Goal: Task Accomplishment & Management: Manage account settings

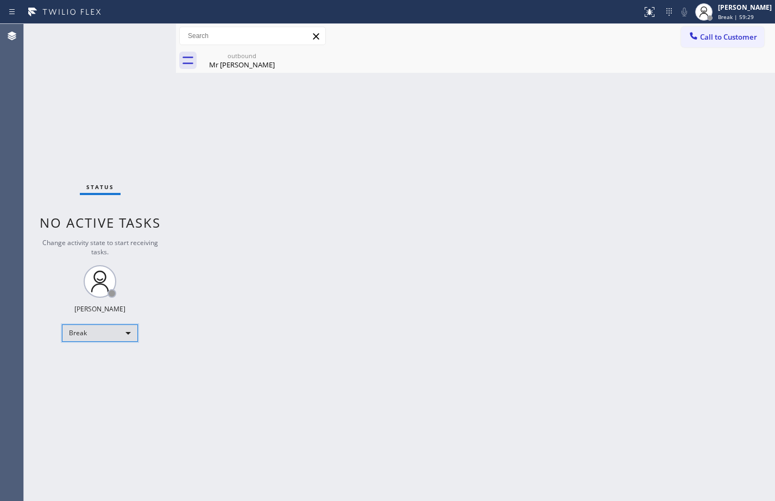
click at [89, 338] on div "Break" at bounding box center [100, 332] width 76 height 17
click at [98, 365] on li "Available" at bounding box center [99, 361] width 74 height 13
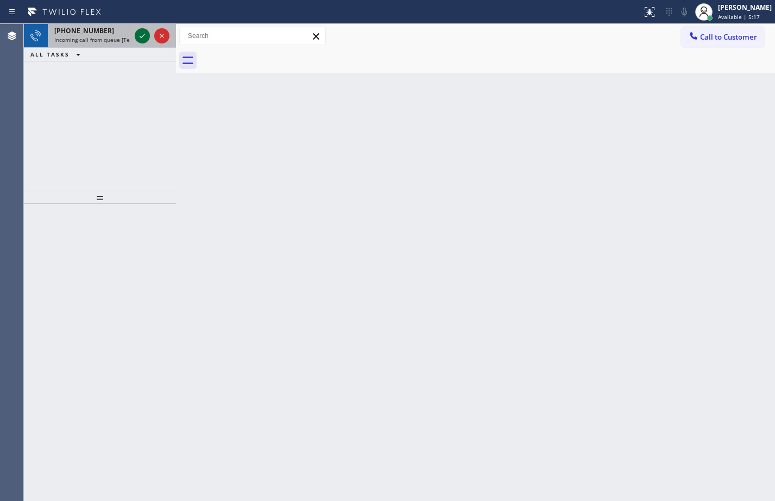
click at [142, 35] on icon at bounding box center [142, 35] width 13 height 13
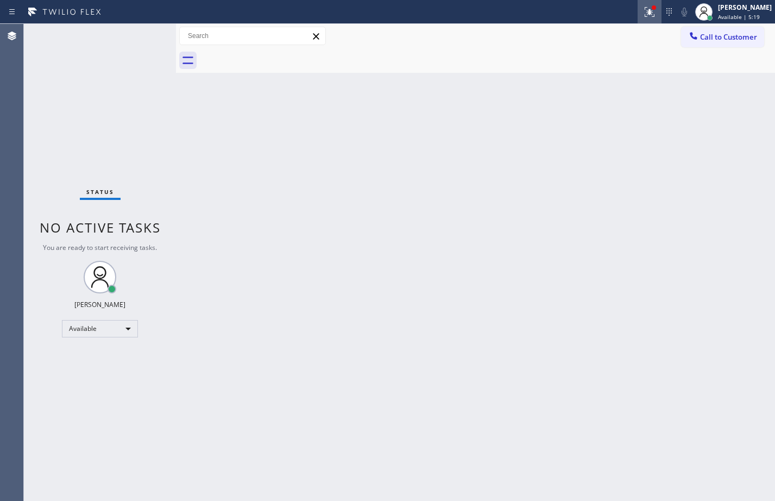
click at [643, 12] on icon at bounding box center [649, 11] width 13 height 13
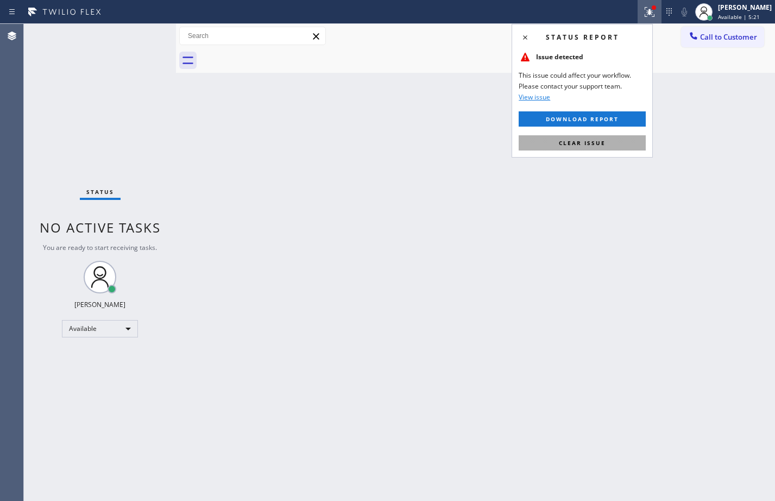
click at [623, 137] on button "Clear issue" at bounding box center [582, 142] width 127 height 15
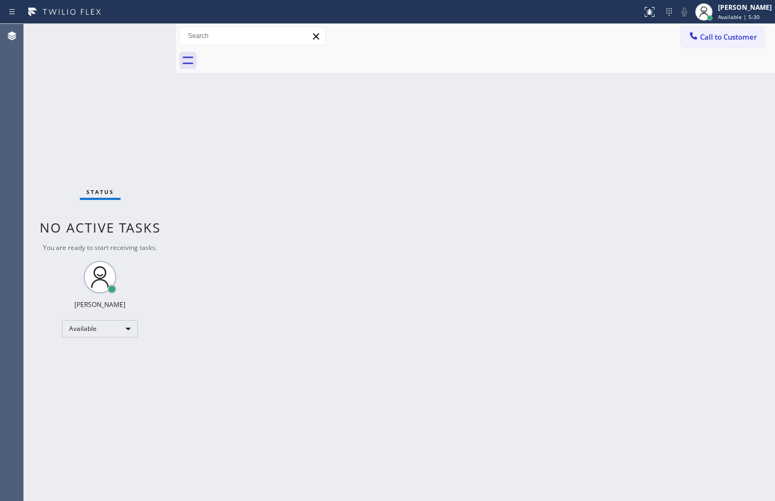
click at [356, 439] on div "Back to Dashboard Change Sender ID Customers Technicians Select a contact Outbo…" at bounding box center [475, 262] width 599 height 477
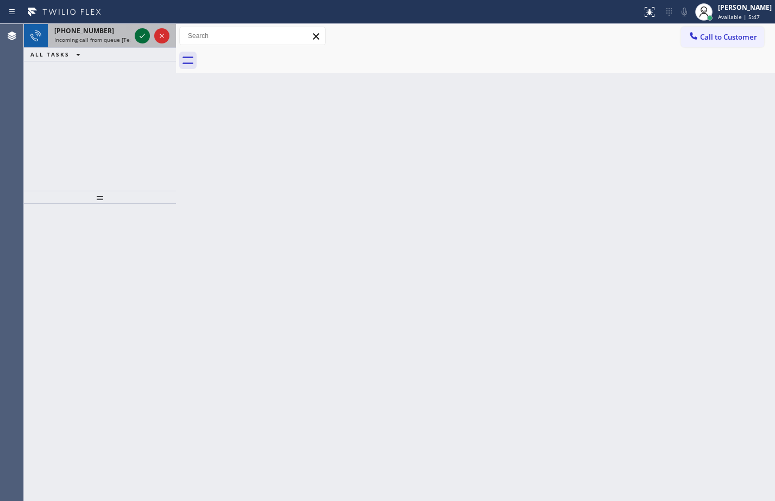
click at [136, 37] on icon at bounding box center [142, 35] width 13 height 13
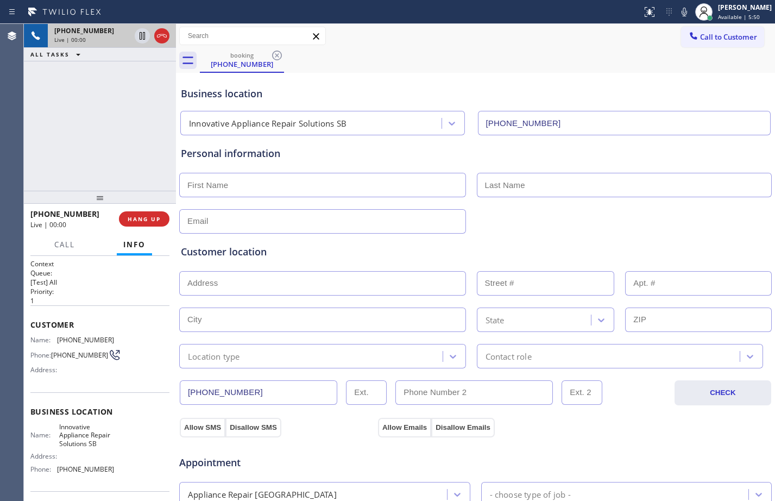
type input "[PHONE_NUMBER]"
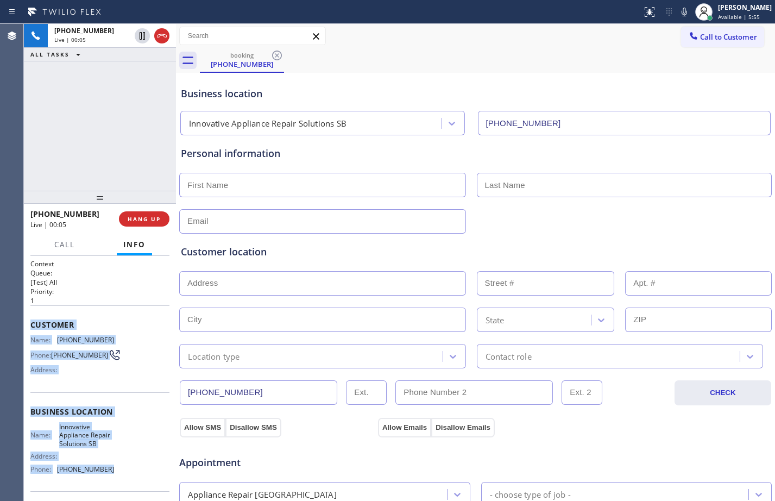
drag, startPoint x: 29, startPoint y: 323, endPoint x: 117, endPoint y: 481, distance: 180.7
click at [117, 481] on div "Context Queue: [Test] All Priority: 1 Customer Name: [PHONE_NUMBER] Phone: [PHO…" at bounding box center [100, 378] width 152 height 245
copy div "Customer Name: [PHONE_NUMBER] Phone: [PHONE_NUMBER] Address: Business location …"
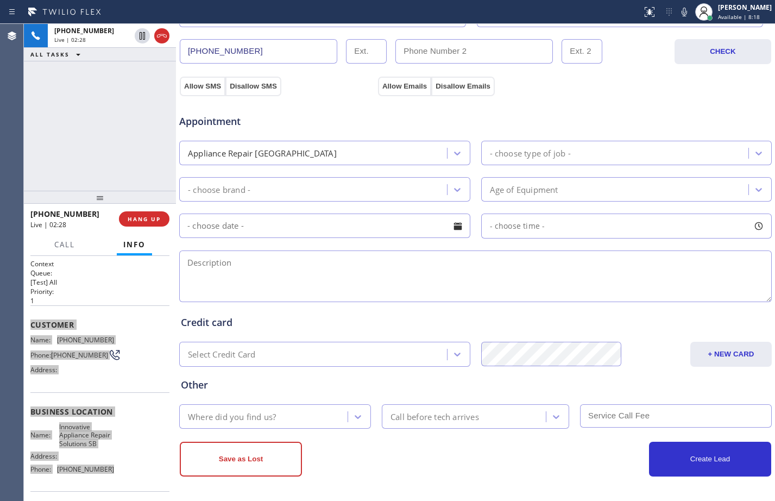
scroll to position [80, 0]
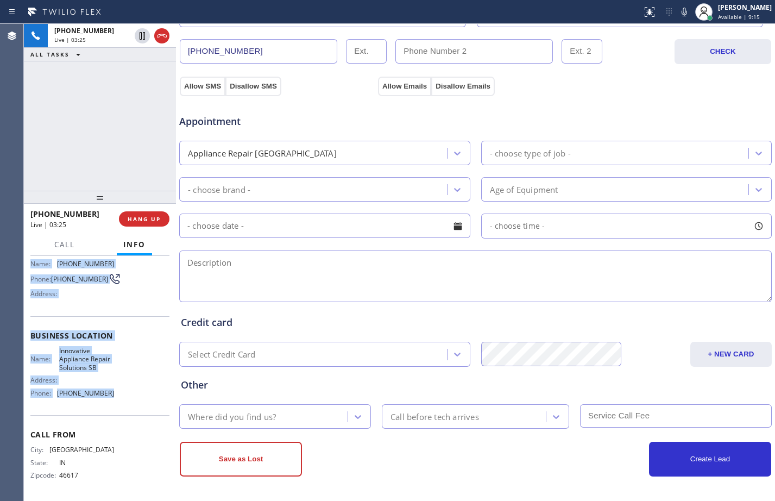
drag, startPoint x: 143, startPoint y: 41, endPoint x: 306, endPoint y: 57, distance: 163.7
click at [143, 41] on icon at bounding box center [142, 35] width 13 height 13
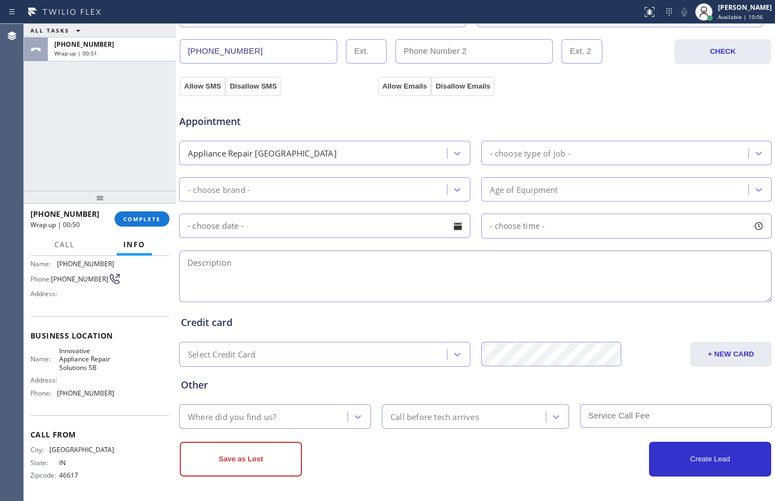
click at [96, 134] on div "ALL TASKS ALL TASKS ACTIVE TASKS TASKS IN WRAP UP [PHONE_NUMBER] Wrap up | 00:51" at bounding box center [100, 107] width 152 height 167
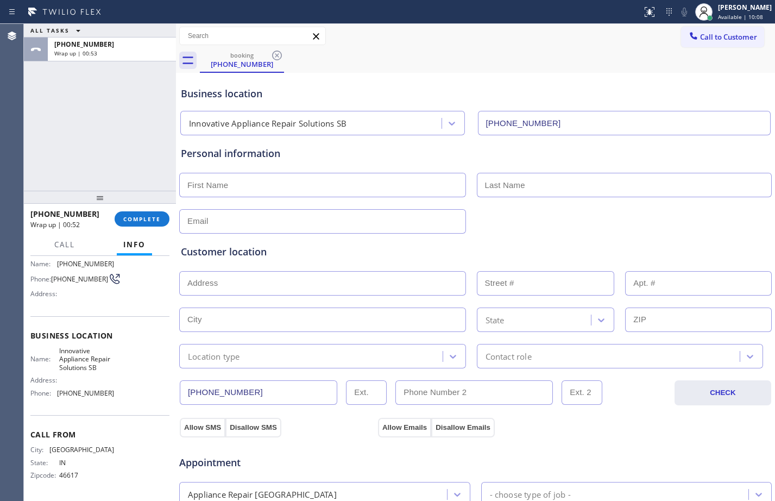
click at [394, 190] on input "text" at bounding box center [322, 185] width 287 height 24
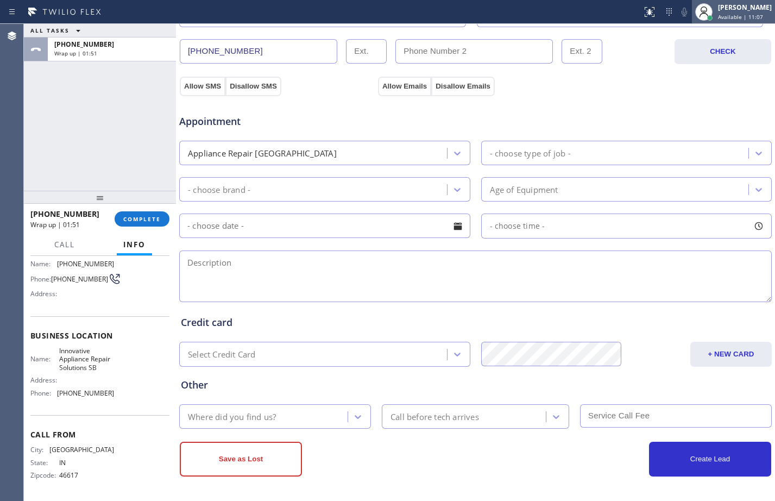
click at [722, 13] on span "Available | 11:07" at bounding box center [740, 17] width 45 height 8
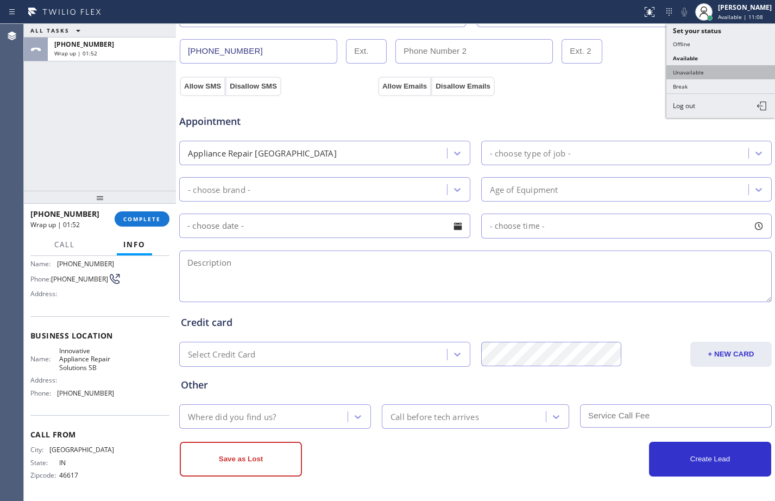
click at [695, 72] on button "Unavailable" at bounding box center [721, 72] width 109 height 14
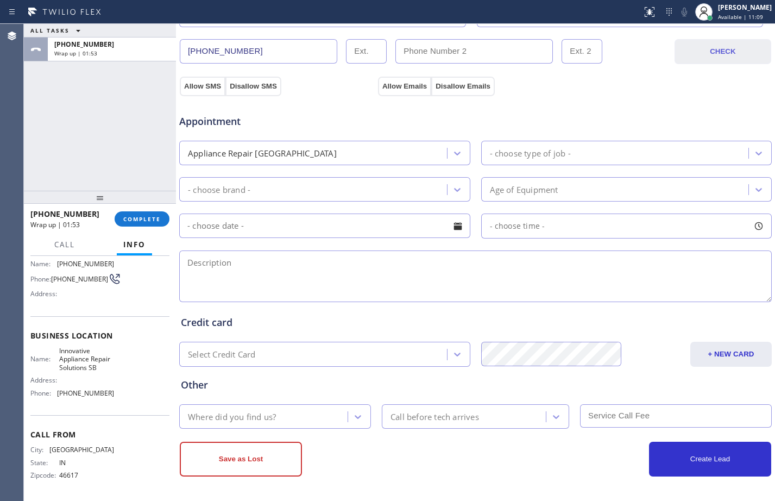
scroll to position [0, 0]
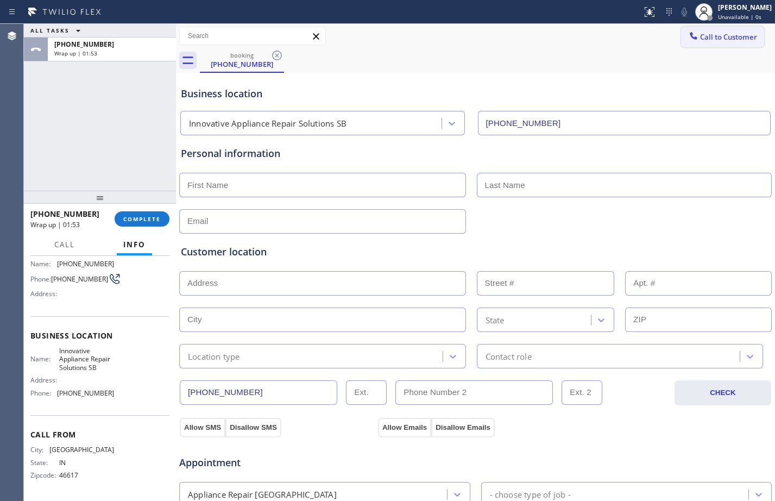
click at [701, 41] on span "Call to Customer" at bounding box center [728, 37] width 57 height 10
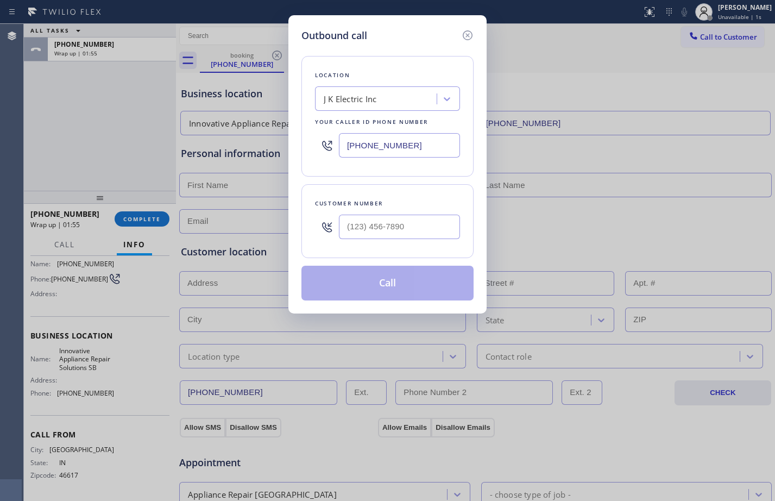
click at [439, 149] on input "[PHONE_NUMBER]" at bounding box center [399, 145] width 121 height 24
drag, startPoint x: 439, startPoint y: 150, endPoint x: 322, endPoint y: 139, distance: 117.4
click at [334, 139] on div "[PHONE_NUMBER]" at bounding box center [387, 145] width 145 height 35
paste input "805) 261-2411"
type input "[PHONE_NUMBER]"
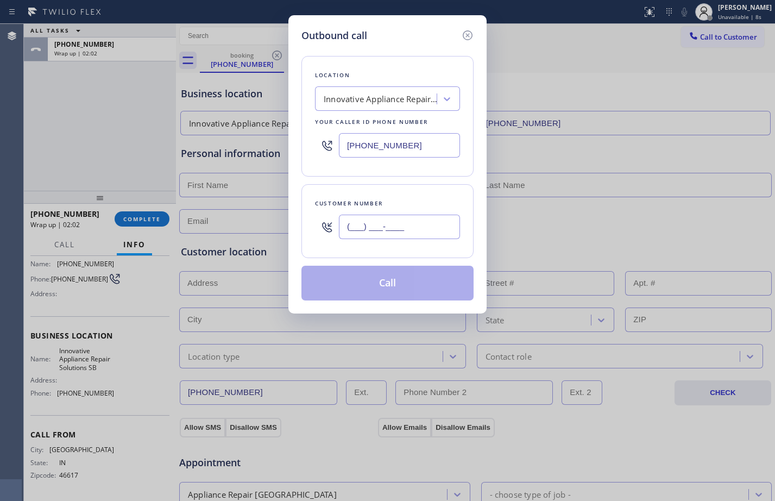
click at [372, 224] on input "(___) ___-____" at bounding box center [399, 227] width 121 height 24
paste input "574) 315-9087"
type input "[PHONE_NUMBER]"
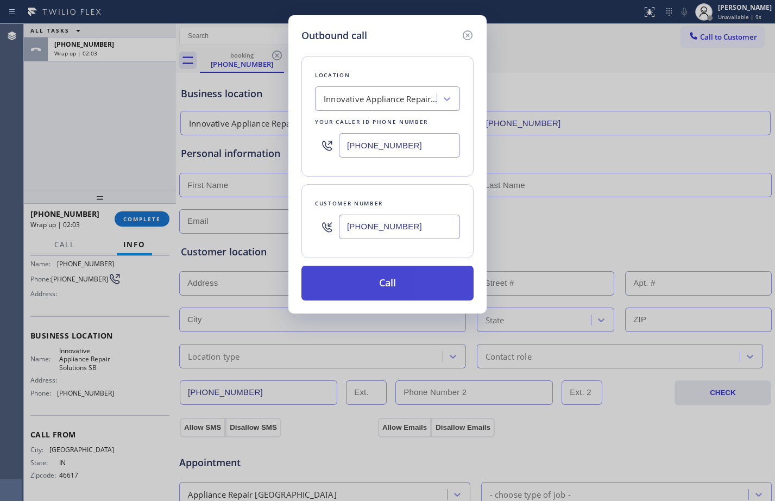
click at [362, 287] on button "Call" at bounding box center [388, 283] width 172 height 35
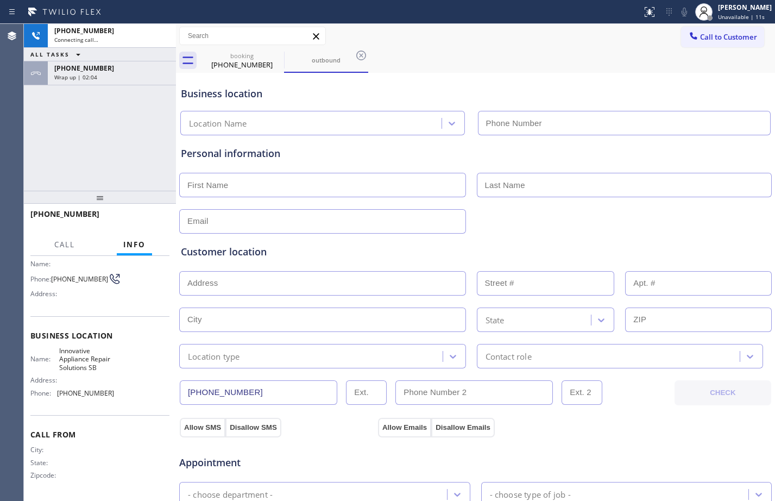
type input "[PHONE_NUMBER]"
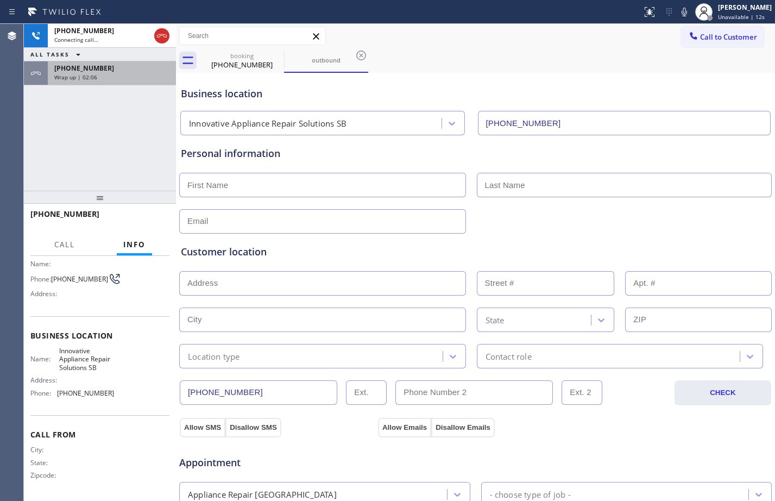
click at [120, 80] on div "Wrap up | 02:06" at bounding box center [111, 77] width 115 height 8
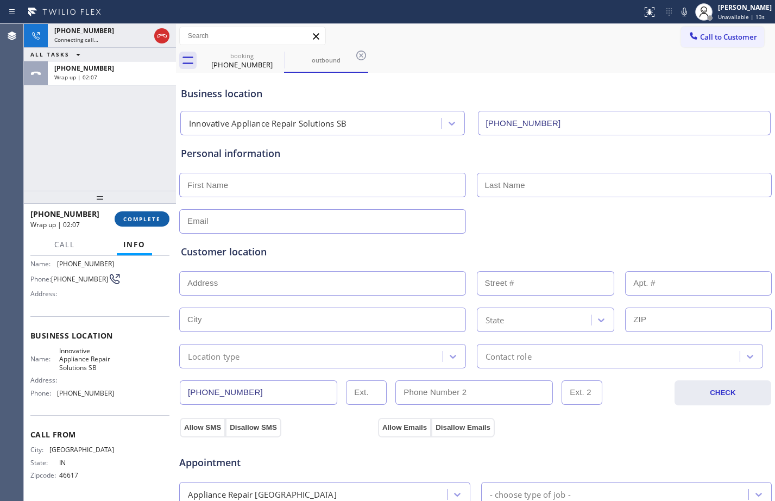
click at [136, 222] on span "COMPLETE" at bounding box center [141, 219] width 37 height 8
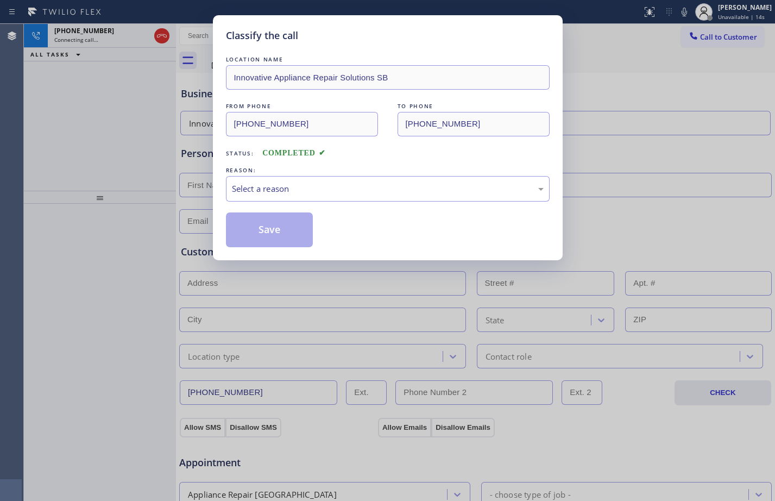
click at [270, 194] on div "Select a reason" at bounding box center [388, 189] width 312 height 12
click at [240, 234] on button "Save" at bounding box center [269, 229] width 87 height 35
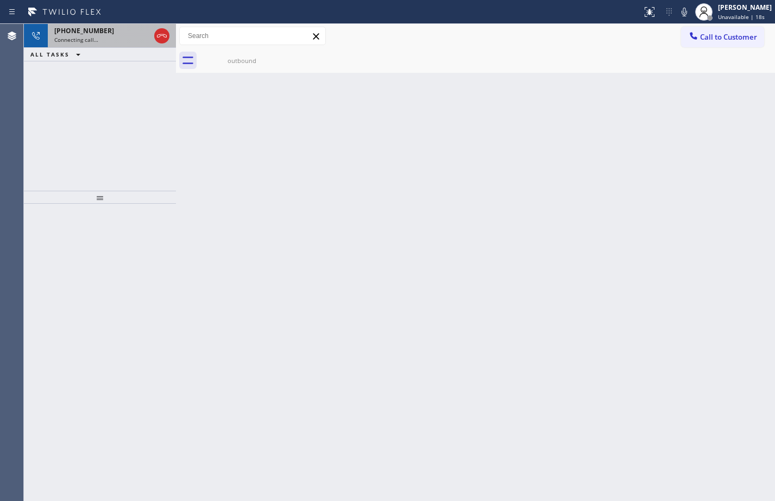
click at [95, 36] on span "Connecting call…" at bounding box center [76, 40] width 44 height 8
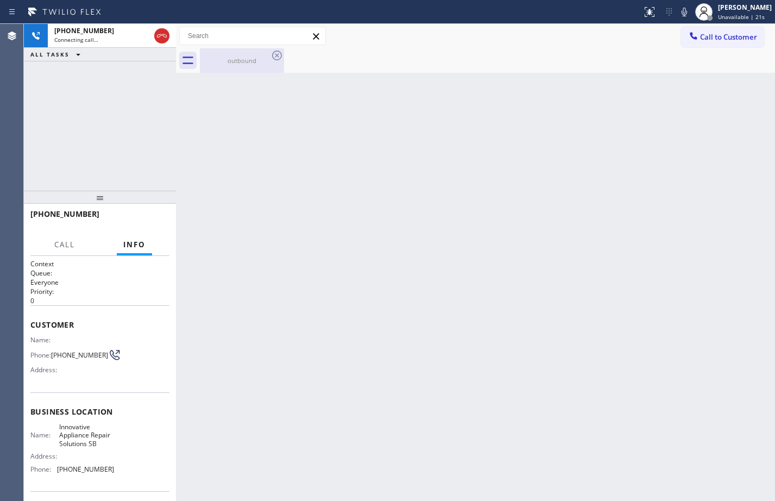
click at [248, 68] on div "outbound" at bounding box center [242, 60] width 82 height 24
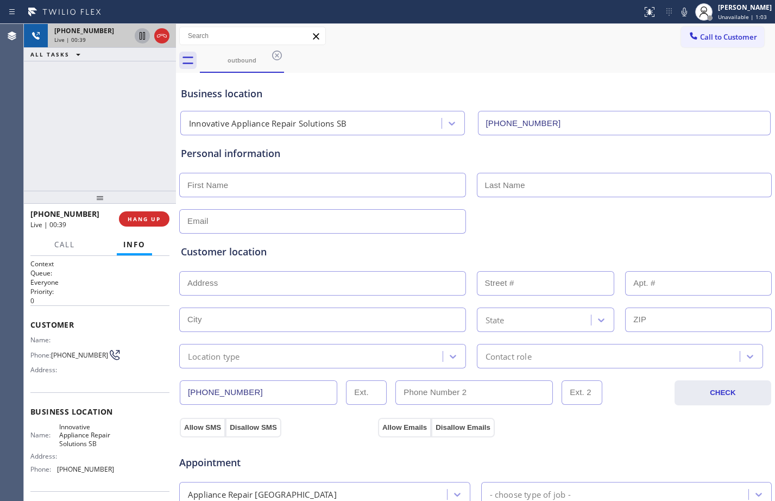
click at [143, 36] on icon at bounding box center [142, 36] width 5 height 8
click at [680, 5] on icon at bounding box center [684, 11] width 13 height 13
click at [158, 114] on div "[PHONE_NUMBER] Live | 01:10 ALL TASKS ALL TASKS ACTIVE TASKS TASKS IN WRAP UP" at bounding box center [100, 107] width 152 height 167
click at [142, 42] on icon at bounding box center [142, 35] width 13 height 13
click at [678, 11] on icon at bounding box center [684, 11] width 13 height 13
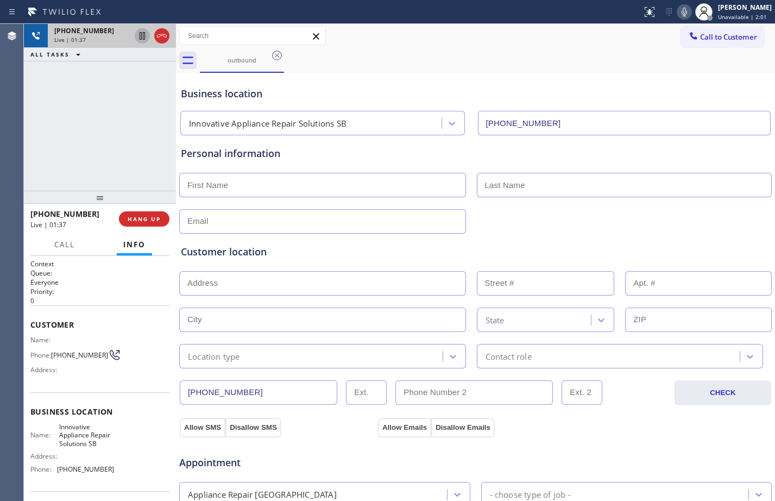
click at [141, 41] on icon at bounding box center [142, 35] width 13 height 13
click at [681, 14] on icon at bounding box center [684, 11] width 13 height 13
click at [116, 86] on div "[PHONE_NUMBER] Live | 03:40 ALL TASKS ALL TASKS ACTIVE TASKS TASKS IN WRAP UP" at bounding box center [100, 107] width 152 height 167
click at [143, 39] on icon at bounding box center [143, 36] width 8 height 8
click at [680, 9] on icon at bounding box center [684, 11] width 13 height 13
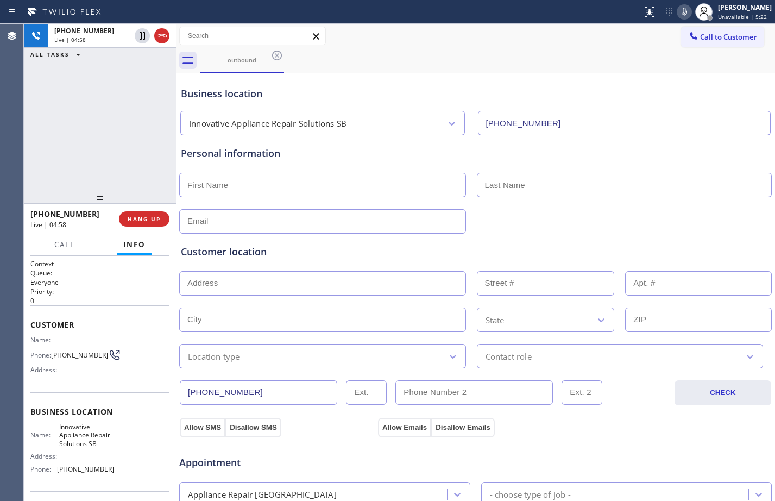
click at [126, 145] on div "[PHONE_NUMBER] Live | 04:58 ALL TASKS ALL TASKS ACTIVE TASKS TASKS IN WRAP UP" at bounding box center [100, 107] width 152 height 167
click at [145, 40] on icon at bounding box center [142, 35] width 13 height 13
click at [678, 14] on icon at bounding box center [684, 11] width 13 height 13
click at [92, 158] on div "[PHONE_NUMBER] Live | 05:32 ALL TASKS ALL TASKS ACTIVE TASKS TASKS IN WRAP UP" at bounding box center [100, 107] width 152 height 167
click at [63, 242] on span "Call" at bounding box center [64, 245] width 21 height 10
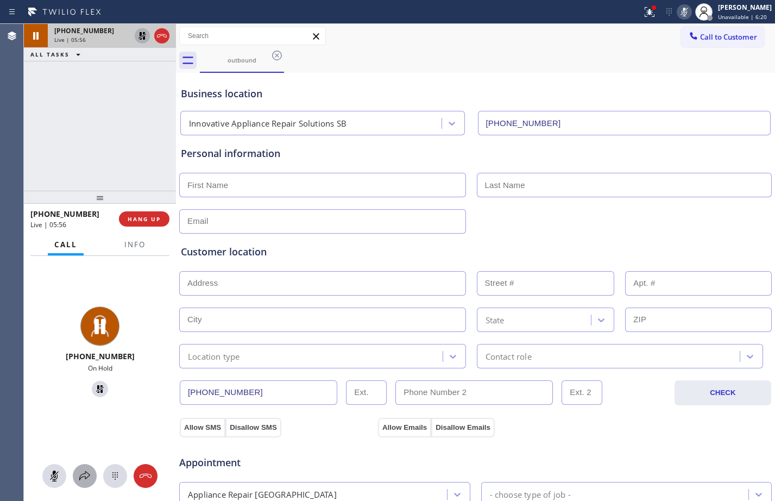
click at [77, 477] on div at bounding box center [85, 475] width 24 height 13
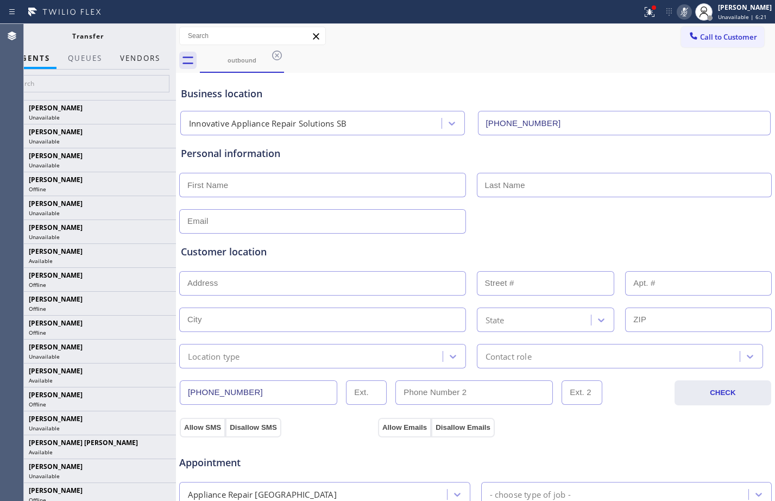
click at [134, 61] on button "Vendors" at bounding box center [140, 58] width 53 height 21
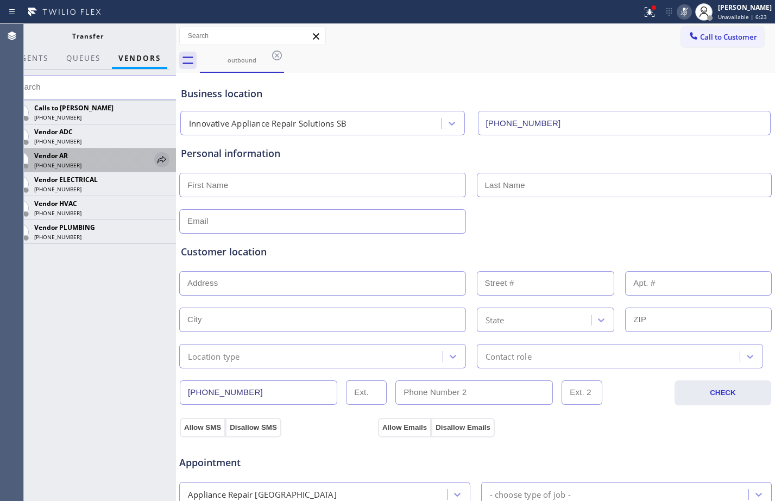
click at [158, 156] on icon at bounding box center [161, 159] width 13 height 13
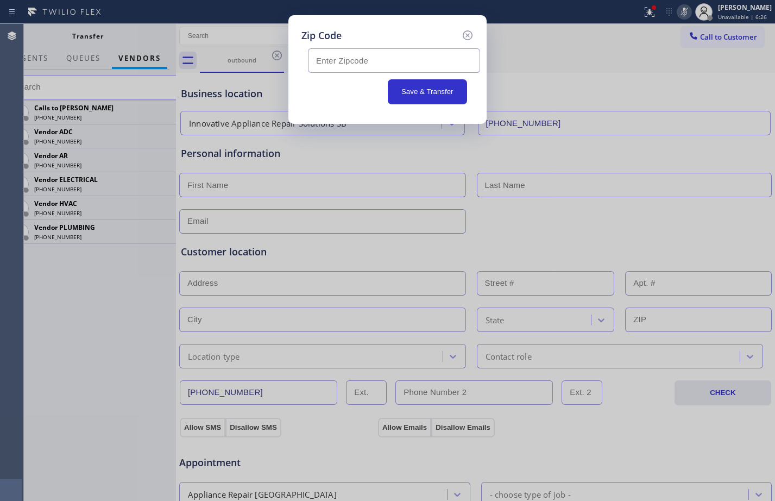
click at [409, 62] on input "text" at bounding box center [394, 60] width 172 height 24
paste input "93101"
type input "93101"
click at [415, 85] on button "Save & Transfer" at bounding box center [428, 91] width 80 height 25
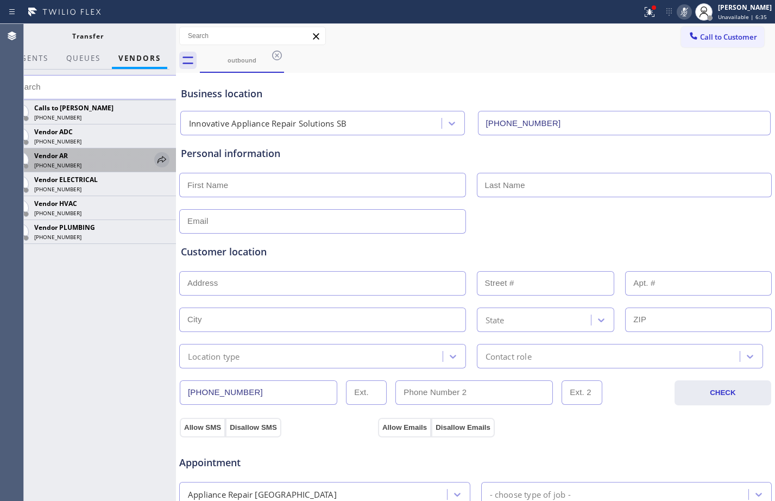
click at [166, 161] on icon at bounding box center [161, 159] width 13 height 13
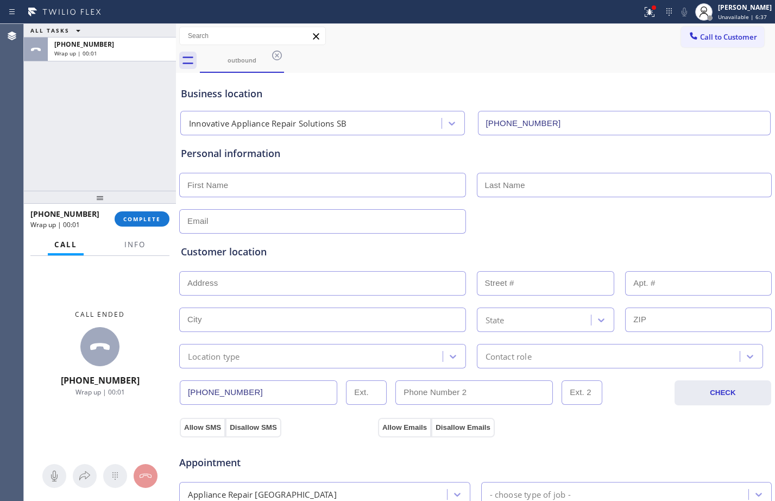
click at [115, 136] on div "ALL TASKS ALL TASKS ACTIVE TASKS TASKS IN WRAP UP [PHONE_NUMBER] Wrap up | 00:01" at bounding box center [100, 107] width 152 height 167
click at [247, 184] on input "text" at bounding box center [322, 185] width 287 height 24
click at [269, 192] on input "Mr" at bounding box center [322, 185] width 287 height 24
type input "Mr."
type input "[PERSON_NAME]"
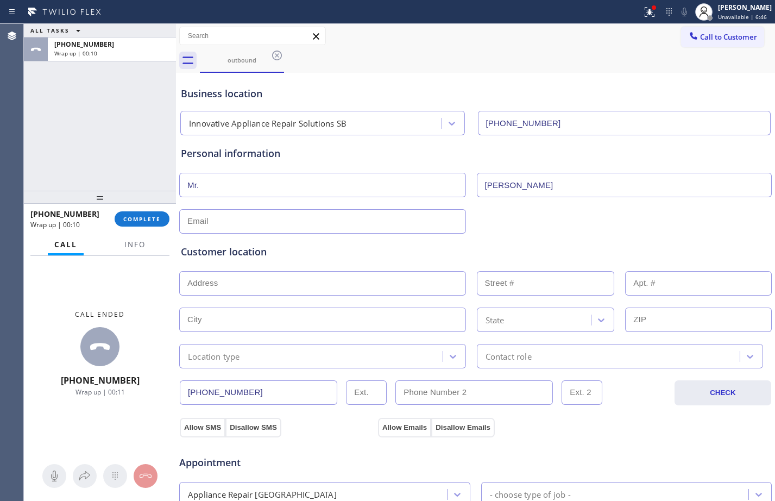
click at [291, 215] on input "text" at bounding box center [322, 221] width 287 height 24
type input "[EMAIL_ADDRESS][DOMAIN_NAME]"
click at [402, 292] on input "text" at bounding box center [322, 283] width 287 height 24
click at [355, 280] on input "text" at bounding box center [322, 283] width 287 height 24
paste input "[STREET_ADDRESS][PERSON_NAME]"
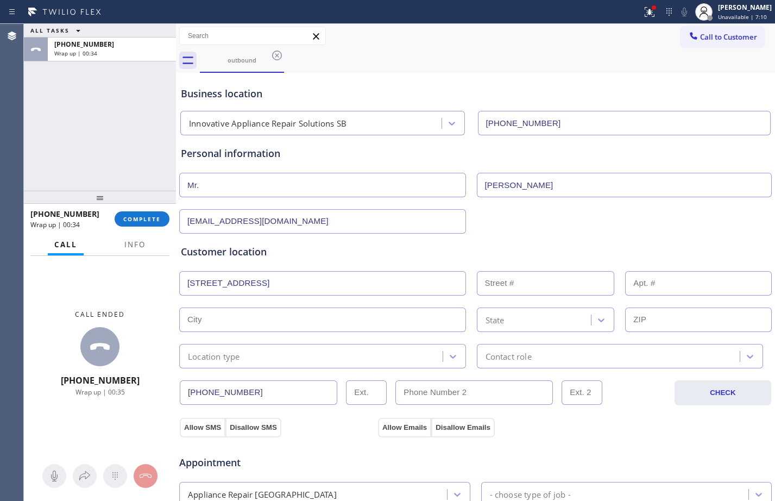
type input "[GEOGRAPHIC_DATA]"
type input "524"
type input "Santa [PERSON_NAME]"
type input "93101"
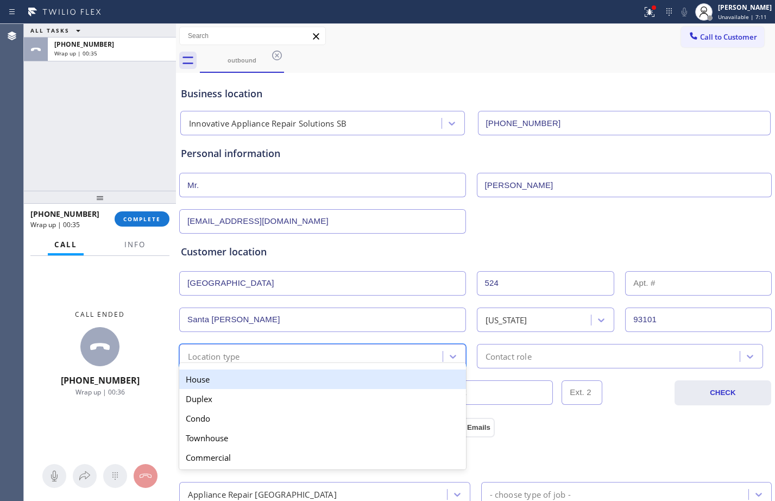
click at [316, 365] on div "option House focused, 1 of 5. 5 results available. Use Up and Down to choose op…" at bounding box center [322, 356] width 287 height 24
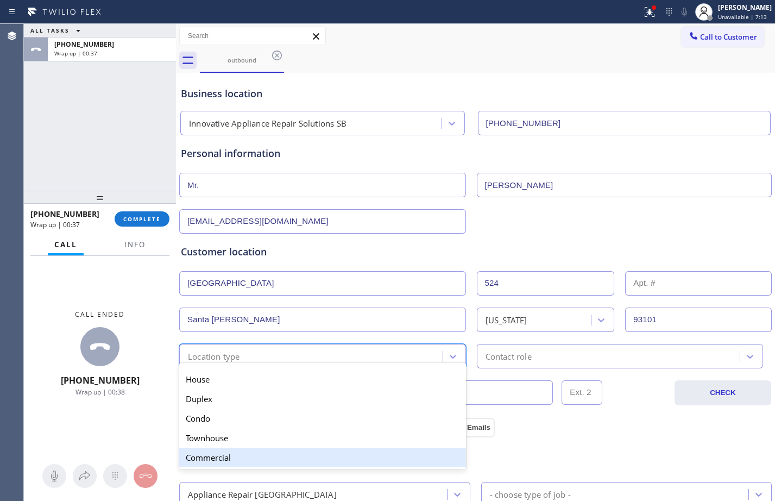
click at [228, 454] on div "Commercial" at bounding box center [322, 458] width 287 height 20
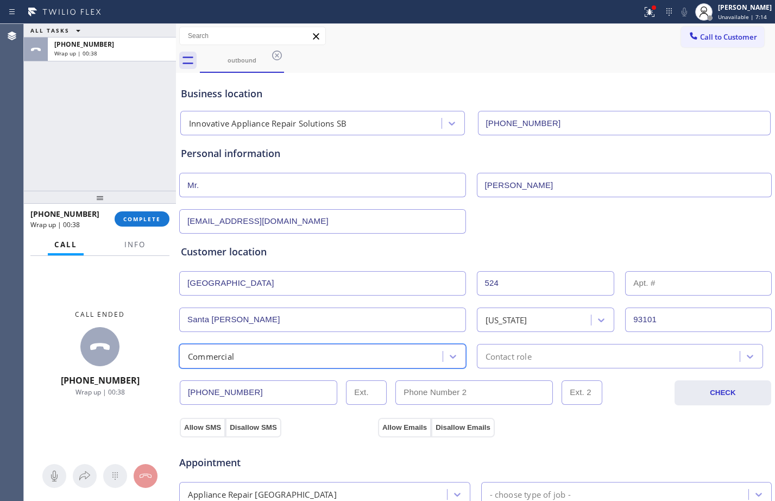
click at [522, 359] on div "Contact role" at bounding box center [509, 356] width 46 height 12
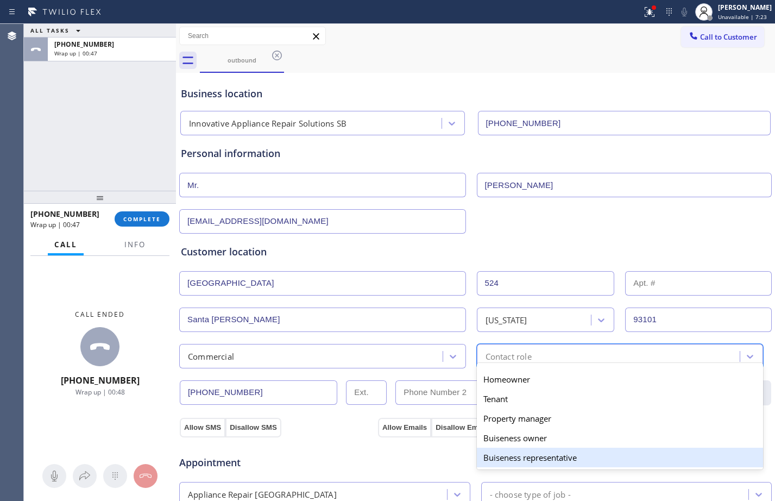
click at [557, 452] on div "Buiseness representative" at bounding box center [620, 458] width 287 height 20
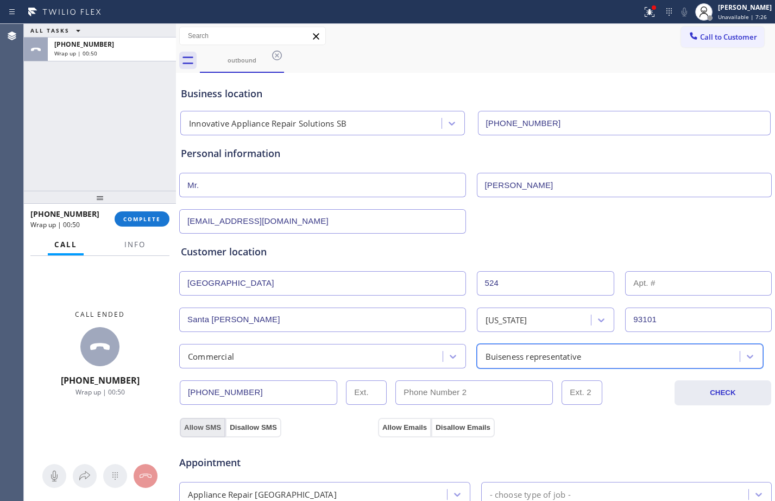
click at [208, 429] on button "Allow SMS" at bounding box center [203, 428] width 46 height 20
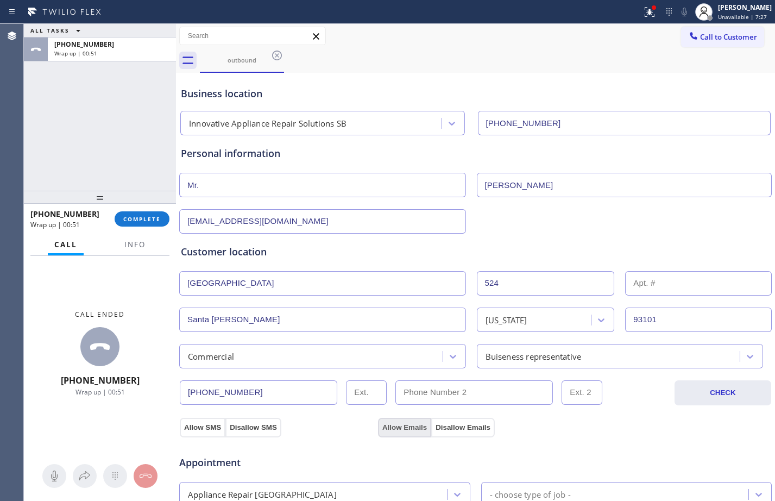
click at [407, 430] on button "Allow Emails" at bounding box center [404, 428] width 53 height 20
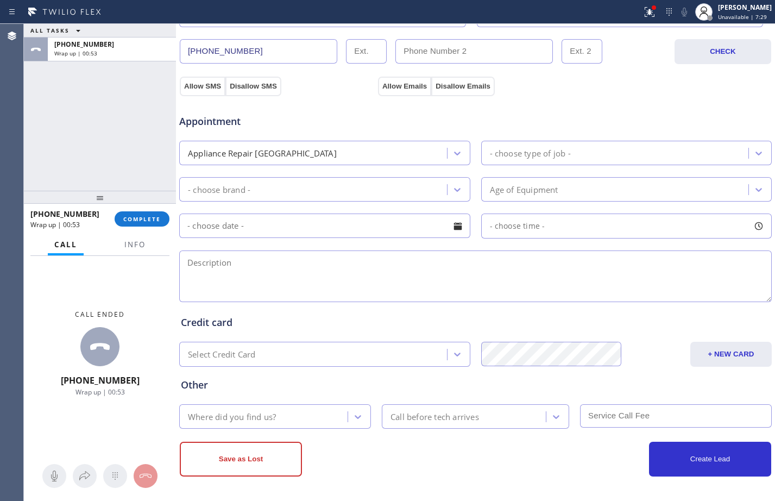
click at [412, 151] on div "Appliance Repair [GEOGRAPHIC_DATA]" at bounding box center [315, 152] width 265 height 19
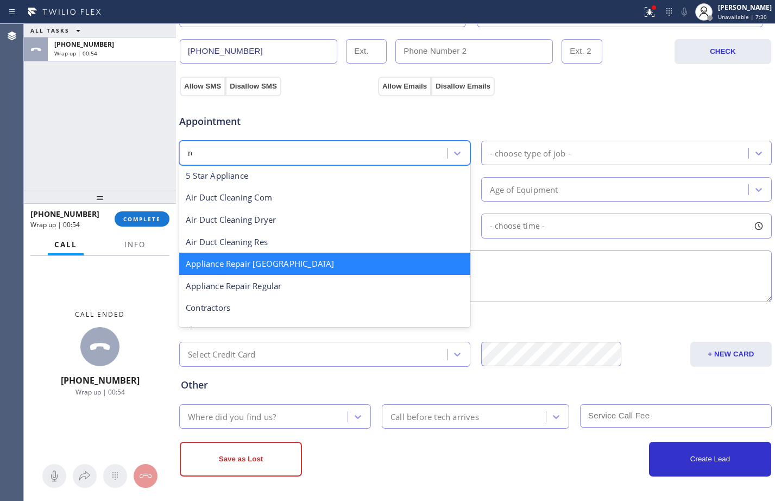
scroll to position [0, 0]
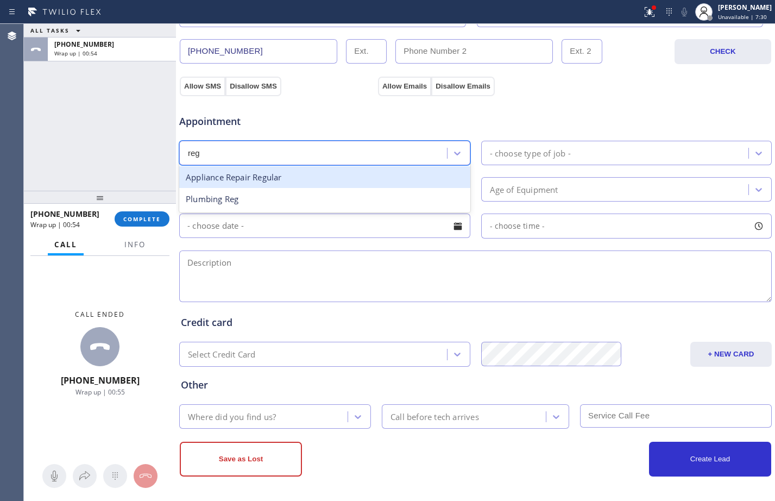
type input "regu"
click at [412, 175] on div "Appliance Repair Regular" at bounding box center [324, 177] width 291 height 22
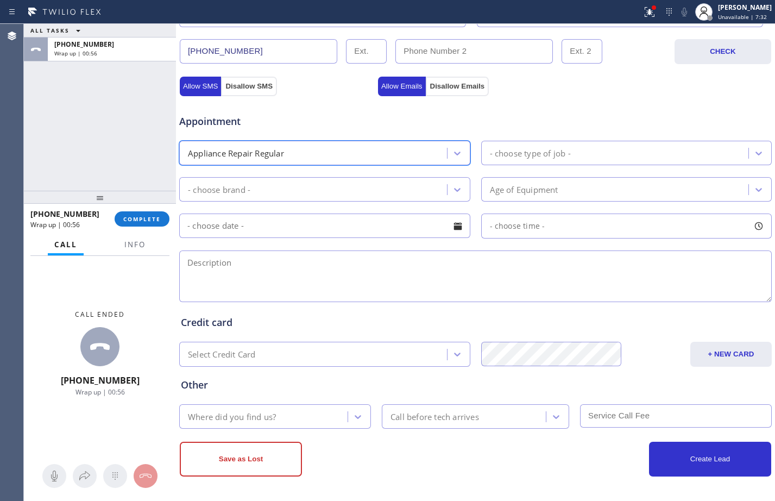
click at [533, 157] on div "- choose type of job -" at bounding box center [530, 153] width 81 height 12
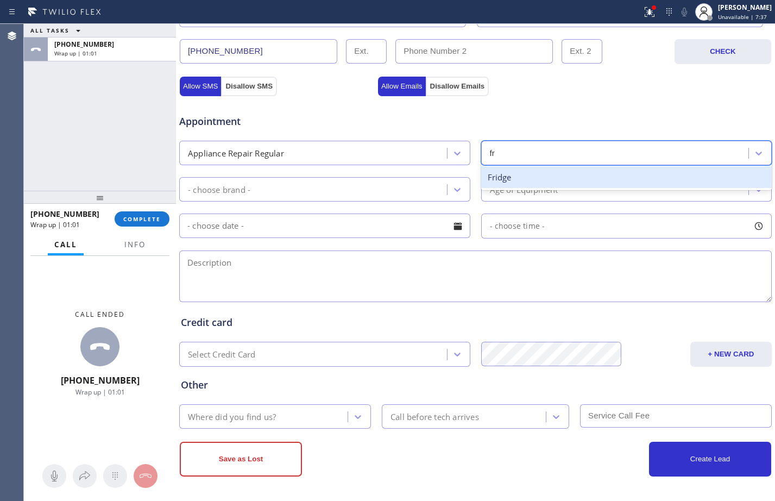
type input "f"
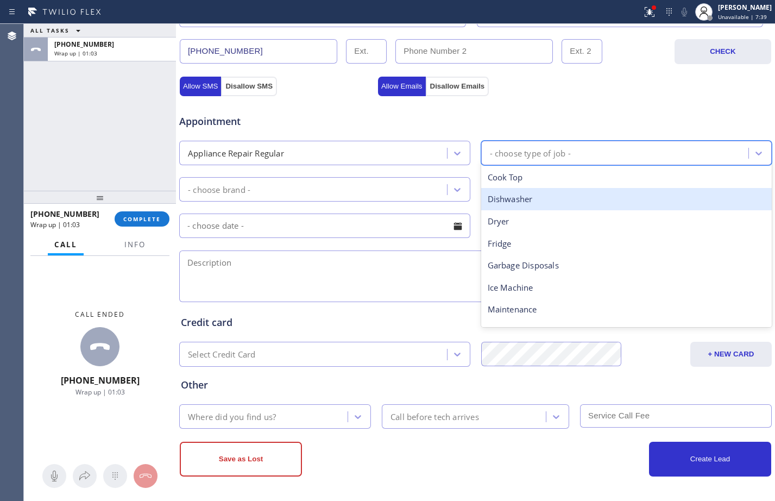
type input "o"
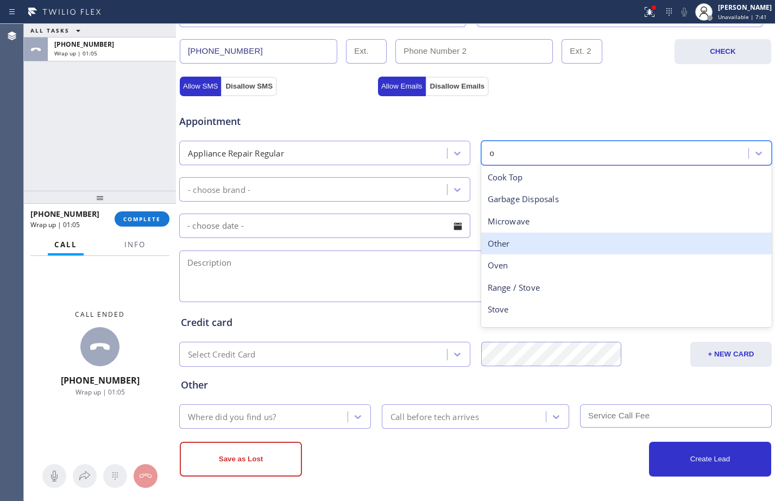
click at [509, 246] on div "Other" at bounding box center [626, 244] width 291 height 22
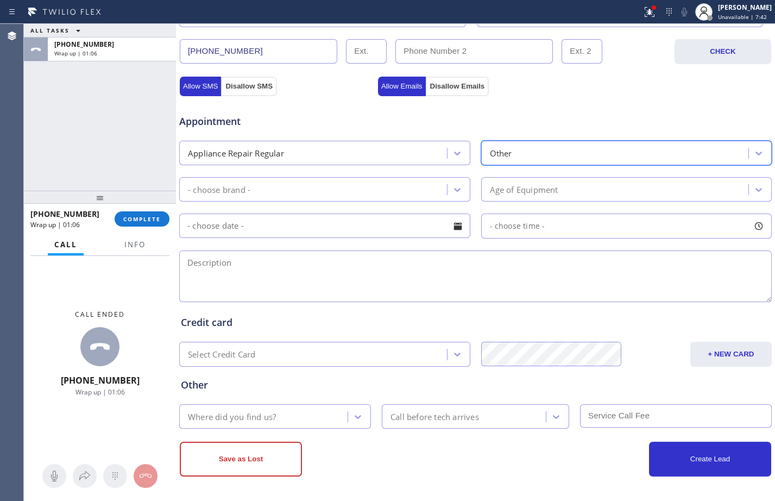
click at [266, 182] on div "- choose brand -" at bounding box center [315, 189] width 265 height 19
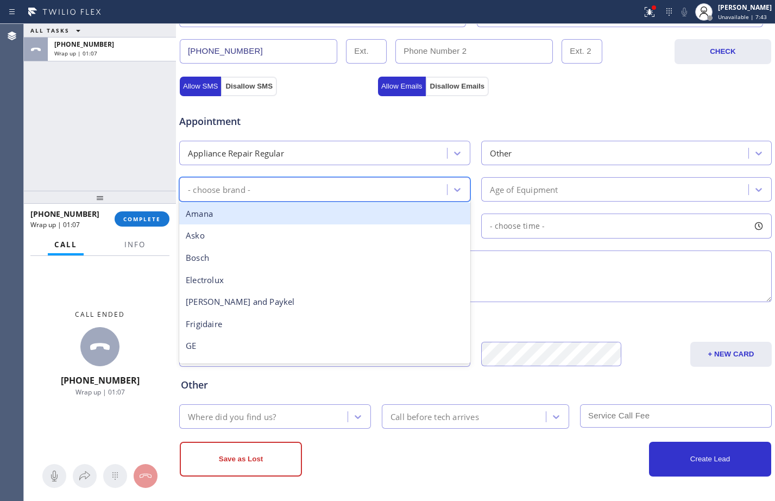
type input "o"
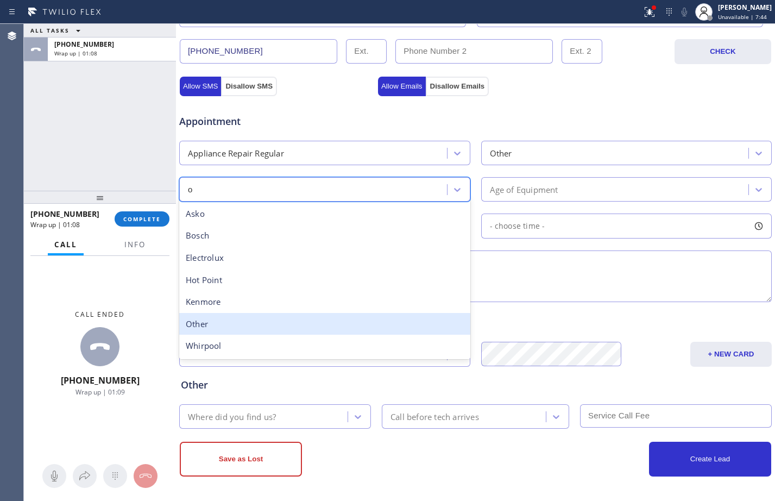
click at [241, 313] on div "Other" at bounding box center [324, 324] width 291 height 22
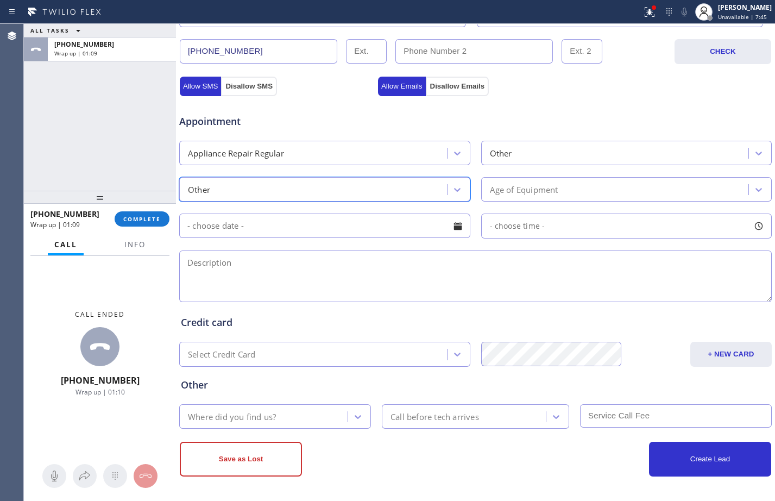
click at [628, 192] on div "Age of Equipment" at bounding box center [617, 189] width 265 height 19
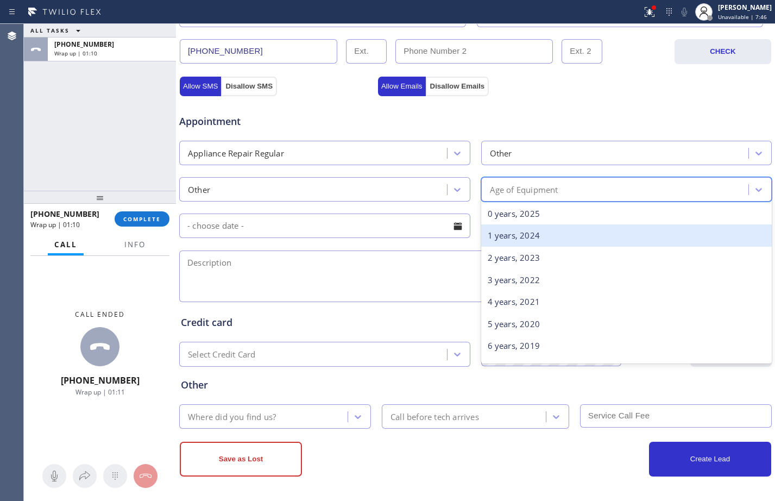
click at [577, 231] on div "1 years, 2024" at bounding box center [626, 235] width 291 height 22
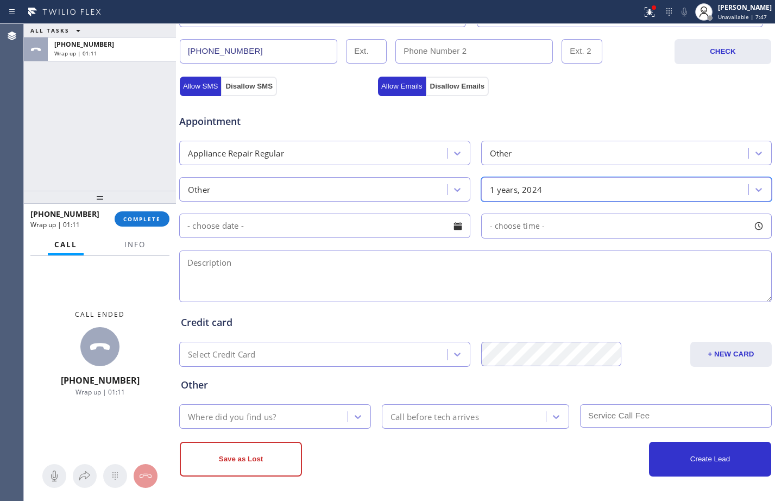
click at [264, 271] on textarea at bounding box center [475, 276] width 593 height 52
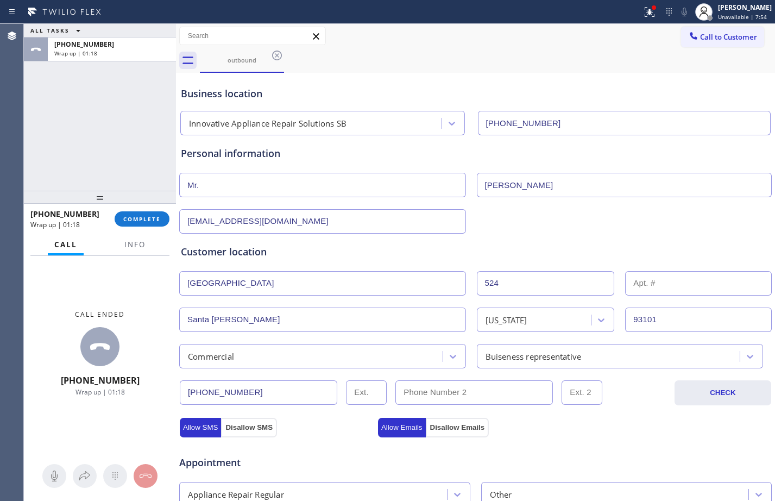
scroll to position [341, 0]
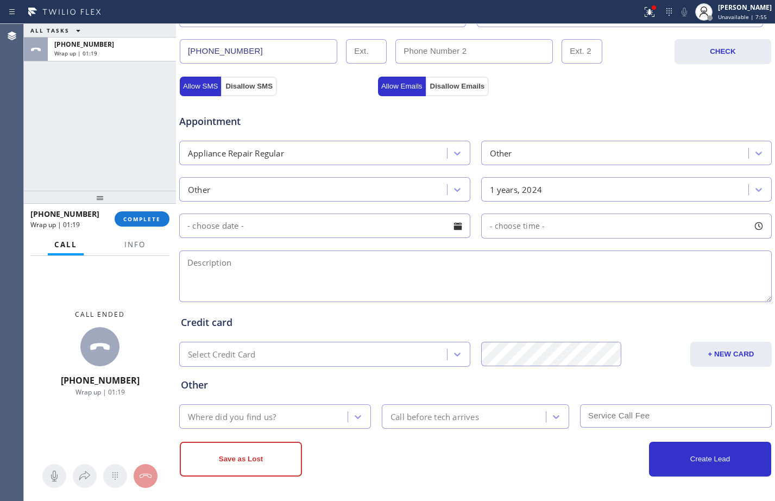
click at [414, 269] on textarea at bounding box center [475, 276] width 593 height 52
paste textarea "[STREET_ADDRESS][PERSON_NAME]"
click at [184, 259] on textarea "[STREET_ADDRESS][PERSON_NAME]" at bounding box center [475, 276] width 593 height 52
click at [187, 262] on textarea "[STREET_ADDRESS][PERSON_NAME]" at bounding box center [475, 276] width 593 height 52
paste textarea "commercial freezer/over a year old/Arctic Freezer/not cooling/"
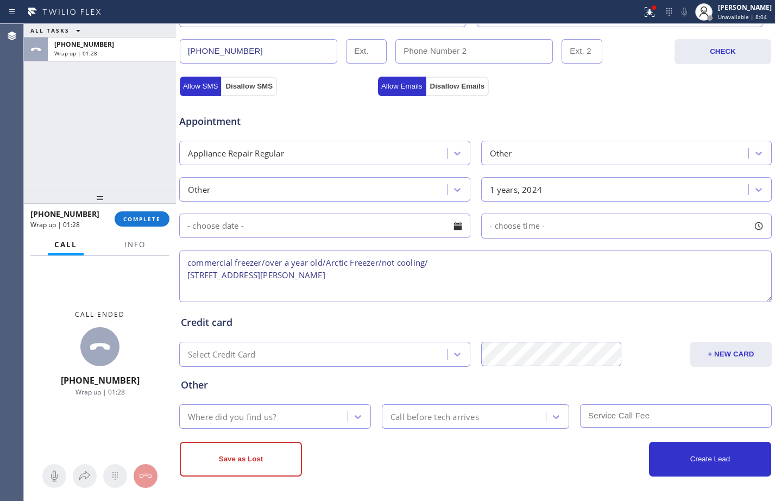
click at [190, 264] on textarea "commercial freezer/over a year old/Arctic Freezer/not cooling/ [STREET_ADDRESS]…" at bounding box center [475, 276] width 593 height 52
click at [187, 273] on textarea "commercial freezer/over a year old/Arctic Freezer/not cooling/ [STREET_ADDRESS]…" at bounding box center [475, 276] width 593 height 52
drag, startPoint x: 84, startPoint y: 124, endPoint x: 151, endPoint y: 154, distance: 73.0
click at [84, 124] on div "ALL TASKS ALL TASKS ACTIVE TASKS TASKS IN WRAP UP [PHONE_NUMBER] Wrap up | 01:43" at bounding box center [100, 107] width 152 height 167
click at [325, 257] on textarea "commercial freezer/over a year old/Arctic Freezer/not cooling/[STREET_ADDRESS][…" at bounding box center [475, 276] width 593 height 52
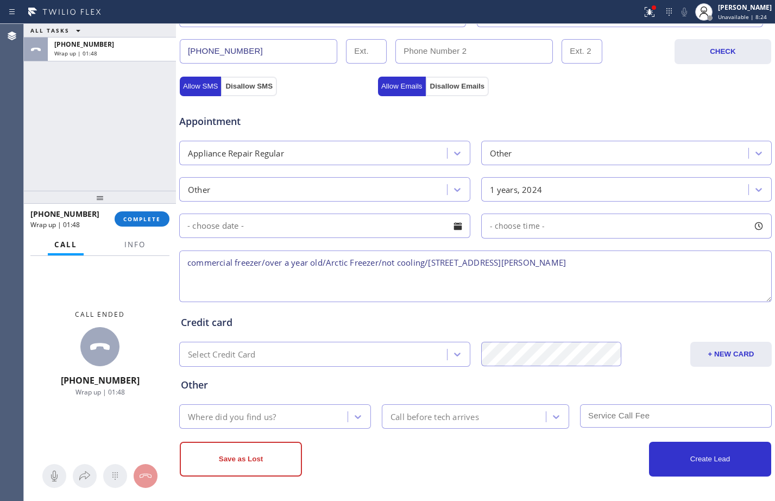
click at [675, 273] on textarea "commercial freezer/over a year old/Arctic Freezer/not cooling/[STREET_ADDRESS][…" at bounding box center [475, 276] width 593 height 52
click at [625, 265] on textarea "commercial freezer/over a year old/Arctic Freezer/not cooling/[STREET_ADDRESS][…" at bounding box center [475, 276] width 593 height 52
paste textarea "Innovative Appliance Repair Solutions SB"
click at [190, 263] on textarea "commercial freezer/over a year old/Arctic Freezer/not cooling/[STREET_ADDRESS][…" at bounding box center [475, 276] width 593 height 52
click at [750, 259] on textarea "Commercial freezer/over a year old/Arctic Freezer/not cooling/[STREET_ADDRESS][…" at bounding box center [475, 276] width 593 height 52
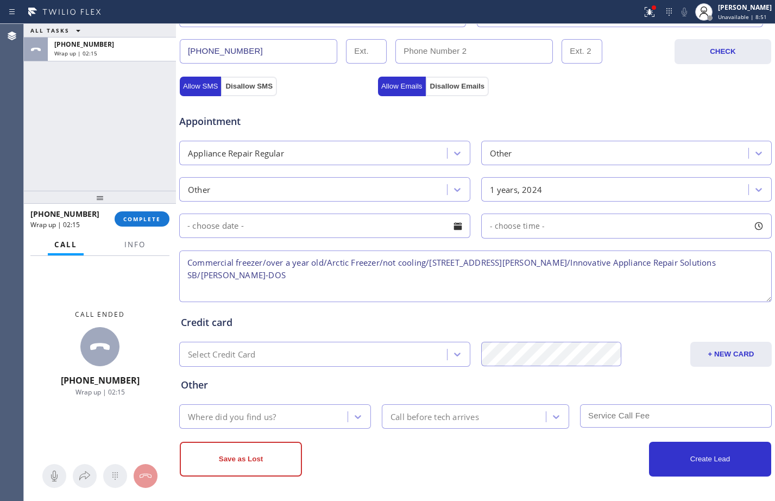
type textarea "Commercial freezer/over a year old/Arctic Freezer/not cooling/[STREET_ADDRESS][…"
click at [313, 413] on div "Where did you find us?" at bounding box center [265, 416] width 165 height 19
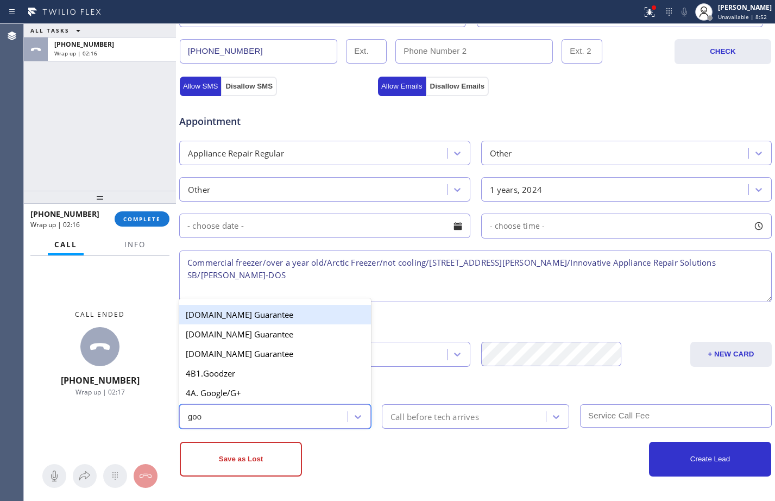
type input "goog"
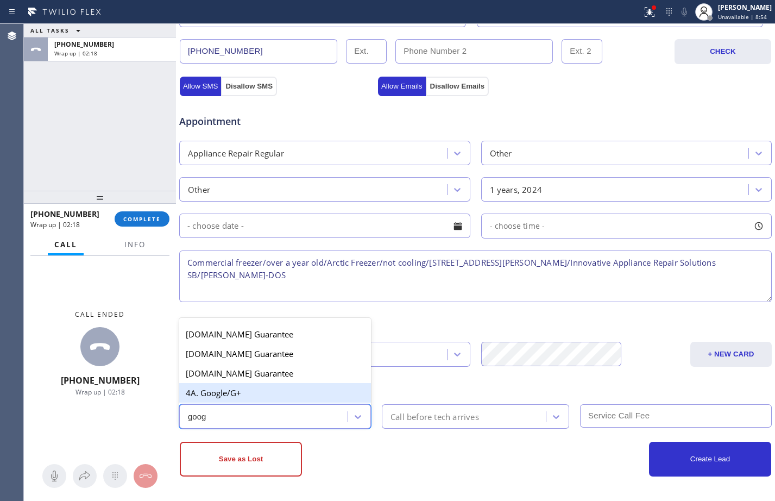
click at [312, 397] on div "4A. Google/G+" at bounding box center [275, 393] width 192 height 20
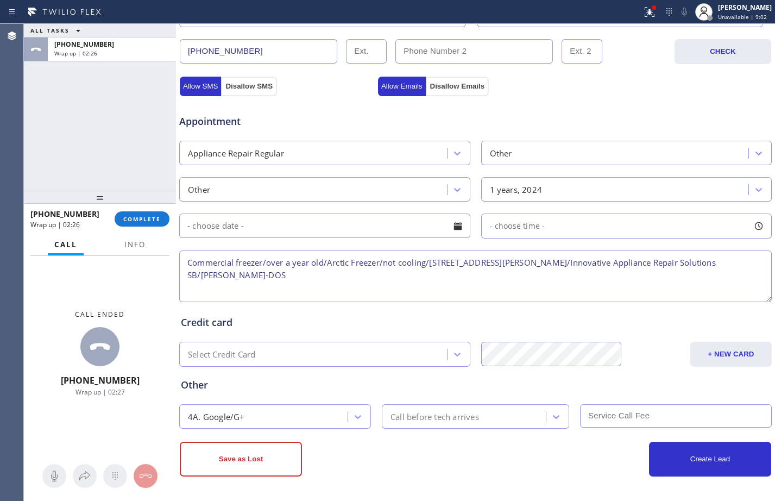
click at [353, 259] on textarea "Commercial freezer/over a year old/Arctic Freezer/not cooling/[STREET_ADDRESS][…" at bounding box center [475, 276] width 593 height 52
click at [490, 262] on textarea "Commercial freezer/over a year old/Arctic: Freezer/not cooling/[STREET_ADDRESS]…" at bounding box center [475, 276] width 593 height 52
click at [240, 280] on textarea "Commercial freezer/over a year old/Arctic: Freezer/not cooling/[STREET_ADDRESS]…" at bounding box center [475, 276] width 593 height 52
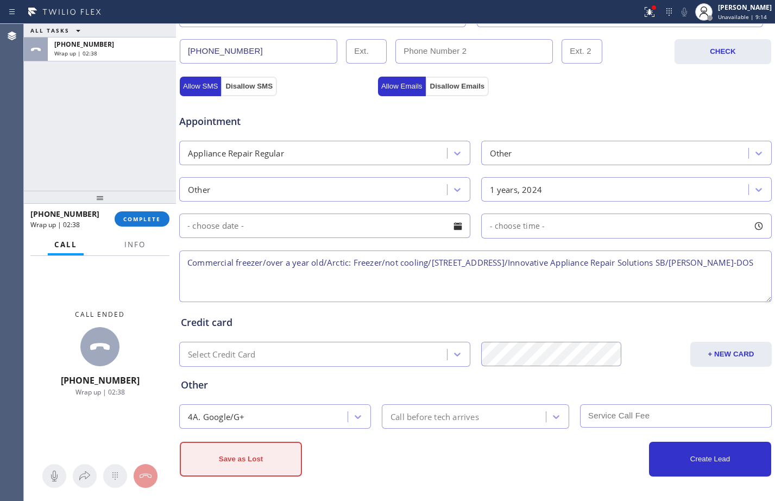
type textarea "Commercial freezer/over a year old/Arctic: Freezer/not cooling/[STREET_ADDRESS]…"
click at [266, 461] on button "Save as Lost" at bounding box center [241, 459] width 122 height 35
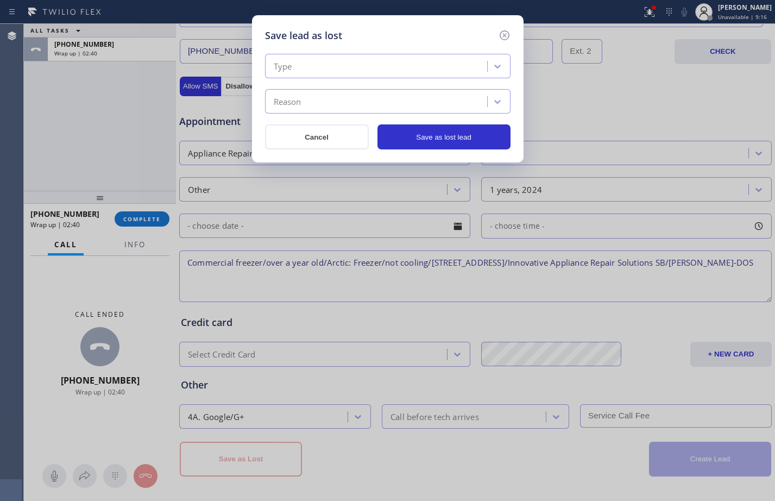
click at [370, 70] on div "Type" at bounding box center [377, 66] width 219 height 19
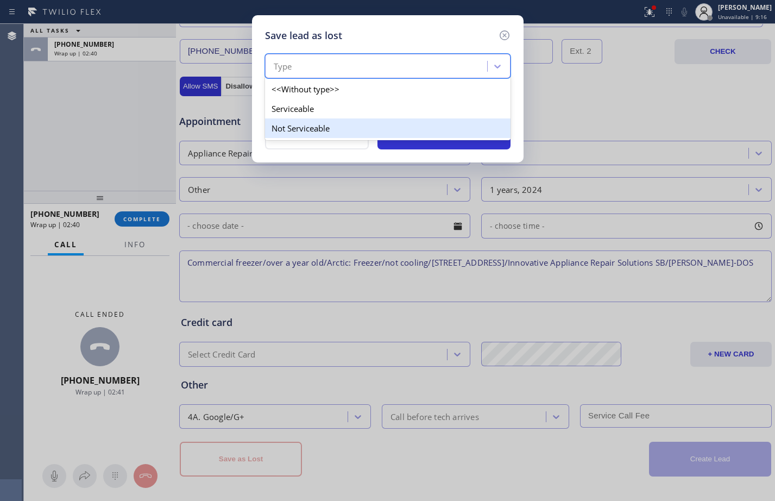
click at [333, 123] on div "Not Serviceable" at bounding box center [388, 128] width 246 height 20
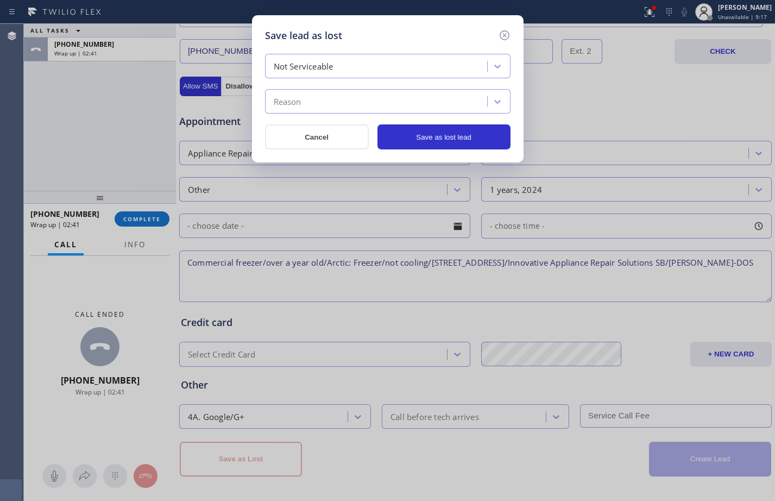
click at [340, 100] on div "Reason" at bounding box center [377, 101] width 219 height 19
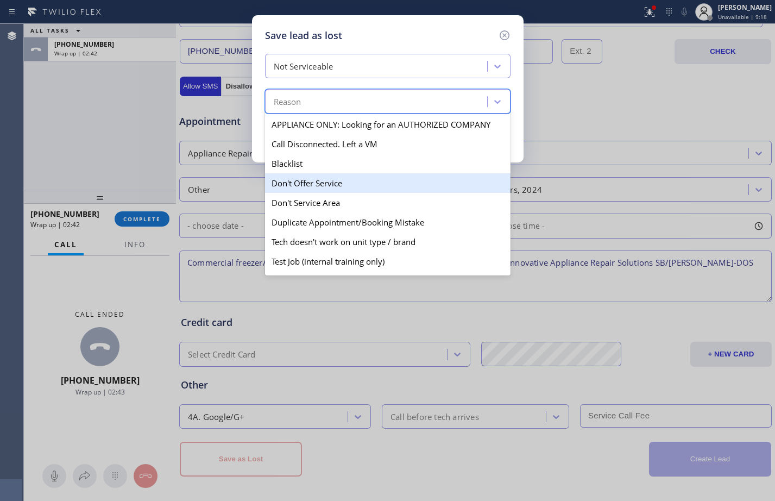
click at [350, 191] on div "Don't Offer Service" at bounding box center [388, 183] width 246 height 20
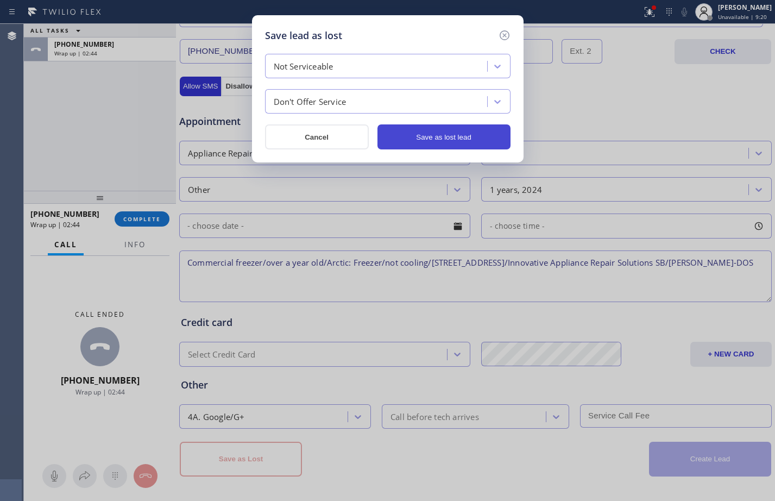
click at [446, 135] on button "Save as lost lead" at bounding box center [444, 136] width 133 height 25
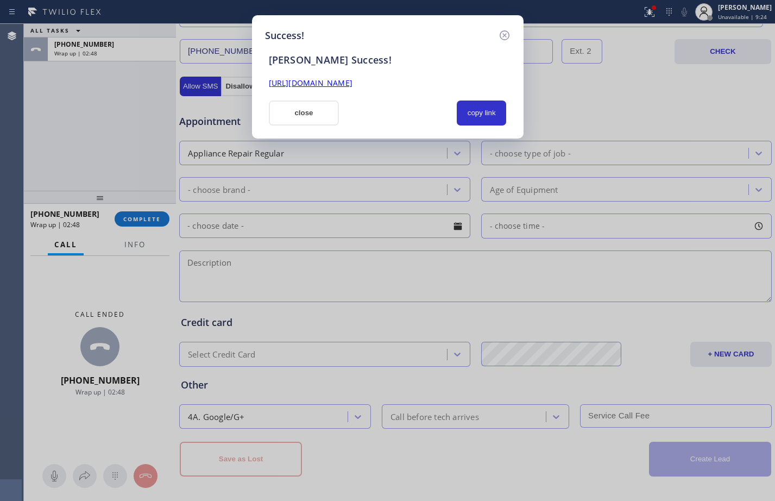
click at [335, 84] on link "[URL][DOMAIN_NAME]" at bounding box center [311, 83] width 84 height 10
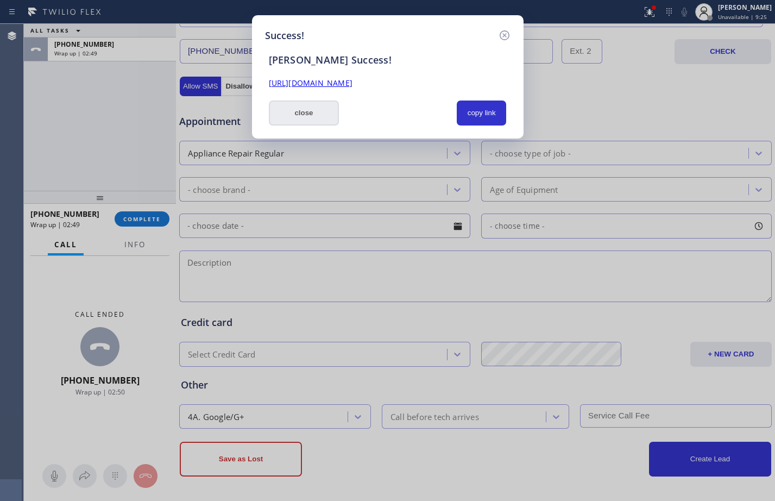
click at [306, 118] on button "close" at bounding box center [304, 113] width 71 height 25
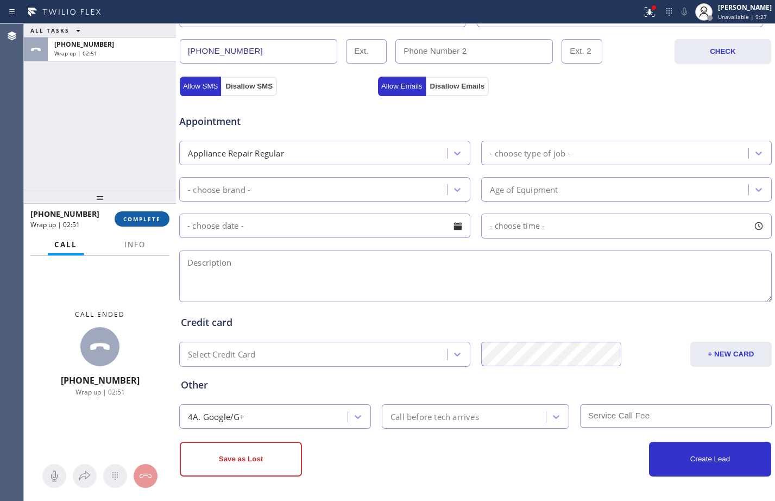
click at [142, 217] on span "COMPLETE" at bounding box center [141, 219] width 37 height 8
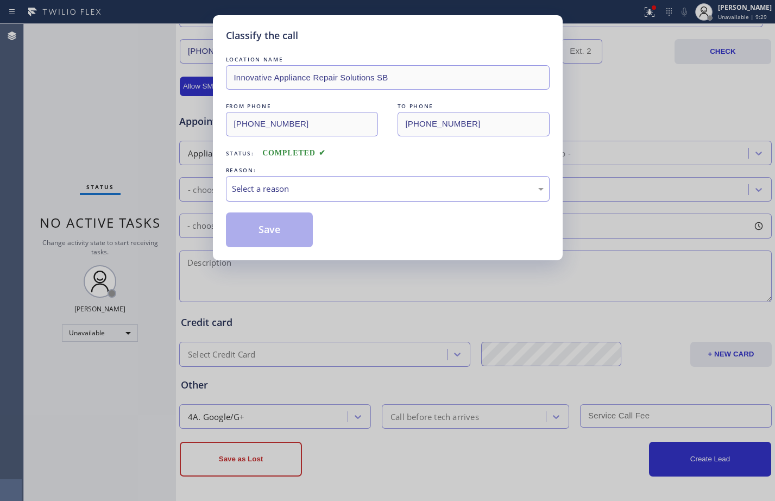
click at [304, 181] on div "Select a reason" at bounding box center [388, 189] width 324 height 26
click at [288, 227] on button "Save" at bounding box center [269, 229] width 87 height 35
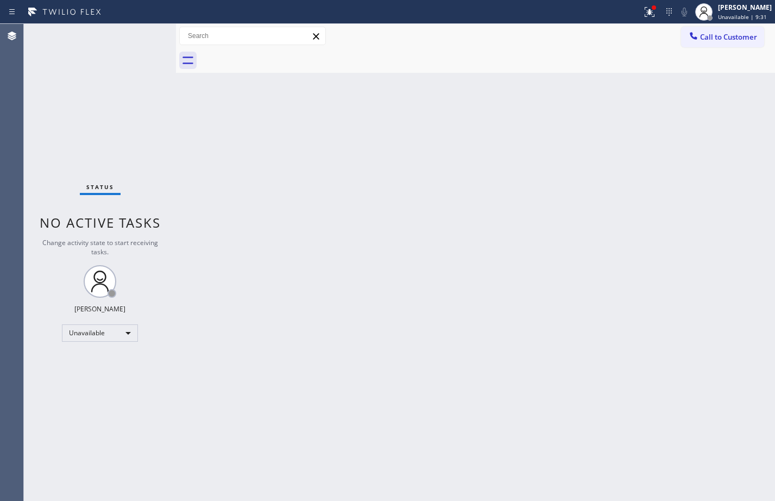
click at [647, 9] on icon at bounding box center [650, 11] width 7 height 4
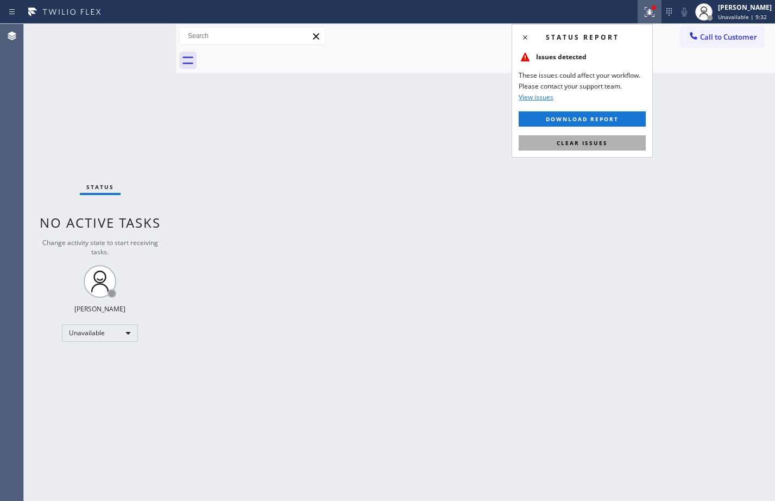
click at [612, 148] on button "Clear issues" at bounding box center [582, 142] width 127 height 15
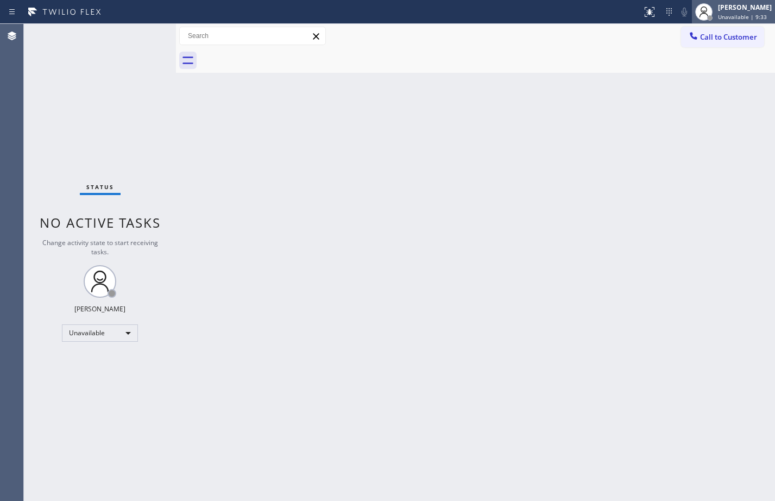
click at [730, 6] on div "[PERSON_NAME]" at bounding box center [745, 7] width 54 height 9
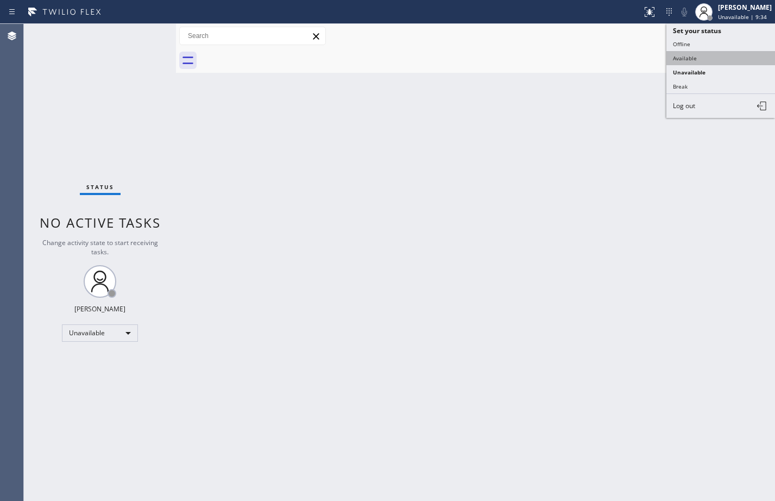
click at [681, 57] on button "Available" at bounding box center [721, 58] width 109 height 14
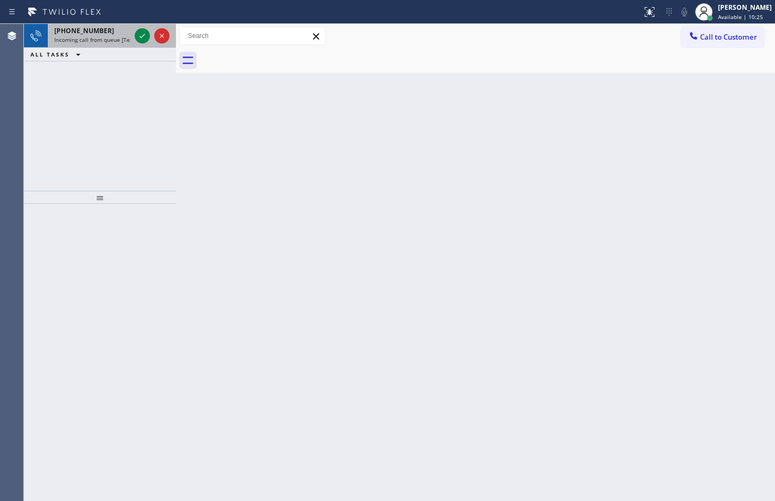
click at [133, 36] on div at bounding box center [152, 36] width 39 height 24
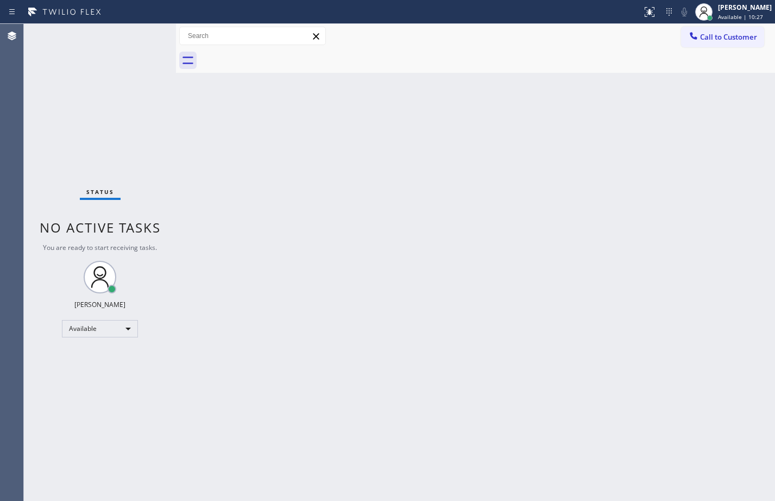
click at [137, 39] on div "Status No active tasks You are ready to start receiving tasks. [PERSON_NAME] Av…" at bounding box center [100, 262] width 152 height 477
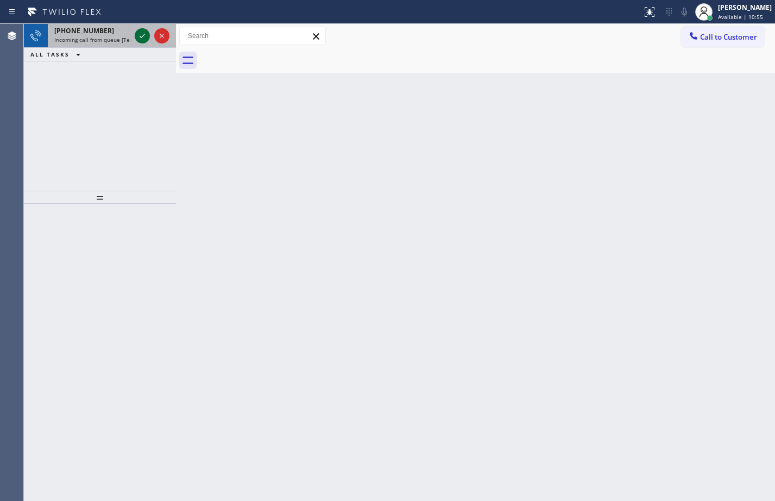
click at [147, 32] on icon at bounding box center [142, 35] width 13 height 13
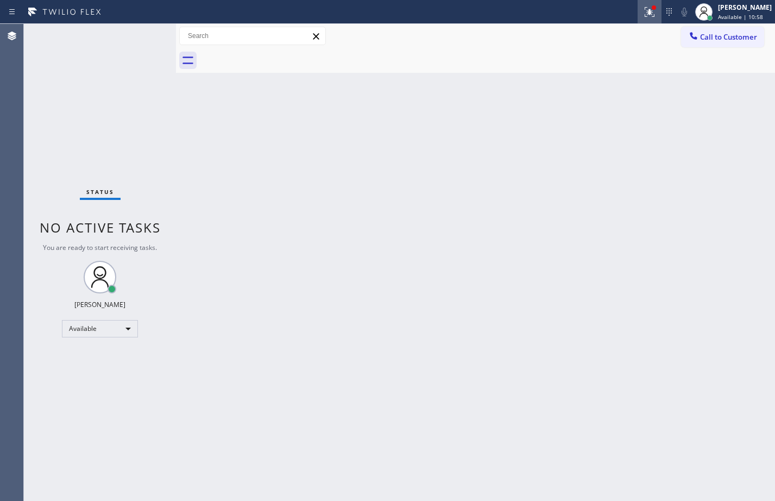
click at [651, 14] on div at bounding box center [650, 11] width 24 height 13
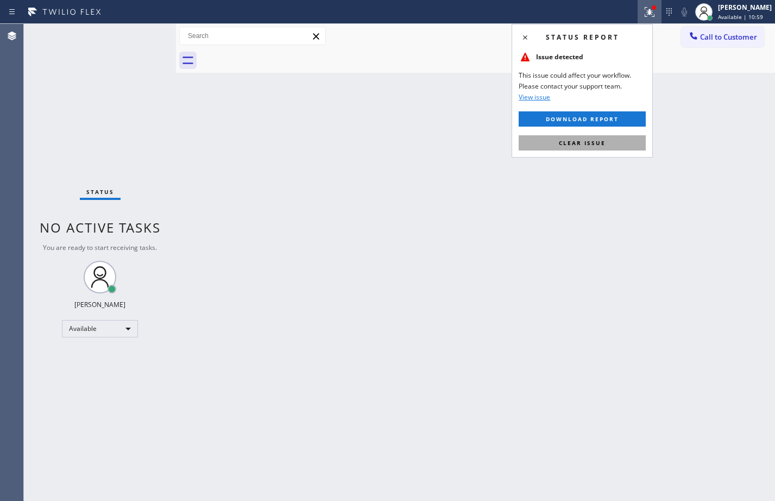
click at [611, 147] on button "Clear issue" at bounding box center [582, 142] width 127 height 15
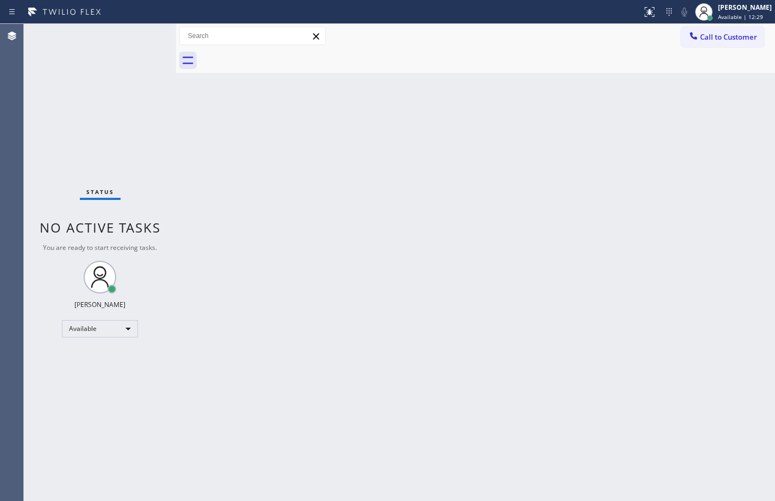
click at [149, 35] on div "Status No active tasks You are ready to start receiving tasks. [PERSON_NAME] Av…" at bounding box center [100, 262] width 152 height 477
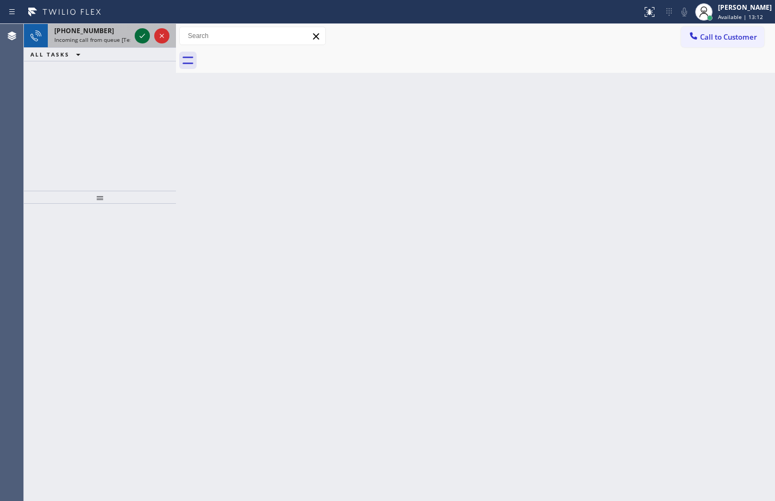
click at [135, 34] on div at bounding box center [142, 35] width 15 height 13
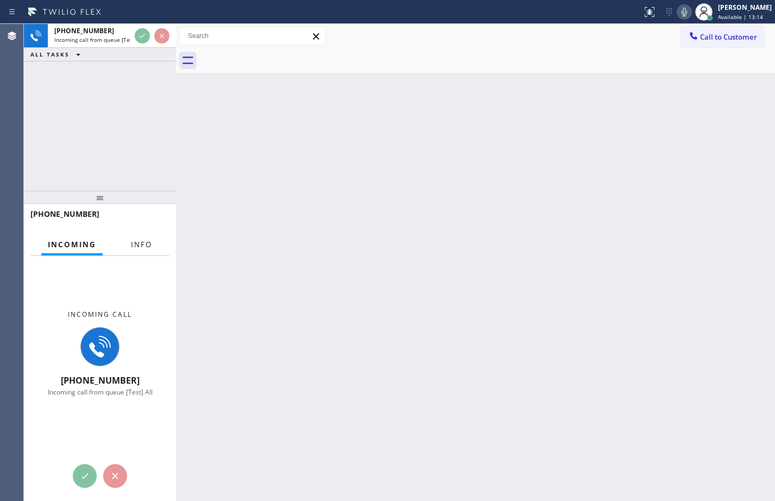
click at [153, 248] on button "Info" at bounding box center [141, 244] width 34 height 21
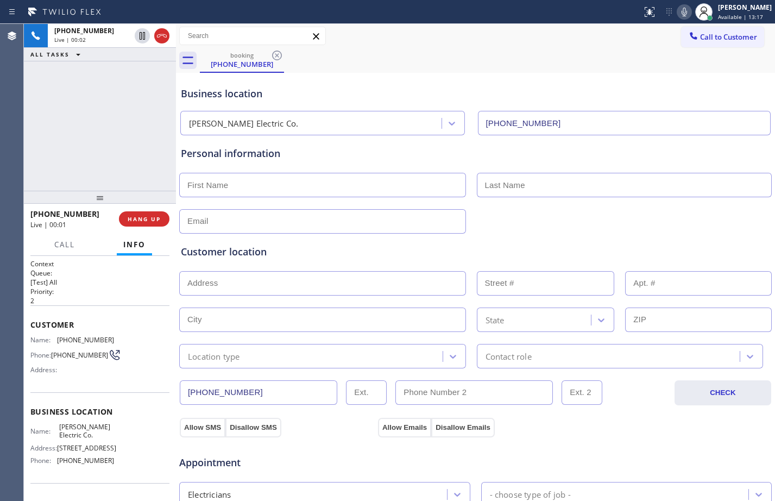
type input "[PHONE_NUMBER]"
click at [147, 213] on button "HANG UP" at bounding box center [144, 218] width 51 height 15
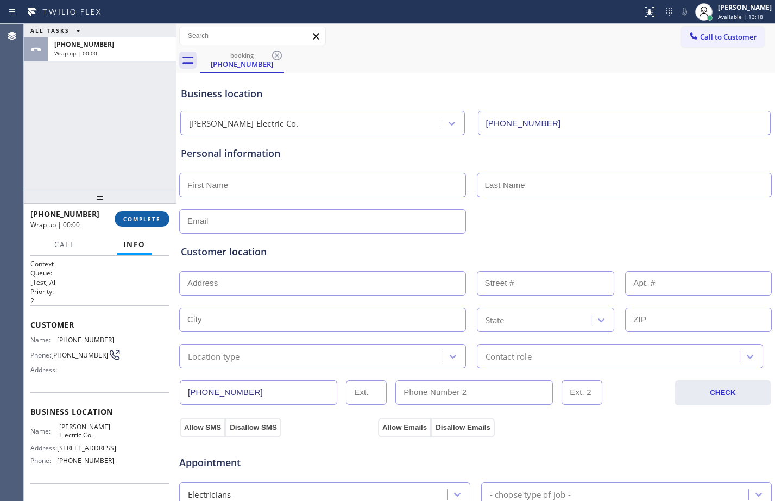
click at [148, 212] on button "COMPLETE" at bounding box center [142, 218] width 55 height 15
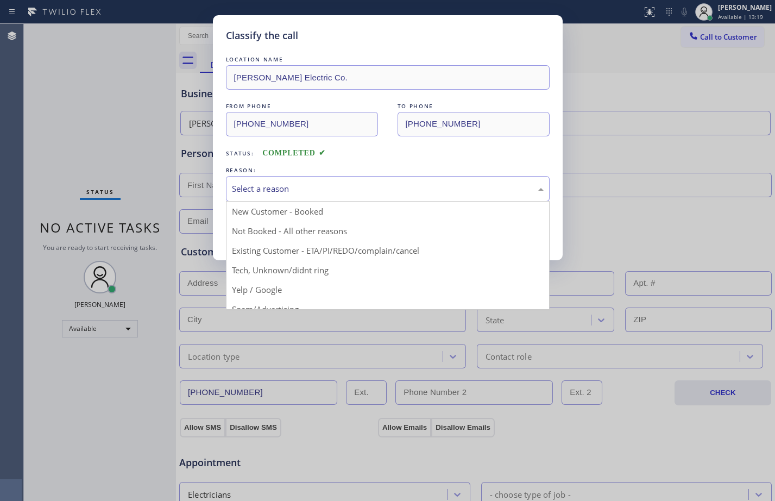
click at [287, 181] on div "Select a reason" at bounding box center [388, 189] width 324 height 26
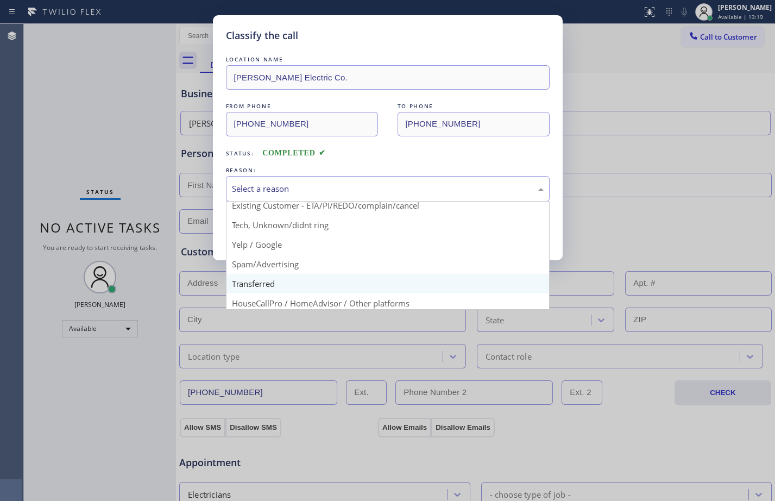
scroll to position [68, 0]
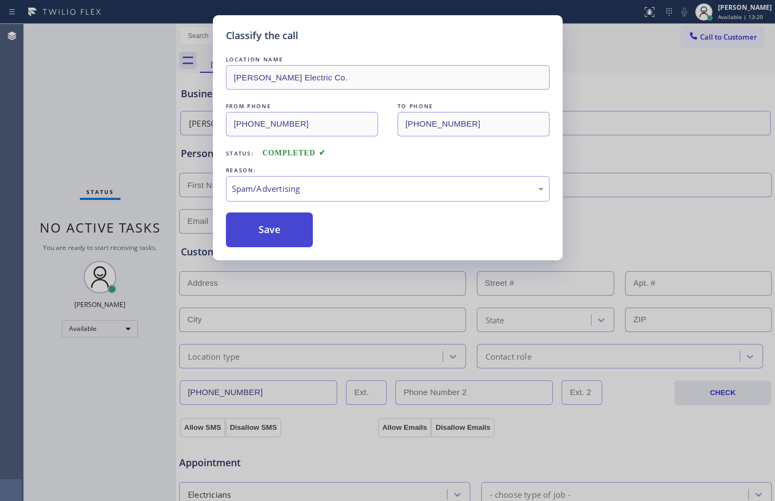
click at [276, 239] on button "Save" at bounding box center [269, 229] width 87 height 35
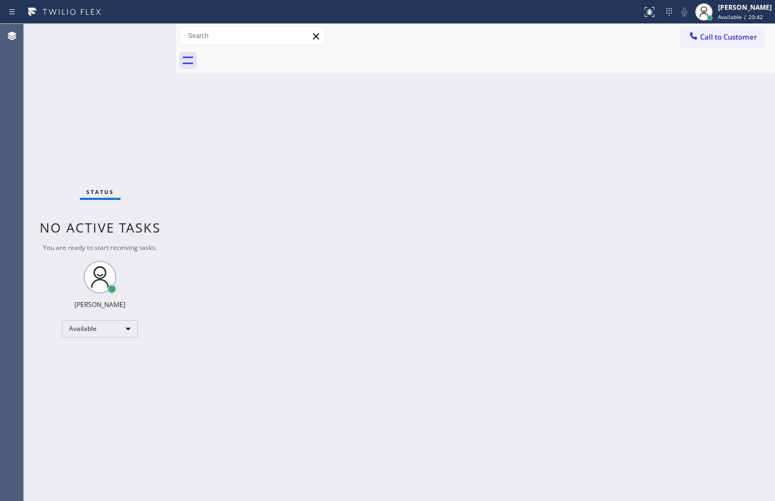
click at [702, 246] on div "Back to Dashboard Change Sender ID Customers Technicians Select a contact Outbo…" at bounding box center [475, 262] width 599 height 477
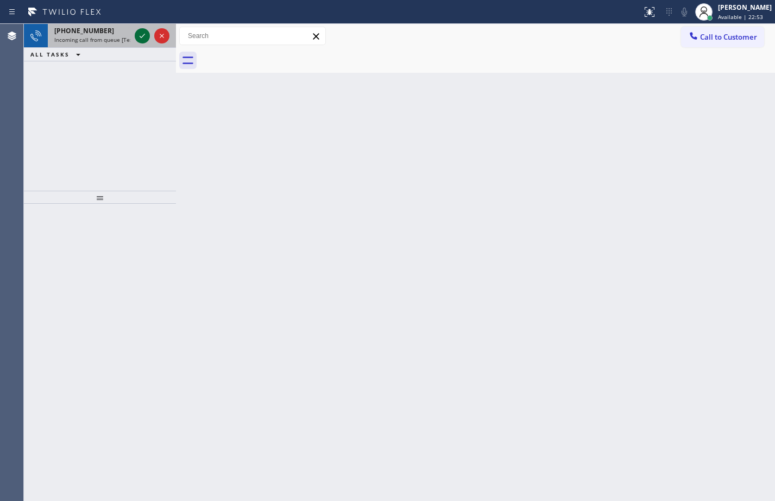
click at [145, 39] on icon at bounding box center [142, 35] width 13 height 13
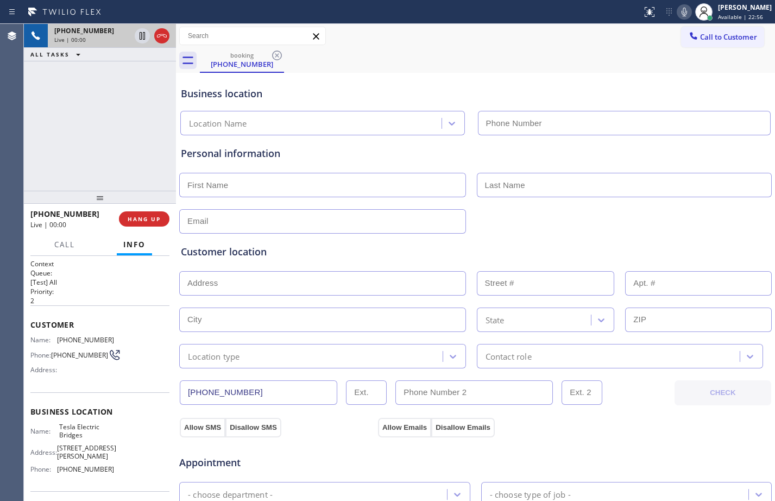
type input "[PHONE_NUMBER]"
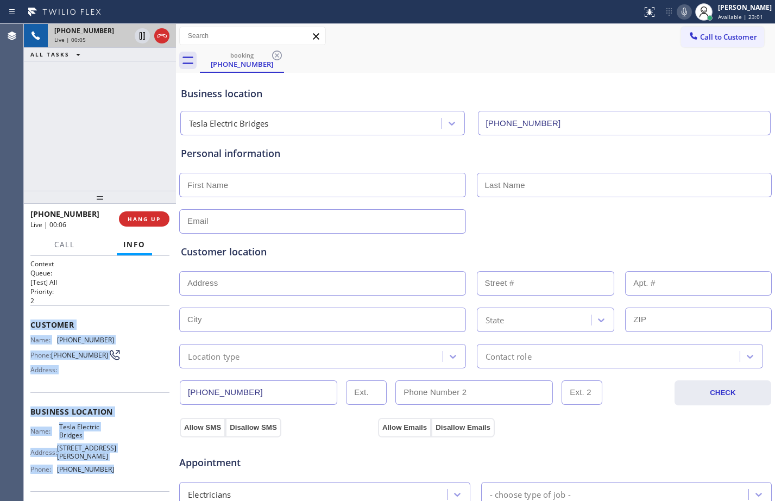
drag, startPoint x: 28, startPoint y: 322, endPoint x: 128, endPoint y: 469, distance: 177.7
click at [128, 469] on div "Context Queue: [Test] All Priority: 2 Customer Name: [PHONE_NUMBER] Phone: [PHO…" at bounding box center [100, 378] width 152 height 245
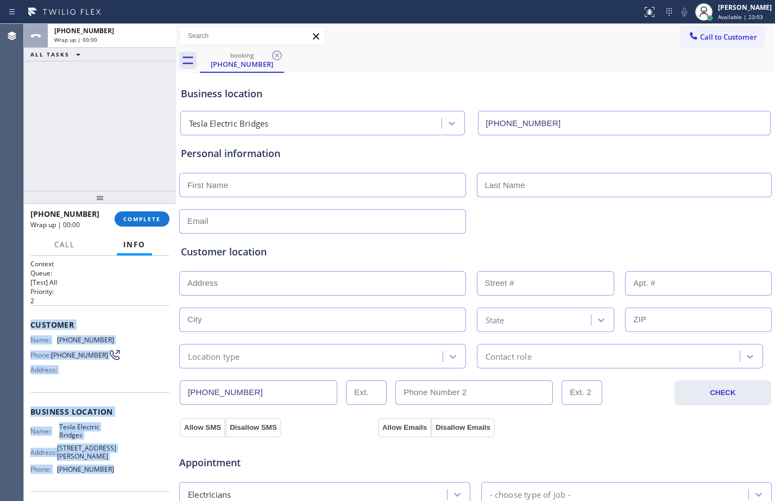
copy div "Customer Name: [PHONE_NUMBER] Phone: [PHONE_NUMBER] Address: Business location …"
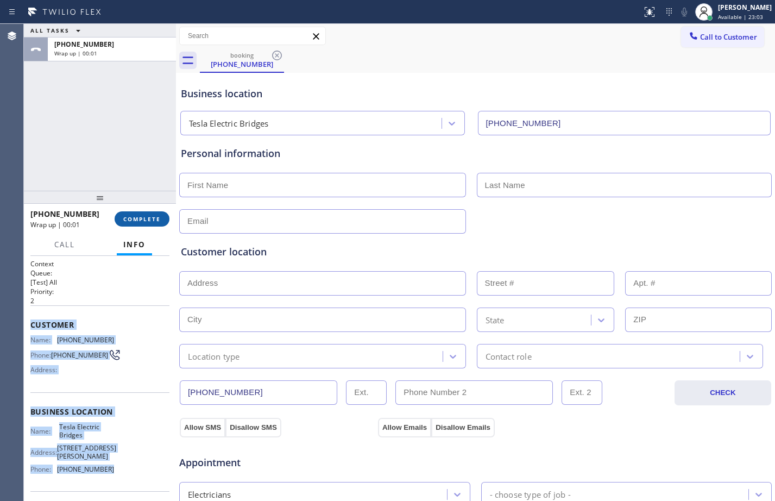
click at [152, 219] on span "COMPLETE" at bounding box center [141, 219] width 37 height 8
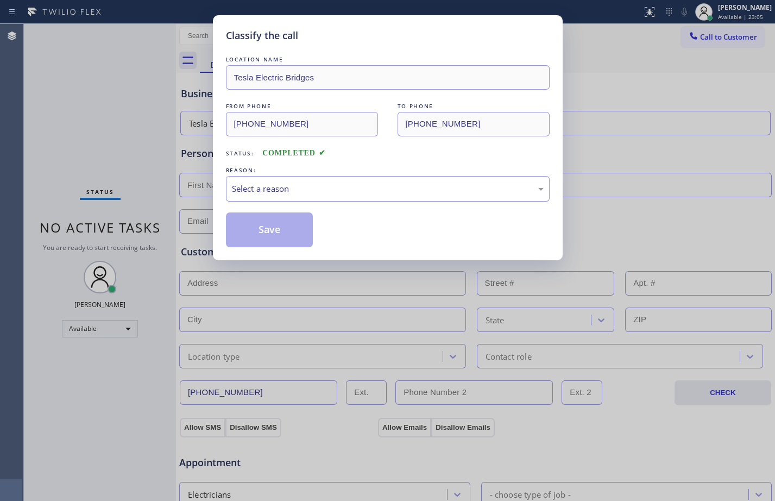
click at [353, 179] on div "Select a reason" at bounding box center [388, 189] width 324 height 26
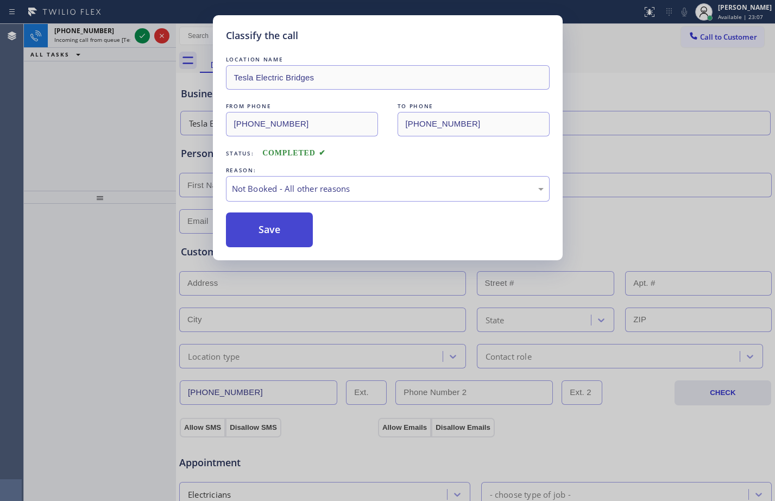
click at [287, 229] on button "Save" at bounding box center [269, 229] width 87 height 35
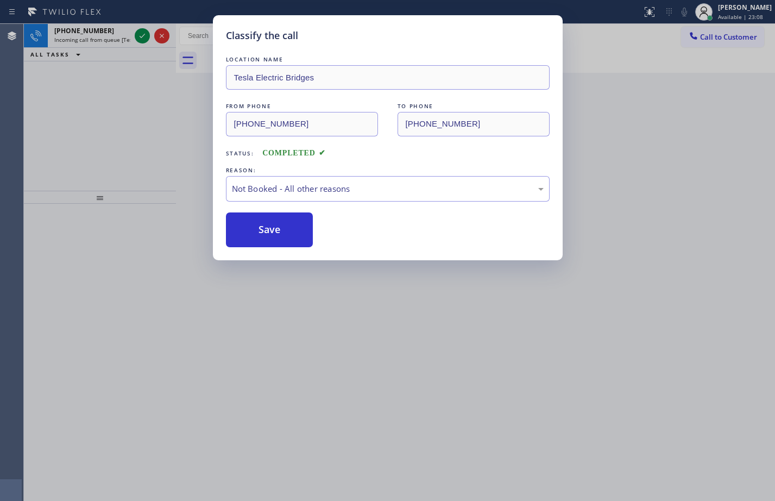
click at [146, 142] on div "Classify the call LOCATION NAME B and C Electric Inc FROM PHONE [PHONE_NUMBER] …" at bounding box center [399, 262] width 751 height 477
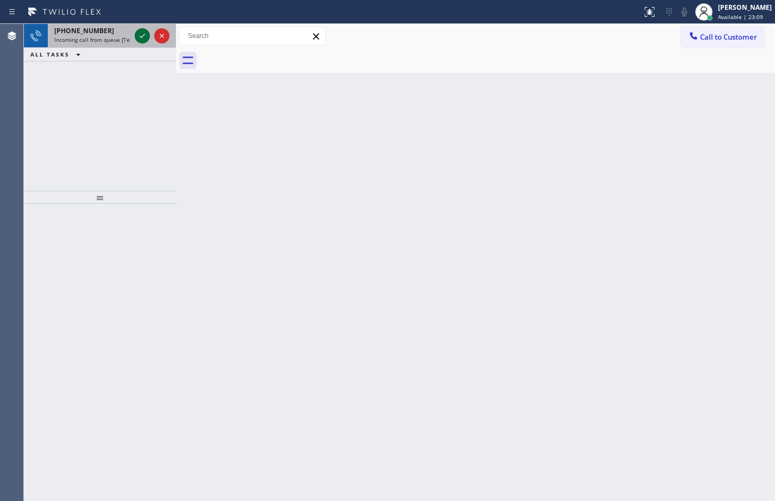
click at [137, 38] on icon at bounding box center [142, 35] width 13 height 13
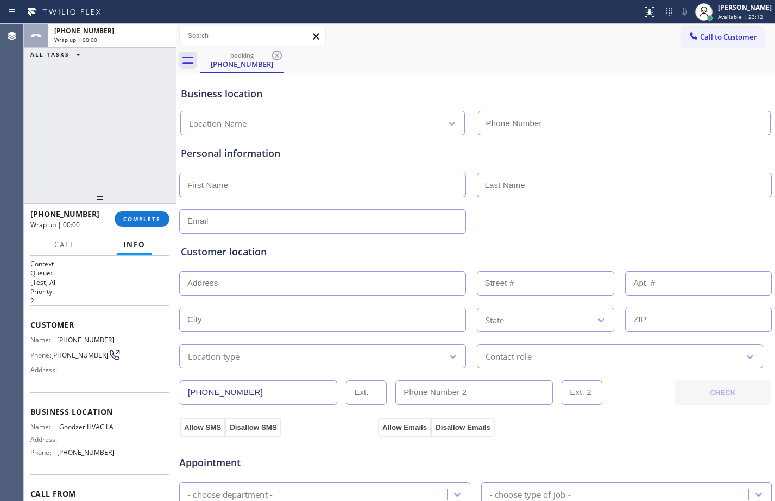
type input "[PHONE_NUMBER]"
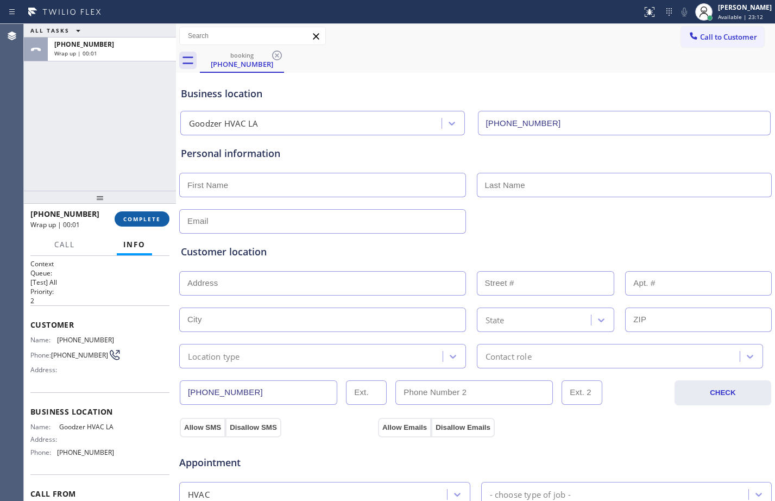
click at [140, 221] on span "COMPLETE" at bounding box center [141, 219] width 37 height 8
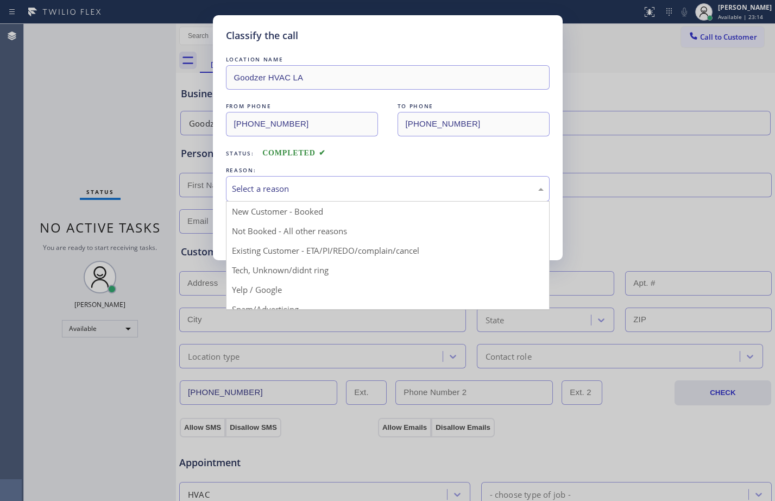
click at [285, 193] on div "Select a reason" at bounding box center [388, 189] width 312 height 12
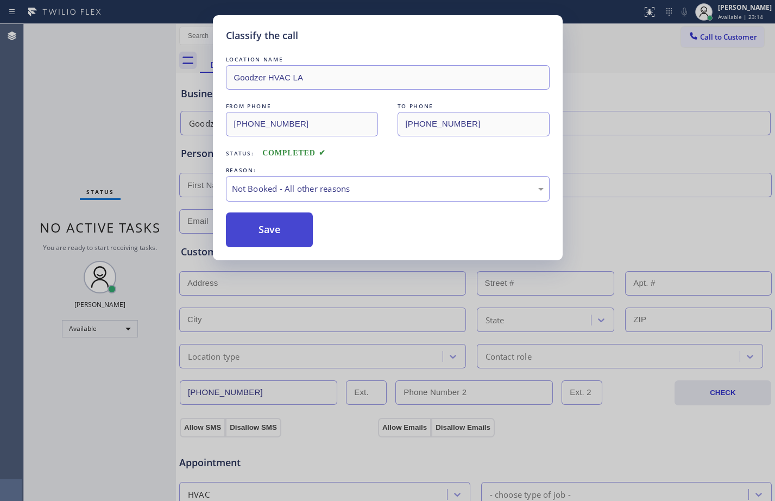
click at [271, 225] on button "Save" at bounding box center [269, 229] width 87 height 35
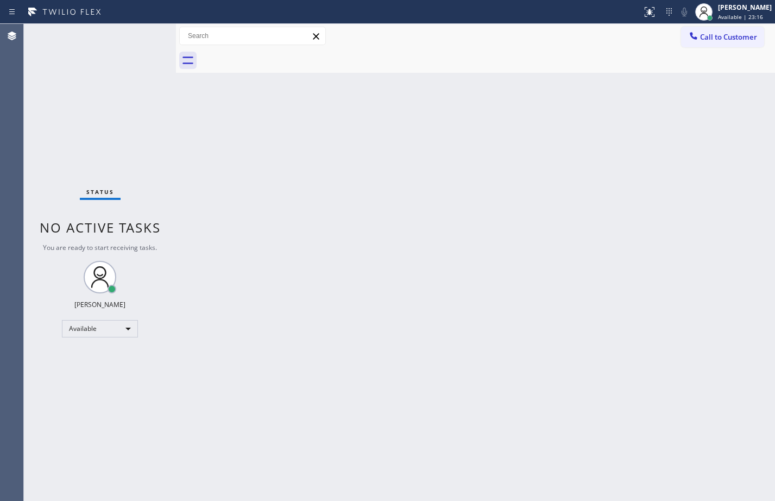
click at [370, 300] on div "Back to Dashboard Change Sender ID Customers Technicians Select a contact Outbo…" at bounding box center [475, 262] width 599 height 477
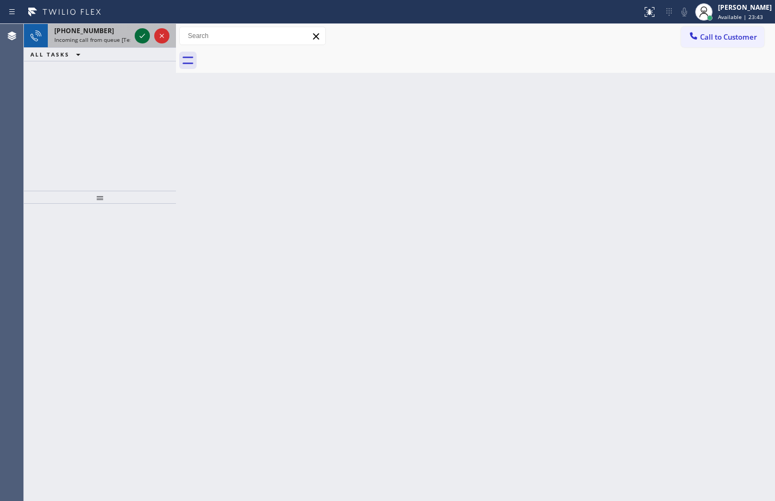
click at [144, 32] on icon at bounding box center [142, 35] width 13 height 13
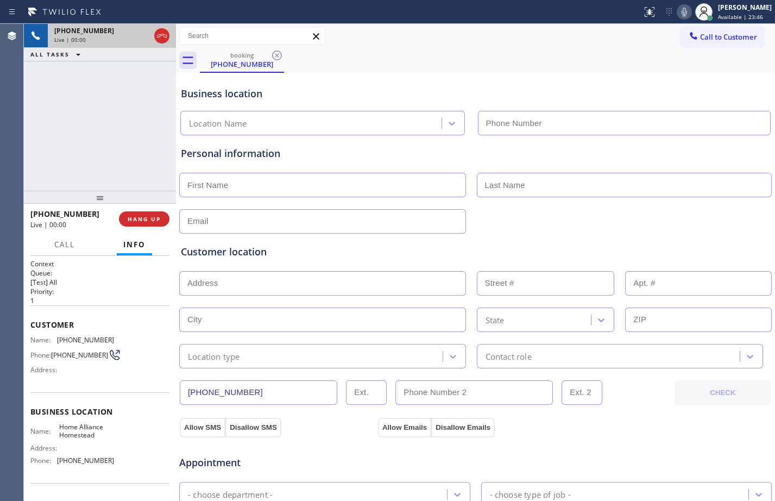
type input "[PHONE_NUMBER]"
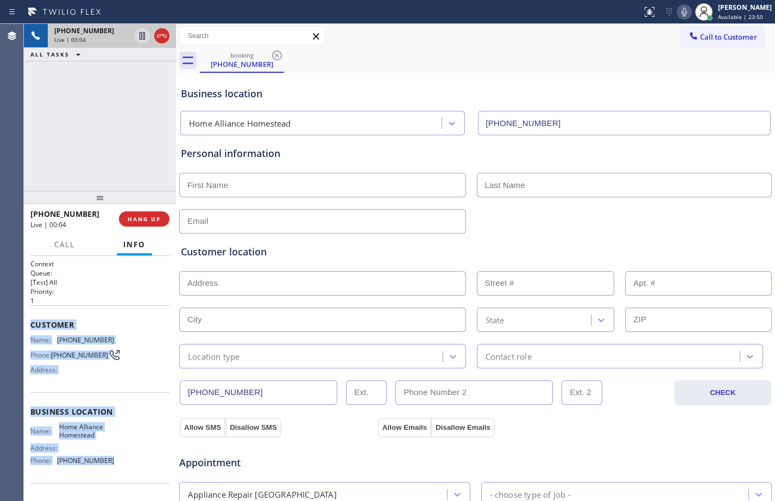
drag, startPoint x: 29, startPoint y: 323, endPoint x: 117, endPoint y: 462, distance: 164.9
click at [117, 462] on div "Context Queue: [Test] All Priority: 1 Customer Name: [PHONE_NUMBER] Phone: [PHO…" at bounding box center [100, 378] width 152 height 245
copy div "Customer Name: [PHONE_NUMBER] Phone: [PHONE_NUMBER] Address: Business location …"
click at [319, 187] on input "text" at bounding box center [322, 185] width 287 height 24
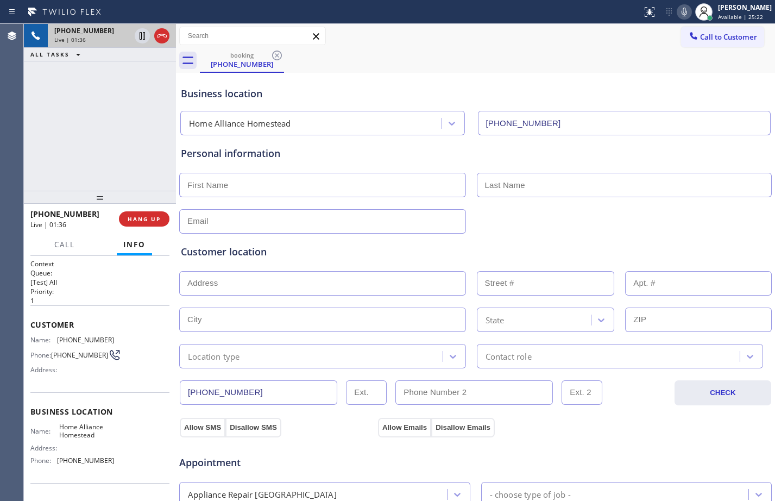
paste input "[PERSON_NAME]"
type input "[PERSON_NAME]"
click at [140, 42] on icon at bounding box center [142, 35] width 13 height 13
click at [680, 12] on icon at bounding box center [684, 11] width 13 height 13
click at [140, 38] on icon at bounding box center [142, 35] width 13 height 13
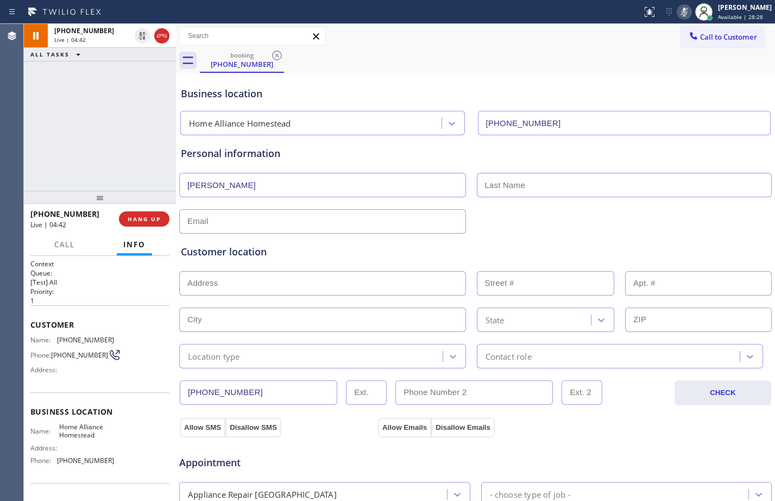
click at [682, 10] on icon at bounding box center [684, 11] width 13 height 13
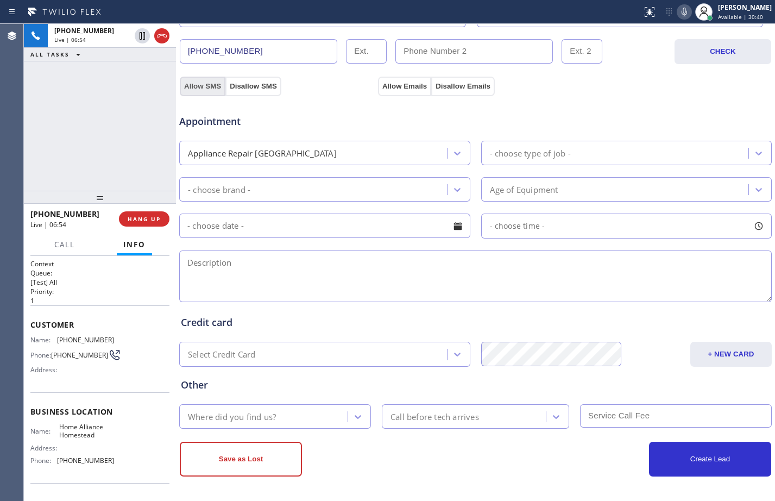
click at [207, 84] on button "Allow SMS" at bounding box center [203, 87] width 46 height 20
click at [401, 85] on button "Allow Emails" at bounding box center [404, 87] width 53 height 20
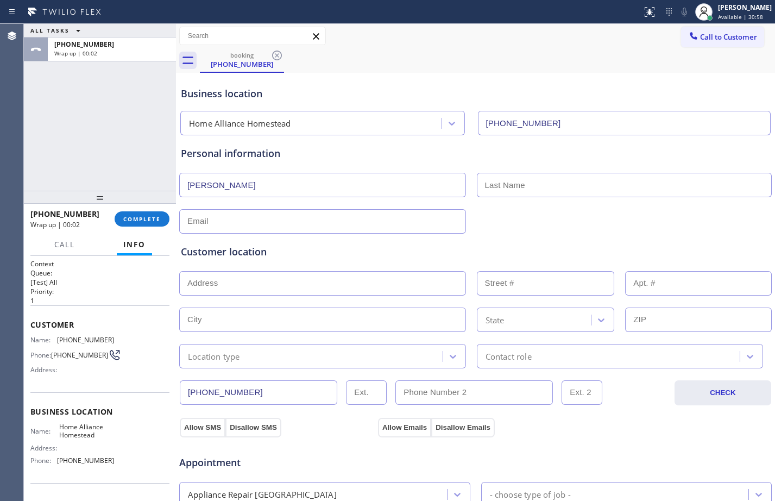
click at [531, 185] on input "text" at bounding box center [625, 185] width 296 height 24
paste input "[PERSON_NAME]"
type input "[PERSON_NAME]"
click at [255, 222] on input "text" at bounding box center [322, 221] width 287 height 24
paste input "[EMAIL_ADDRESS][DOMAIN_NAME]"
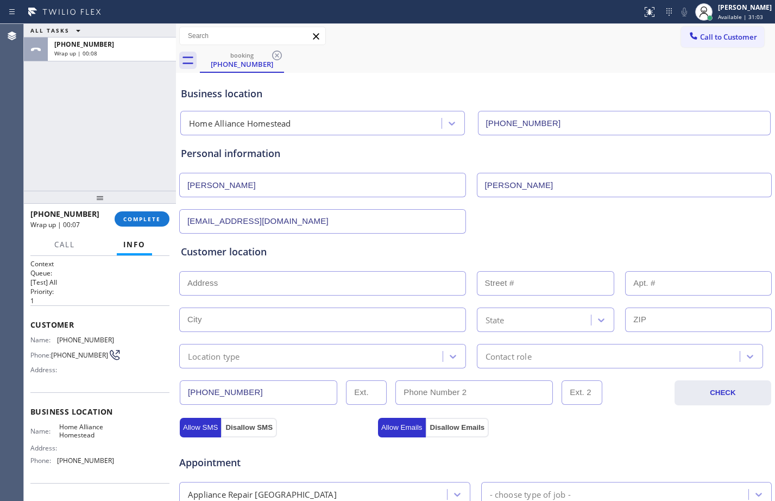
type input "[EMAIL_ADDRESS][DOMAIN_NAME]"
click at [379, 291] on input "text" at bounding box center [322, 283] width 287 height 24
paste input "[STREET_ADDRESS],"
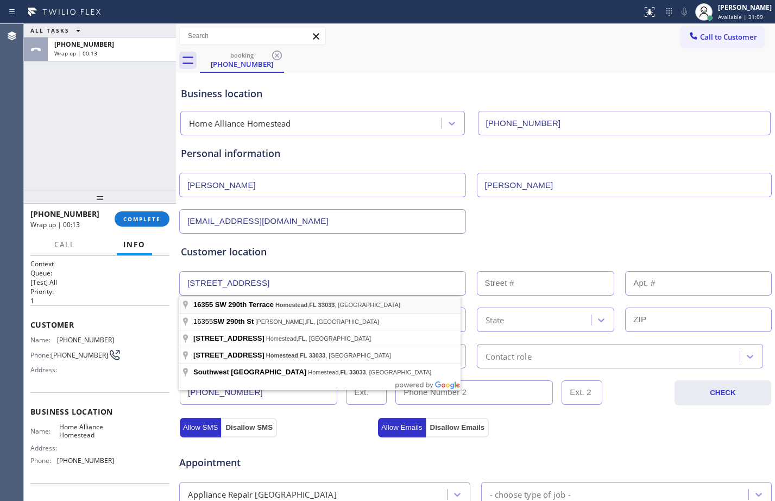
type input "[STREET_ADDRESS]"
type input "16355"
type input "Homestead"
type input "33033"
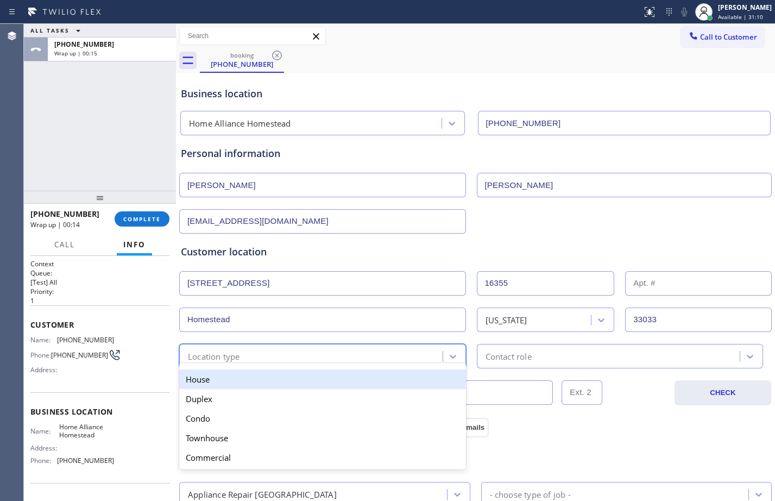
click at [293, 350] on div "Location type" at bounding box center [313, 356] width 260 height 19
click at [241, 379] on div "House" at bounding box center [322, 379] width 287 height 20
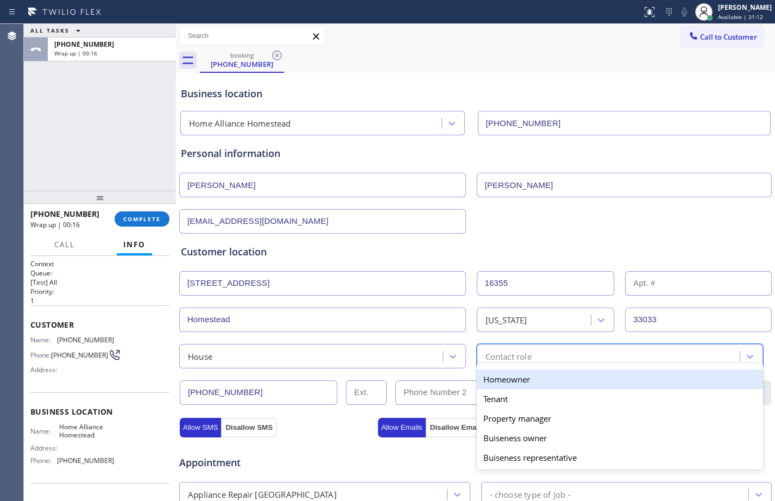
click at [576, 352] on div "Contact role" at bounding box center [610, 356] width 260 height 19
click at [528, 377] on div "Homeowner" at bounding box center [620, 379] width 287 height 20
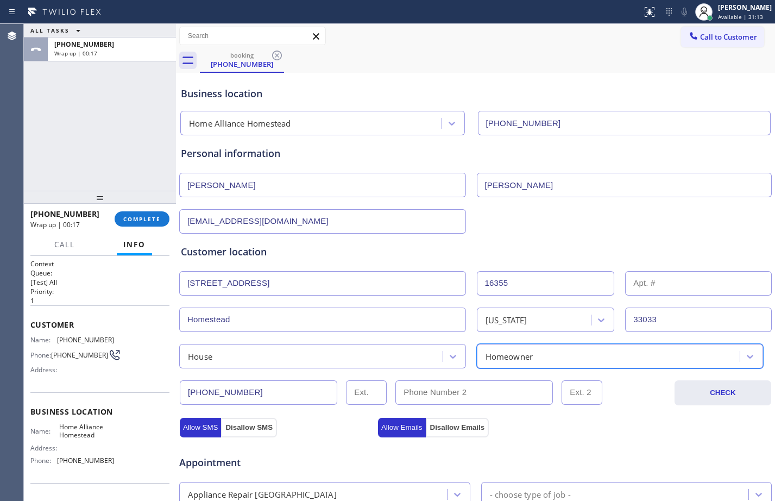
scroll to position [341, 0]
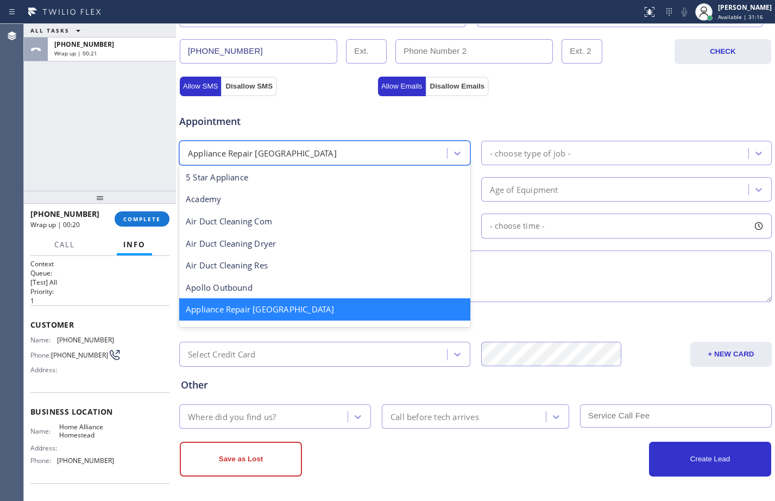
click at [286, 151] on div "Appliance Repair [GEOGRAPHIC_DATA]" at bounding box center [262, 153] width 149 height 12
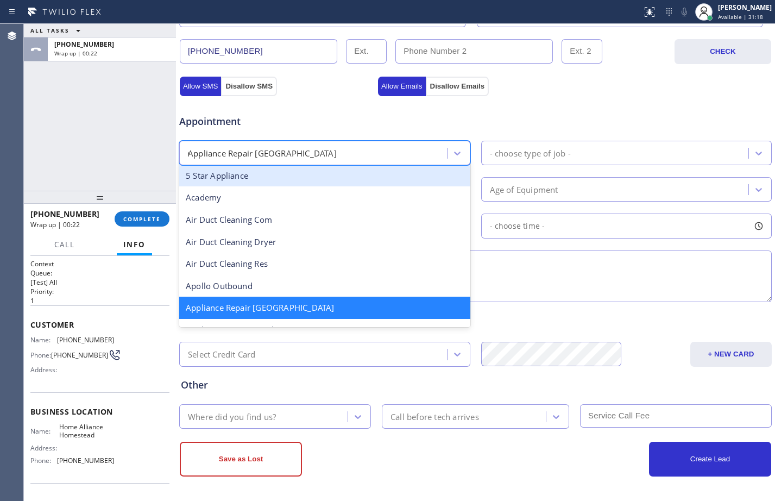
scroll to position [0, 0]
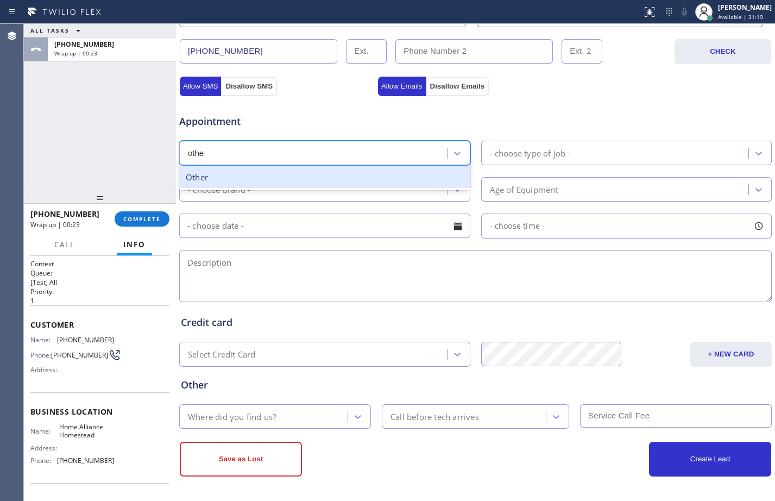
type input "other"
click at [329, 183] on div "Other" at bounding box center [324, 177] width 291 height 22
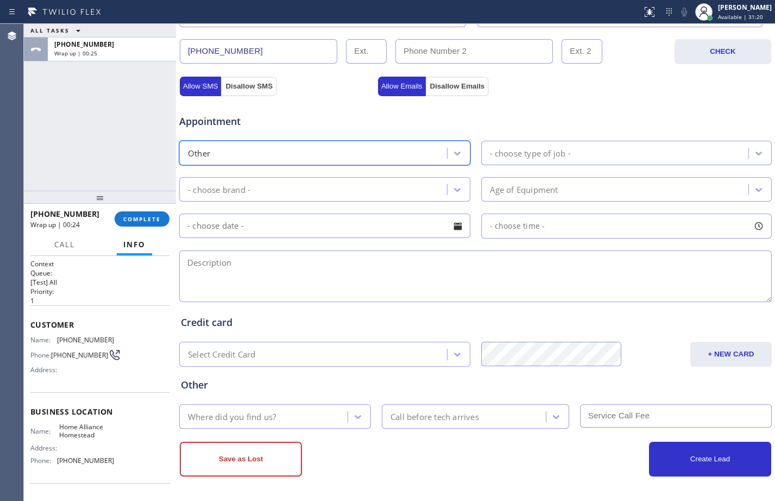
click at [506, 154] on div "- choose type of job -" at bounding box center [530, 153] width 81 height 12
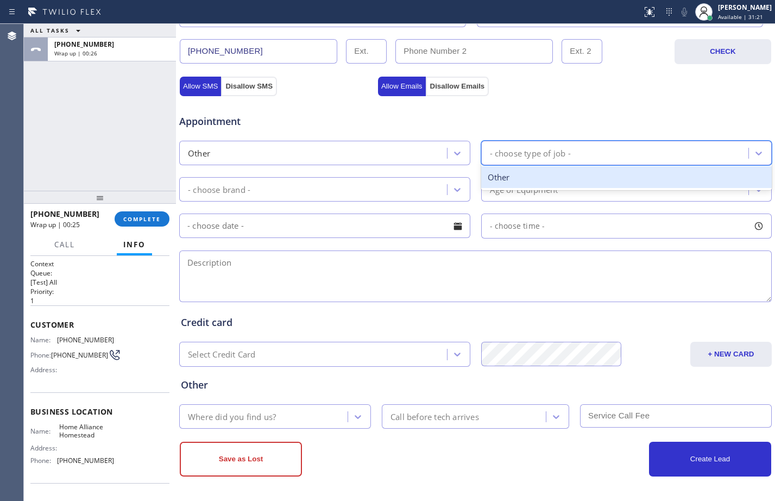
click at [519, 177] on div "Other" at bounding box center [626, 177] width 291 height 22
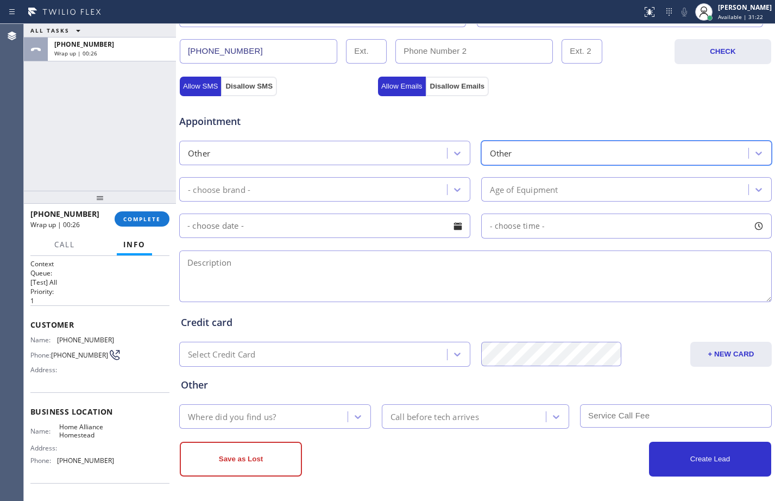
click at [525, 148] on div "Other" at bounding box center [617, 152] width 265 height 19
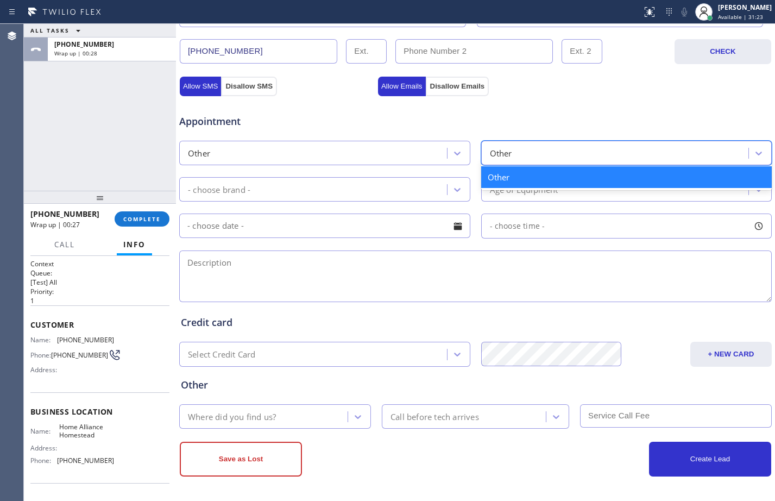
click at [398, 164] on div "Other" at bounding box center [324, 153] width 291 height 24
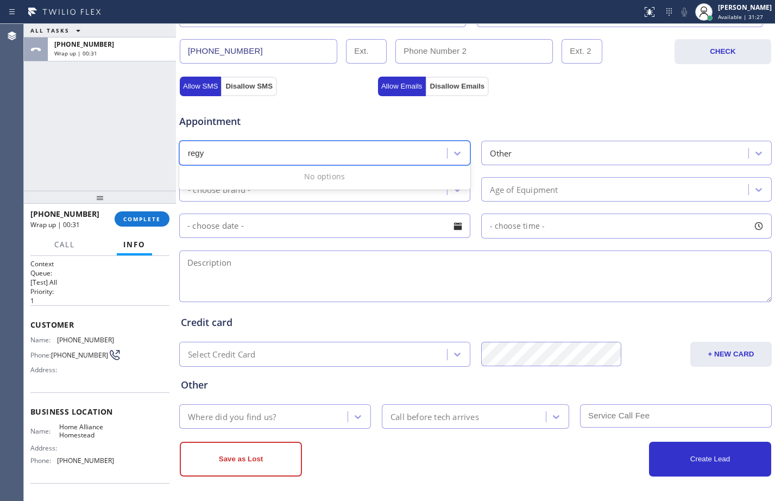
type input "reg"
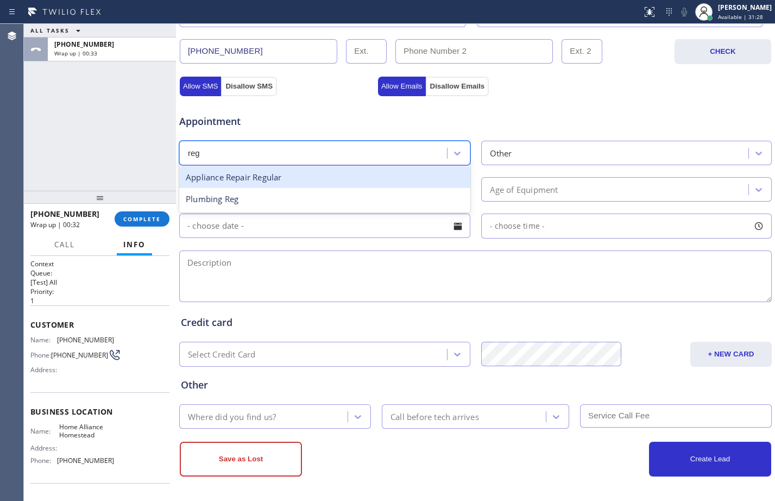
click at [413, 180] on div "Appliance Repair Regular" at bounding box center [324, 177] width 291 height 22
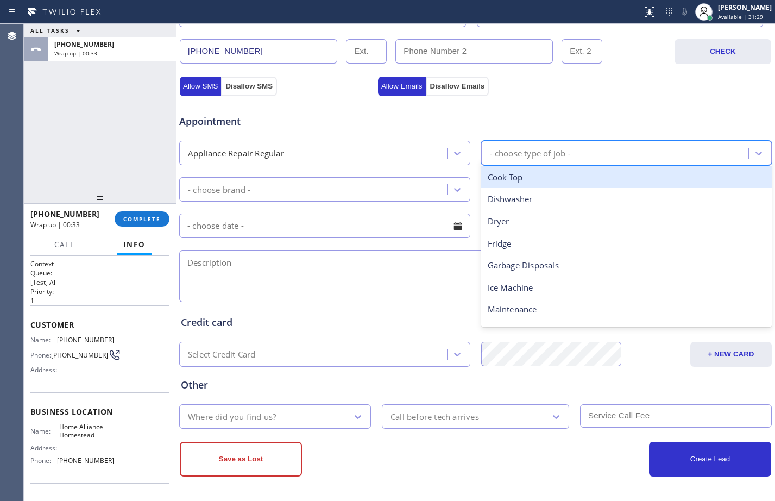
click at [514, 153] on div "- choose type of job -" at bounding box center [530, 153] width 81 height 12
type input "dr"
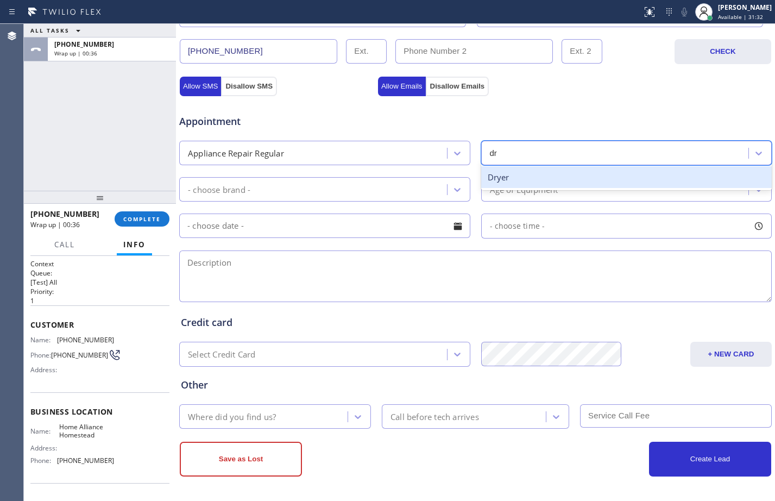
click at [530, 174] on div "Dryer" at bounding box center [626, 177] width 291 height 22
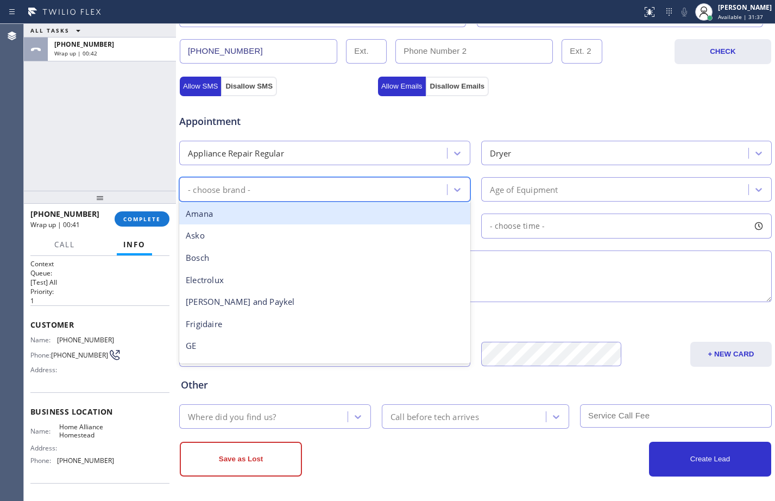
click at [305, 186] on div "- choose brand -" at bounding box center [315, 189] width 265 height 19
type input "other"
click at [336, 211] on div "Other" at bounding box center [324, 214] width 291 height 22
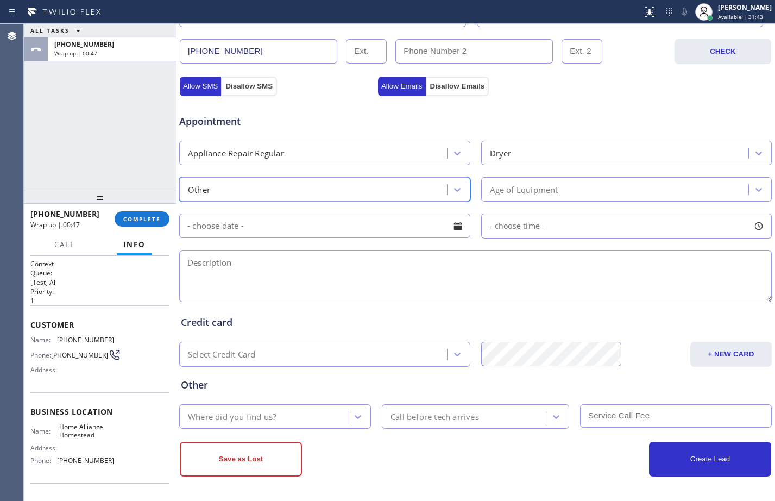
click at [540, 190] on div "Age of Equipment" at bounding box center [524, 189] width 68 height 12
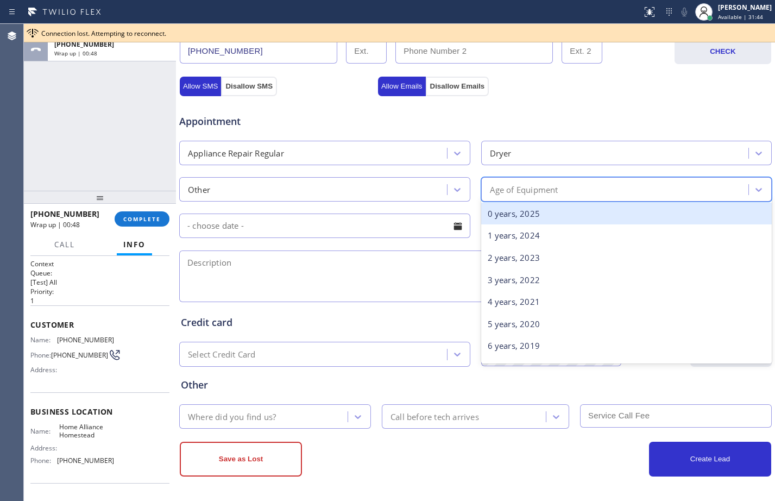
type input "2"
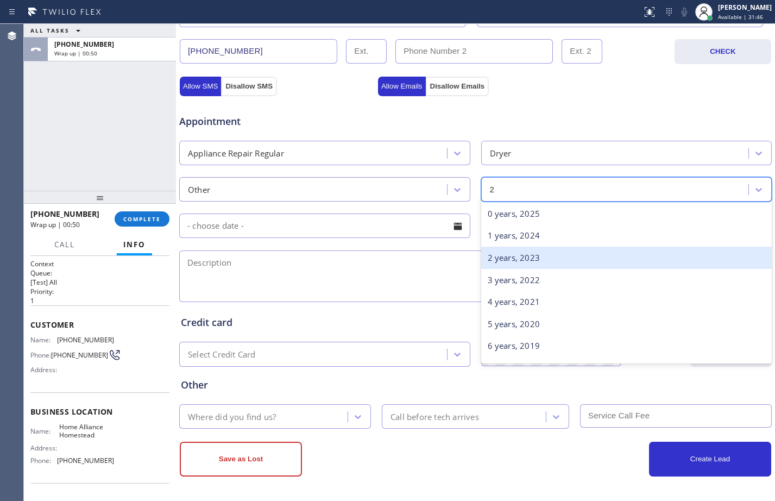
click at [504, 256] on div "2 years, 2023" at bounding box center [626, 258] width 291 height 22
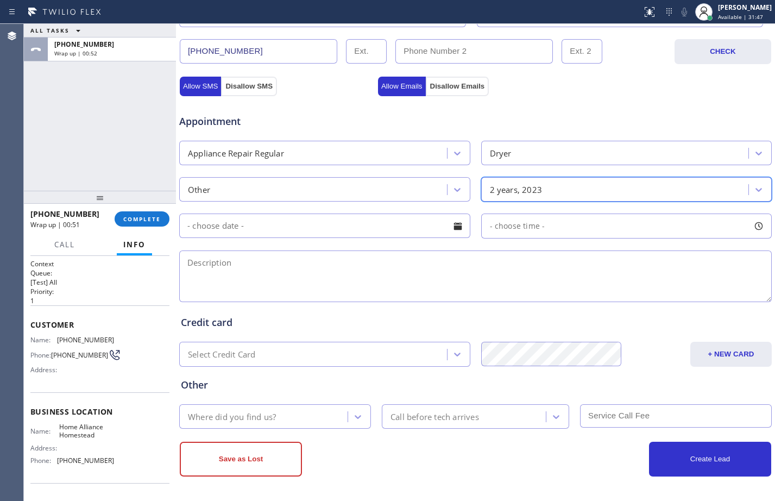
click at [325, 224] on input "text" at bounding box center [324, 226] width 291 height 24
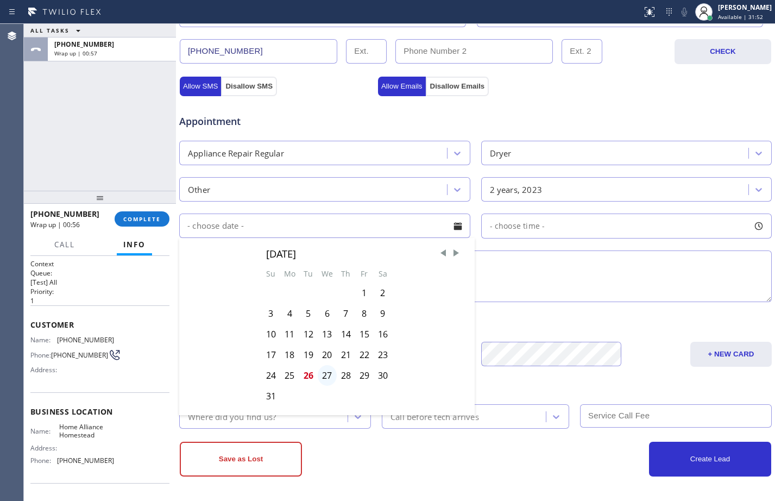
click at [326, 374] on div "27" at bounding box center [327, 375] width 19 height 21
type input "[DATE]"
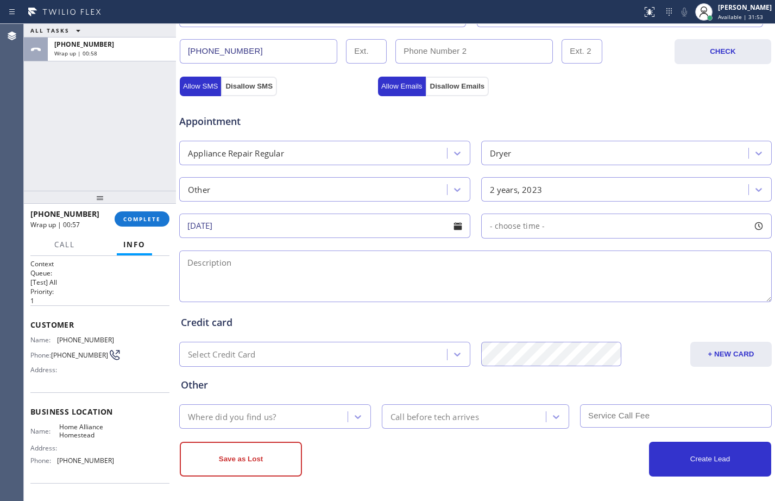
click at [568, 231] on div "- choose time -" at bounding box center [626, 226] width 291 height 25
drag, startPoint x: 492, startPoint y: 292, endPoint x: 690, endPoint y: 301, distance: 198.5
click at [694, 301] on div at bounding box center [700, 292] width 13 height 23
drag, startPoint x: 489, startPoint y: 292, endPoint x: 631, endPoint y: 304, distance: 142.8
click at [631, 304] on div at bounding box center [637, 292] width 13 height 23
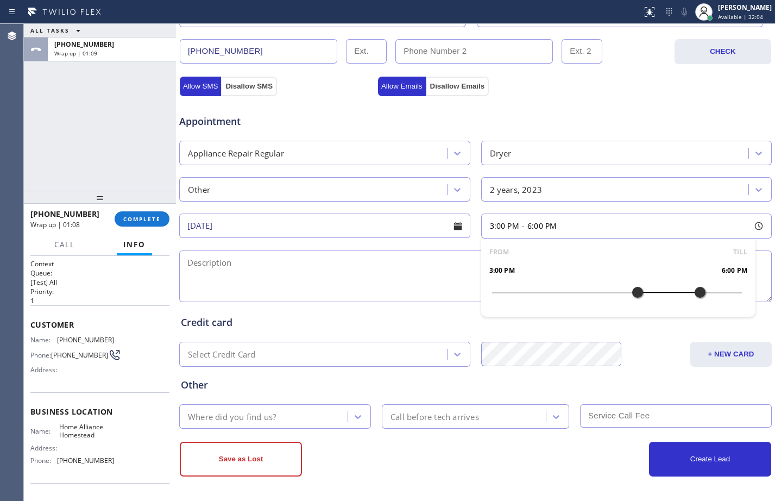
click at [404, 272] on textarea at bounding box center [475, 276] width 593 height 52
click at [79, 137] on div "ALL TASKS ALL TASKS ACTIVE TASKS TASKS IN WRAP UP [PHONE_NUMBER] Wrap up | 01:11" at bounding box center [100, 107] width 152 height 167
click at [736, 0] on div "[PERSON_NAME] Available | 32:07" at bounding box center [733, 12] width 83 height 24
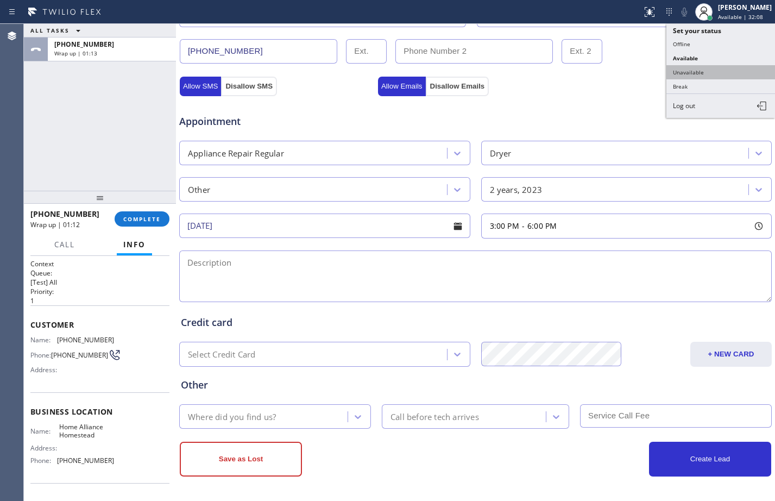
click at [705, 68] on button "Unavailable" at bounding box center [721, 72] width 109 height 14
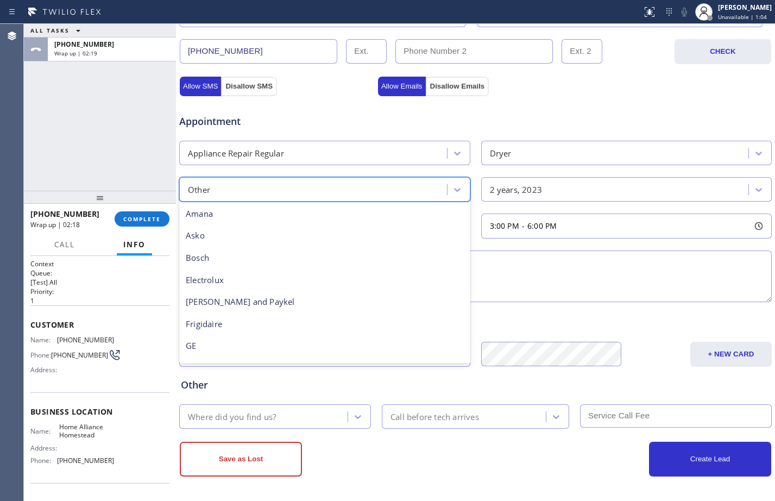
click at [379, 182] on div "Other" at bounding box center [315, 189] width 265 height 19
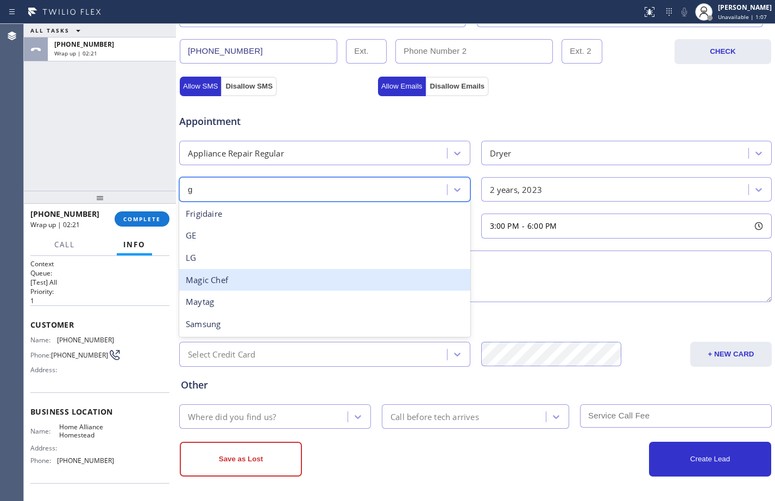
type input "ge"
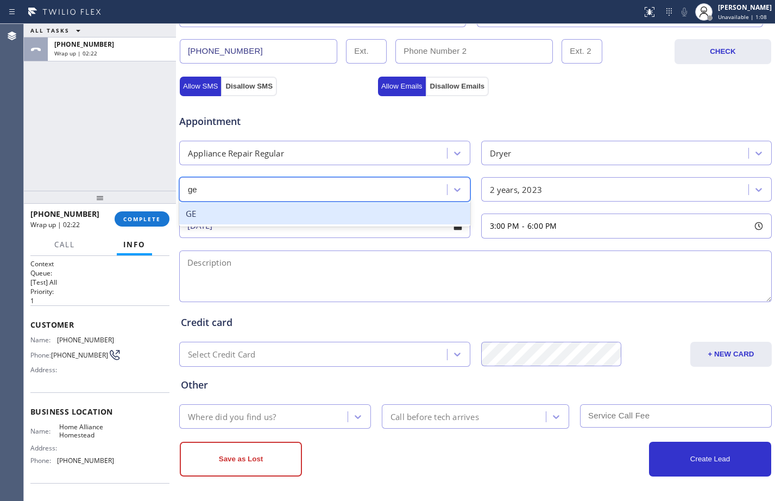
click at [213, 213] on div "GE" at bounding box center [324, 214] width 291 height 22
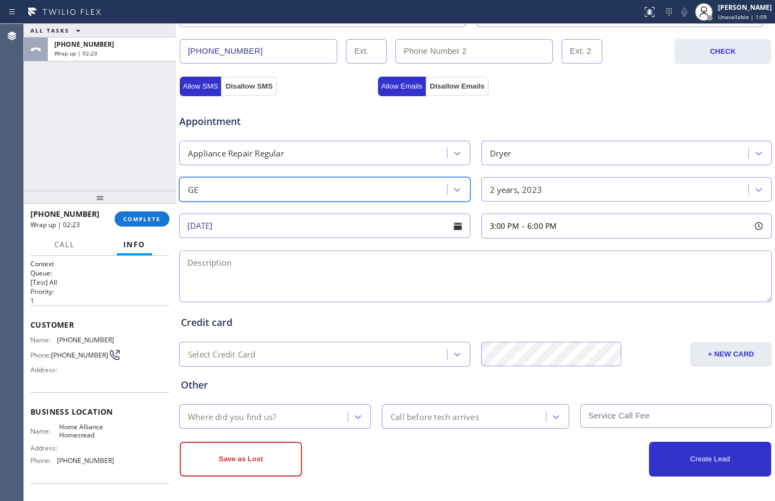
click at [336, 273] on textarea at bounding box center [475, 276] width 593 height 52
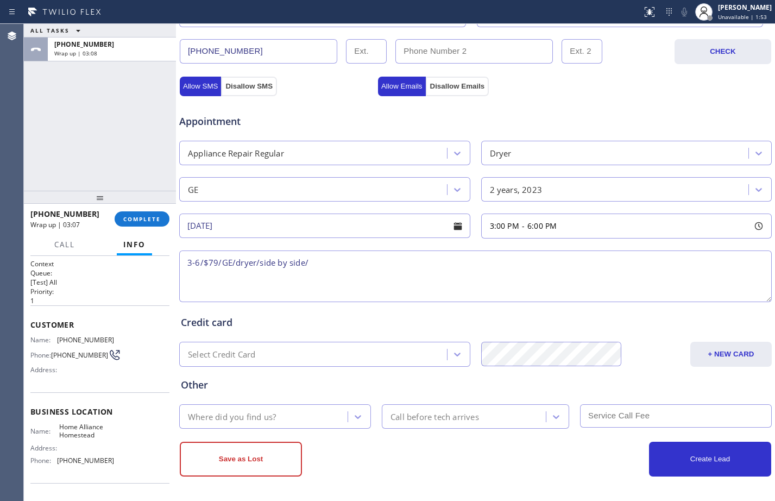
click at [404, 268] on textarea "3-6/$79/GE/dryer/side by side/" at bounding box center [475, 276] width 593 height 52
click at [493, 261] on textarea "3-6/$79/GE/dryer/side by side/not draining/2yrs/model no." at bounding box center [475, 276] width 593 height 52
paste textarea "GFD85ESPNRS"
click at [603, 273] on textarea "3-6/$79/GE/dryer/side by side/not draining/2yrs/model no.GFD85ESPNRS/" at bounding box center [475, 276] width 593 height 52
paste textarea "[STREET_ADDRESS],"
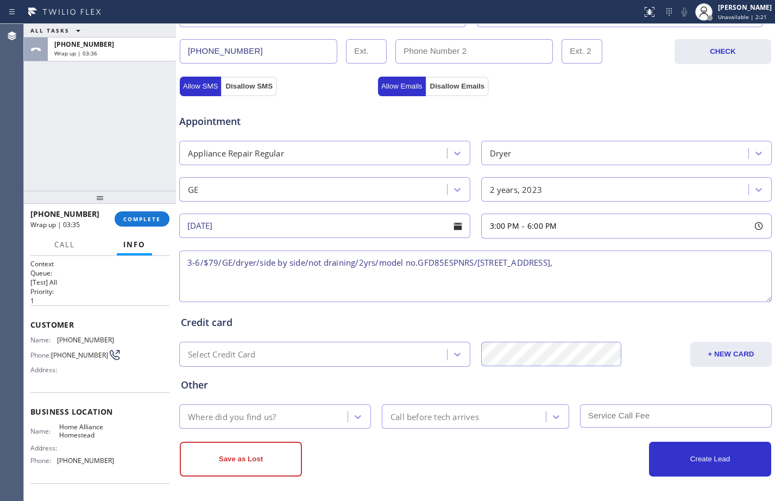
click at [675, 265] on textarea "3-6/$79/GE/dryer/side by side/not draining/2yrs/model no.GFD85ESPNRS/[STREET_AD…" at bounding box center [475, 276] width 593 height 52
click at [720, 260] on textarea "3-6/$79/GE/dryer/side by side/not draining/2yrs/model no.GFD85ESPNRS/[STREET_AD…" at bounding box center [475, 276] width 593 height 52
click at [728, 267] on textarea "3-6/$79/GE/dryer/side by side/not draining/2yrs/model no.GFD85ESPNRS/[STREET_AD…" at bounding box center [475, 276] width 593 height 52
paste textarea "Home Alliance Homestead"
paste textarea "Please call customer 30 minutes prior to arrival"
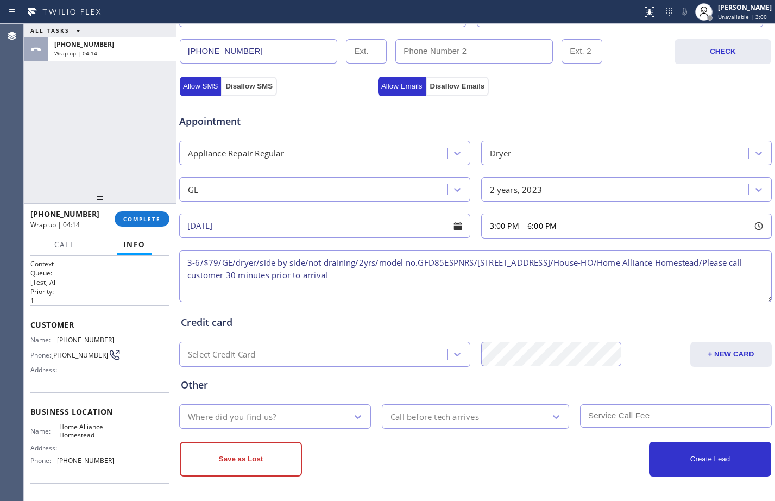
click at [571, 260] on textarea "3-6/$79/GE/dryer/side by side/not draining/2yrs/model no.GFD85ESPNRS/[STREET_AD…" at bounding box center [475, 276] width 593 height 52
click at [475, 276] on textarea "3-6/$79/GE/dryer/side by side/not draining/2yrs/model no.GFD85ESPNRS/[STREET_AD…" at bounding box center [475, 276] width 593 height 52
type textarea "3-6/$79/GE/dryer/side by side/not draining/2yrs/model no.GFD85ESPNRS/[STREET_AD…"
click at [312, 419] on div "Where did you find us?" at bounding box center [265, 416] width 165 height 19
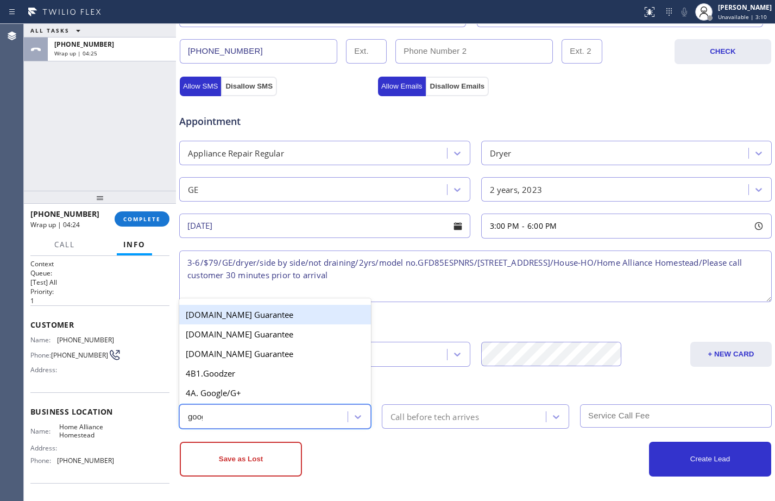
type input "googl"
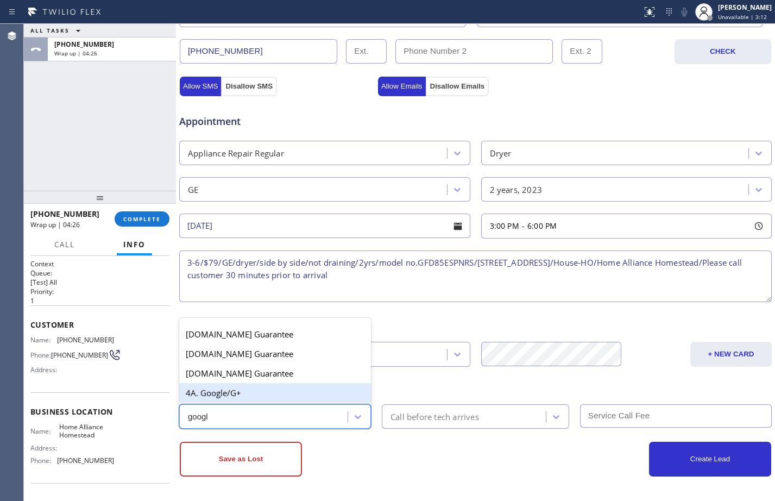
click at [283, 394] on div "4A. Google/G+" at bounding box center [275, 393] width 192 height 20
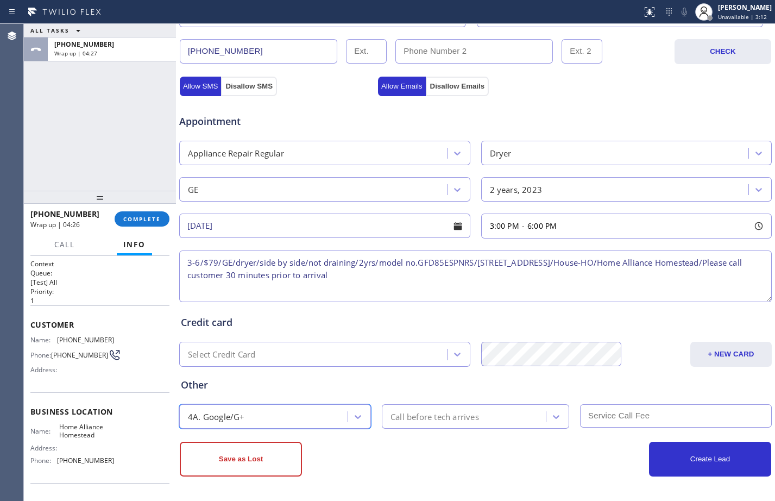
click at [505, 424] on div "Call before tech arrives" at bounding box center [465, 416] width 161 height 19
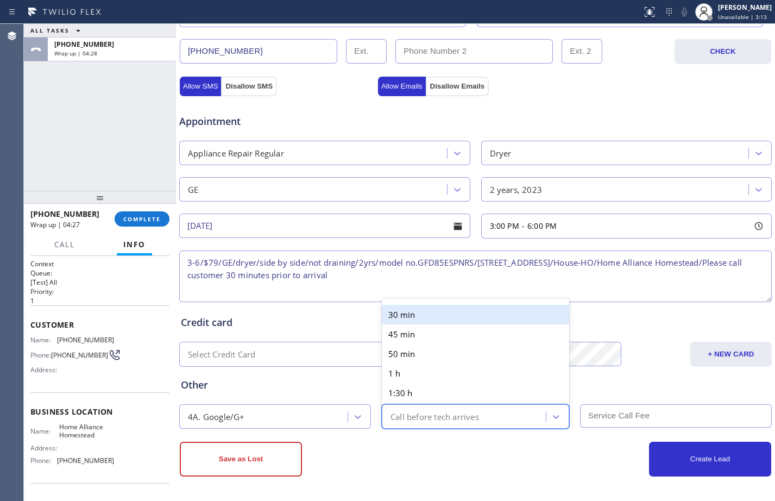
click at [413, 315] on div "30 min" at bounding box center [475, 315] width 187 height 20
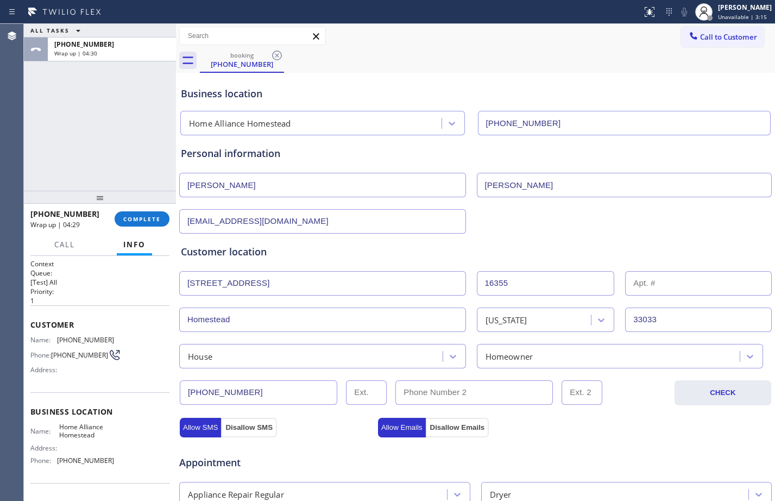
scroll to position [341, 0]
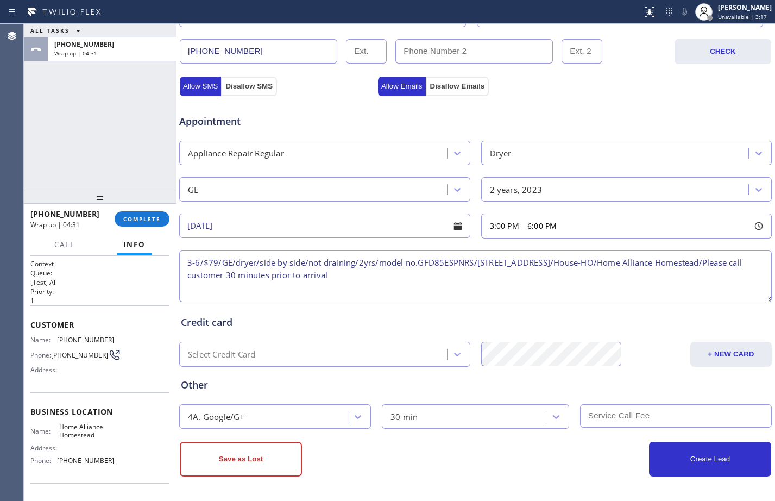
click at [688, 421] on input "text" at bounding box center [676, 415] width 192 height 23
type input "7"
click at [453, 461] on div "Save as Lost" at bounding box center [328, 459] width 296 height 35
click at [684, 467] on button "Create Lead" at bounding box center [710, 459] width 122 height 35
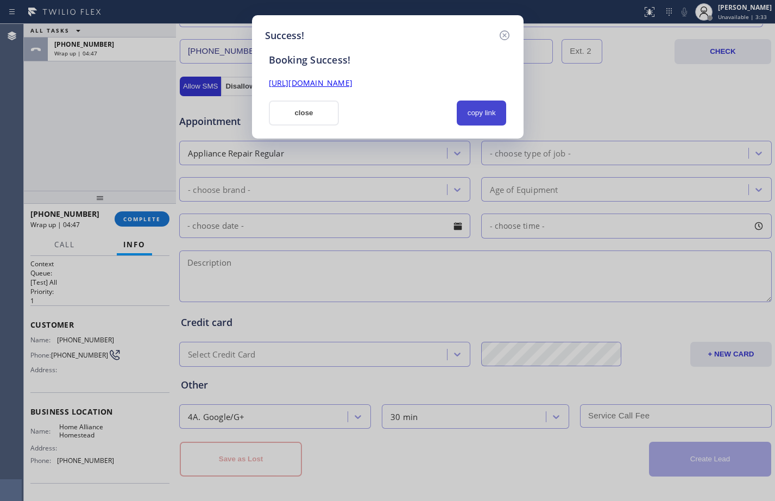
click at [480, 118] on button "copy link" at bounding box center [482, 113] width 50 height 25
click at [328, 115] on button "close" at bounding box center [304, 113] width 71 height 25
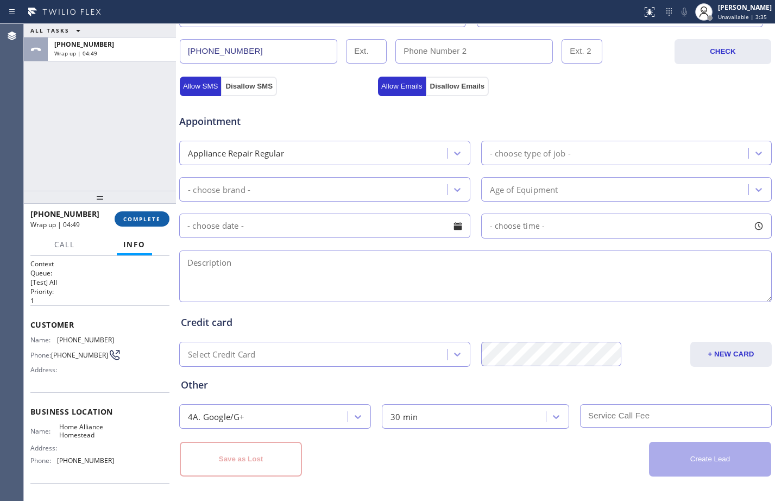
click at [139, 220] on span "COMPLETE" at bounding box center [141, 219] width 37 height 8
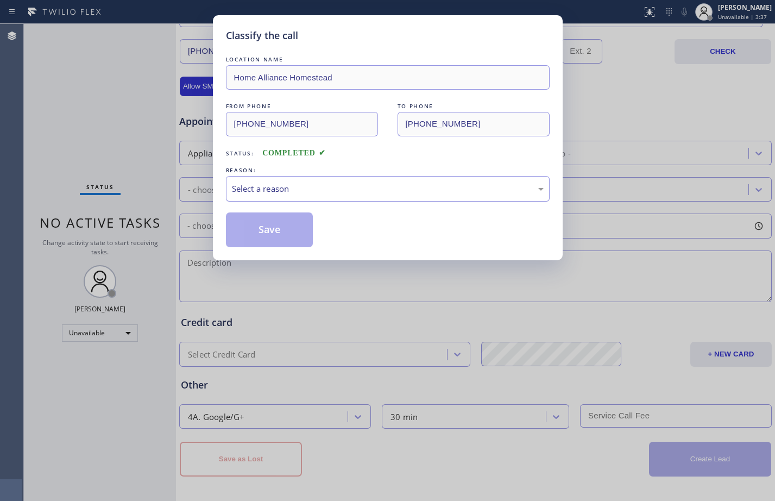
click at [297, 190] on div "Select a reason" at bounding box center [388, 189] width 312 height 12
click at [268, 228] on button "Save" at bounding box center [269, 229] width 87 height 35
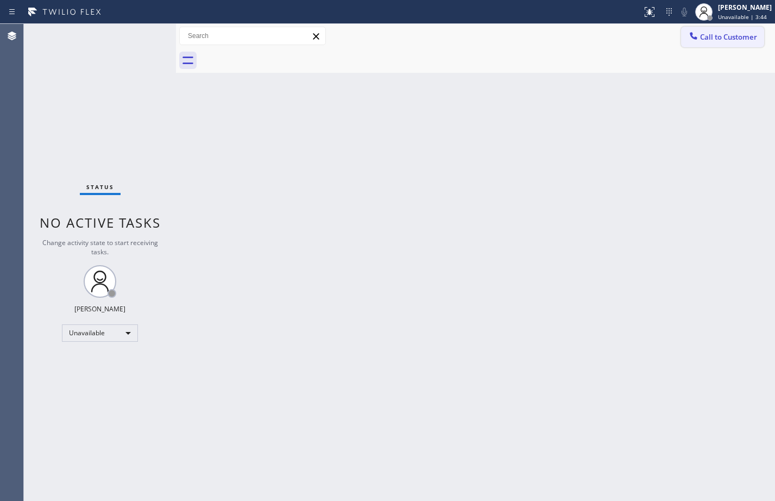
click at [725, 42] on button "Call to Customer" at bounding box center [722, 37] width 83 height 21
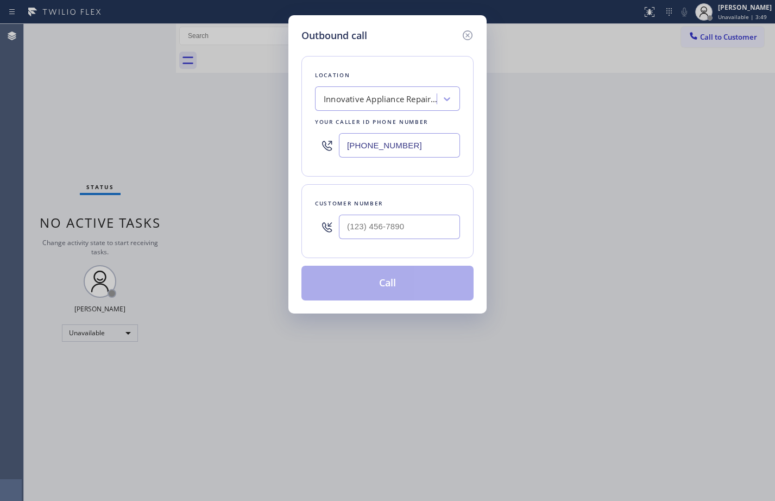
drag, startPoint x: 416, startPoint y: 141, endPoint x: 103, endPoint y: 126, distance: 312.8
click at [103, 126] on div "Outbound call Location Innovative Appliance Repair Solutions SB Your caller id …" at bounding box center [387, 250] width 775 height 501
paste input "305) 501-8647"
type input "[PHONE_NUMBER]"
click at [424, 232] on input "(___) ___-____" at bounding box center [399, 227] width 121 height 24
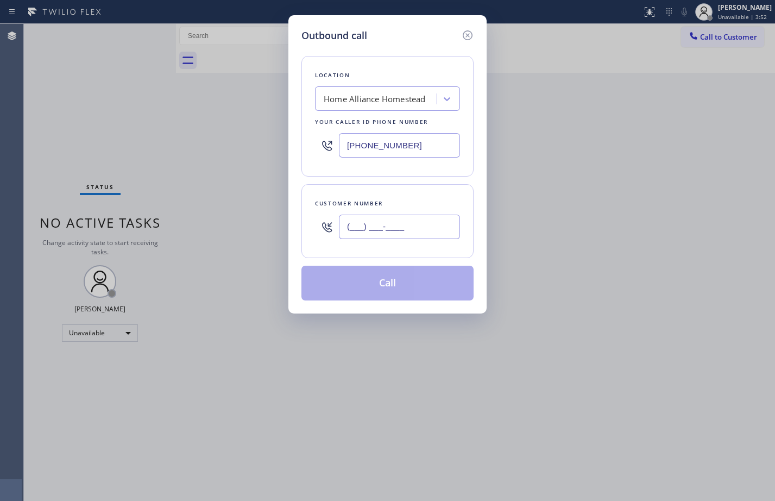
paste input "786) 921-6571"
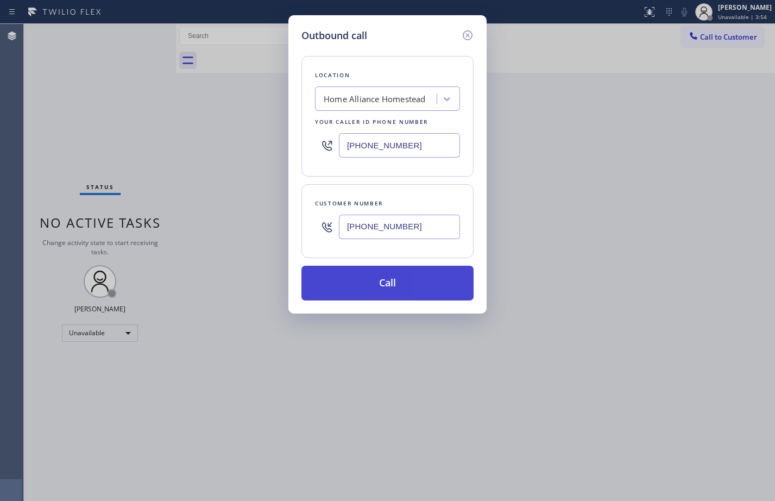
type input "[PHONE_NUMBER]"
click at [363, 283] on button "Call" at bounding box center [388, 283] width 172 height 35
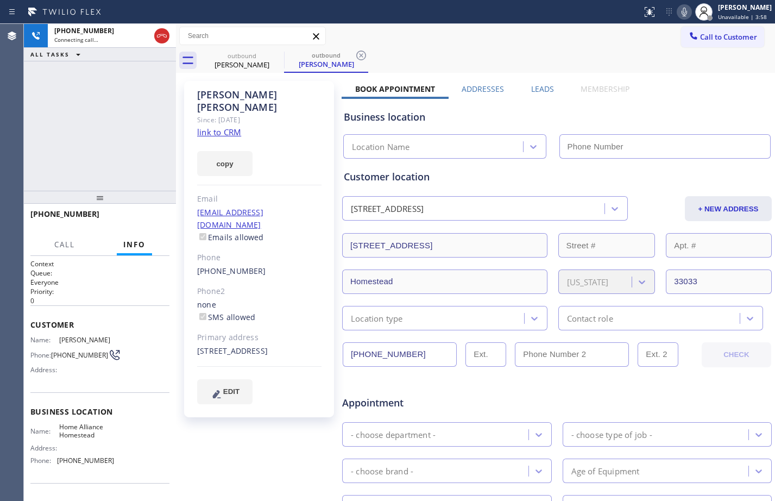
type input "[PHONE_NUMBER]"
click at [217, 127] on link "link to CRM" at bounding box center [219, 132] width 44 height 11
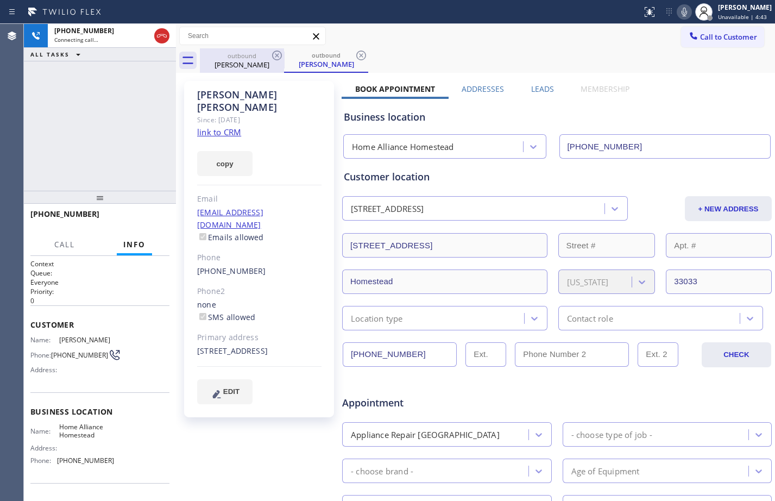
click at [249, 63] on div "[PERSON_NAME]" at bounding box center [242, 65] width 82 height 10
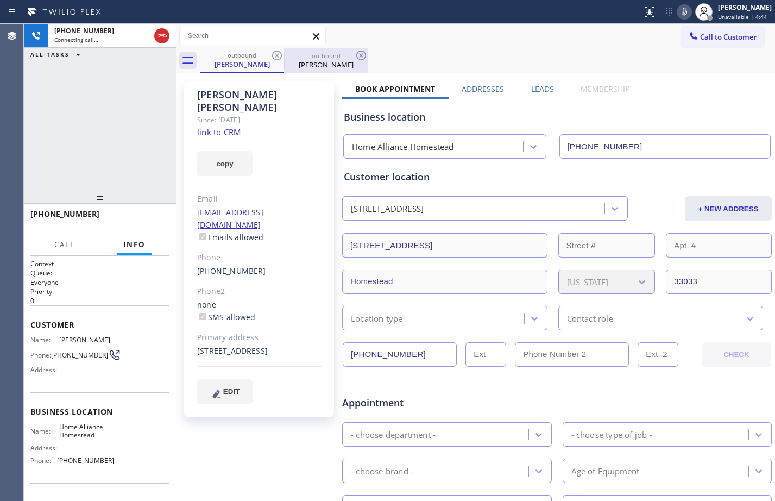
click at [325, 67] on div "[PERSON_NAME]" at bounding box center [326, 65] width 82 height 10
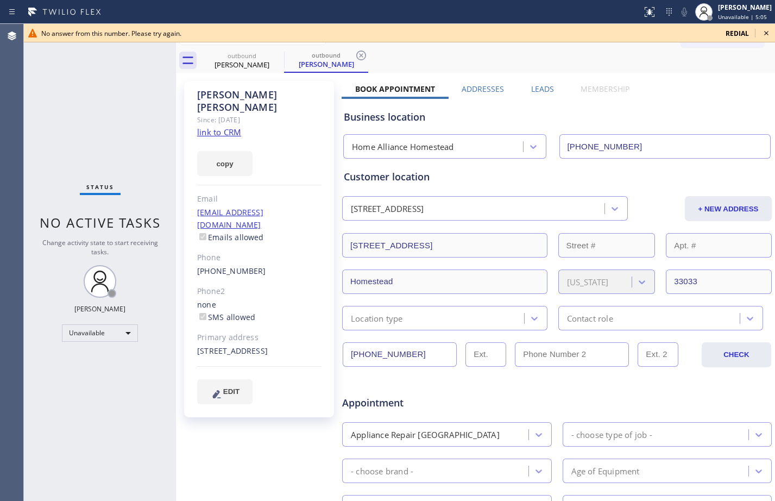
click at [762, 31] on icon at bounding box center [766, 33] width 13 height 13
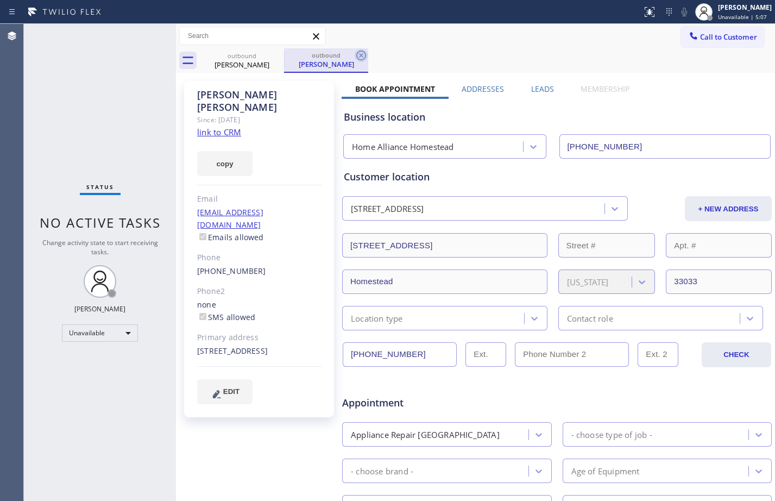
click at [360, 55] on icon at bounding box center [361, 55] width 13 height 13
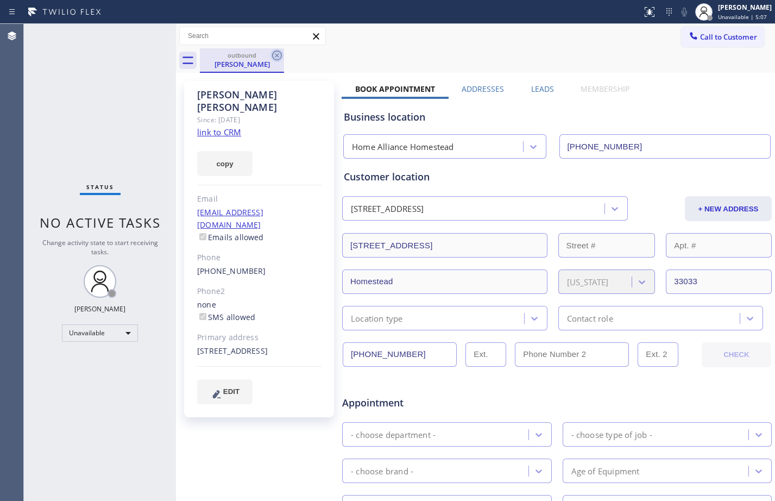
click at [279, 59] on icon at bounding box center [277, 56] width 10 height 10
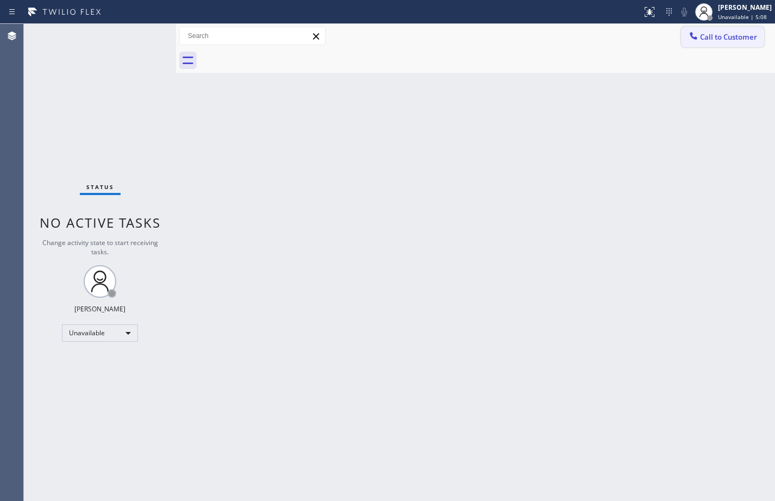
click at [708, 38] on span "Call to Customer" at bounding box center [728, 37] width 57 height 10
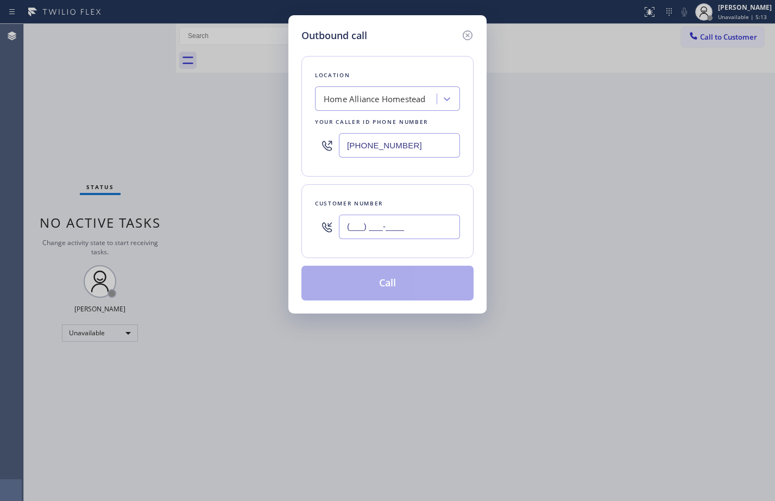
click at [371, 231] on input "(___) ___-____" at bounding box center [399, 227] width 121 height 24
paste input "786) 921-6571"
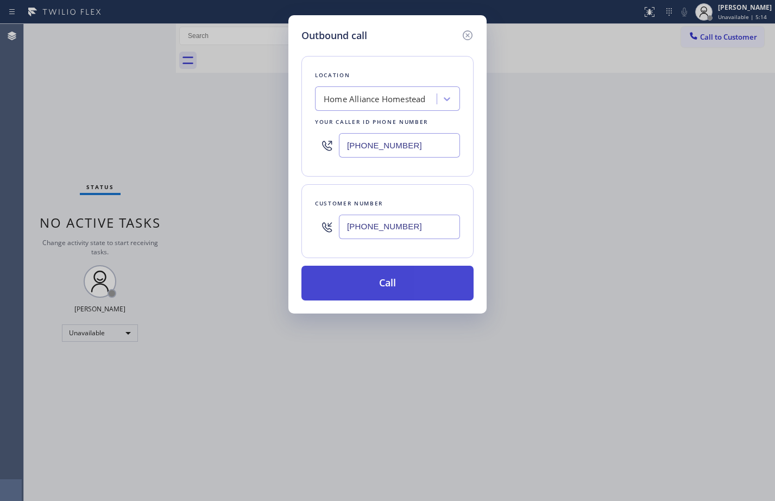
type input "[PHONE_NUMBER]"
click at [373, 280] on button "Call" at bounding box center [388, 283] width 172 height 35
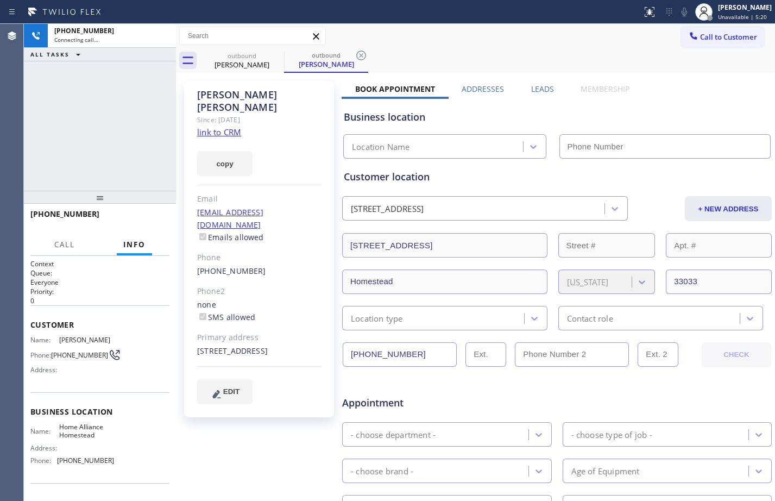
type input "[PHONE_NUMBER]"
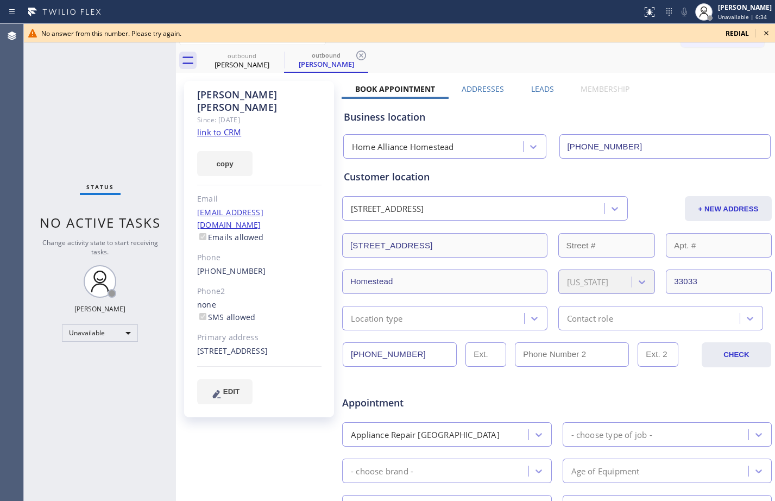
click at [764, 34] on icon at bounding box center [766, 33] width 13 height 13
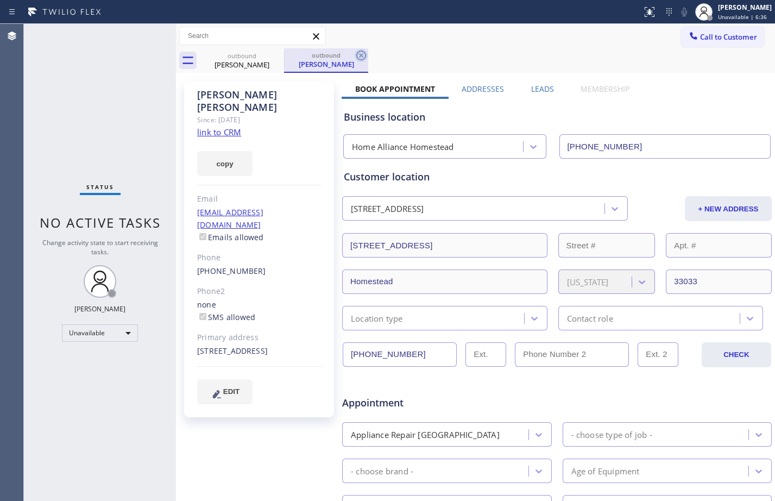
click at [362, 57] on icon at bounding box center [361, 55] width 13 height 13
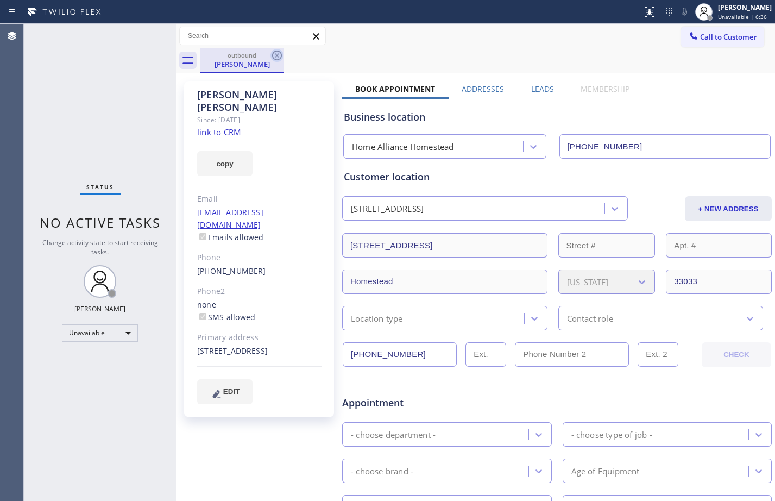
click at [281, 59] on icon at bounding box center [277, 55] width 13 height 13
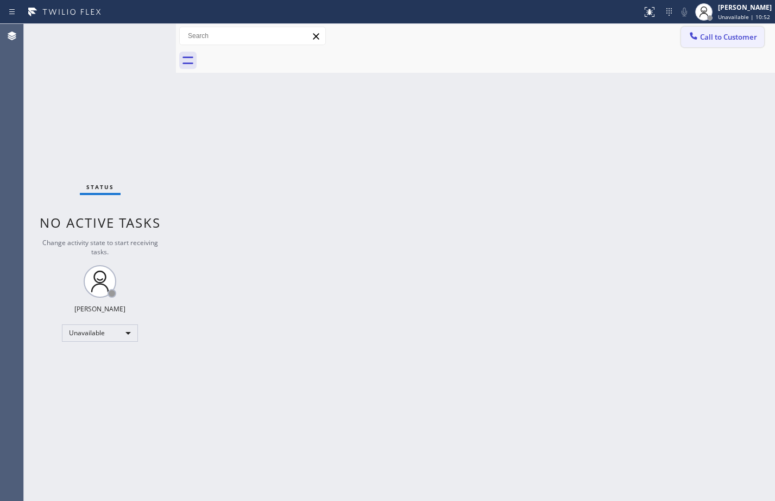
click at [728, 36] on span "Call to Customer" at bounding box center [728, 37] width 57 height 10
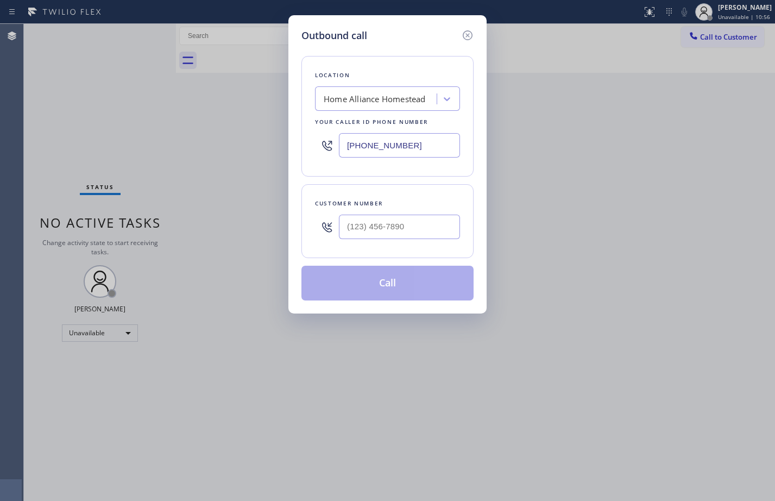
click at [427, 213] on div at bounding box center [399, 226] width 121 height 35
click at [428, 223] on input "(___) ___-____" at bounding box center [399, 227] width 121 height 24
paste input "786) 921-6571"
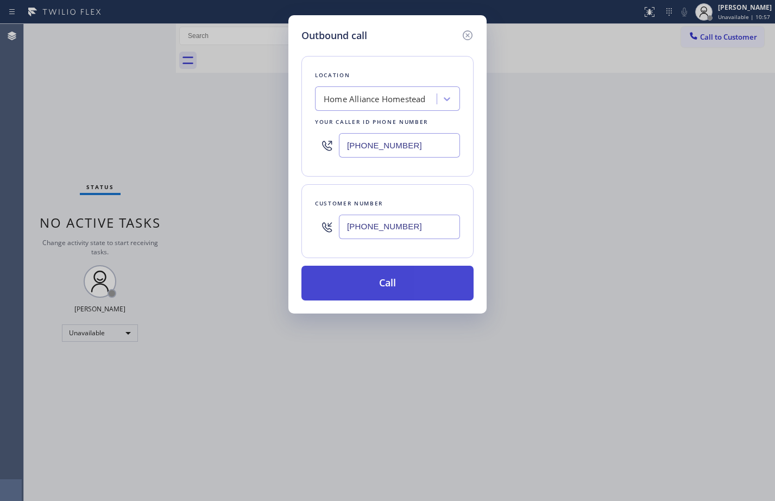
type input "[PHONE_NUMBER]"
click at [390, 282] on button "Call" at bounding box center [388, 283] width 172 height 35
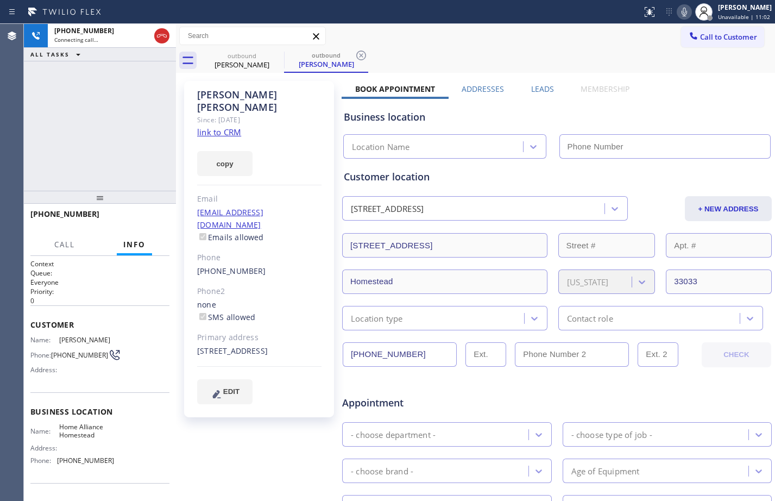
type input "[PHONE_NUMBER]"
click at [120, 133] on div "[PHONE_NUMBER] Connecting call… ALL TASKS ALL TASKS ACTIVE TASKS TASKS IN WRAP …" at bounding box center [100, 107] width 152 height 167
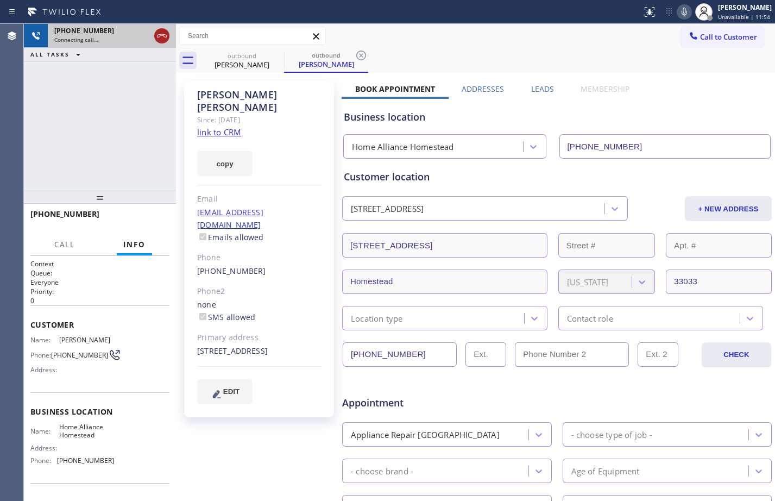
click at [162, 40] on icon at bounding box center [161, 35] width 13 height 13
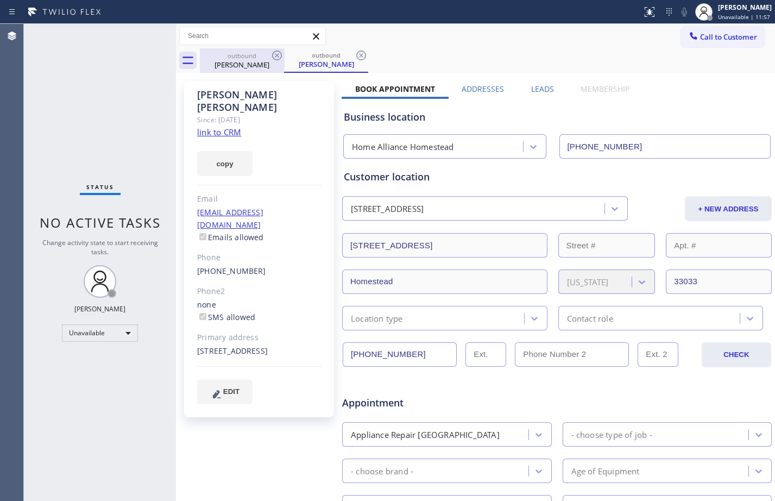
click at [363, 54] on icon at bounding box center [361, 56] width 10 height 10
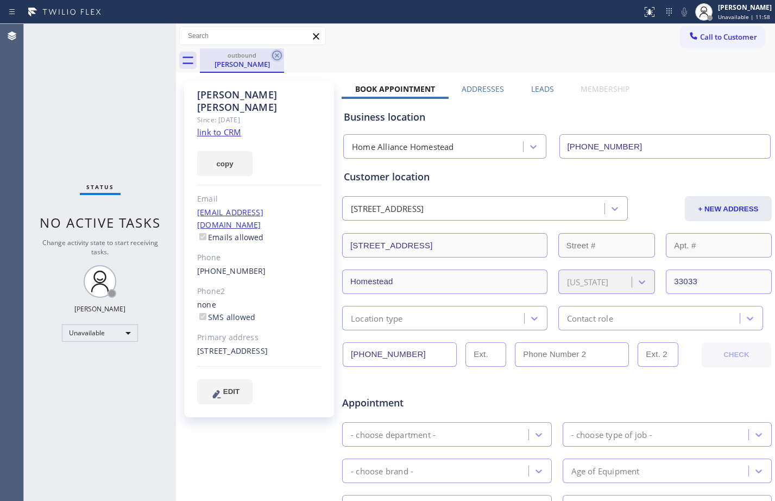
click at [273, 54] on icon at bounding box center [277, 56] width 10 height 10
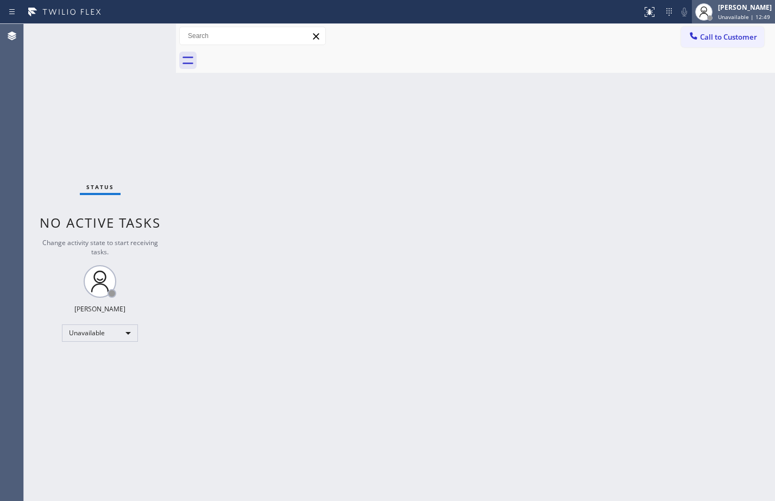
click at [739, 20] on span "Unavailable | 12:49" at bounding box center [744, 17] width 52 height 8
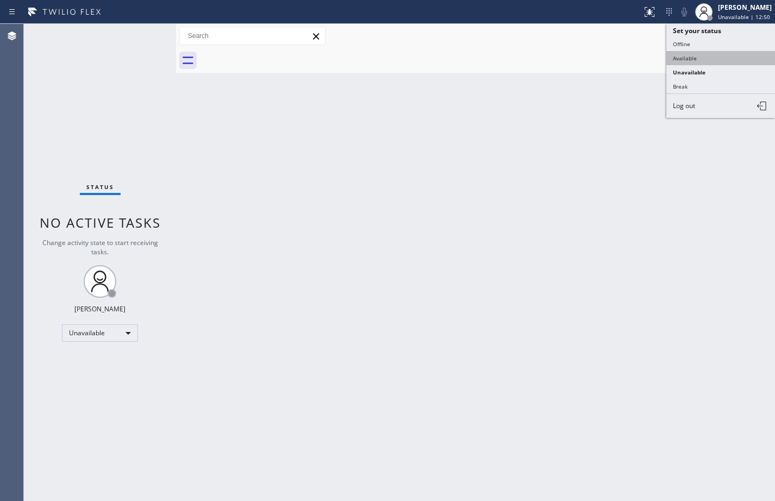
click at [701, 62] on button "Available" at bounding box center [721, 58] width 109 height 14
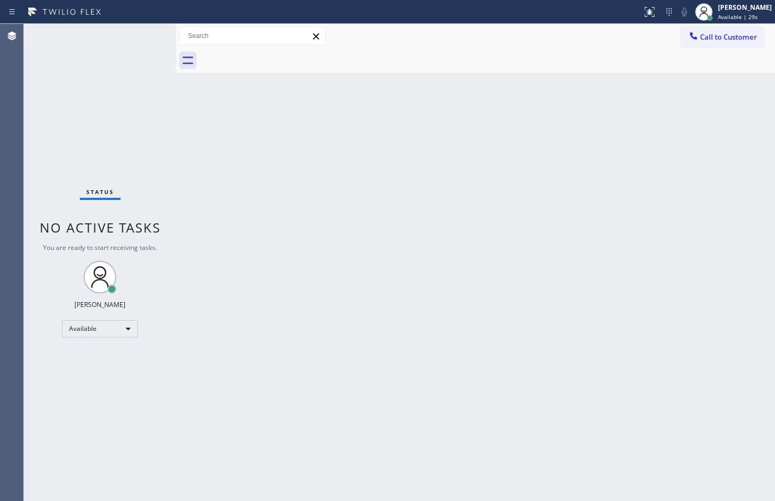
click at [134, 115] on div "Status No active tasks You are ready to start receiving tasks. [PERSON_NAME] Av…" at bounding box center [100, 262] width 152 height 477
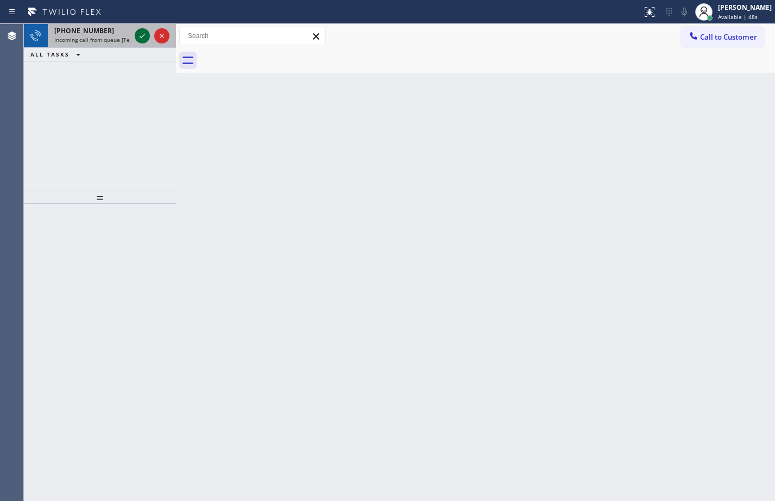
click at [142, 38] on icon at bounding box center [142, 35] width 13 height 13
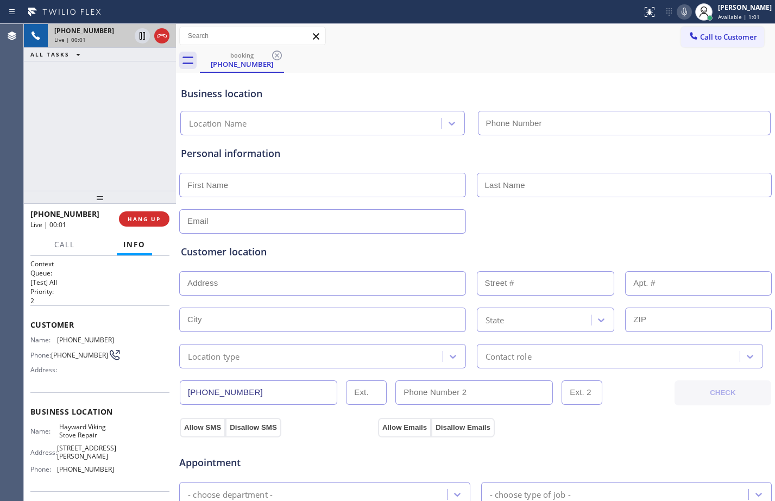
type input "[PHONE_NUMBER]"
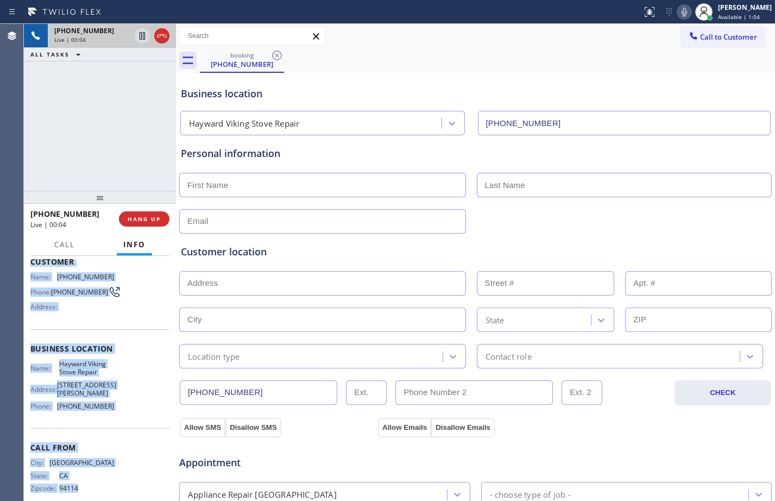
scroll to position [71, 0]
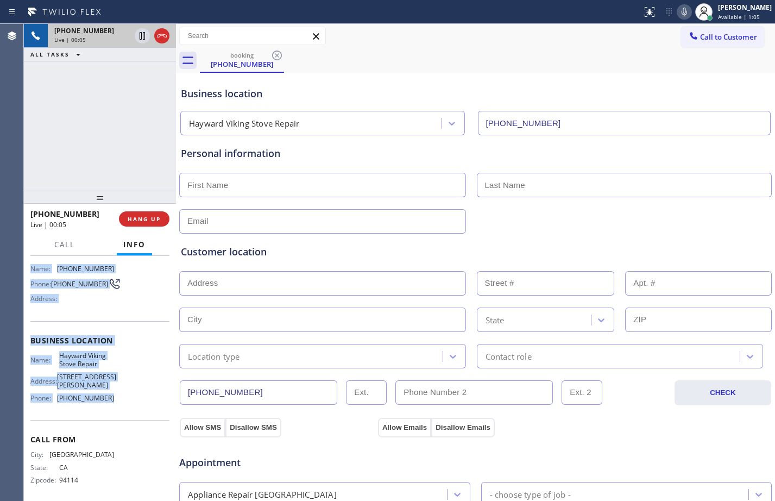
drag, startPoint x: 32, startPoint y: 320, endPoint x: 120, endPoint y: 400, distance: 118.9
click at [120, 400] on div "Context Queue: [Test] All Priority: 2 Customer Name: [PHONE_NUMBER] Phone: [PHO…" at bounding box center [99, 345] width 139 height 315
copy div "Customer Name: [PHONE_NUMBER] Phone: [PHONE_NUMBER] Address: Business location …"
click at [104, 161] on div "[PHONE_NUMBER] Live | 00:09 ALL TASKS ALL TASKS ACTIVE TASKS TASKS IN WRAP UP" at bounding box center [100, 107] width 152 height 167
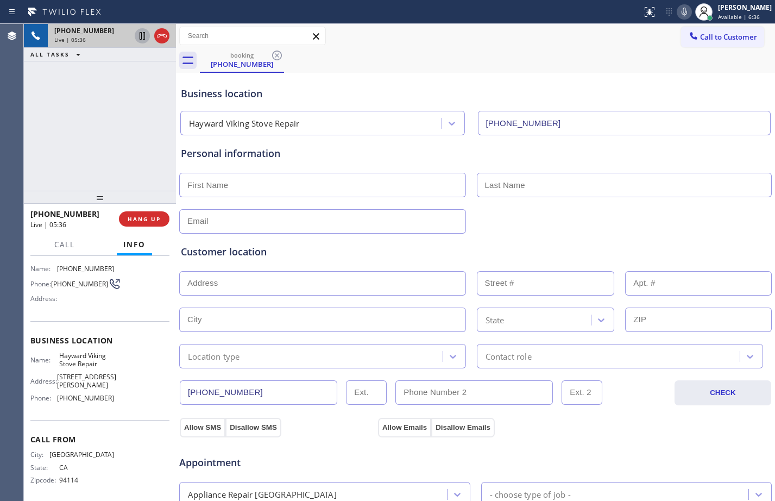
click at [140, 39] on icon at bounding box center [142, 36] width 5 height 8
click at [682, 14] on icon at bounding box center [684, 12] width 5 height 9
click at [282, 185] on input "text" at bounding box center [322, 185] width 287 height 24
click at [349, 182] on input "text" at bounding box center [322, 185] width 287 height 24
paste input "[DEMOGRAPHIC_DATA]"
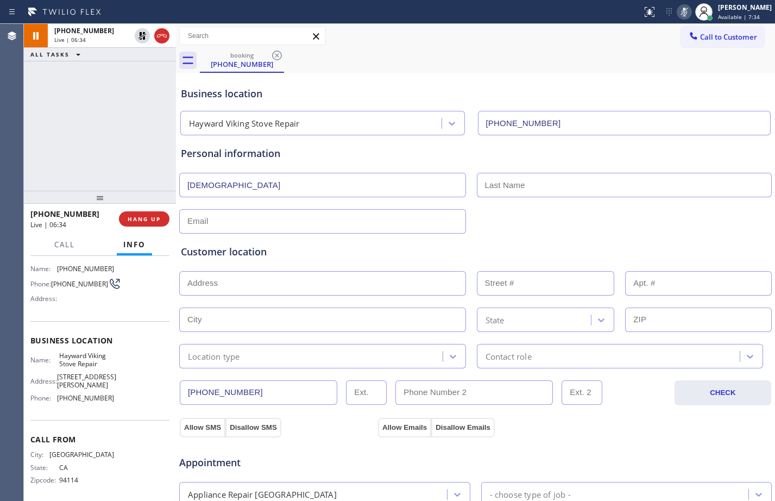
type input "[DEMOGRAPHIC_DATA]"
click at [593, 183] on input "text" at bounding box center [625, 185] width 296 height 24
paste input "Anis"
type input "Anis"
click at [264, 281] on input "text" at bounding box center [322, 283] width 287 height 24
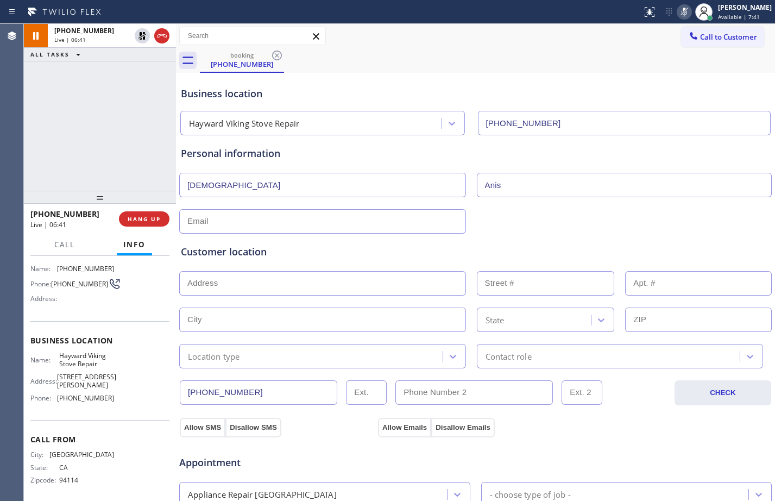
paste input "[STREET_ADDRESS]"
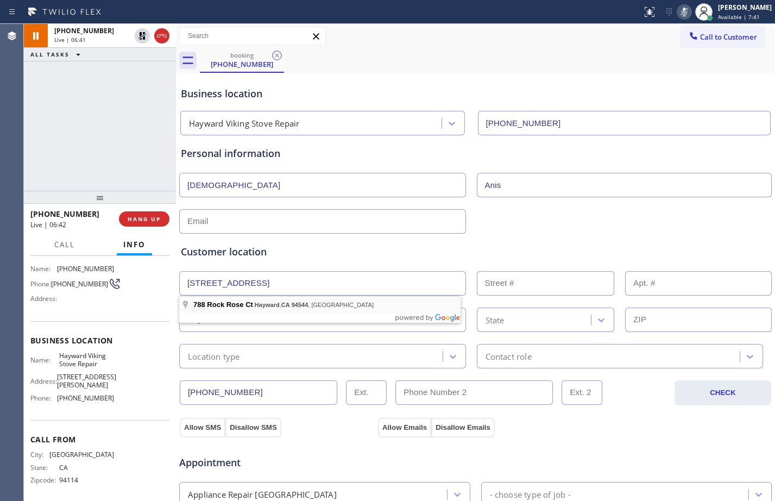
type input "[STREET_ADDRESS]"
type input "788"
type input "Hayward"
type input "94544"
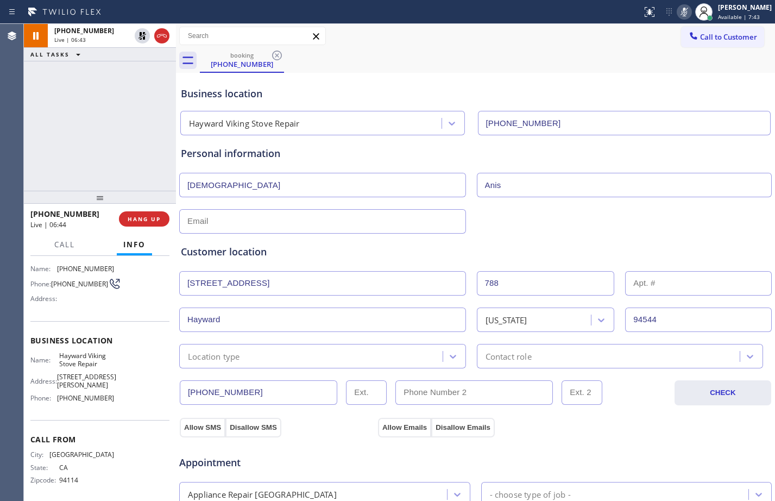
scroll to position [341, 0]
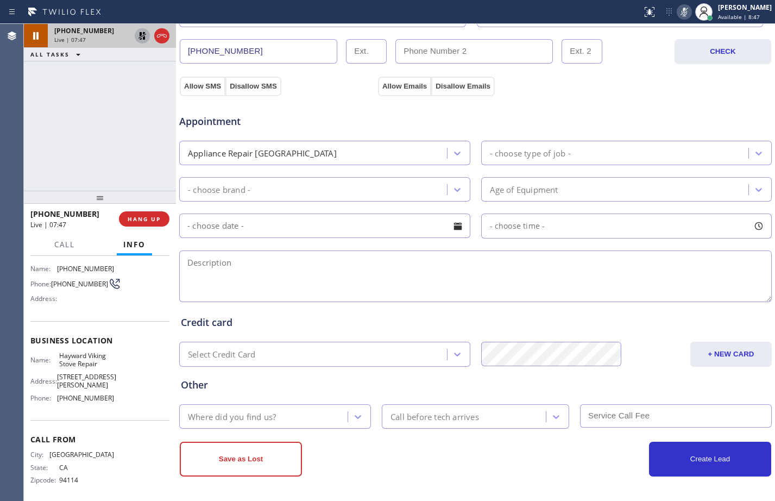
click at [141, 38] on icon at bounding box center [142, 35] width 13 height 13
click at [678, 14] on icon at bounding box center [684, 11] width 13 height 13
click at [46, 155] on div "[PHONE_NUMBER] Live | 11:14 ALL TASKS ALL TASKS ACTIVE TASKS TASKS IN WRAP UP" at bounding box center [100, 107] width 152 height 167
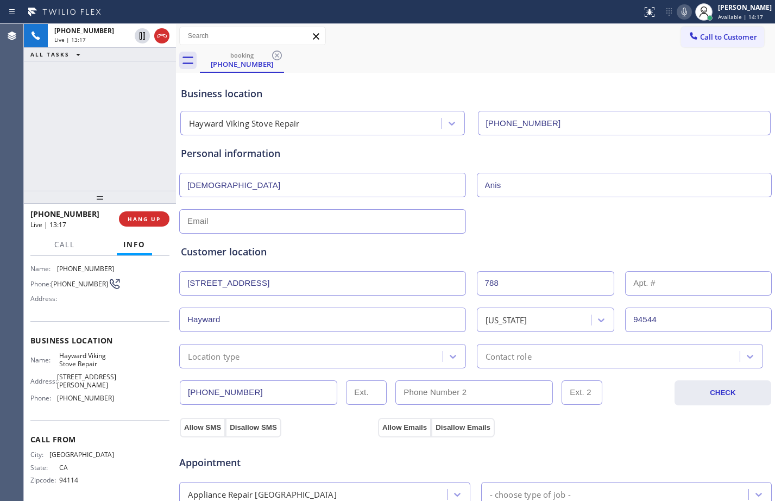
click at [315, 220] on input "text" at bounding box center [322, 221] width 287 height 24
click at [314, 222] on input "text" at bounding box center [322, 221] width 287 height 24
paste input "[EMAIL_ADDRESS][DOMAIN_NAME]"
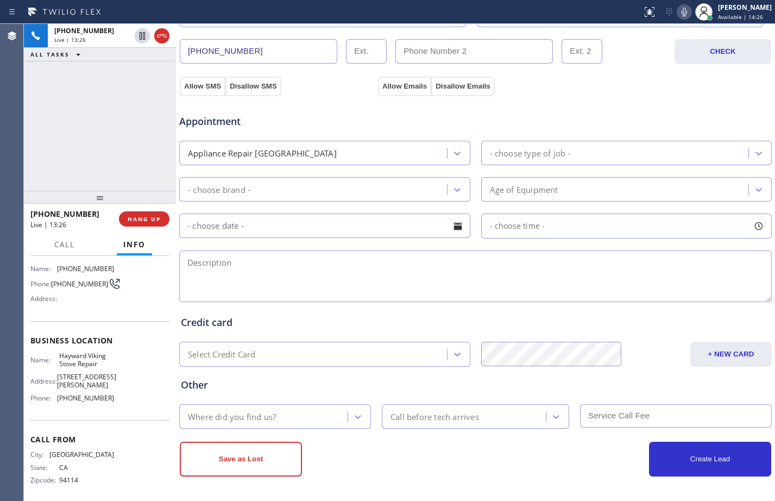
type input "[EMAIL_ADDRESS][DOMAIN_NAME]"
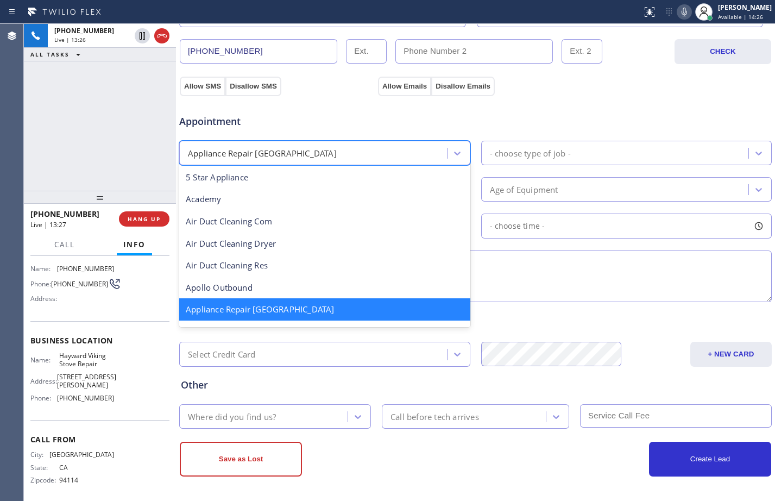
click at [308, 153] on div "Appliance Repair [GEOGRAPHIC_DATA]" at bounding box center [315, 152] width 265 height 19
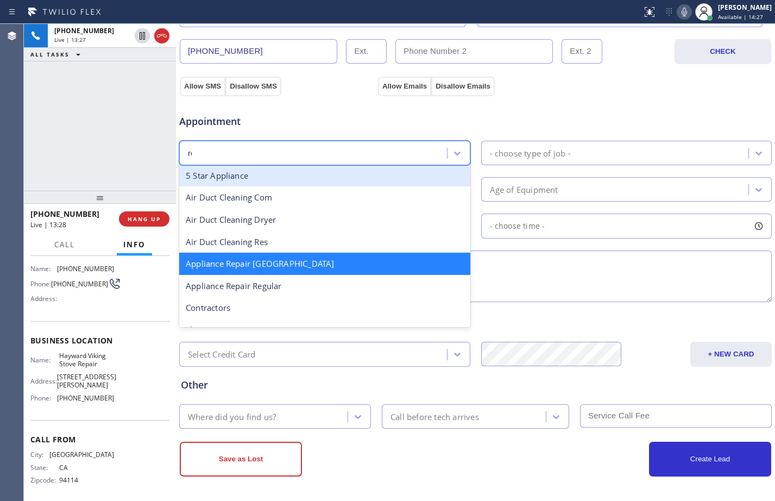
scroll to position [0, 0]
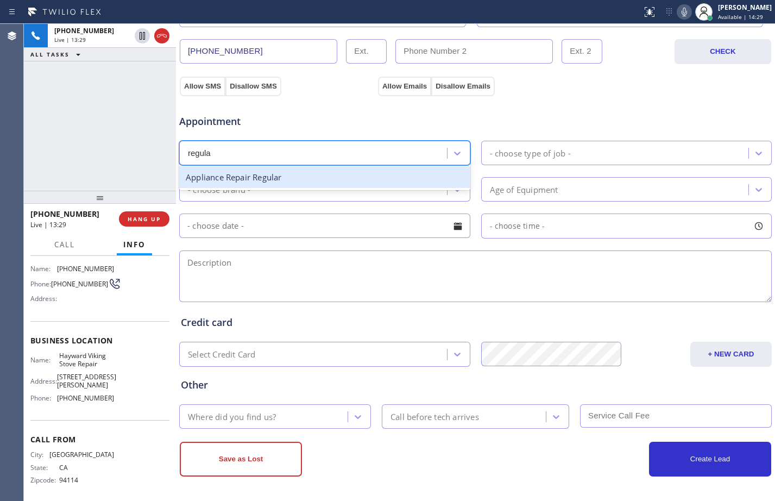
type input "regular"
click at [312, 176] on div "Appliance Repair Regular" at bounding box center [324, 177] width 291 height 22
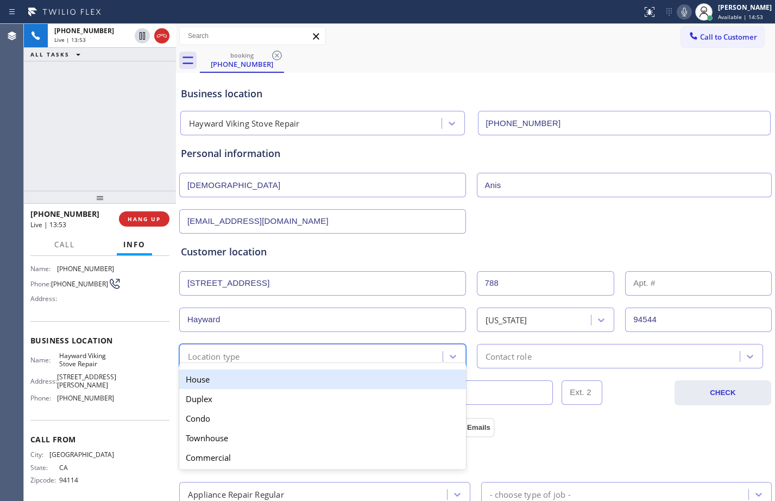
click at [402, 362] on div "option House focused, 1 of 5. 5 results available. Use Up and Down to choose op…" at bounding box center [322, 356] width 287 height 24
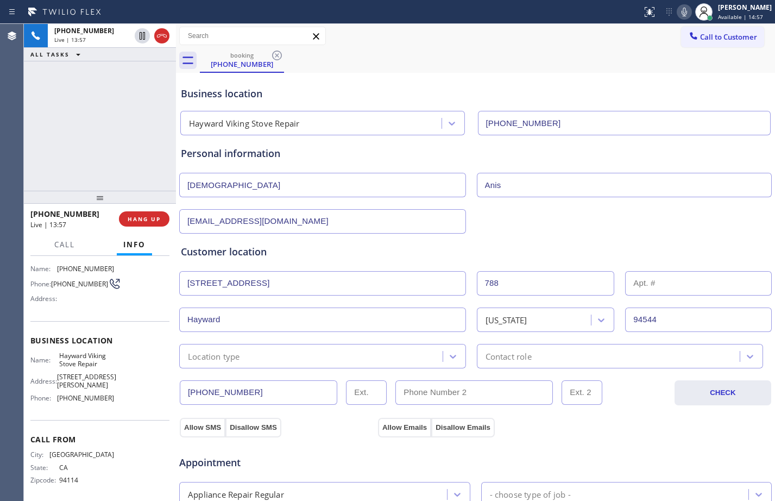
click at [387, 355] on div "Location type" at bounding box center [313, 356] width 260 height 19
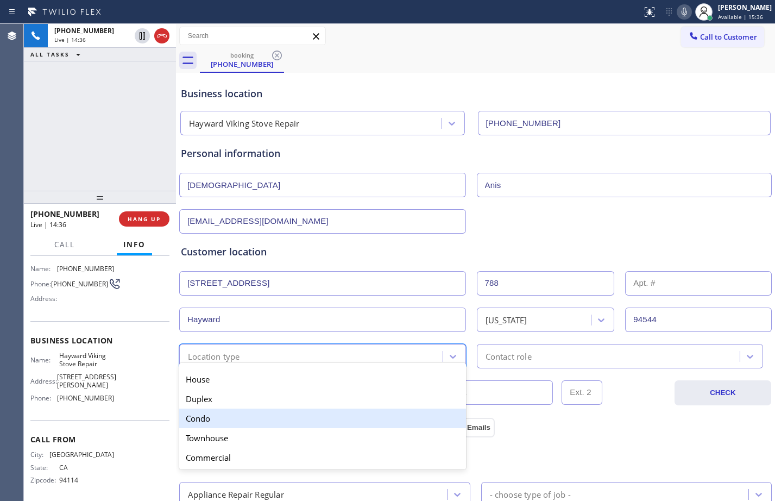
scroll to position [341, 0]
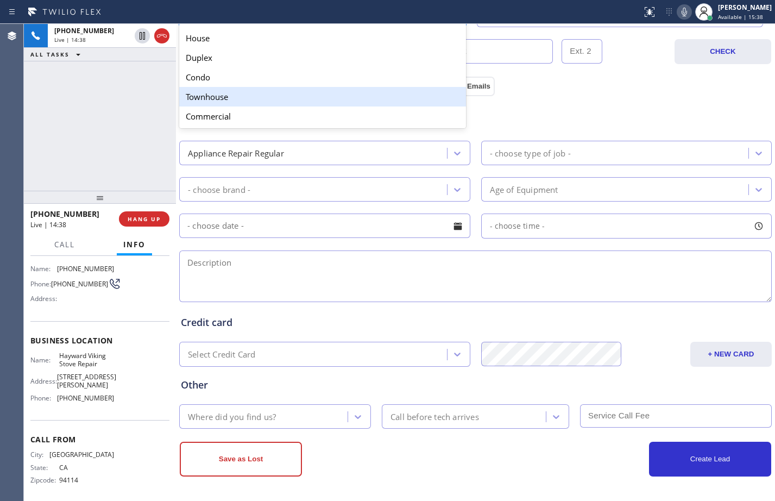
click at [238, 99] on div "Townhouse" at bounding box center [322, 97] width 287 height 20
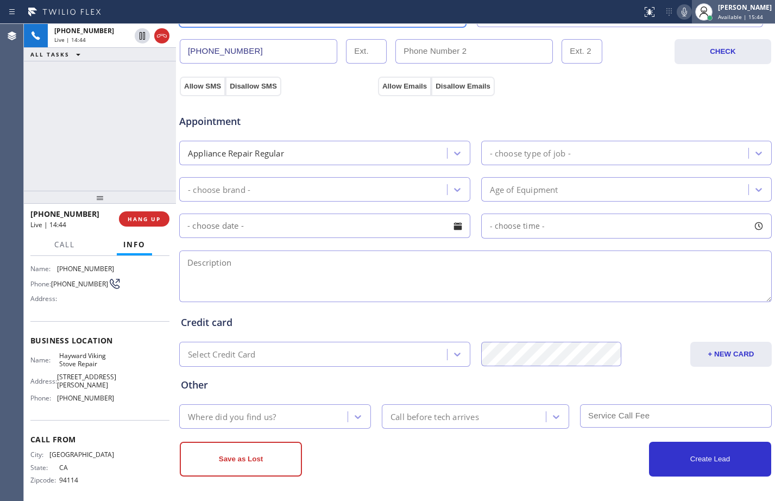
click at [707, 11] on div at bounding box center [704, 12] width 24 height 24
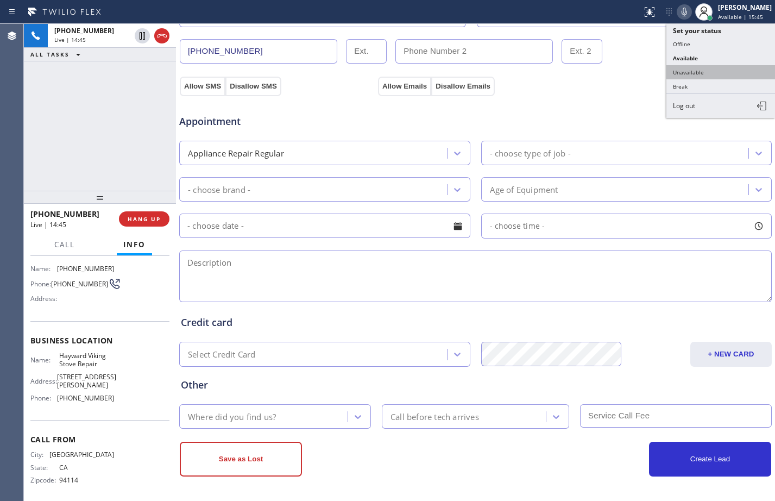
click at [719, 71] on button "Unavailable" at bounding box center [721, 72] width 109 height 14
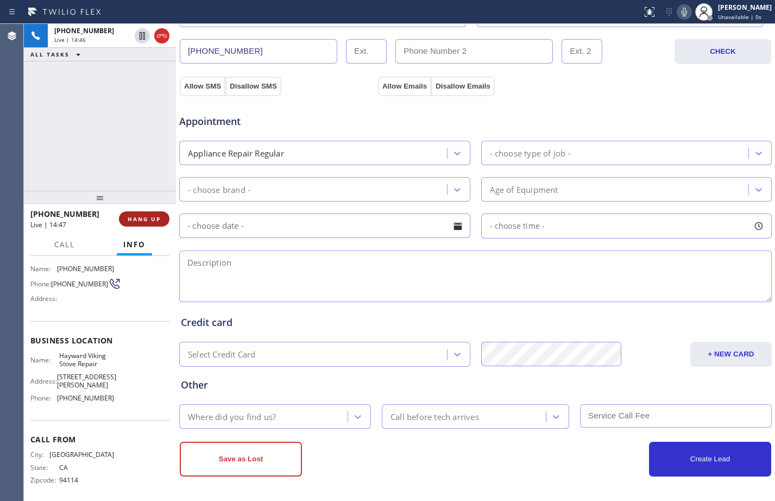
click at [155, 218] on span "HANG UP" at bounding box center [144, 219] width 33 height 8
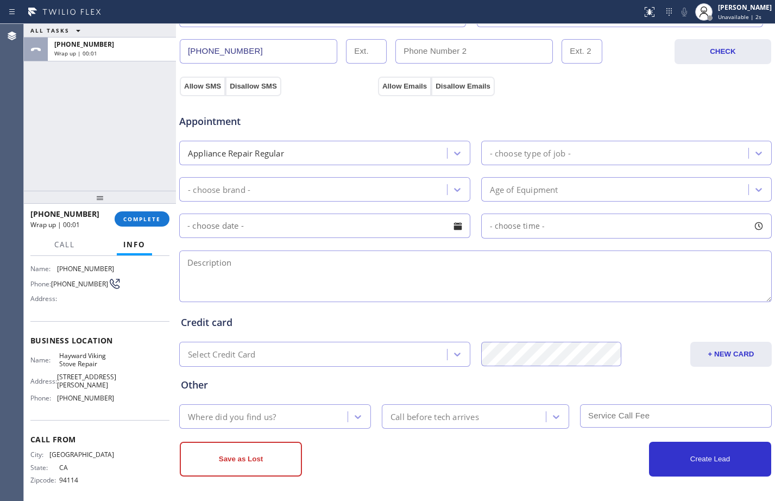
click at [521, 143] on div "- choose type of job -" at bounding box center [626, 153] width 291 height 24
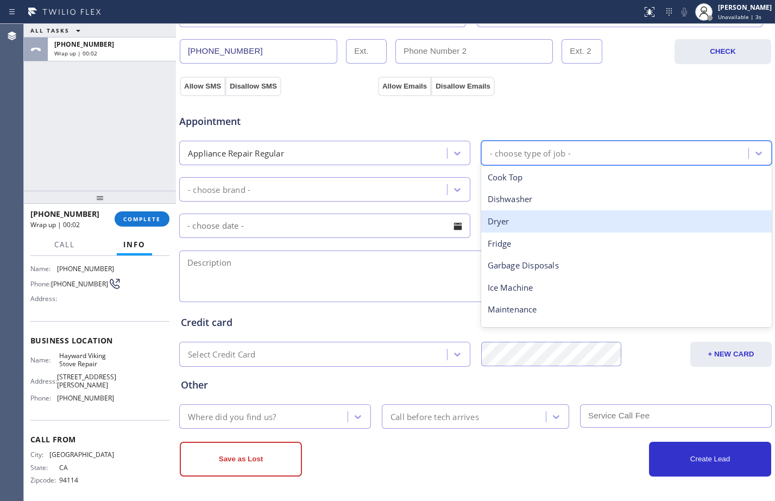
click at [557, 220] on div "Dryer" at bounding box center [626, 221] width 291 height 22
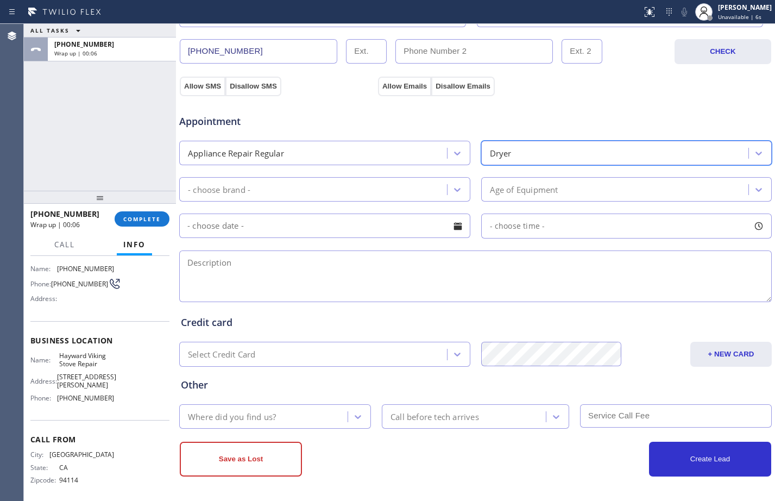
click at [393, 183] on div "- choose brand -" at bounding box center [315, 189] width 265 height 19
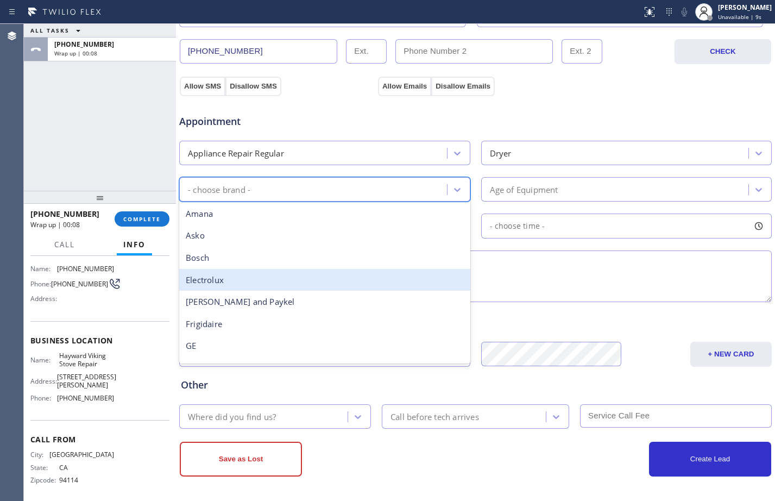
click at [246, 286] on div "Electrolux" at bounding box center [324, 280] width 291 height 22
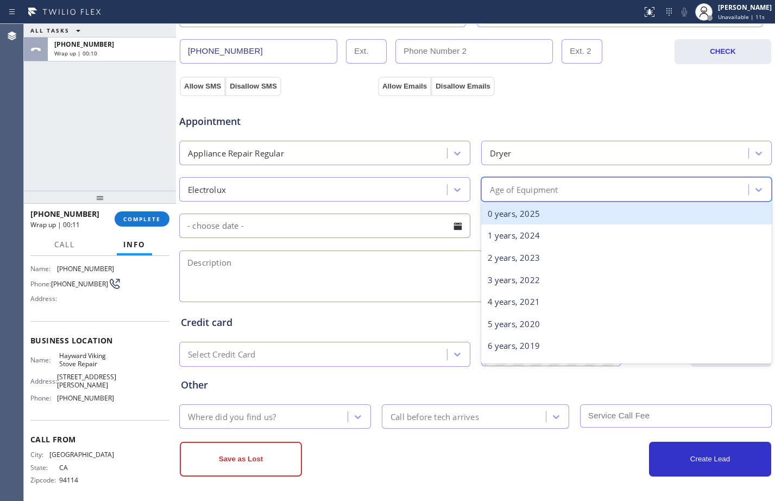
click at [516, 184] on div "Age of Equipment" at bounding box center [524, 189] width 68 height 12
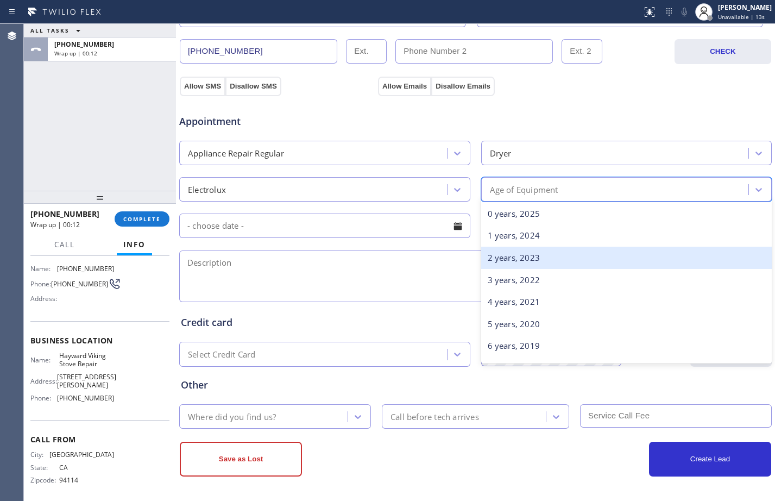
click at [522, 264] on div "2 years, 2023" at bounding box center [626, 258] width 291 height 22
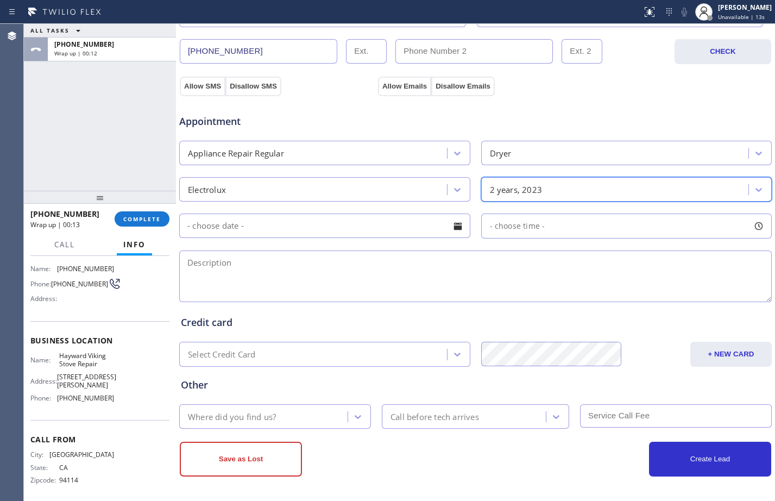
click at [228, 226] on input "text" at bounding box center [324, 226] width 291 height 24
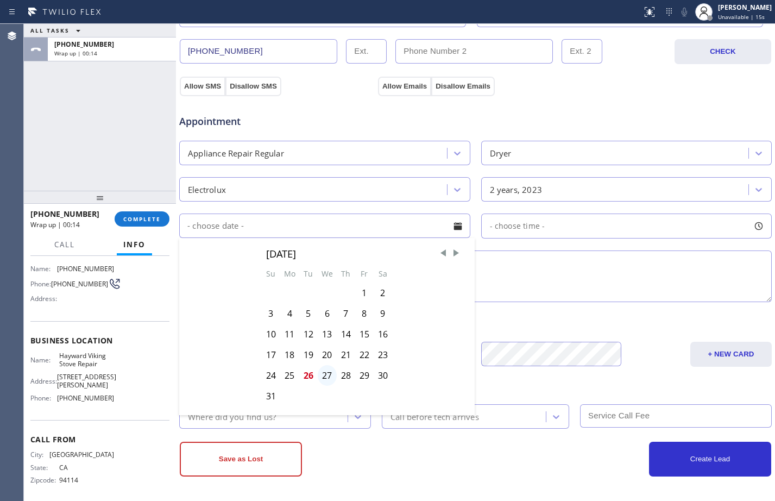
click at [325, 371] on div "27" at bounding box center [327, 375] width 19 height 21
type input "[DATE]"
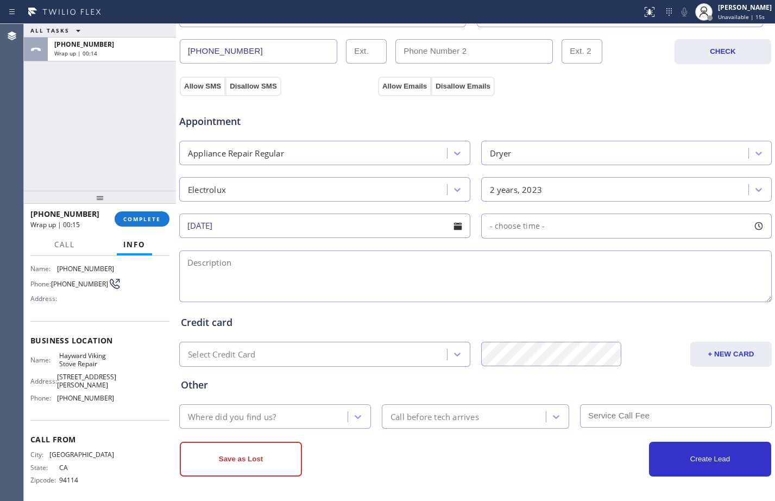
click at [522, 233] on div "- choose time -" at bounding box center [626, 226] width 291 height 25
drag, startPoint x: 491, startPoint y: 295, endPoint x: 573, endPoint y: 309, distance: 83.2
click at [573, 309] on div "FROM TILL 8:00 AM 12:00 PM" at bounding box center [618, 278] width 275 height 78
drag, startPoint x: 486, startPoint y: 296, endPoint x: 505, endPoint y: 292, distance: 18.9
click at [506, 292] on div at bounding box center [512, 292] width 13 height 23
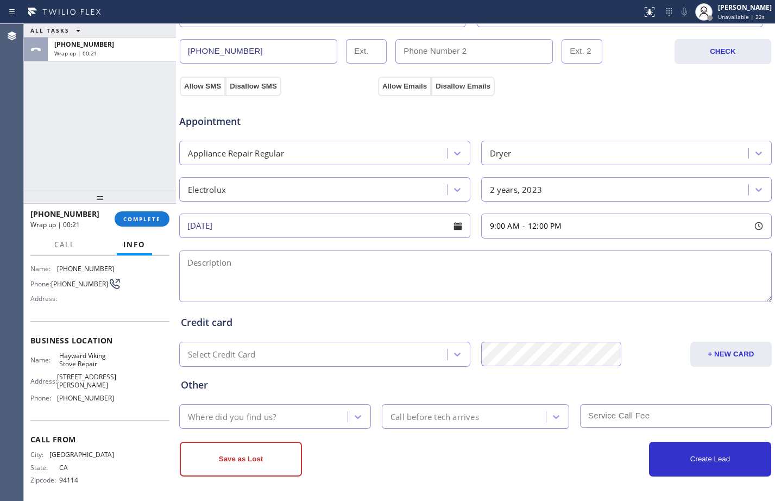
click at [414, 261] on textarea at bounding box center [475, 276] width 593 height 52
click at [692, 261] on textarea "9-12/free SCF/Electrolux/dryer/on top of the washing machine/have a lot of wate…" at bounding box center [475, 276] width 593 height 52
paste textarea "it will turn off/"
click at [746, 260] on textarea "9-12/free SCF/Electrolux/dryer/on top of the washing machine/have a lot of wate…" at bounding box center [475, 276] width 593 height 52
paste textarea "[STREET_ADDRESS]"
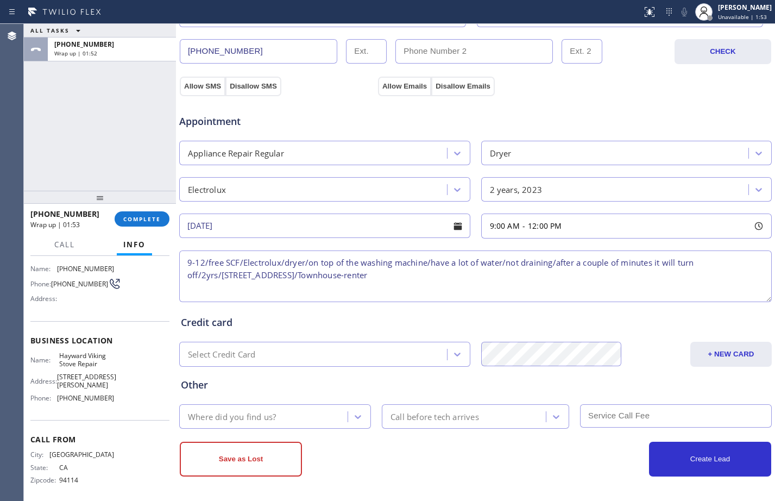
scroll to position [0, 0]
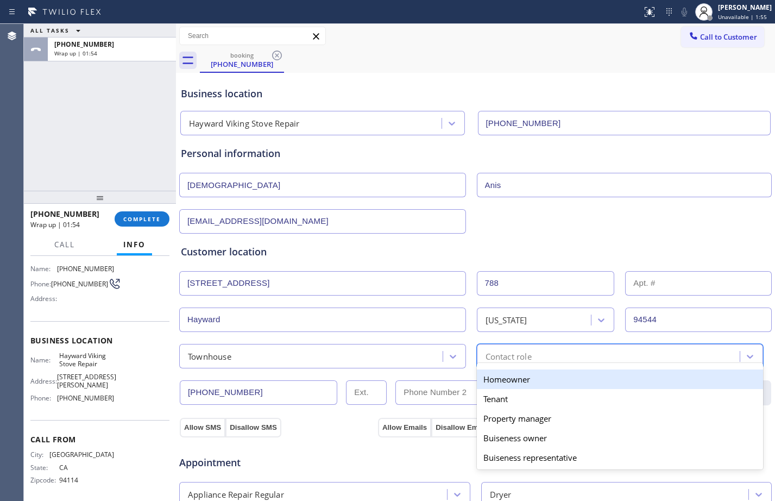
click at [577, 365] on div "option Homeowner focused, 1 of 5. 5 results available. Use Up and Down to choos…" at bounding box center [620, 356] width 287 height 24
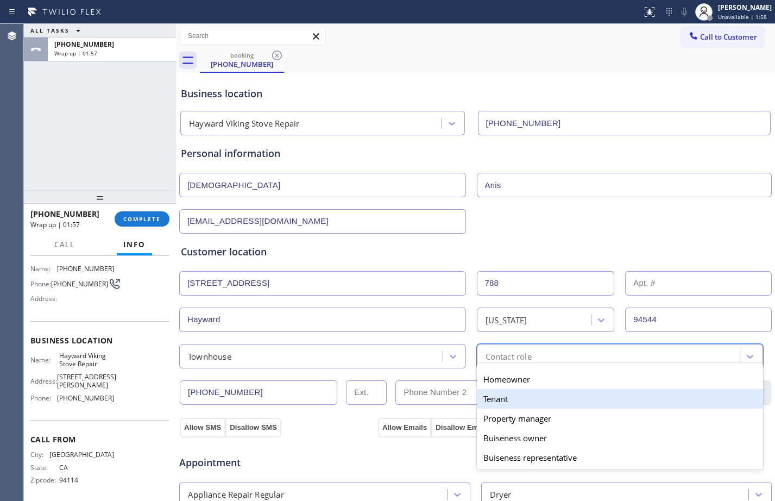
click at [505, 403] on div "Tenant" at bounding box center [620, 399] width 287 height 20
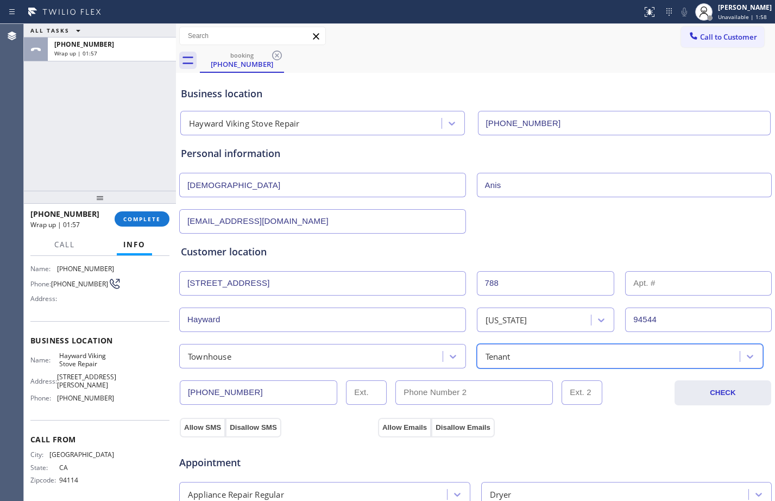
scroll to position [341, 0]
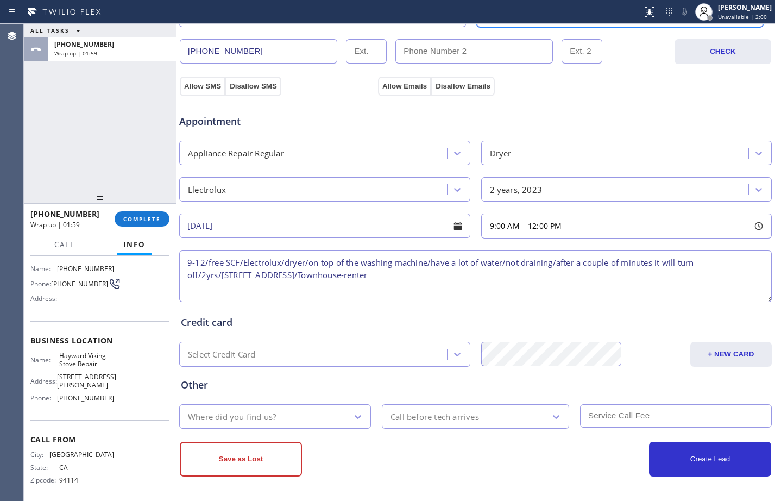
click at [443, 278] on textarea "9-12/free SCF/Electrolux/dryer/on top of the washing machine/have a lot of wate…" at bounding box center [475, 276] width 593 height 52
click at [449, 277] on textarea "9-12/free SCF/Electrolux/dryer/on top of the washing machine/have a lot of wate…" at bounding box center [475, 276] width 593 height 52
paste textarea "Hayward Viking Stove Repair"
paste textarea "Please call customer 30 minutes prior to arrival"
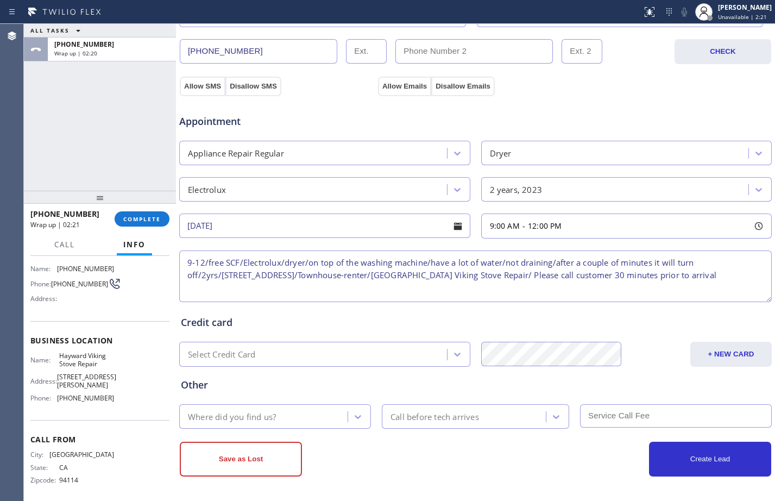
type textarea "9-12/free SCF/Electrolux/dryer/on top of the washing machine/have a lot of wate…"
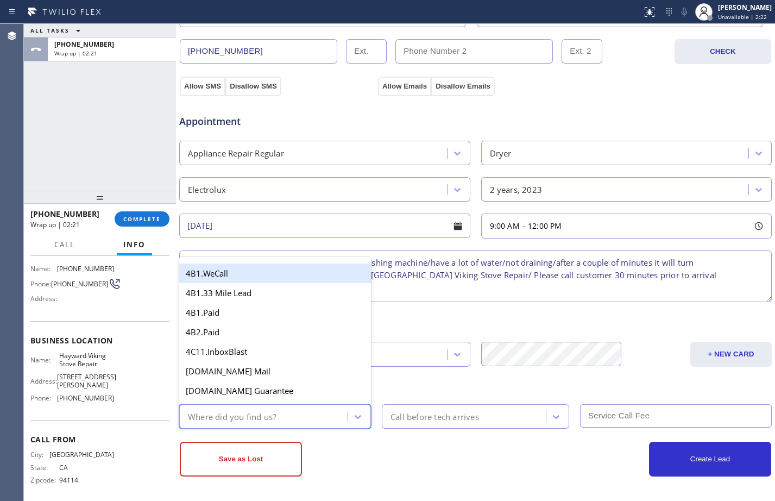
click at [322, 412] on div "Where did you find us?" at bounding box center [265, 416] width 165 height 19
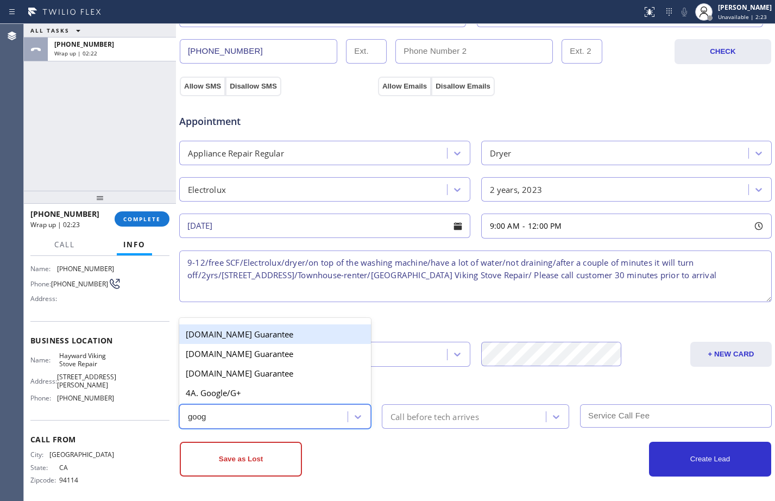
type input "googl"
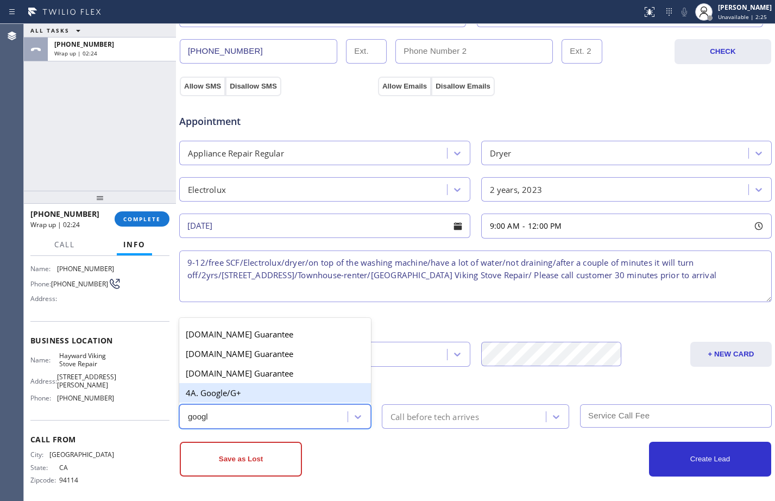
click at [255, 397] on div "4A. Google/G+" at bounding box center [275, 393] width 192 height 20
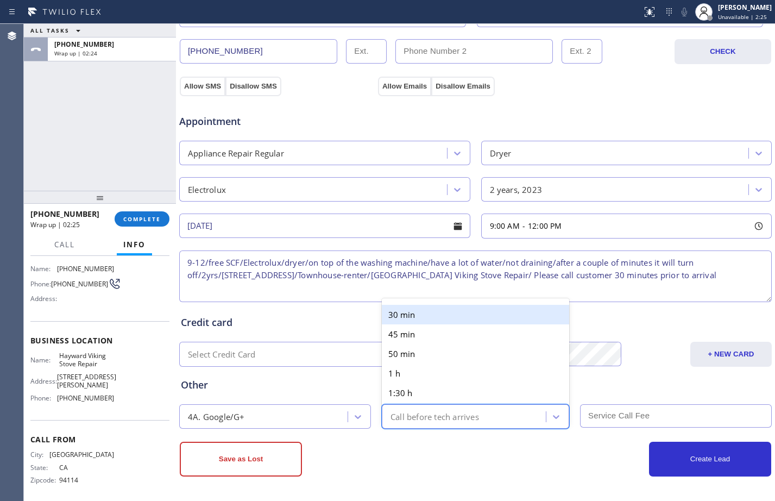
click at [429, 422] on div "Call before tech arrives" at bounding box center [435, 416] width 89 height 12
click at [410, 321] on div "30 min" at bounding box center [475, 315] width 187 height 20
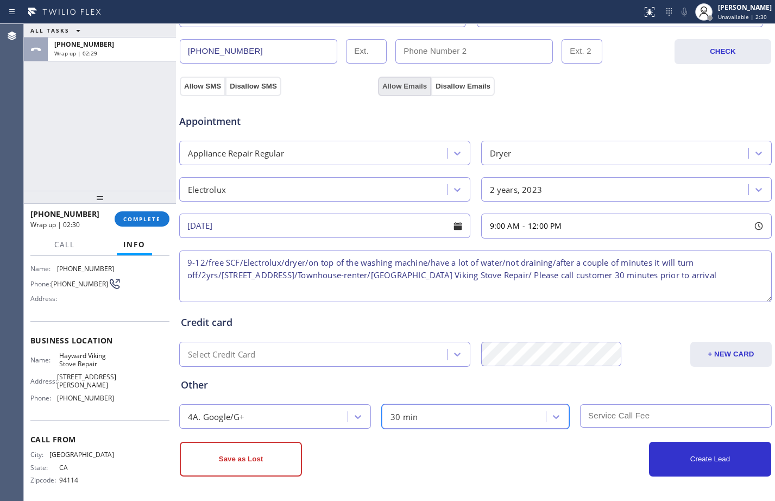
click at [394, 86] on button "Allow Emails" at bounding box center [404, 87] width 53 height 20
click at [206, 87] on button "Allow SMS" at bounding box center [203, 87] width 46 height 20
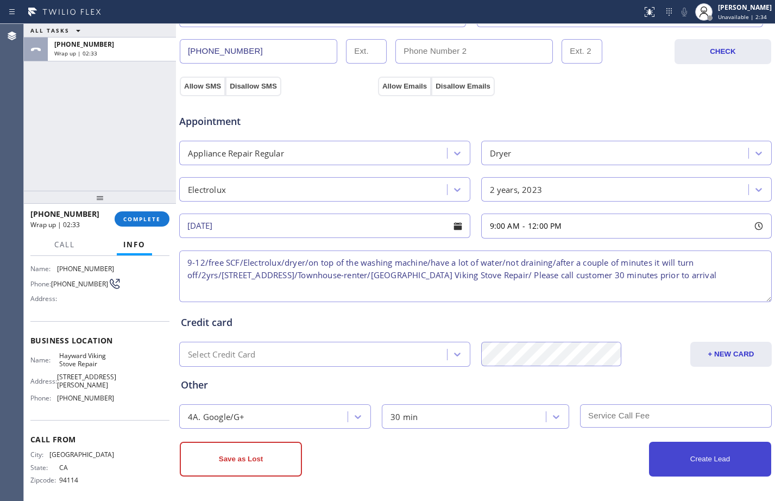
click at [673, 462] on button "Create Lead" at bounding box center [710, 459] width 122 height 35
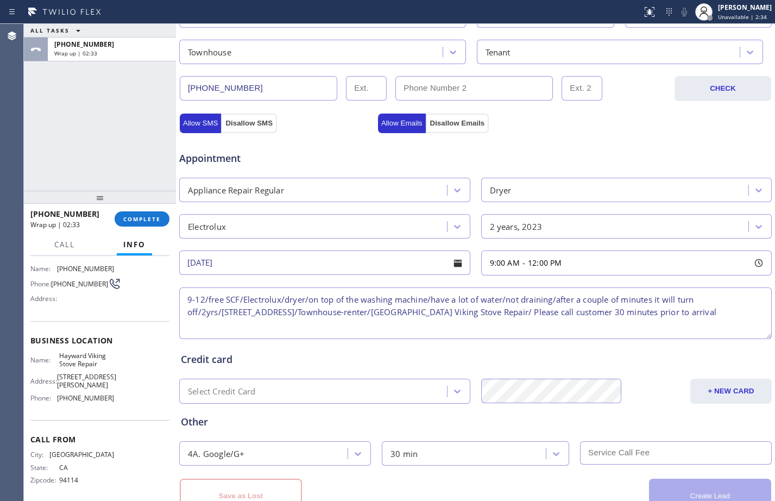
scroll to position [378, 0]
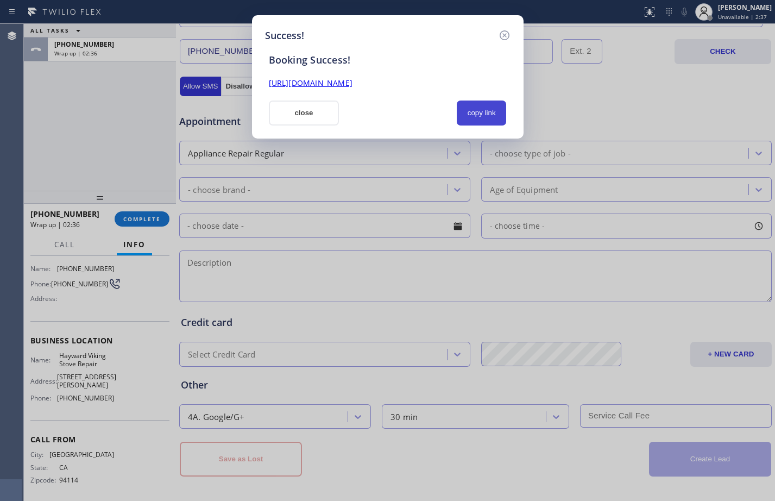
click at [491, 105] on button "copy link" at bounding box center [482, 113] width 50 height 25
click at [353, 81] on link "[URL][DOMAIN_NAME]" at bounding box center [311, 83] width 84 height 10
click at [308, 116] on button "close" at bounding box center [304, 113] width 71 height 25
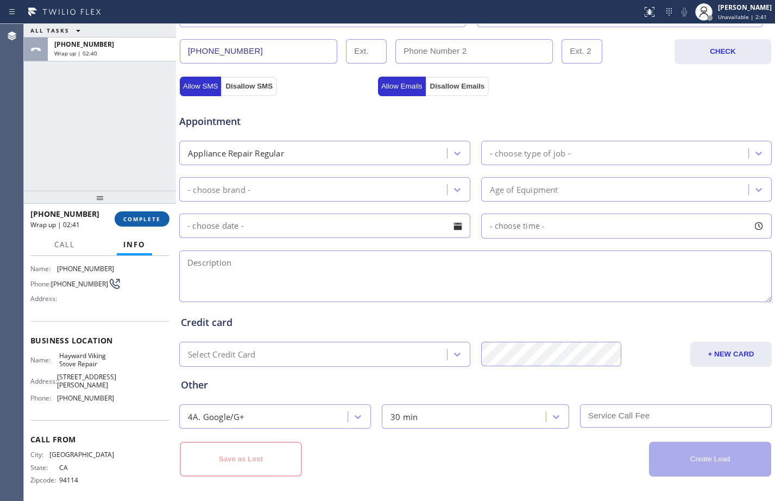
click at [142, 217] on span "COMPLETE" at bounding box center [141, 219] width 37 height 8
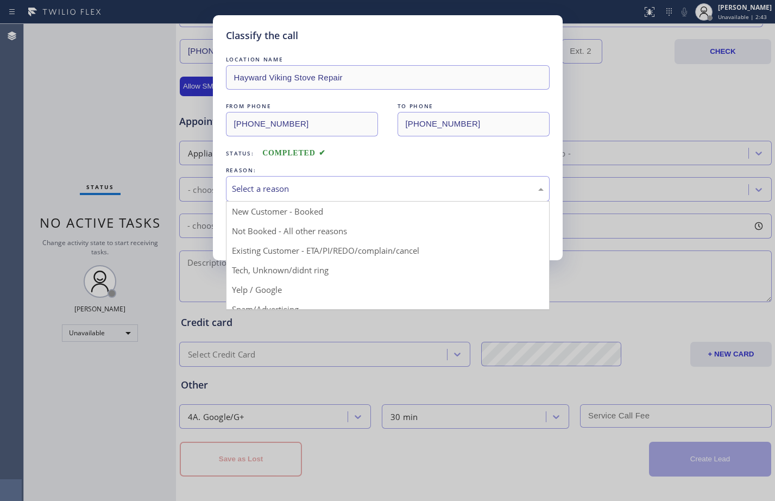
click at [310, 189] on div "Select a reason" at bounding box center [388, 189] width 312 height 12
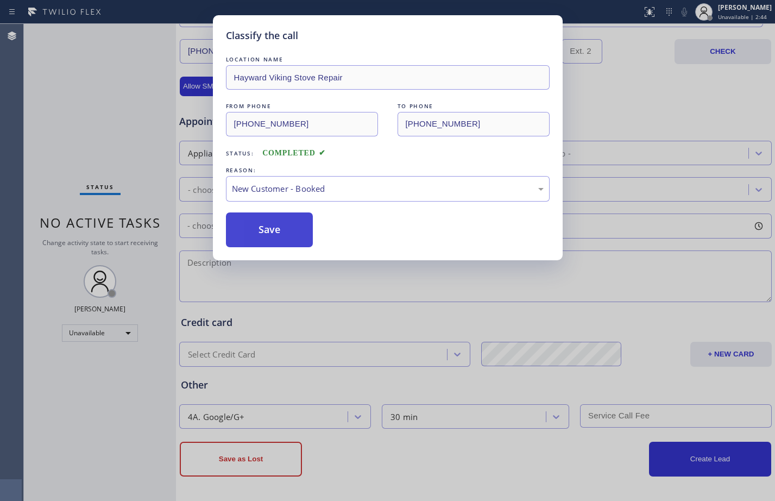
click at [294, 227] on button "Save" at bounding box center [269, 229] width 87 height 35
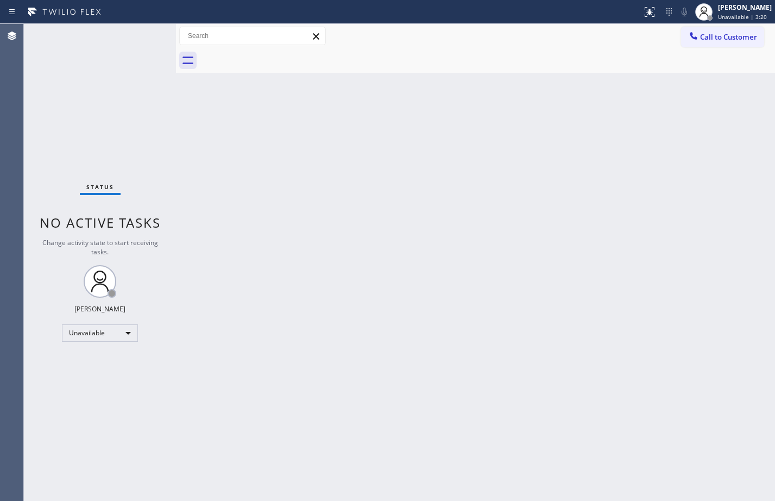
click at [125, 120] on div "Status No active tasks Change activity state to start receiving tasks. [PERSON_…" at bounding box center [100, 262] width 152 height 477
click at [719, 34] on span "Call to Customer" at bounding box center [728, 37] width 57 height 10
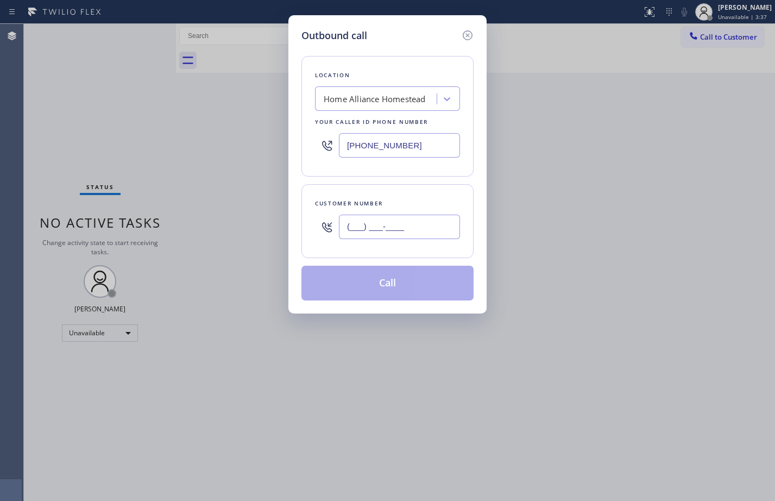
click at [410, 229] on input "(___) ___-____" at bounding box center [399, 227] width 121 height 24
paste input "786) 921-6571"
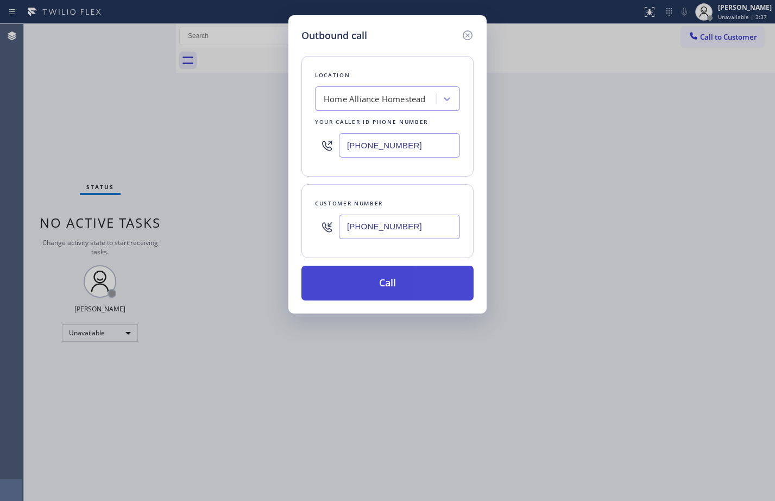
type input "[PHONE_NUMBER]"
click at [399, 278] on button "Call" at bounding box center [388, 283] width 172 height 35
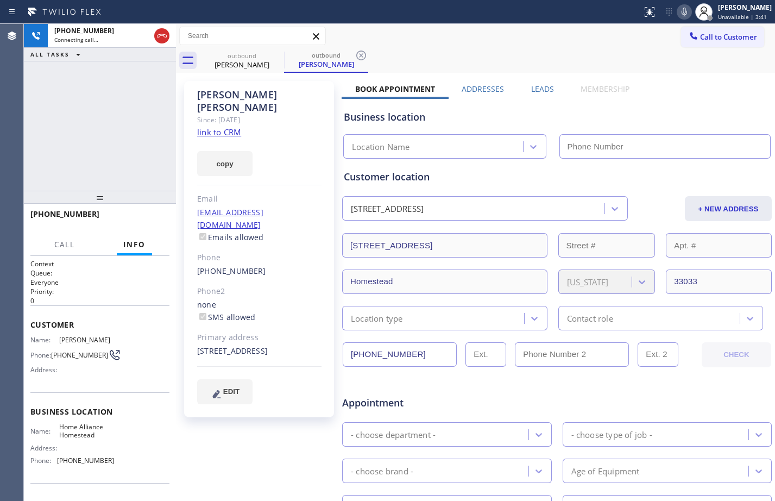
type input "[PHONE_NUMBER]"
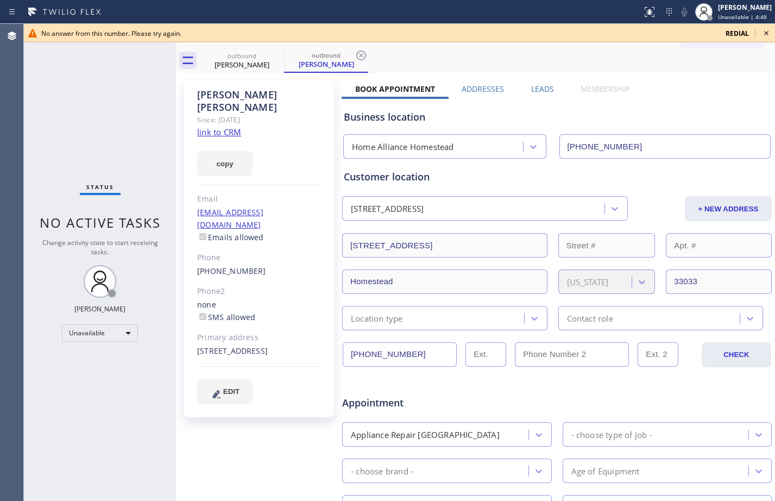
click at [116, 107] on div "Status No active tasks Change activity state to start receiving tasks. [PERSON_…" at bounding box center [100, 262] width 152 height 477
click at [738, 32] on span "redial" at bounding box center [737, 33] width 23 height 9
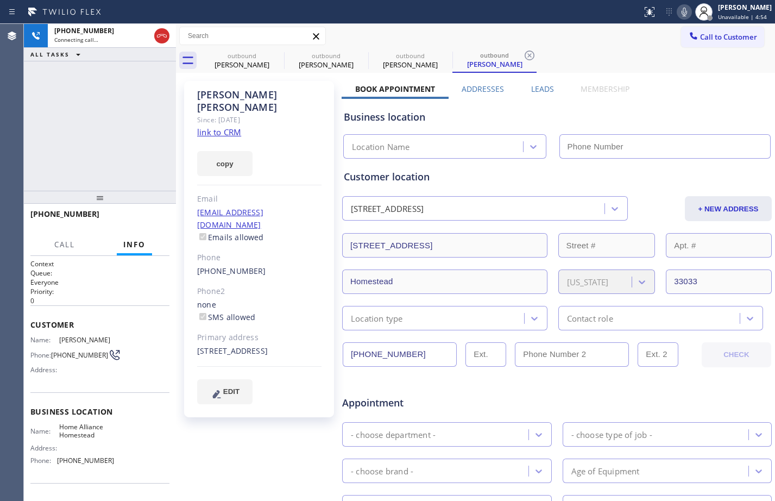
type input "[PHONE_NUMBER]"
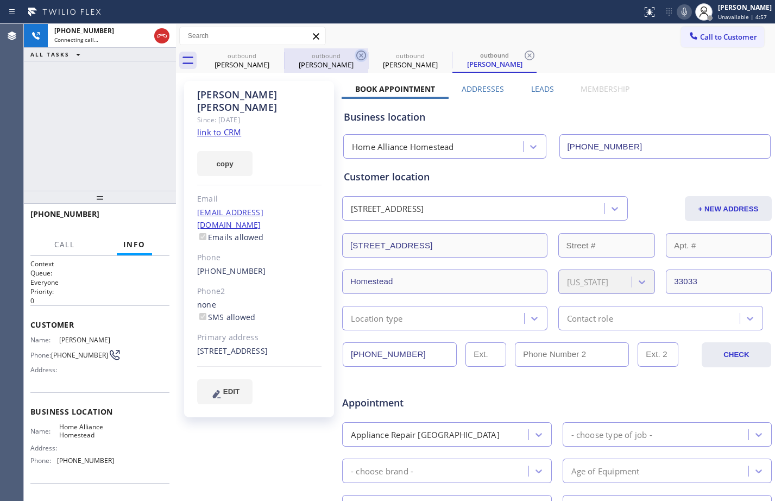
click at [360, 54] on icon at bounding box center [361, 56] width 10 height 10
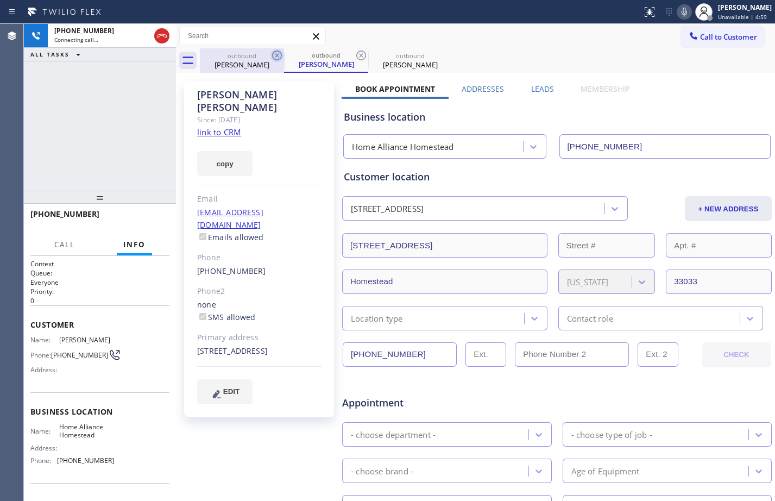
click at [278, 58] on icon at bounding box center [277, 55] width 13 height 13
click at [106, 85] on div "[PHONE_NUMBER] Connecting call… ALL TASKS ALL TASKS ACTIVE TASKS TASKS IN WRAP …" at bounding box center [100, 107] width 152 height 167
click at [363, 54] on icon at bounding box center [361, 56] width 10 height 10
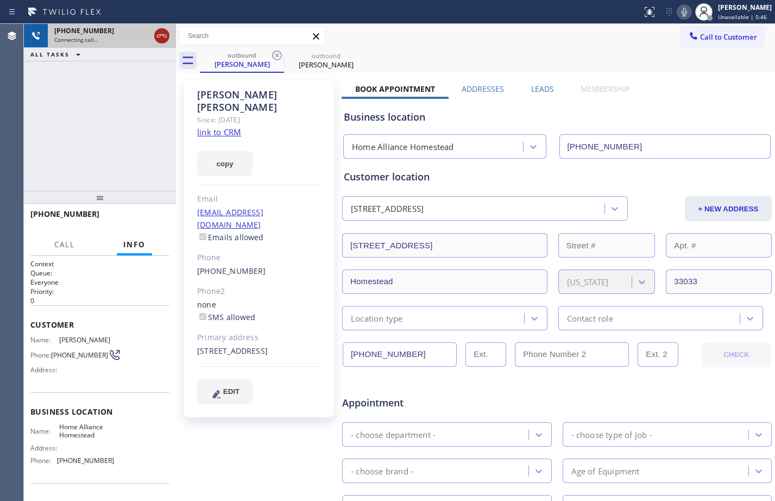
click at [164, 33] on icon at bounding box center [161, 35] width 13 height 13
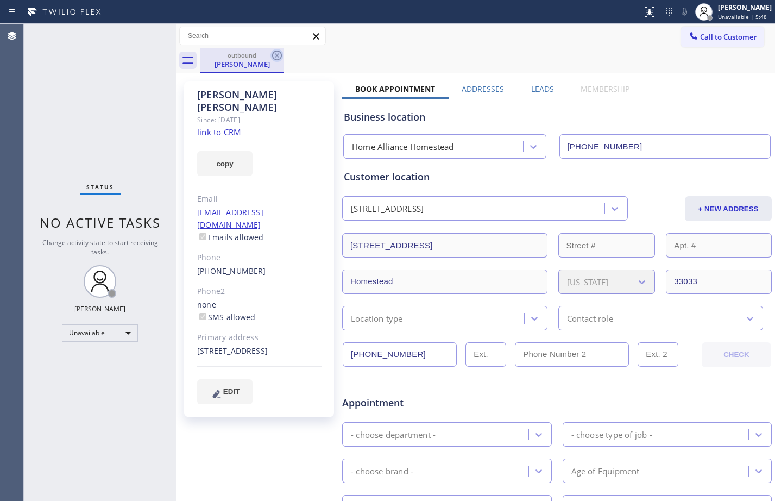
click at [276, 53] on icon at bounding box center [277, 55] width 13 height 13
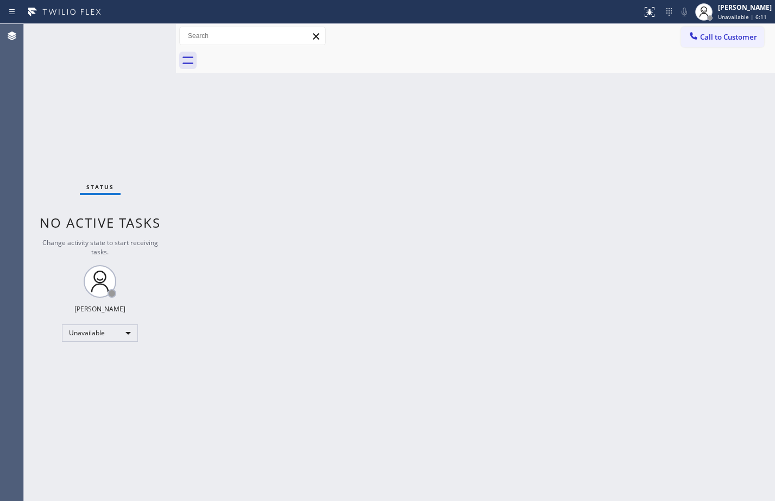
click at [99, 90] on div "Status No active tasks Change activity state to start receiving tasks. [PERSON_…" at bounding box center [100, 262] width 152 height 477
click at [710, 43] on button "Call to Customer" at bounding box center [722, 37] width 83 height 21
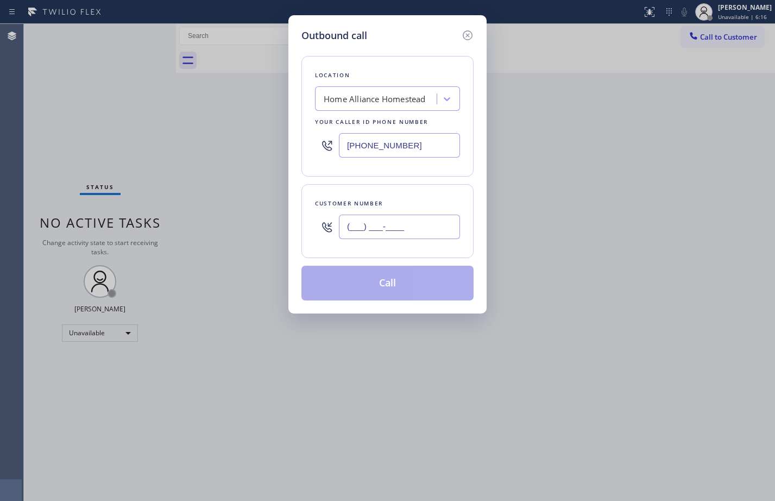
click at [365, 228] on input "(___) ___-____" at bounding box center [399, 227] width 121 height 24
paste input "786) 921-6571"
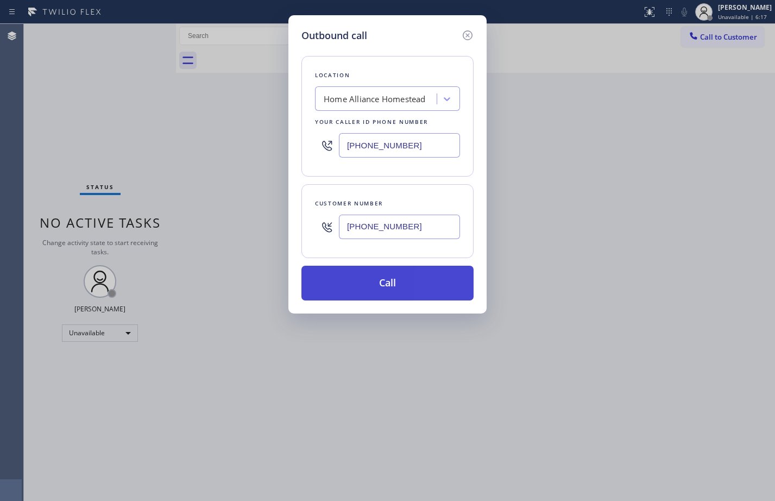
type input "[PHONE_NUMBER]"
click at [377, 288] on button "Call" at bounding box center [388, 283] width 172 height 35
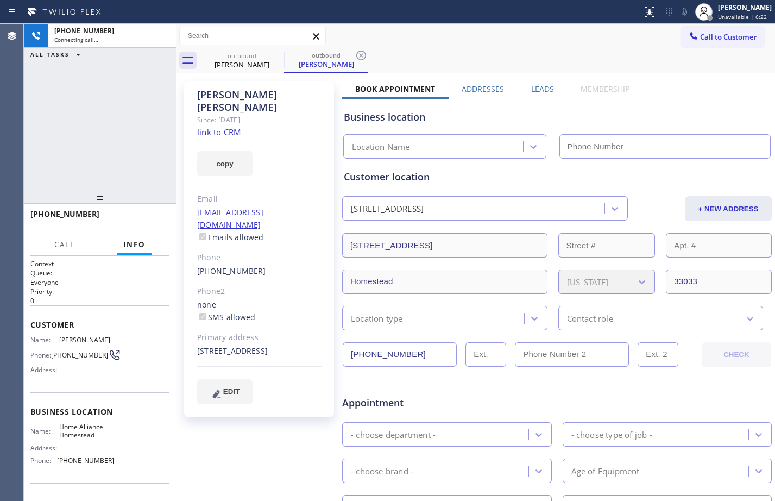
type input "[PHONE_NUMBER]"
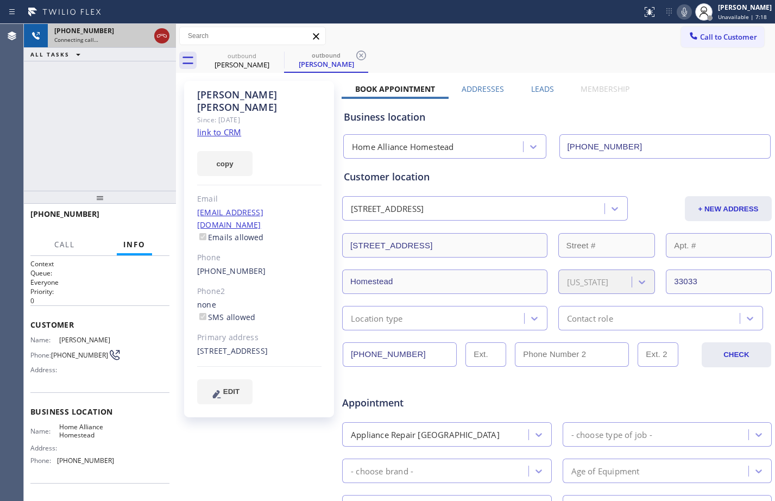
click at [162, 37] on icon at bounding box center [161, 35] width 13 height 13
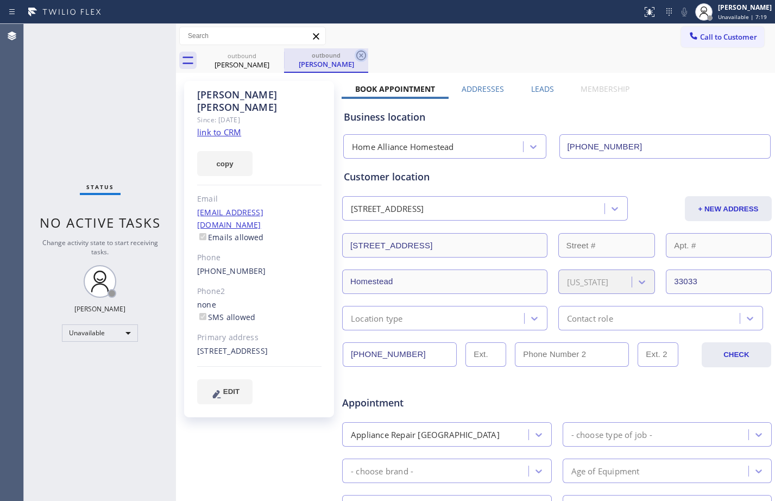
click at [365, 59] on icon at bounding box center [361, 56] width 10 height 10
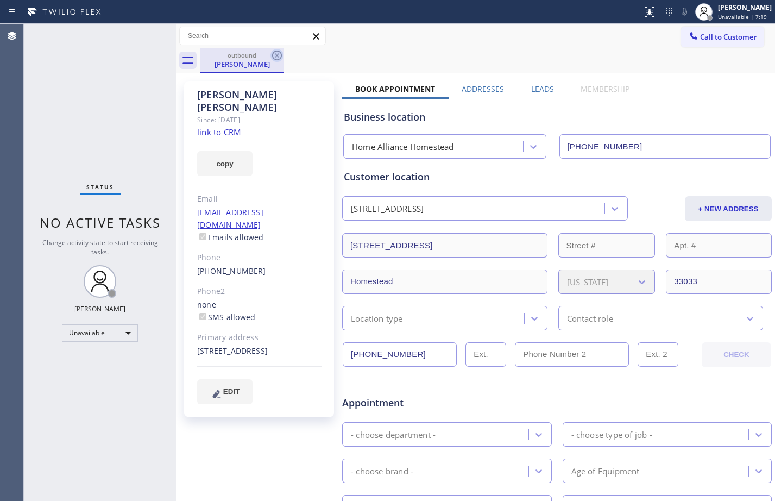
click at [274, 53] on icon at bounding box center [277, 55] width 13 height 13
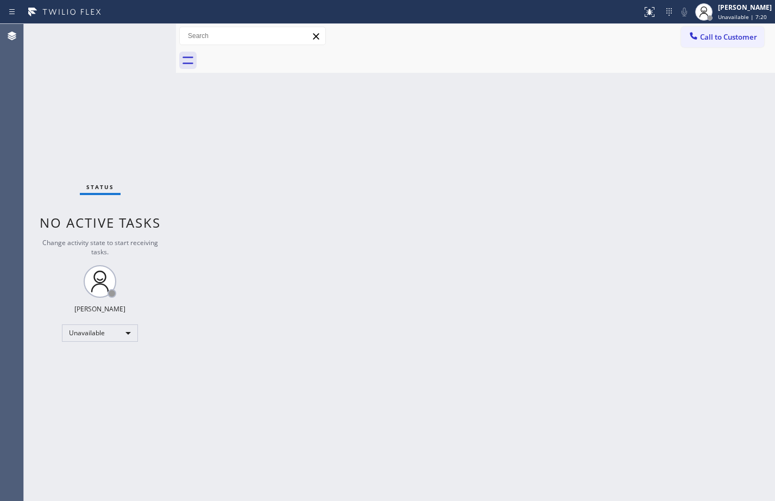
click at [707, 26] on div "Call to Customer Outbound call Location Home Alliance Homestead Your caller id …" at bounding box center [475, 36] width 599 height 24
click at [716, 19] on div "[PERSON_NAME] Unavailable | 7:21" at bounding box center [745, 11] width 59 height 19
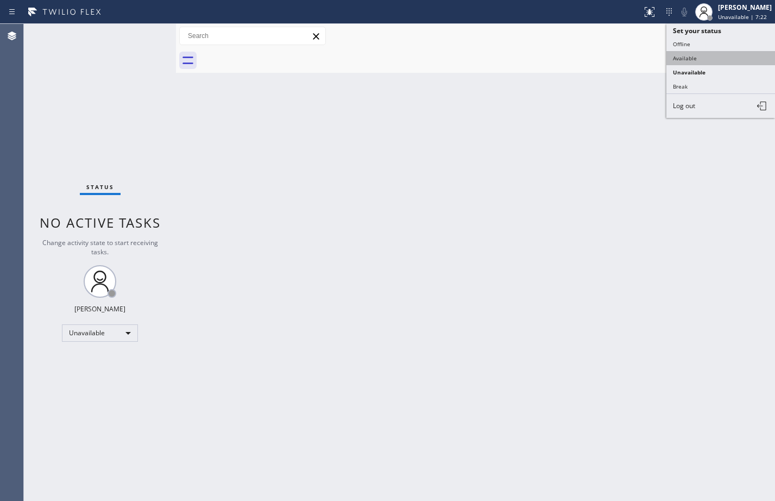
click at [701, 61] on button "Available" at bounding box center [721, 58] width 109 height 14
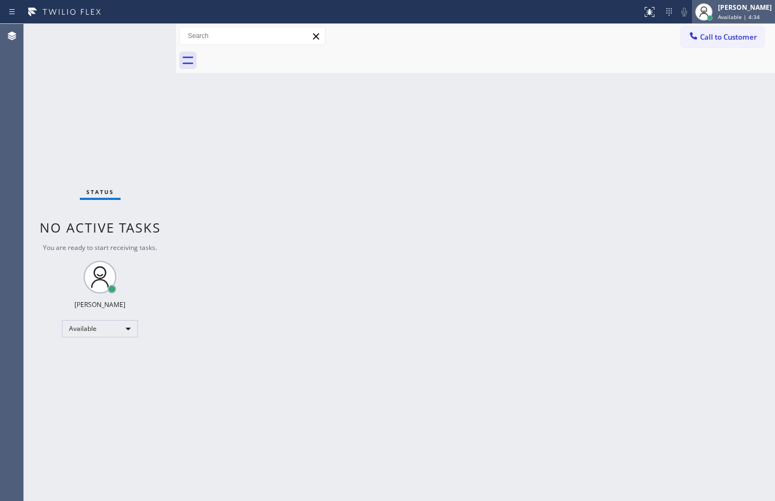
click at [723, 12] on div "[PERSON_NAME] Available | 4:34" at bounding box center [745, 11] width 59 height 19
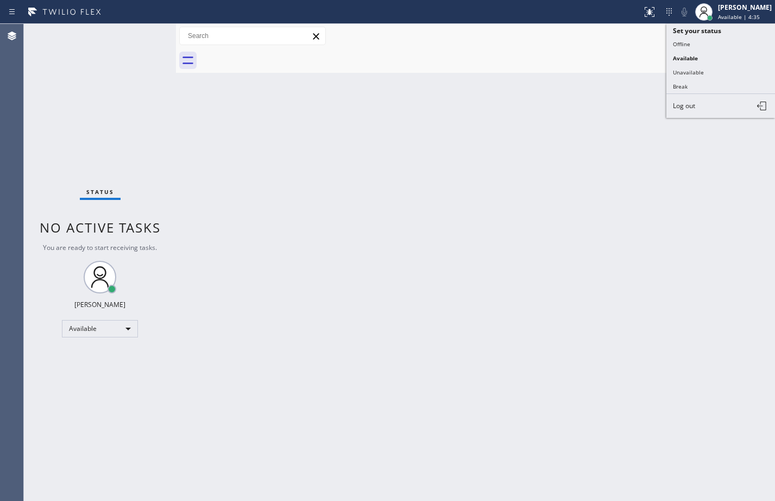
click at [698, 73] on button "Unavailable" at bounding box center [721, 72] width 109 height 14
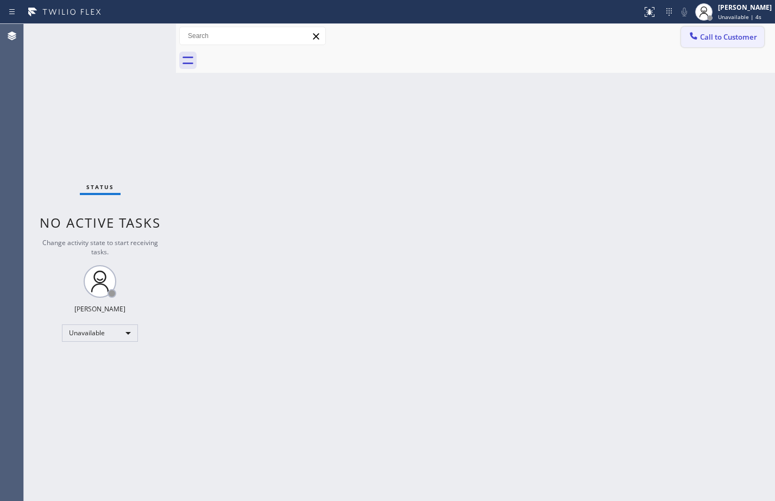
click at [716, 33] on span "Call to Customer" at bounding box center [728, 37] width 57 height 10
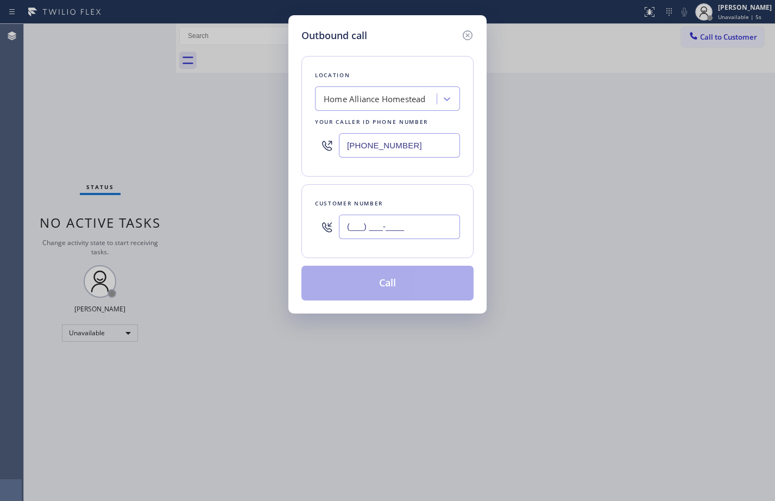
click at [396, 231] on input "(___) ___-____" at bounding box center [399, 227] width 121 height 24
paste input "786) 921-6571"
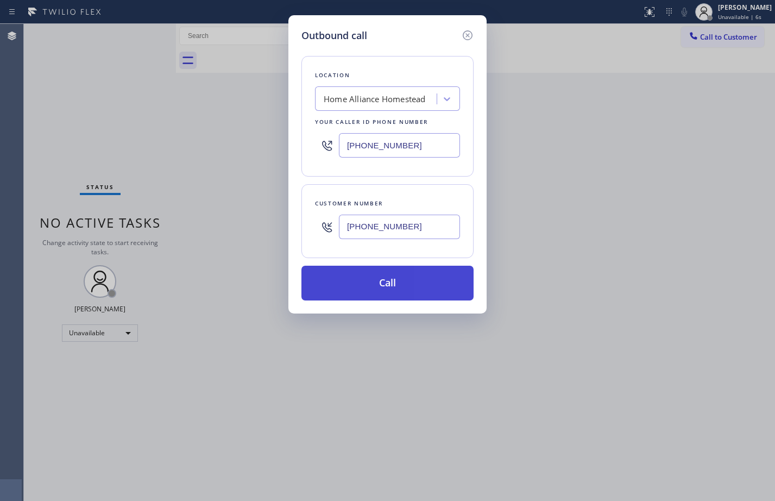
type input "[PHONE_NUMBER]"
click at [377, 282] on button "Call" at bounding box center [388, 283] width 172 height 35
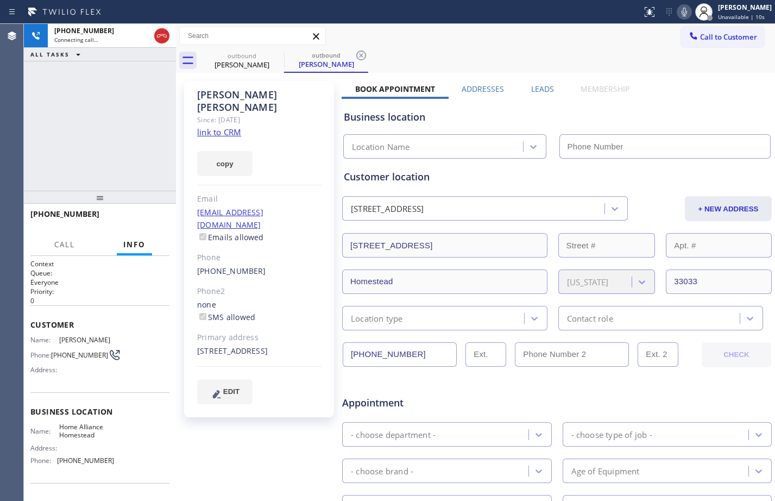
type input "[PHONE_NUMBER]"
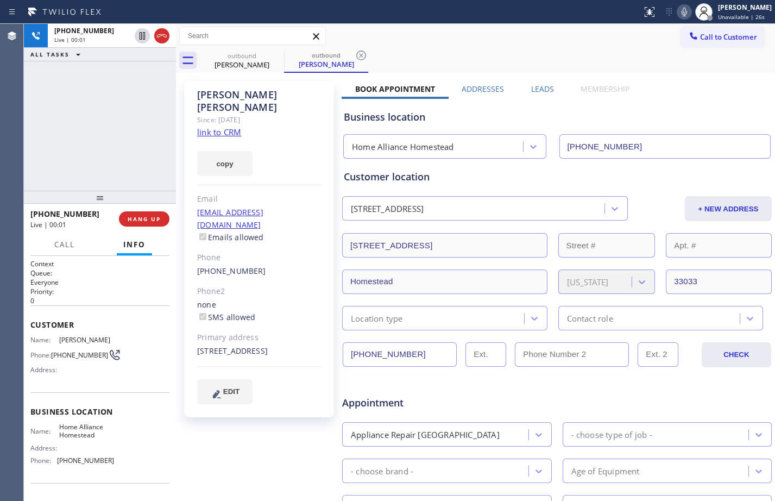
click at [110, 132] on div "[PHONE_NUMBER] Live | 00:01 ALL TASKS ALL TASKS ACTIVE TASKS TASKS IN WRAP UP" at bounding box center [100, 107] width 152 height 167
click at [130, 139] on div "[PHONE_NUMBER] Live | 00:11 ALL TASKS ALL TASKS ACTIVE TASKS TASKS IN WRAP UP" at bounding box center [100, 107] width 152 height 167
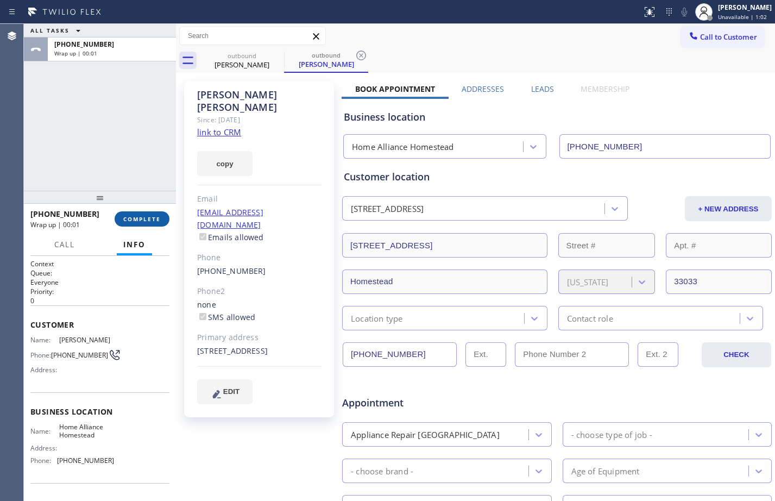
click at [153, 216] on span "COMPLETE" at bounding box center [141, 219] width 37 height 8
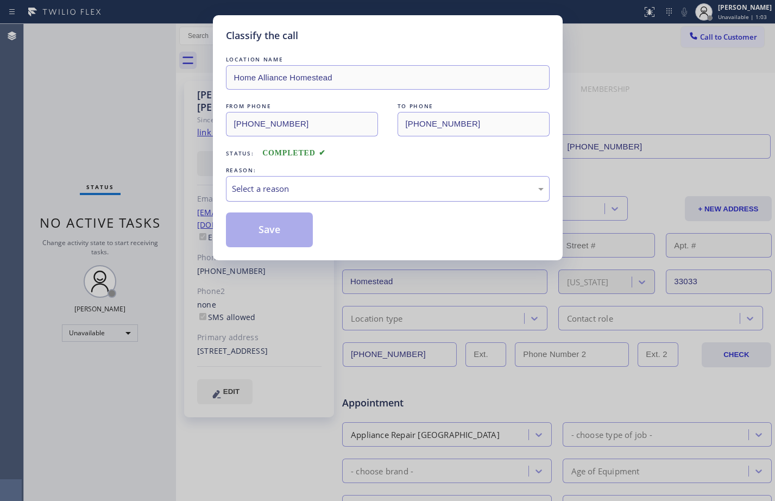
click at [394, 196] on div "Select a reason" at bounding box center [388, 189] width 324 height 26
click at [308, 234] on button "Save" at bounding box center [269, 229] width 87 height 35
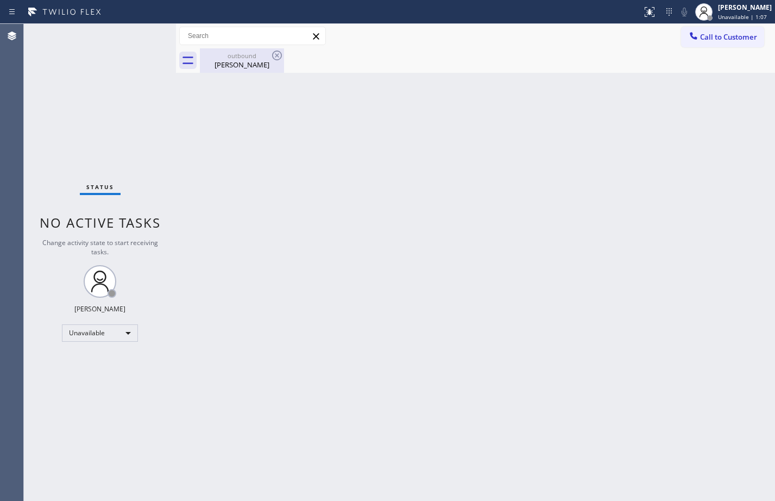
click at [233, 51] on div "outbound [PERSON_NAME]" at bounding box center [242, 60] width 82 height 24
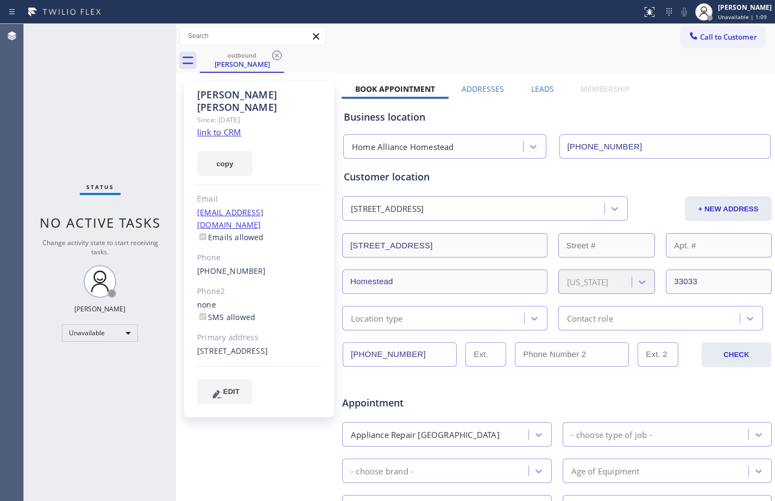
click at [226, 127] on link "link to CRM" at bounding box center [219, 132] width 44 height 11
click at [277, 53] on icon at bounding box center [277, 55] width 13 height 13
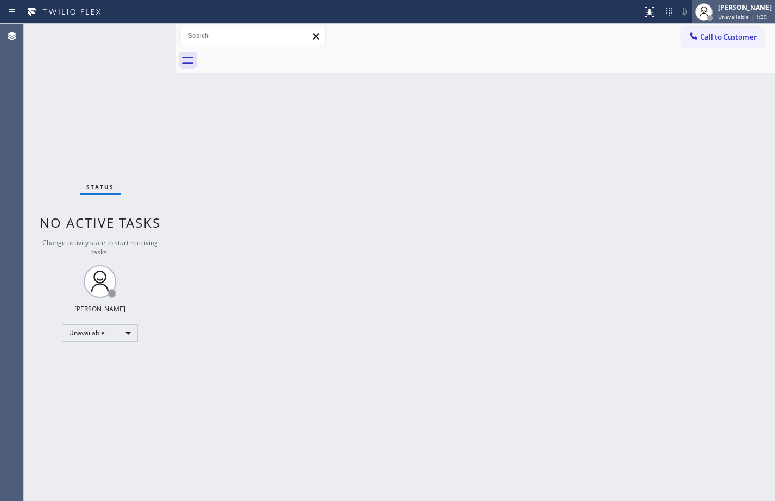
click at [738, 11] on div "[PERSON_NAME]" at bounding box center [745, 7] width 54 height 9
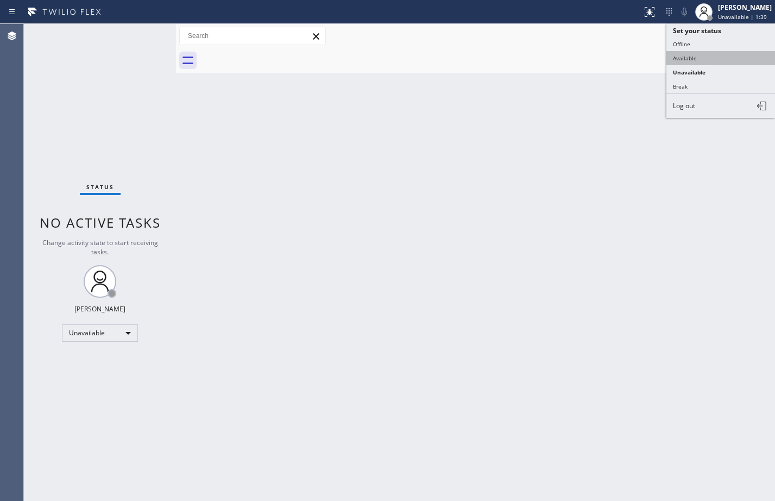
click at [692, 61] on button "Available" at bounding box center [721, 58] width 109 height 14
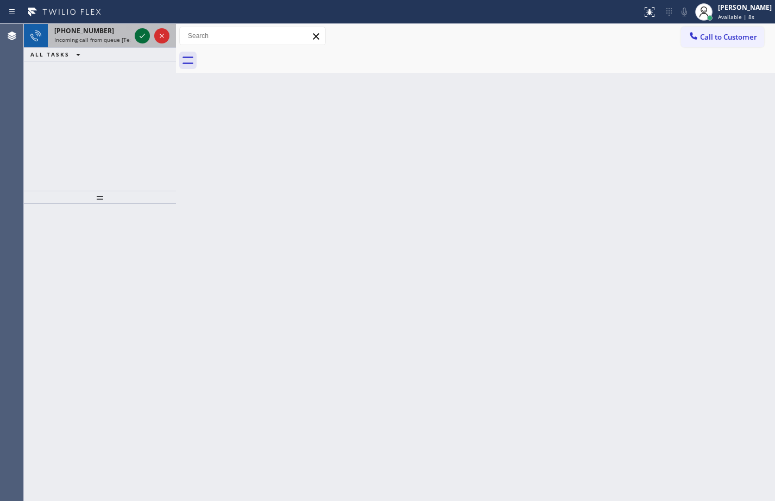
click at [136, 33] on icon at bounding box center [142, 35] width 13 height 13
click at [144, 36] on icon at bounding box center [142, 35] width 13 height 13
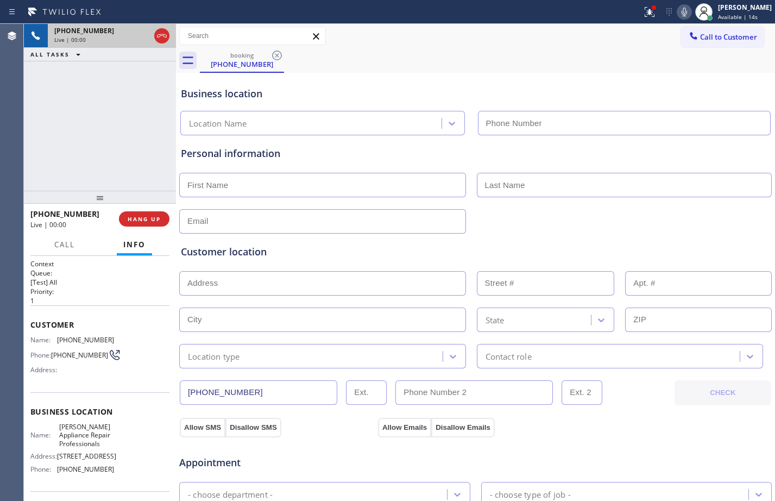
type input "[PHONE_NUMBER]"
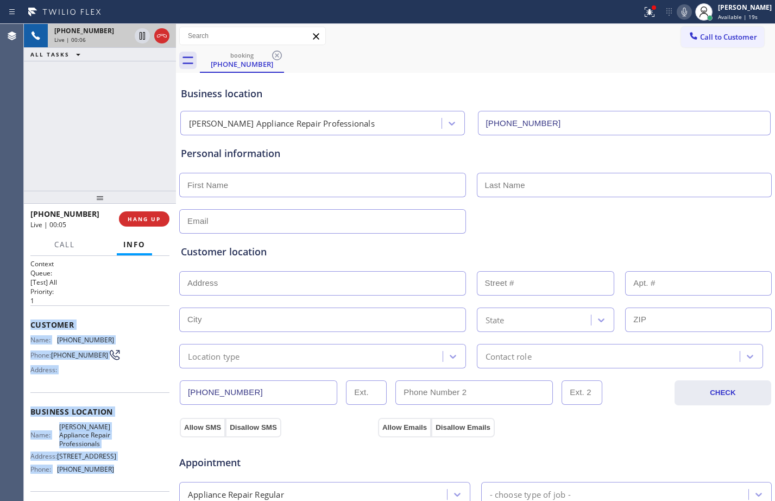
drag, startPoint x: 31, startPoint y: 323, endPoint x: 120, endPoint y: 476, distance: 177.0
click at [120, 476] on div "Context Queue: [Test] All Priority: 1 Customer Name: [PHONE_NUMBER] Phone: [PHO…" at bounding box center [99, 416] width 139 height 315
copy div "Customer Name: [PHONE_NUMBER] Phone: [PHONE_NUMBER] Address: Business location …"
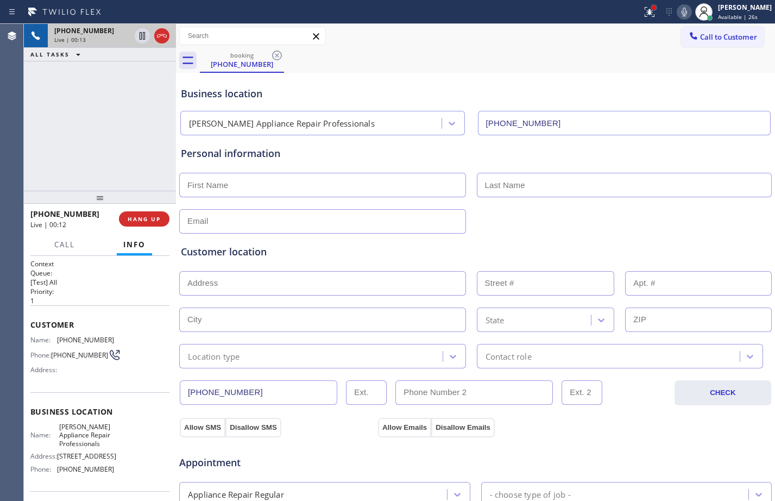
click at [652, 7] on div at bounding box center [654, 7] width 4 height 4
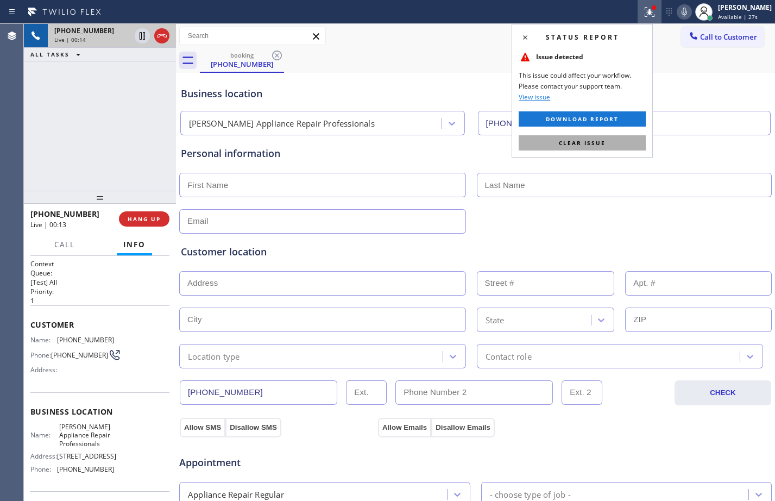
click at [586, 142] on span "Clear issue" at bounding box center [582, 143] width 47 height 8
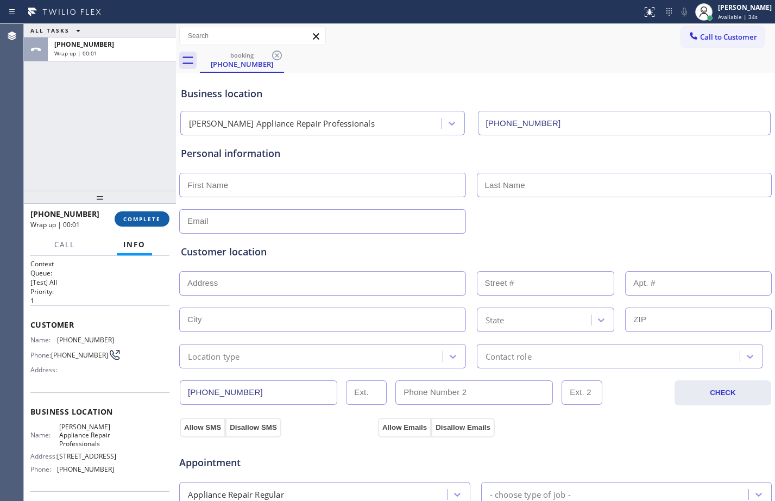
click at [127, 222] on span "COMPLETE" at bounding box center [141, 219] width 37 height 8
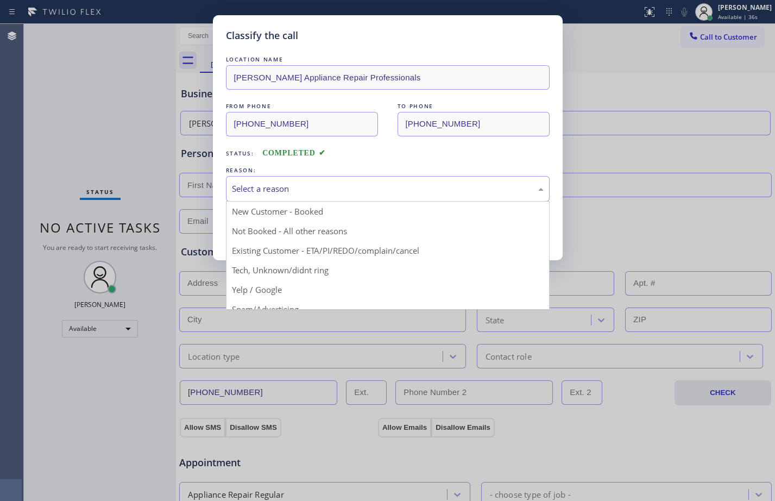
click at [352, 183] on div "Select a reason" at bounding box center [388, 189] width 312 height 12
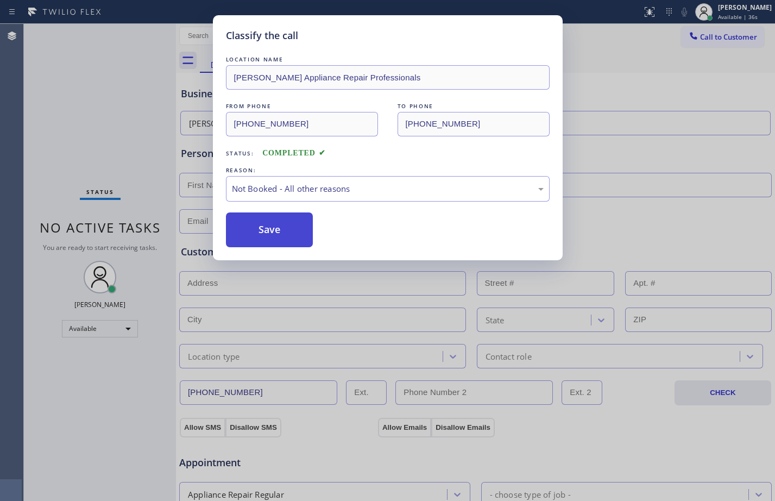
click at [297, 236] on button "Save" at bounding box center [269, 229] width 87 height 35
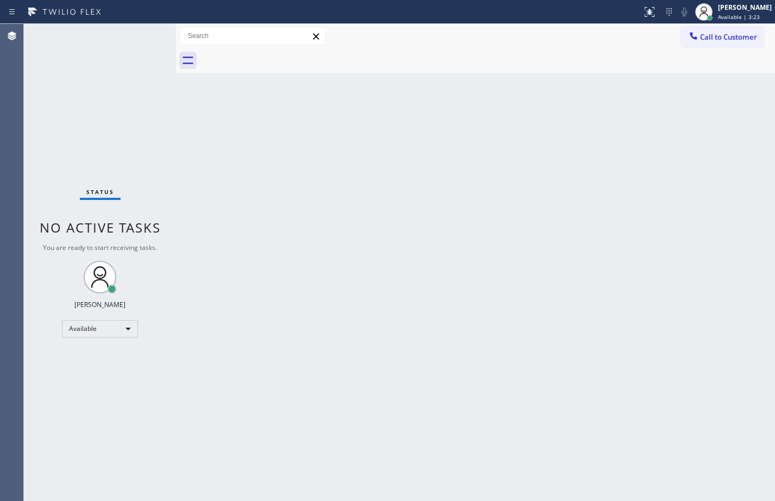
click at [68, 136] on div "Status No active tasks You are ready to start receiving tasks. [PERSON_NAME] Av…" at bounding box center [100, 262] width 152 height 477
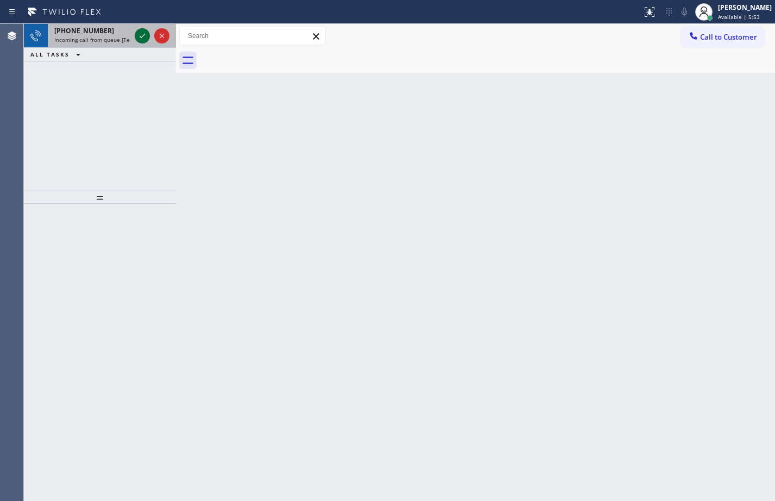
click at [142, 36] on icon at bounding box center [142, 36] width 5 height 4
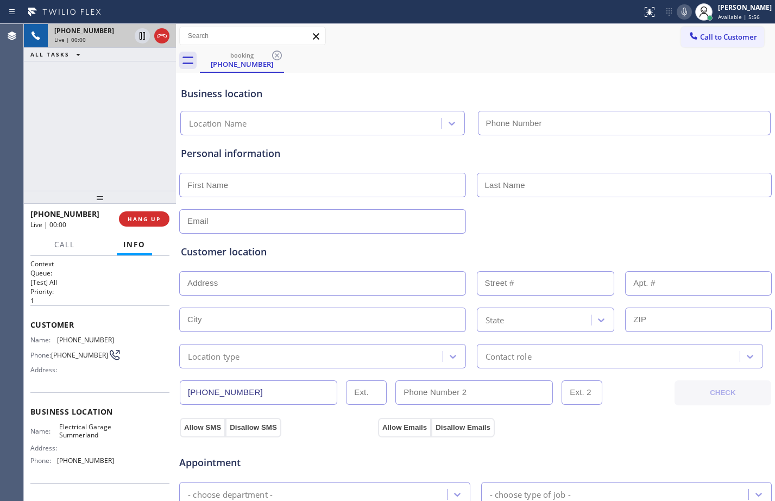
type input "[PHONE_NUMBER]"
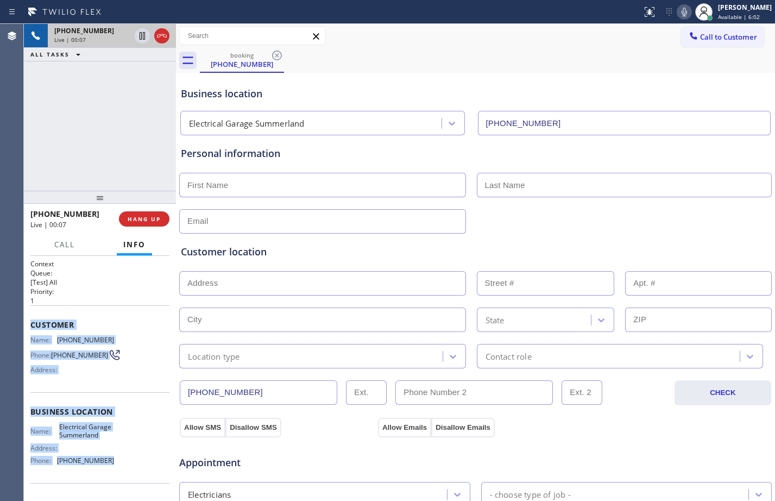
drag, startPoint x: 27, startPoint y: 328, endPoint x: 137, endPoint y: 468, distance: 178.8
click at [137, 468] on div "Context Queue: [Test] All Priority: 1 Customer Name: [PHONE_NUMBER] Phone: [PHO…" at bounding box center [100, 378] width 152 height 245
copy div "Customer Name: [PHONE_NUMBER] Phone: [PHONE_NUMBER] Address: Business location …"
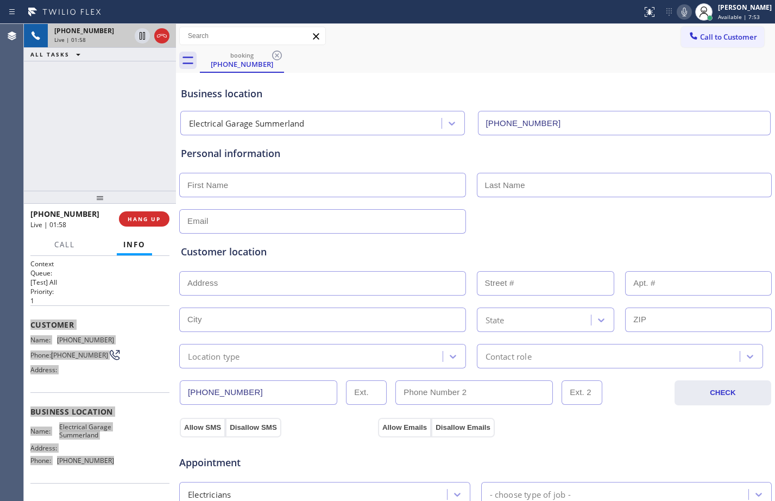
scroll to position [341, 0]
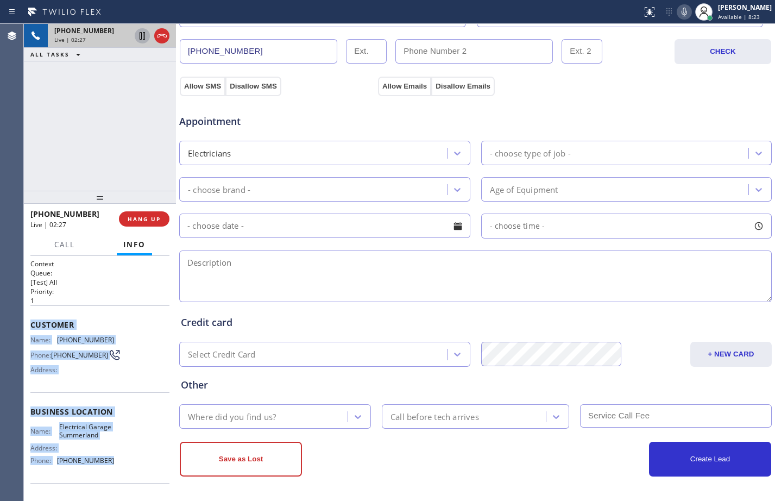
click at [145, 40] on icon at bounding box center [142, 35] width 13 height 13
click at [682, 15] on icon at bounding box center [684, 12] width 5 height 9
click at [143, 35] on icon at bounding box center [142, 35] width 13 height 13
click at [682, 12] on icon at bounding box center [684, 11] width 13 height 13
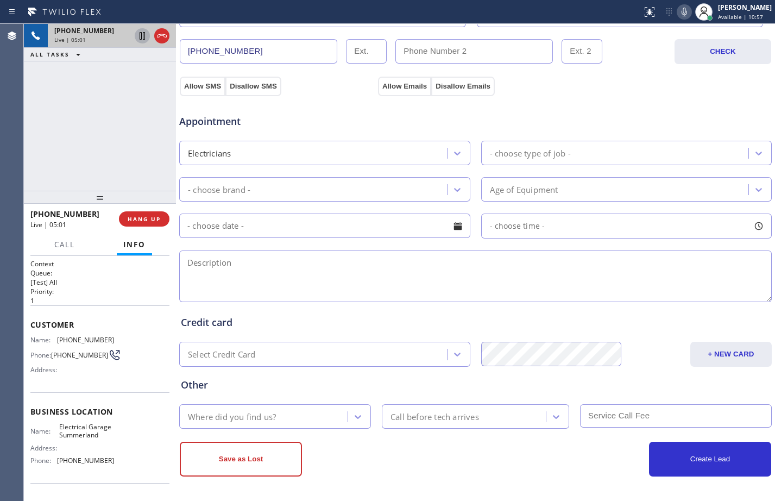
click at [119, 130] on div "[PHONE_NUMBER] Live | 05:01 ALL TASKS ALL TASKS ACTIVE TASKS TASKS IN WRAP UP" at bounding box center [100, 107] width 152 height 167
click at [141, 39] on icon at bounding box center [142, 36] width 5 height 8
click at [679, 10] on icon at bounding box center [684, 11] width 13 height 13
click at [119, 112] on div "[PHONE_NUMBER] Live | 09:20 ALL TASKS ALL TASKS ACTIVE TASKS TASKS IN WRAP UP" at bounding box center [100, 107] width 152 height 167
click at [142, 35] on icon at bounding box center [142, 35] width 13 height 13
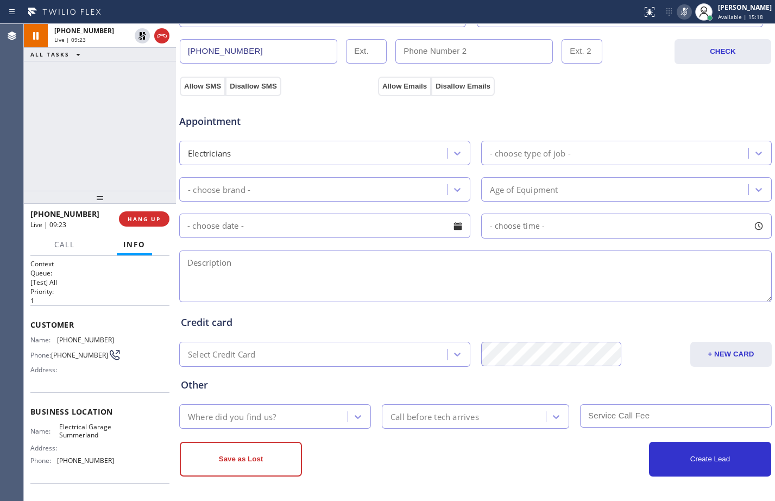
click at [678, 11] on icon at bounding box center [684, 11] width 13 height 13
click at [144, 40] on icon at bounding box center [142, 36] width 5 height 8
click at [678, 9] on icon at bounding box center [684, 11] width 13 height 13
click at [515, 158] on div "- choose type of job -" at bounding box center [530, 153] width 81 height 12
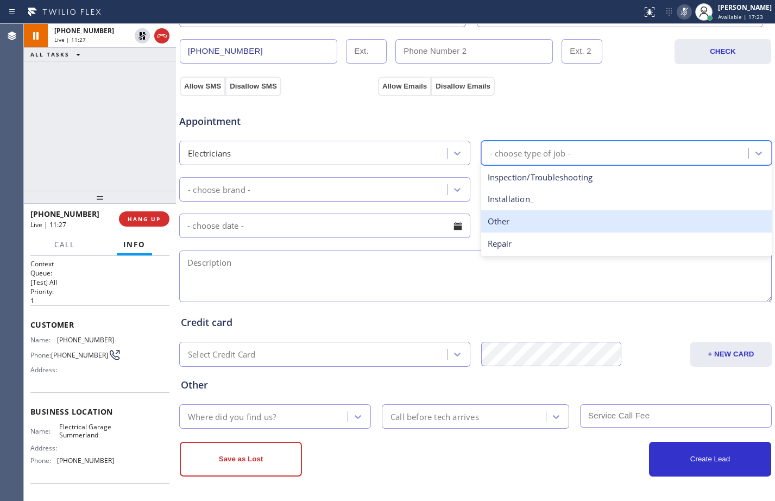
click at [526, 223] on div "Other" at bounding box center [626, 221] width 291 height 22
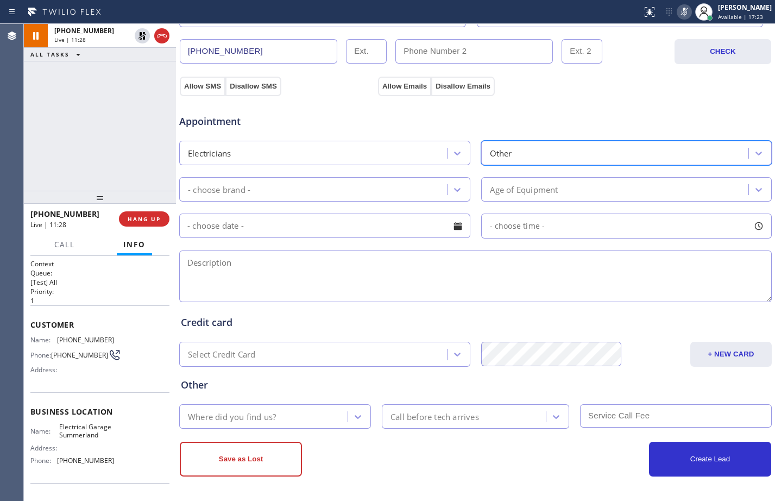
click at [378, 194] on div "- choose brand -" at bounding box center [315, 189] width 265 height 19
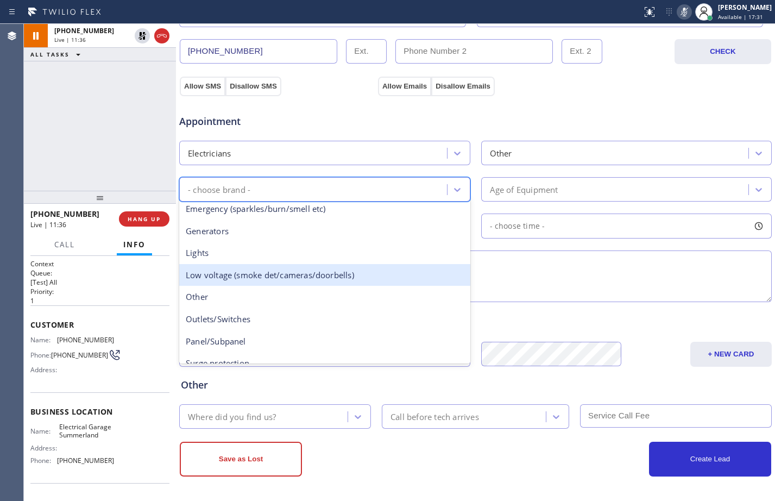
scroll to position [84, 0]
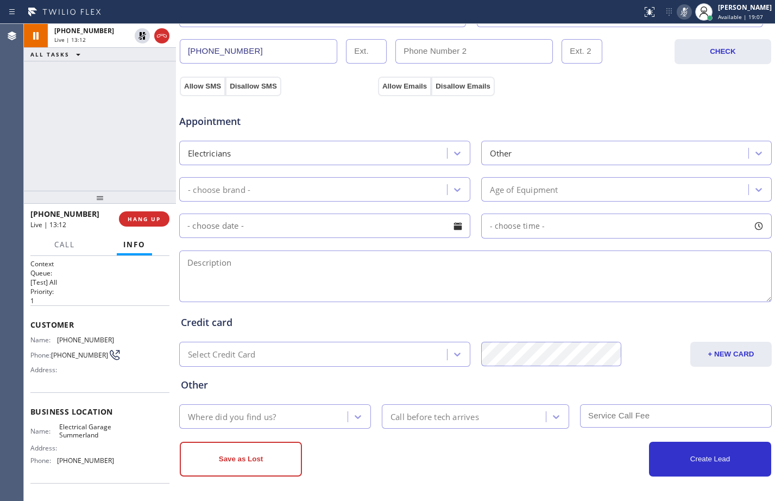
drag, startPoint x: 130, startPoint y: 124, endPoint x: 131, endPoint y: 101, distance: 22.8
click at [130, 124] on div "[PHONE_NUMBER] Live | 13:12 ALL TASKS ALL TASKS ACTIVE TASKS TASKS IN WRAP UP" at bounding box center [100, 107] width 152 height 167
click at [140, 38] on icon at bounding box center [142, 35] width 13 height 13
click at [678, 9] on icon at bounding box center [684, 11] width 13 height 13
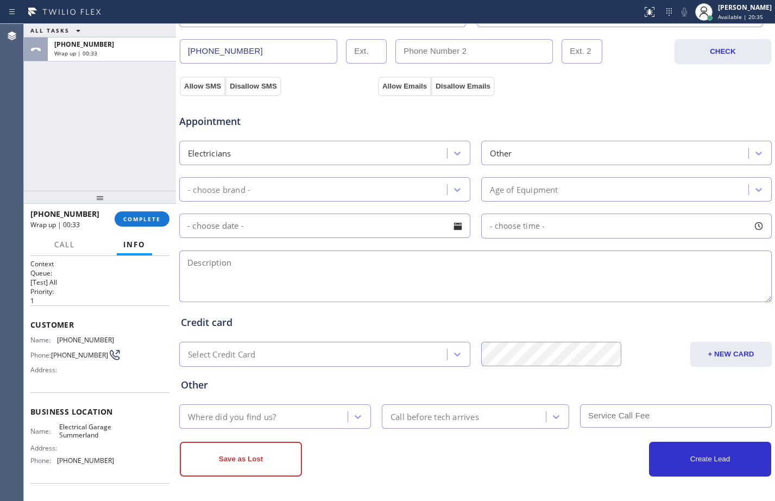
scroll to position [0, 0]
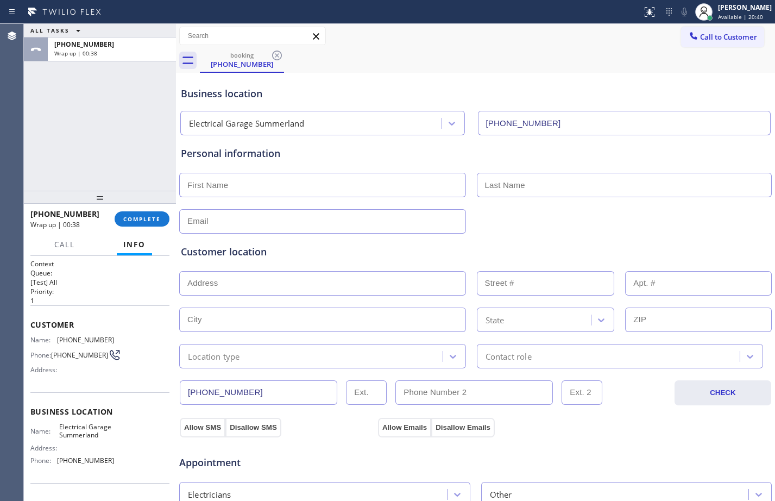
click at [275, 187] on input "text" at bounding box center [322, 185] width 287 height 24
paste input "[PERSON_NAME]"
type input "[PERSON_NAME]"
click at [625, 175] on input "text" at bounding box center [625, 185] width 296 height 24
paste input "Camp"
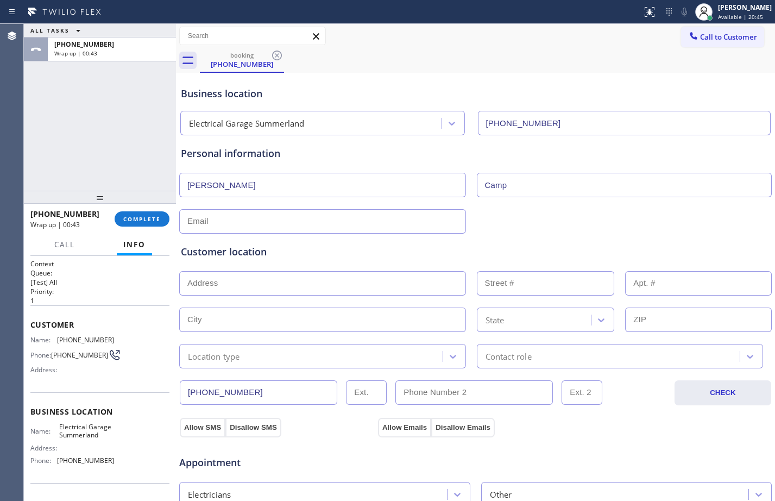
type input "Camp"
click at [280, 223] on input "text" at bounding box center [322, 221] width 287 height 24
type input "[EMAIL_ADDRESS][DOMAIN_NAME]"
click at [726, 8] on div "[PERSON_NAME]" at bounding box center [745, 7] width 54 height 9
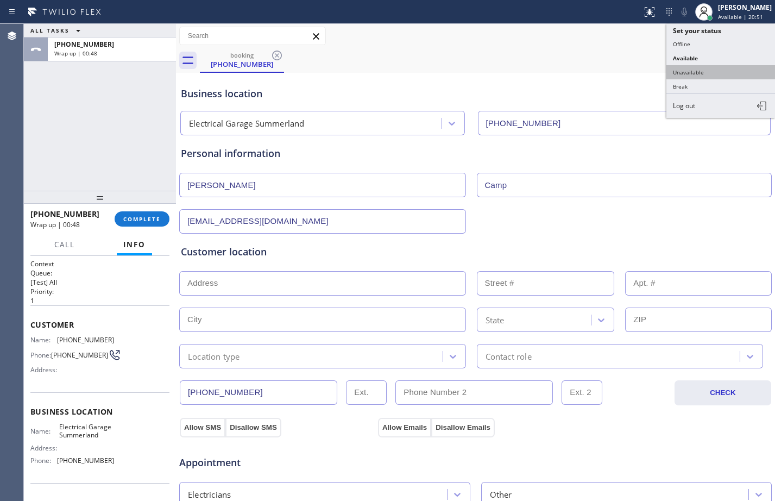
click at [715, 70] on button "Unavailable" at bounding box center [721, 72] width 109 height 14
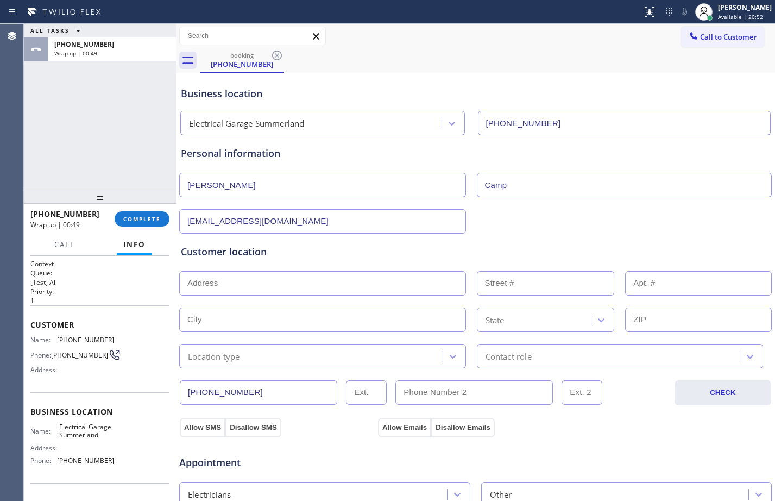
click at [281, 284] on input "text" at bounding box center [322, 283] width 287 height 24
click at [644, 308] on input "text" at bounding box center [698, 320] width 147 height 24
paste input "93067"
type input "93067"
click at [539, 325] on div "State" at bounding box center [535, 319] width 111 height 19
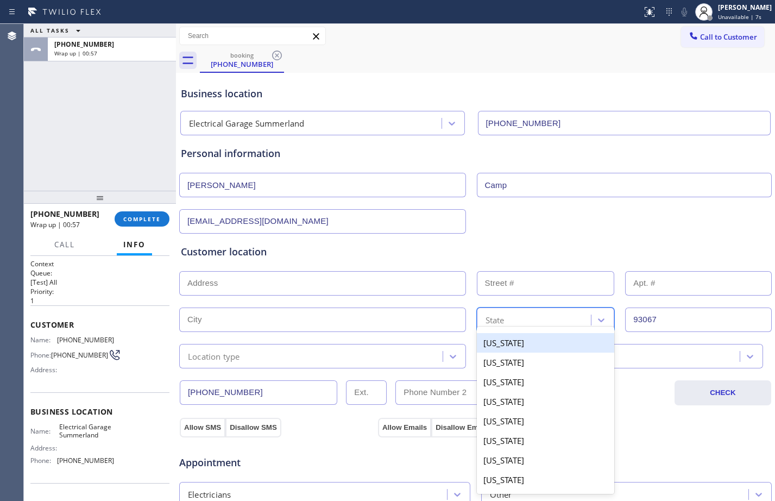
paste input "CA"
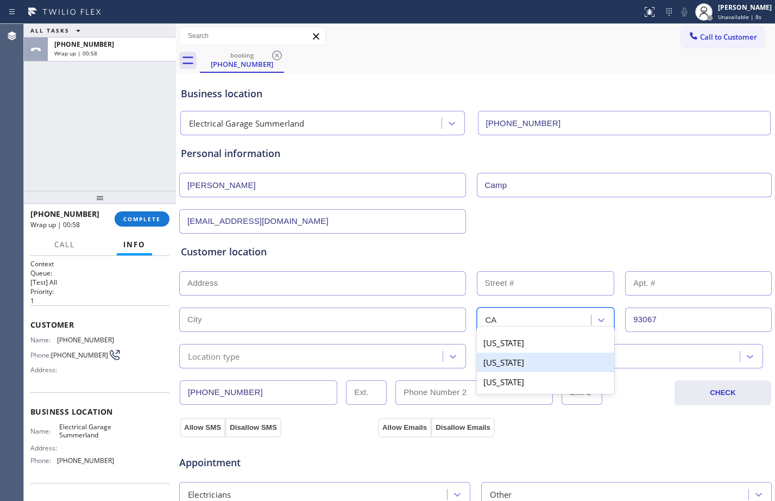
type input "CA"
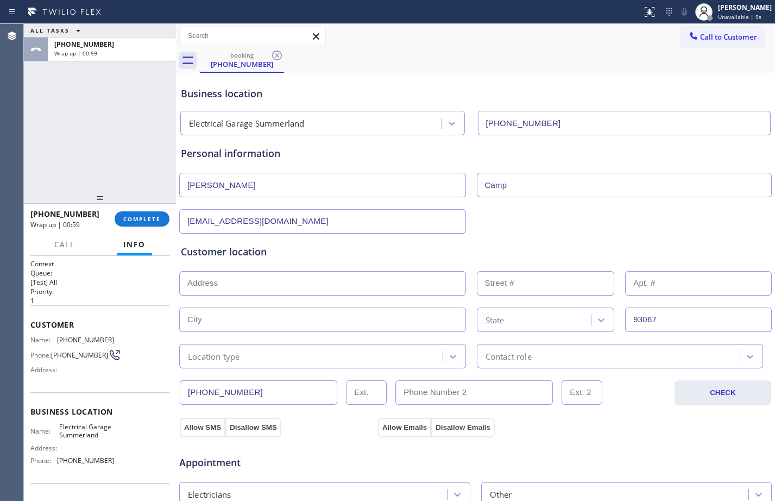
click at [279, 317] on input "text" at bounding box center [322, 320] width 287 height 24
paste input "Summerland"
type input "Summerland"
click at [275, 290] on input "text" at bounding box center [322, 283] width 287 height 24
click at [369, 281] on input "text" at bounding box center [322, 283] width 287 height 24
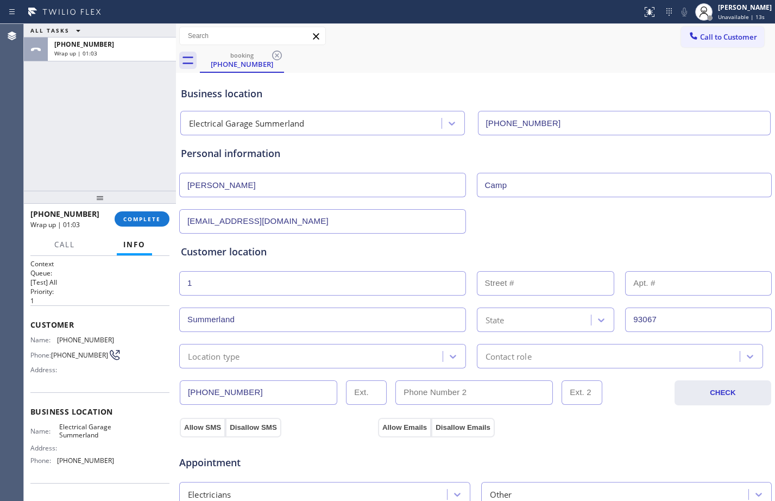
type input "1"
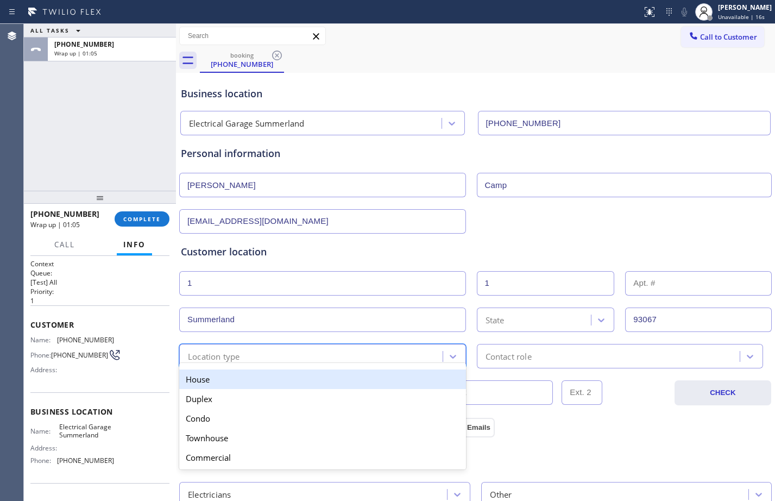
click at [262, 353] on div "Location type" at bounding box center [313, 356] width 260 height 19
click at [246, 379] on div "House" at bounding box center [322, 379] width 287 height 20
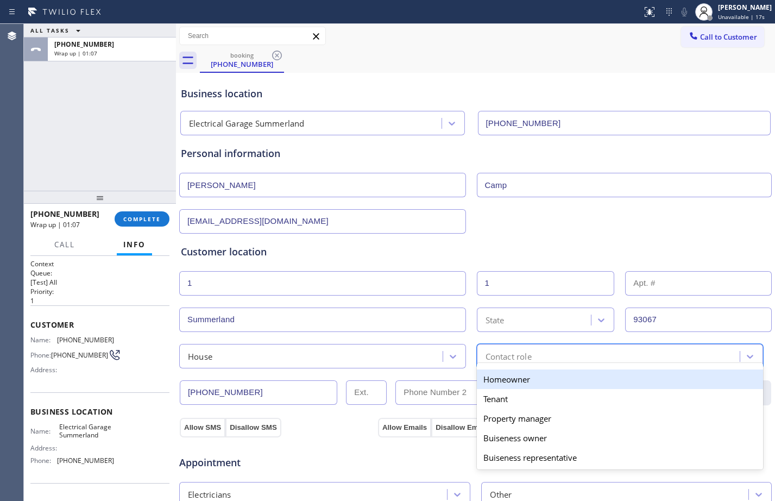
click at [532, 362] on div "option Homeowner focused, 1 of 5. 5 results available. Use Up and Down to choos…" at bounding box center [620, 356] width 287 height 24
click at [510, 381] on div "Homeowner" at bounding box center [620, 379] width 287 height 20
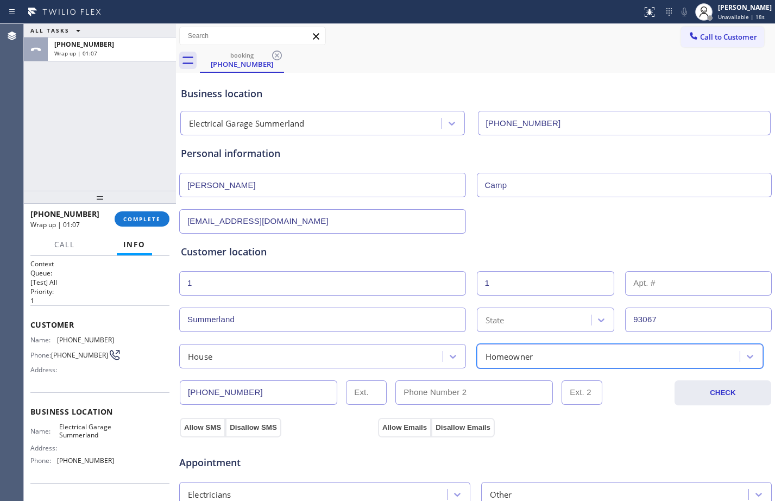
scroll to position [341, 0]
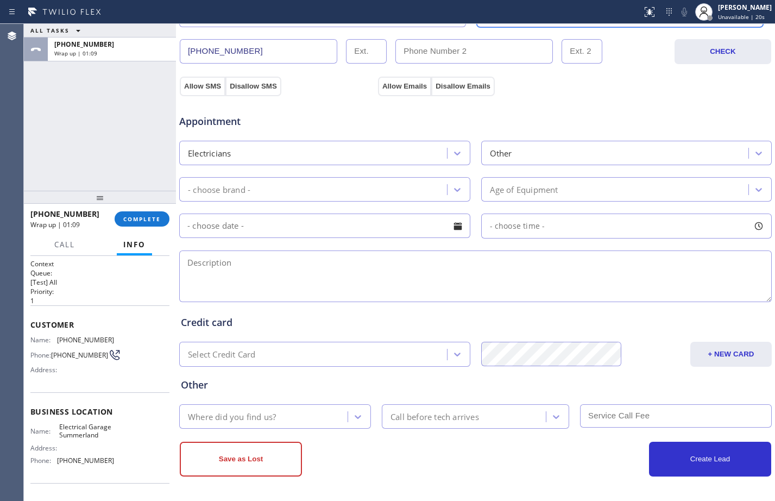
click at [374, 183] on div "- choose brand -" at bounding box center [315, 189] width 265 height 19
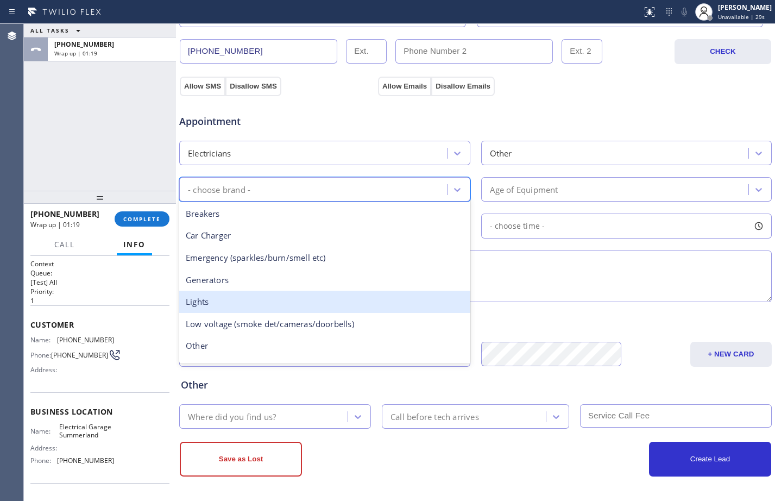
drag, startPoint x: 259, startPoint y: 304, endPoint x: 220, endPoint y: 288, distance: 42.9
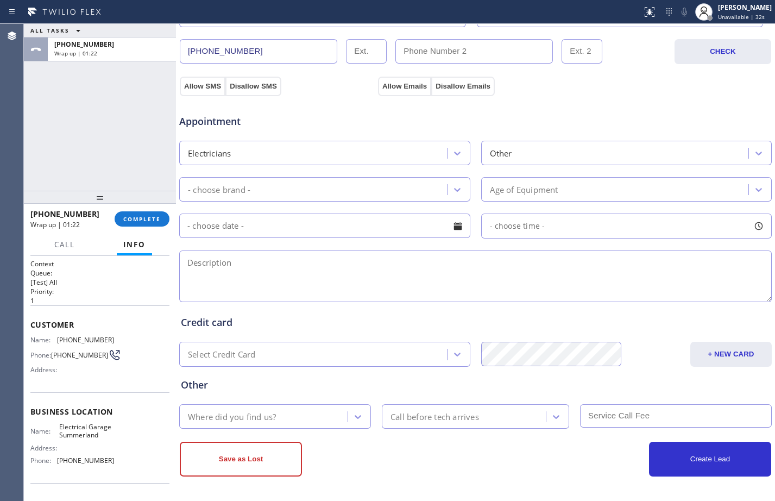
drag, startPoint x: 220, startPoint y: 288, endPoint x: 51, endPoint y: 105, distance: 248.8
click at [51, 105] on div "ALL TASKS ALL TASKS ACTIVE TASKS TASKS IN WRAP UP [PHONE_NUMBER] Wrap up | 01:22" at bounding box center [100, 107] width 152 height 167
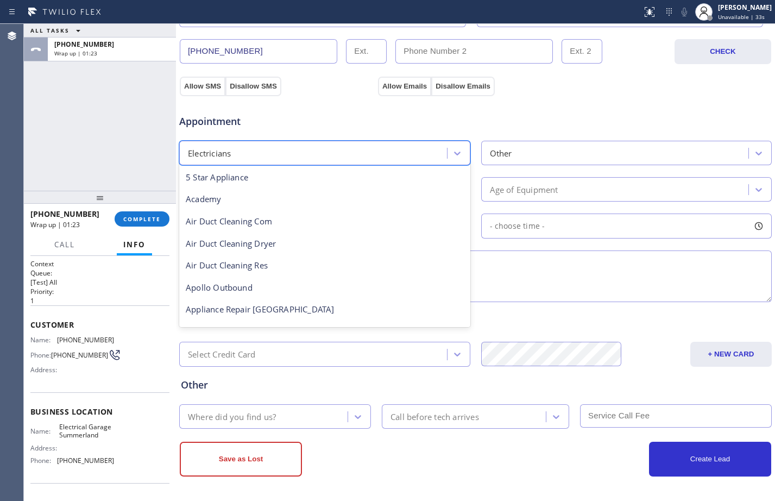
click at [227, 155] on div "Electricians" at bounding box center [209, 153] width 43 height 12
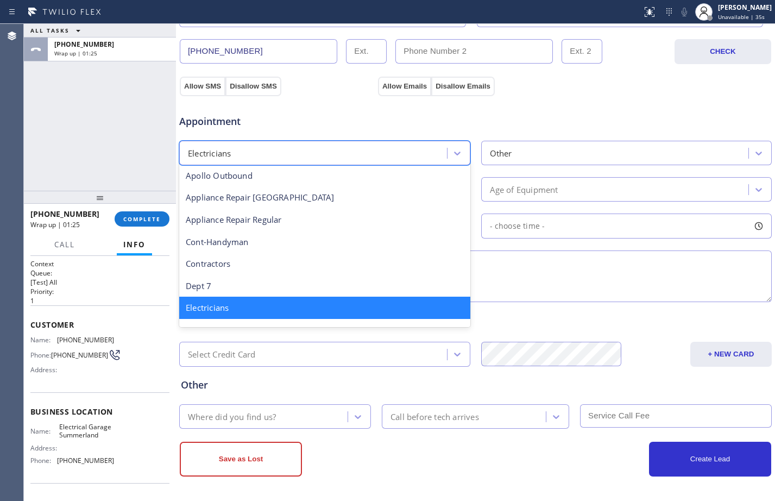
click at [229, 309] on div "Electricians" at bounding box center [324, 308] width 291 height 22
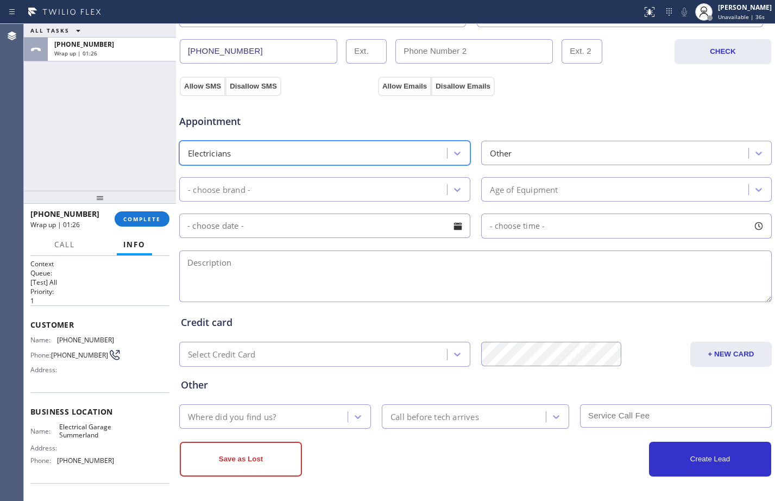
click at [527, 164] on div "Other" at bounding box center [626, 153] width 291 height 24
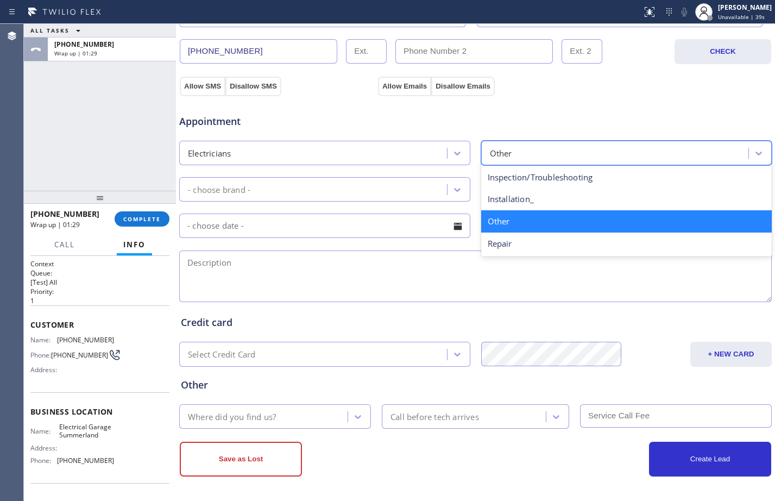
click at [507, 221] on div "Other" at bounding box center [626, 221] width 291 height 22
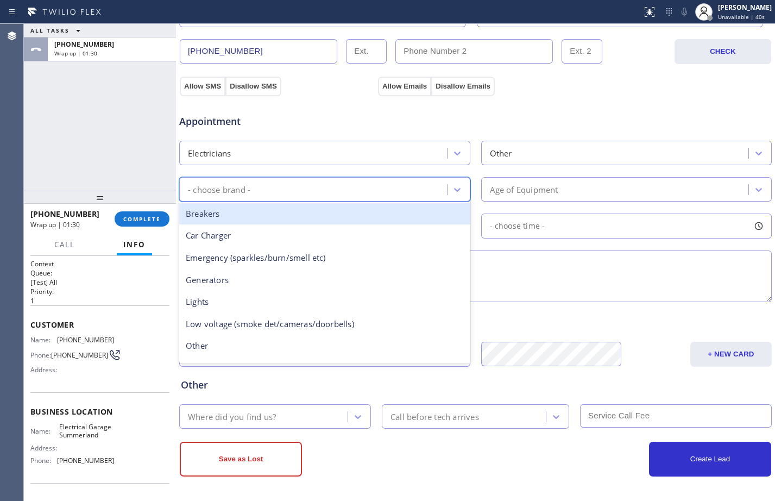
click at [273, 188] on div "- choose brand -" at bounding box center [315, 189] width 265 height 19
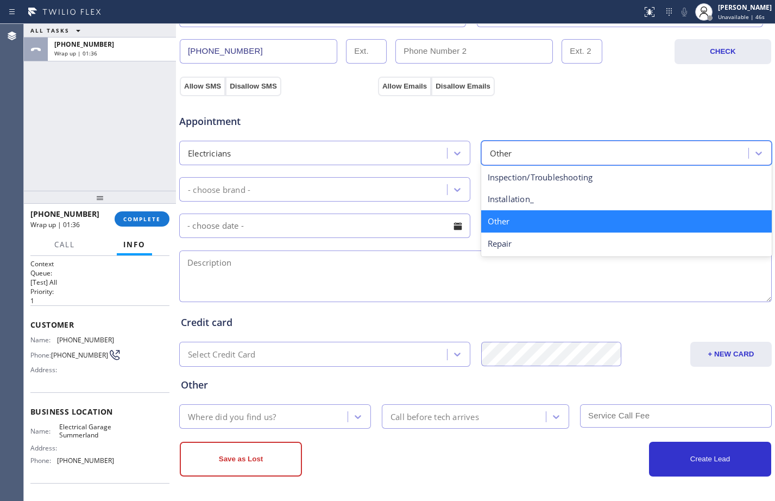
click at [583, 149] on div "Other" at bounding box center [617, 152] width 265 height 19
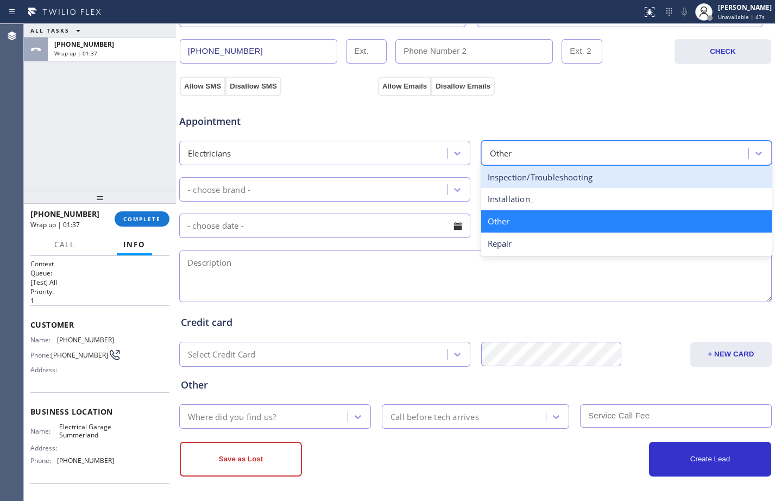
click at [571, 173] on div "Inspection/Troubleshooting" at bounding box center [626, 177] width 291 height 22
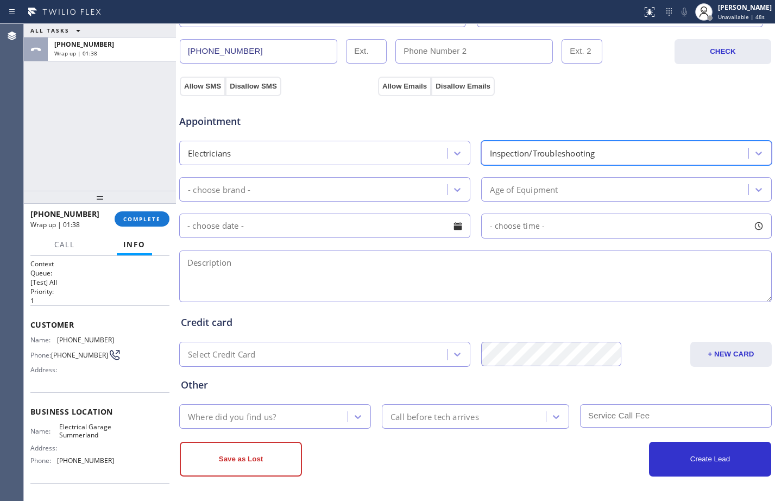
click at [216, 190] on div "- choose brand -" at bounding box center [219, 189] width 62 height 12
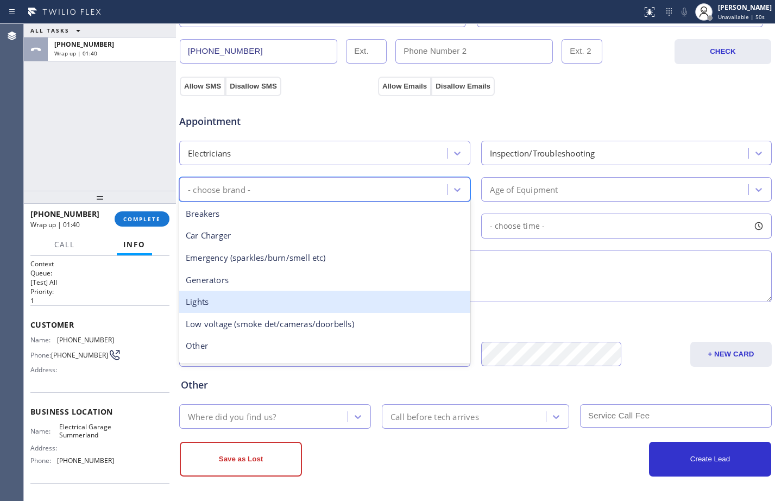
click at [195, 310] on div "Lights" at bounding box center [324, 302] width 291 height 22
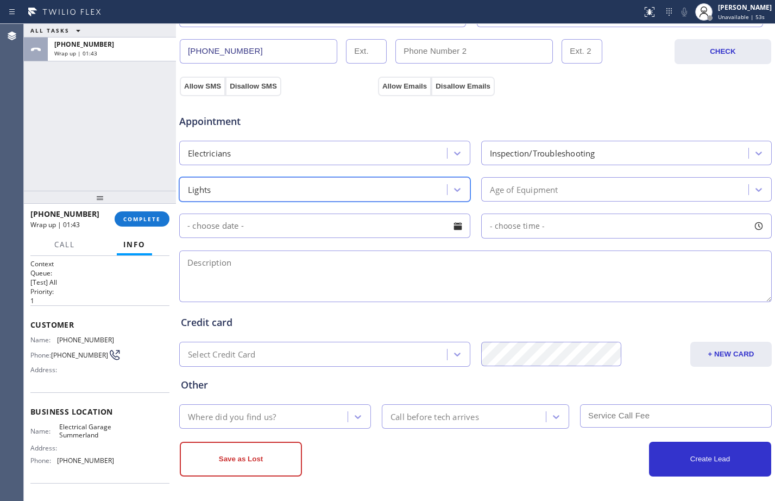
click at [682, 189] on div "Age of Equipment" at bounding box center [617, 189] width 265 height 19
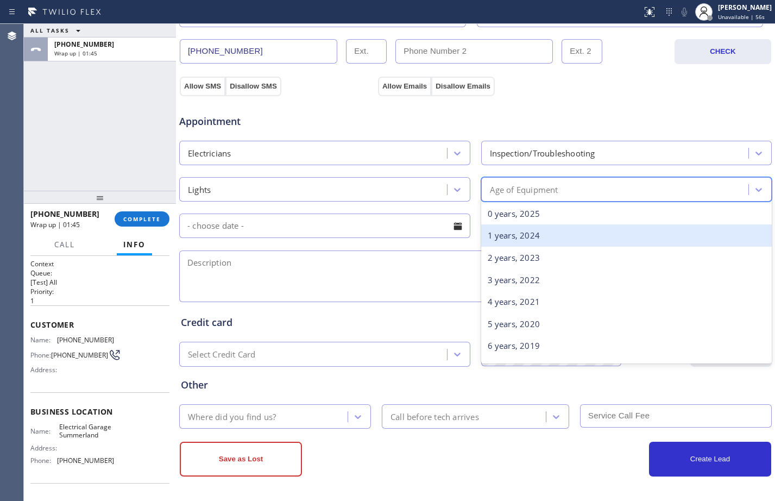
click at [518, 241] on div "1 years, 2024" at bounding box center [626, 235] width 291 height 22
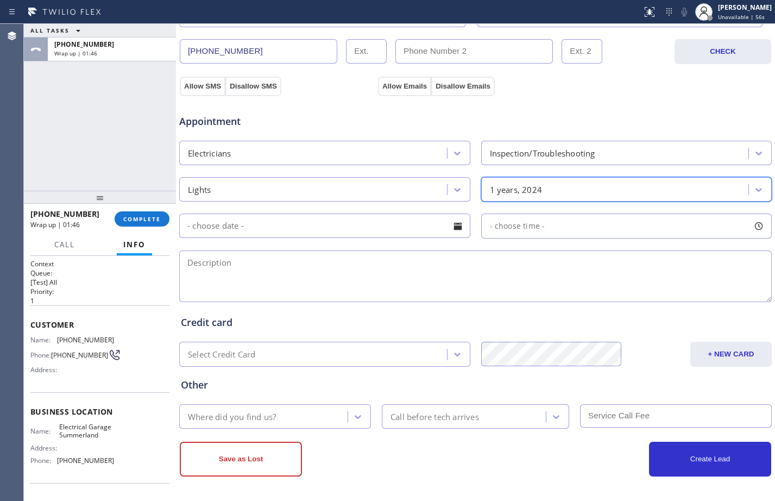
click at [335, 286] on textarea at bounding box center [475, 276] width 593 height 52
click at [269, 283] on textarea at bounding box center [475, 276] width 593 height 52
paste textarea "replacing an old halogen bulb//the replacement is an LED bulb/but not working i…"
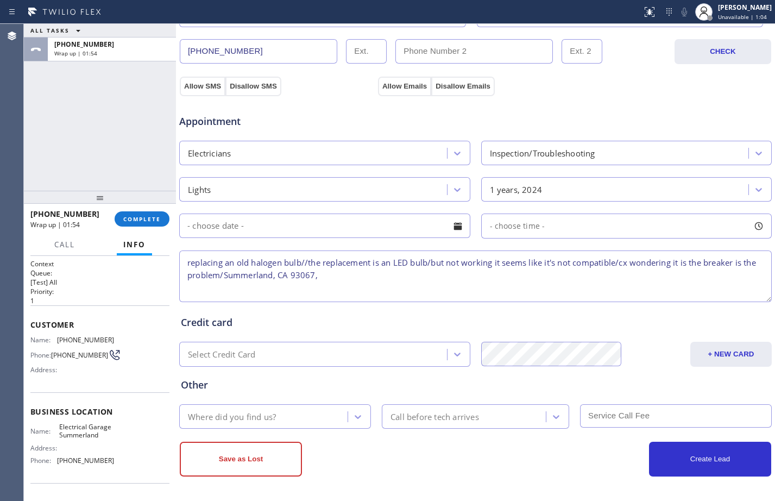
click at [347, 278] on textarea "replacing an old halogen bulb//the replacement is an LED bulb/but not working i…" at bounding box center [475, 276] width 593 height 52
click at [419, 277] on textarea "replacing an old halogen bulb//the replacement is an LED bulb/but not working i…" at bounding box center [475, 276] width 593 height 52
paste textarea "Electrical Garage Summerland"
type textarea "replacing an old halogen bulb//the replacement is an LED bulb/but not working i…"
click at [319, 415] on div "Where did you find us?" at bounding box center [265, 416] width 165 height 19
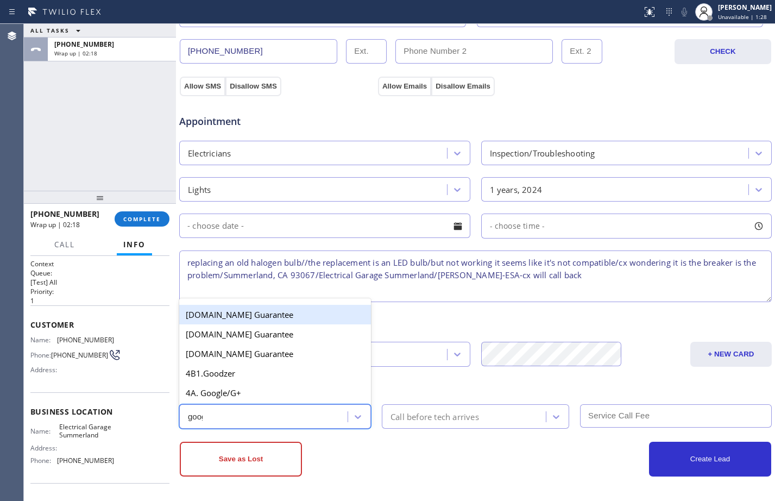
type input "googl"
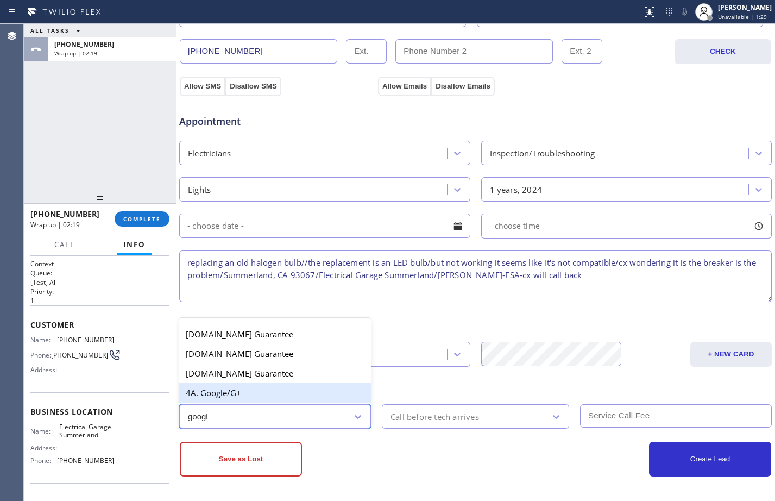
click at [303, 393] on div "4A. Google/G+" at bounding box center [275, 393] width 192 height 20
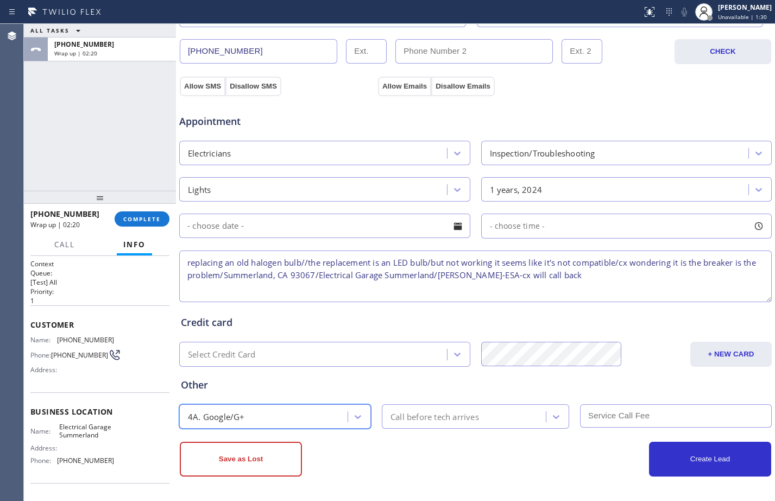
scroll to position [0, 0]
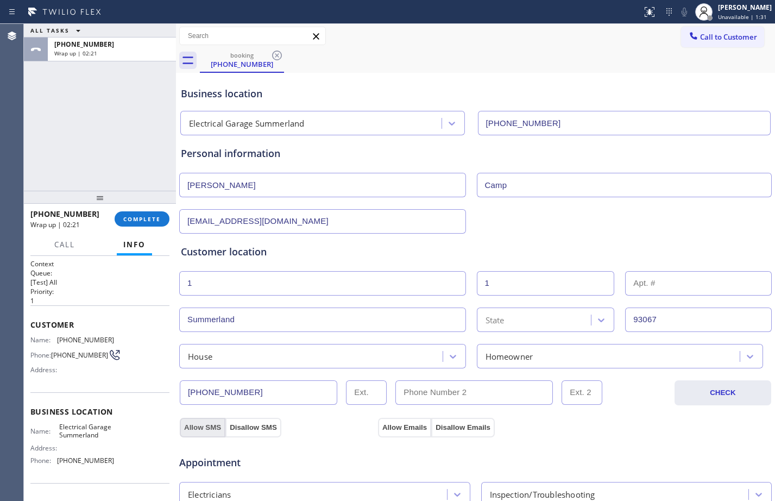
click at [208, 422] on button "Allow SMS" at bounding box center [203, 428] width 46 height 20
click at [402, 423] on button "Allow Emails" at bounding box center [404, 428] width 53 height 20
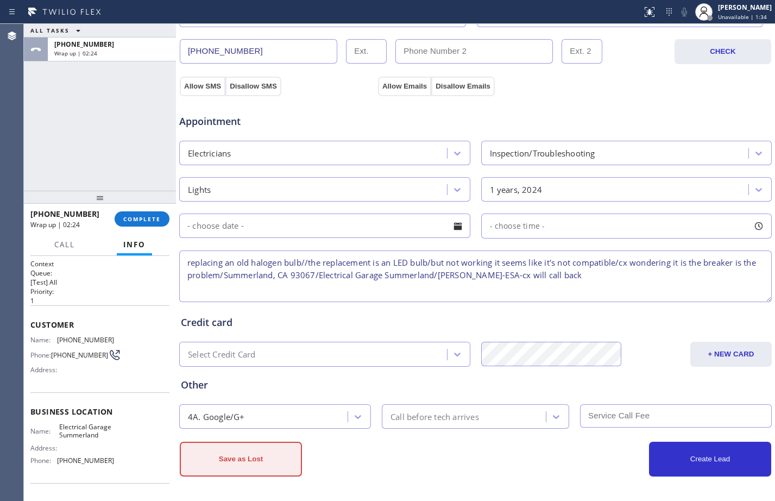
click at [230, 465] on button "Save as Lost" at bounding box center [241, 459] width 122 height 35
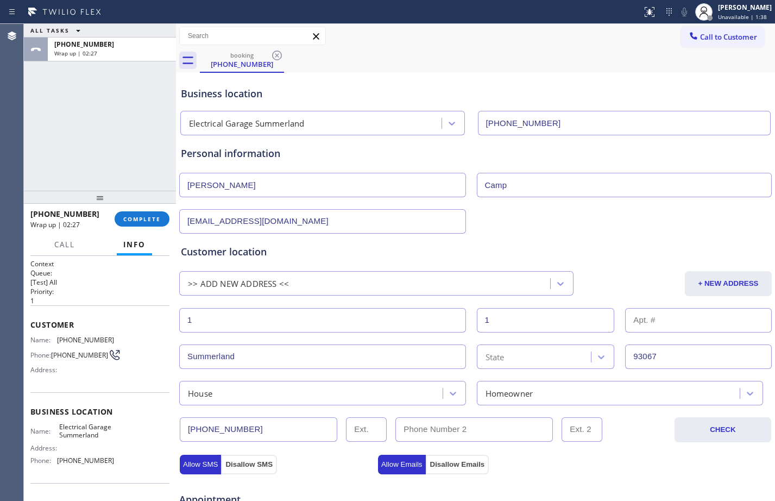
scroll to position [378, 0]
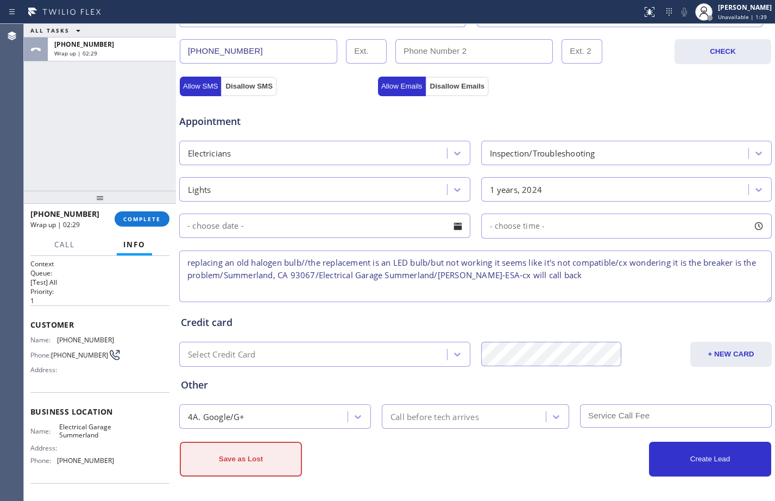
click at [237, 455] on button "Save as Lost" at bounding box center [241, 459] width 122 height 35
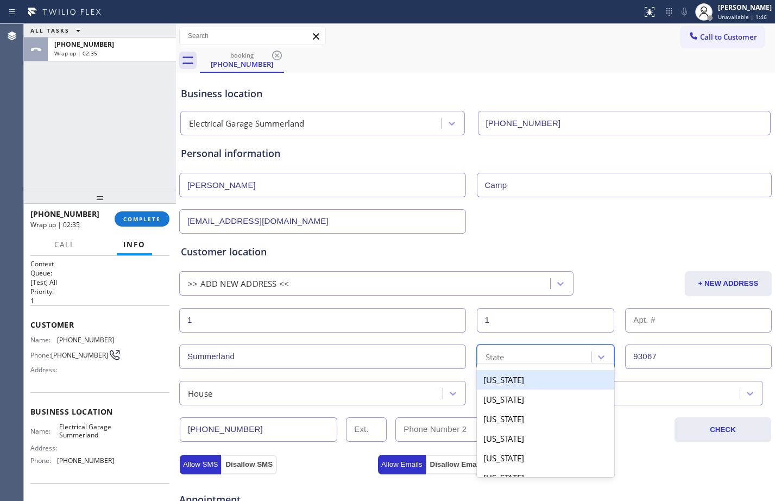
click at [536, 362] on div "State" at bounding box center [535, 356] width 111 height 19
type input "ca"
click at [518, 384] on div "[US_STATE]" at bounding box center [546, 380] width 138 height 20
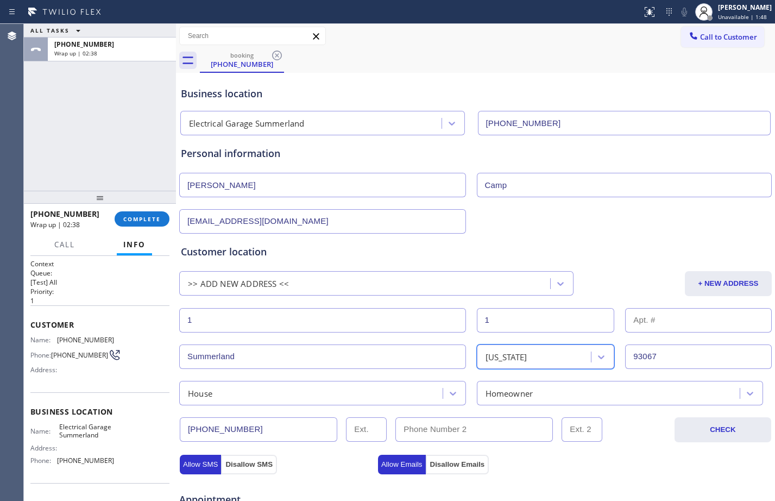
scroll to position [378, 0]
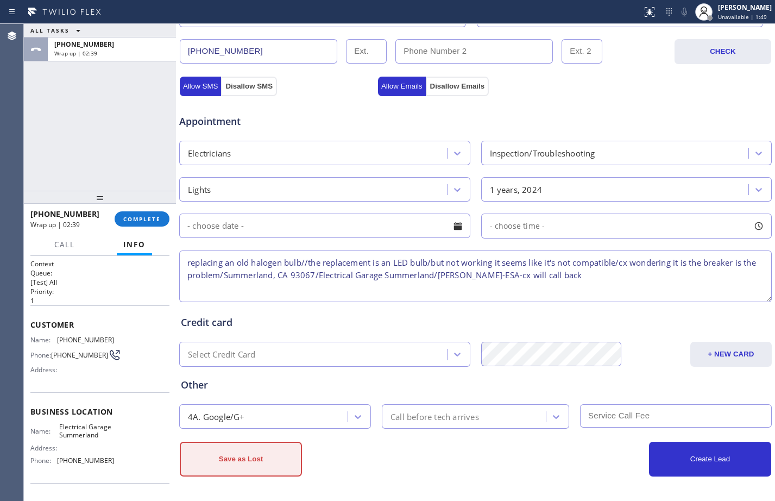
click at [261, 461] on button "Save as Lost" at bounding box center [241, 459] width 122 height 35
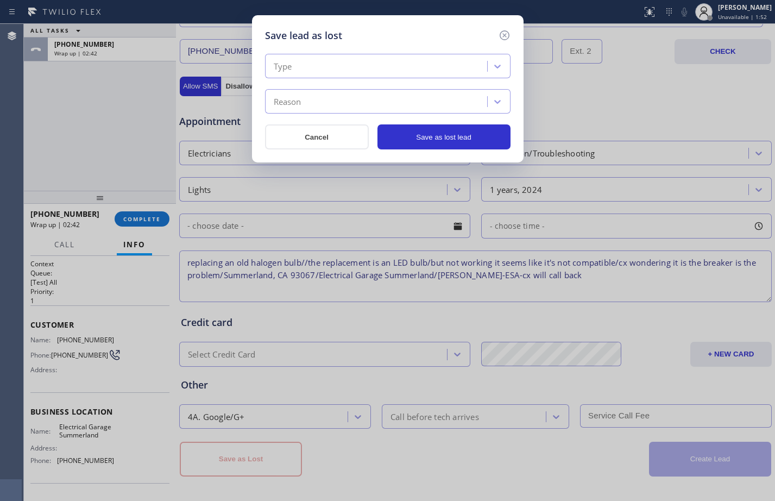
click at [381, 56] on div "Type" at bounding box center [388, 66] width 246 height 24
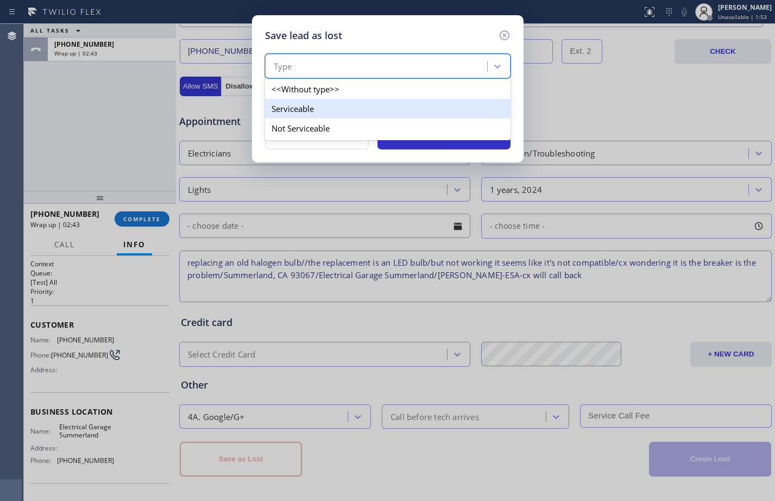
click at [333, 107] on div "Serviceable" at bounding box center [388, 109] width 246 height 20
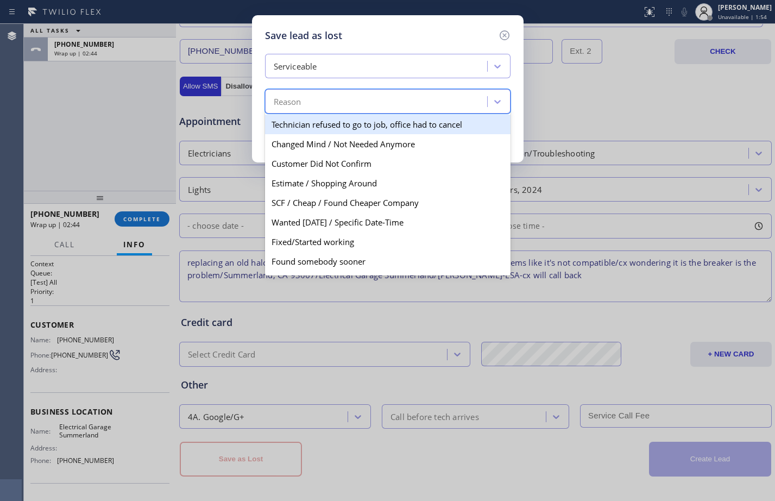
click at [332, 110] on div "Reason" at bounding box center [377, 101] width 219 height 19
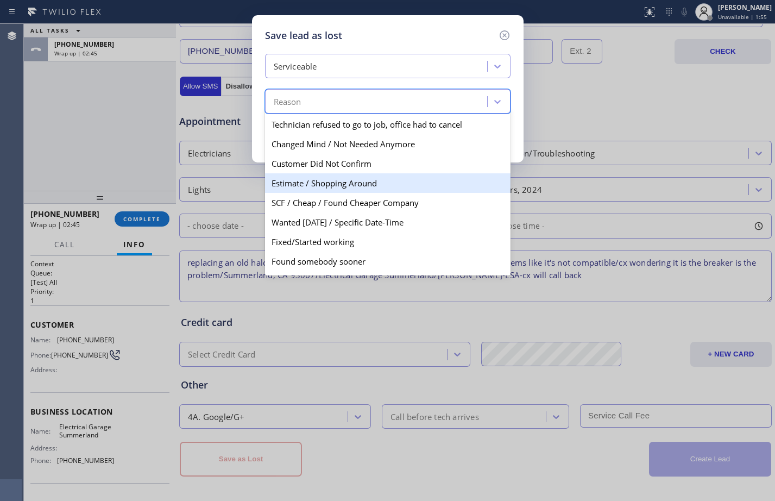
click at [328, 185] on div "Estimate / Shopping Around" at bounding box center [388, 183] width 246 height 20
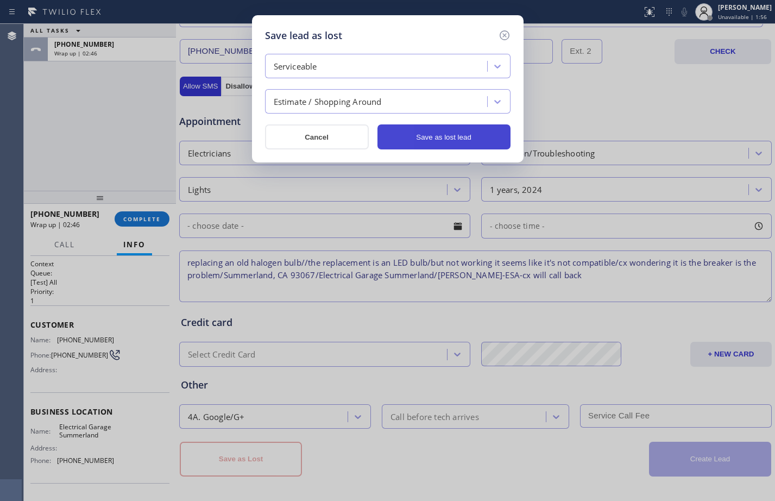
click at [444, 133] on button "Save as lost lead" at bounding box center [444, 136] width 133 height 25
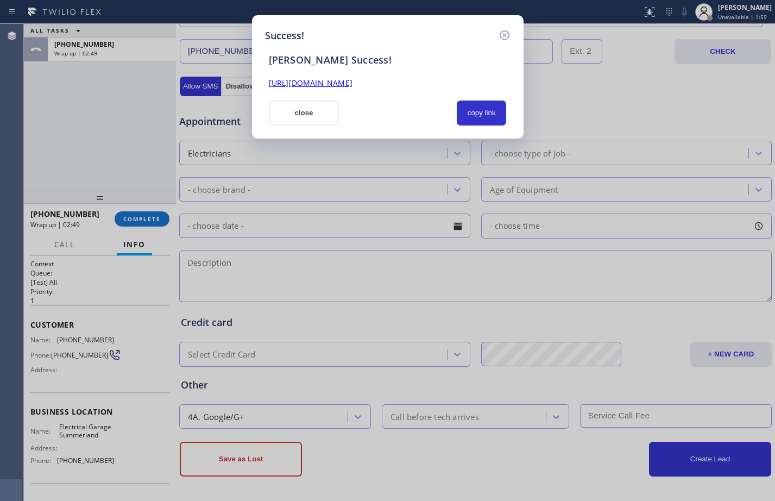
click at [329, 83] on link "[URL][DOMAIN_NAME]" at bounding box center [311, 83] width 84 height 10
click at [298, 109] on button "close" at bounding box center [304, 113] width 71 height 25
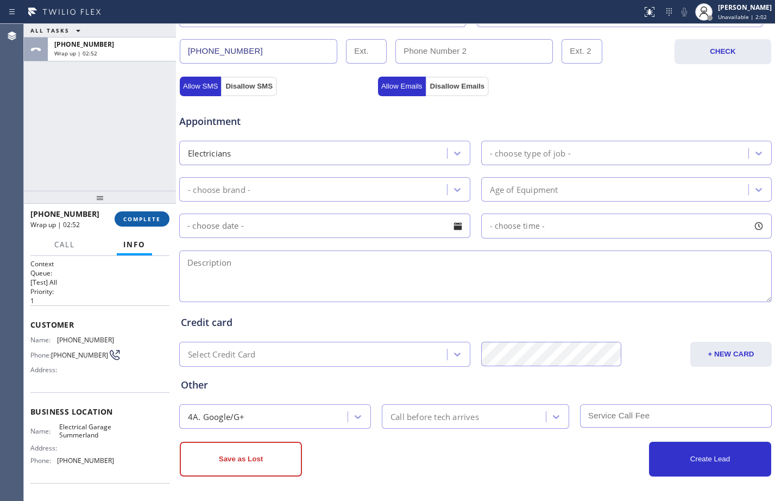
click at [153, 215] on button "COMPLETE" at bounding box center [142, 218] width 55 height 15
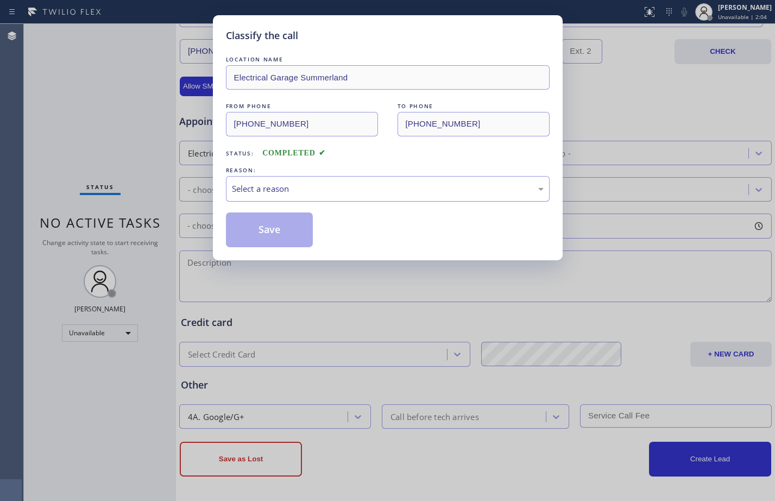
click at [331, 183] on div "Select a reason" at bounding box center [388, 189] width 312 height 12
click at [296, 228] on button "Save" at bounding box center [269, 229] width 87 height 35
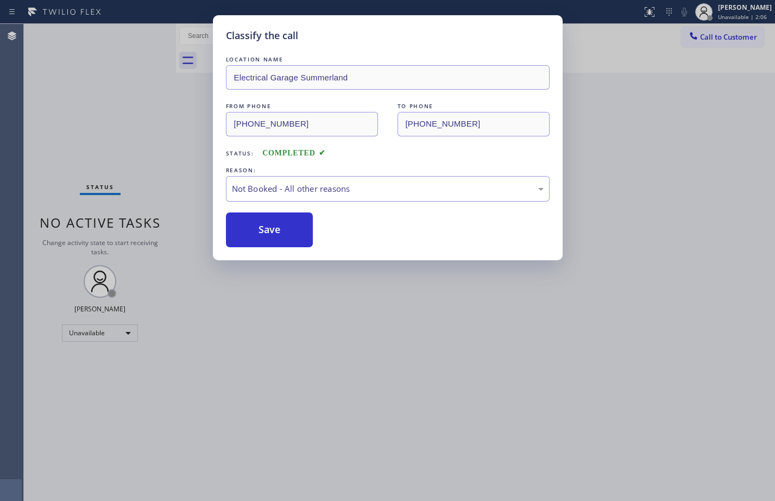
click at [725, 36] on div "Classify the call LOCATION NAME B and C Electric Inc FROM PHONE [PHONE_NUMBER] …" at bounding box center [399, 262] width 751 height 477
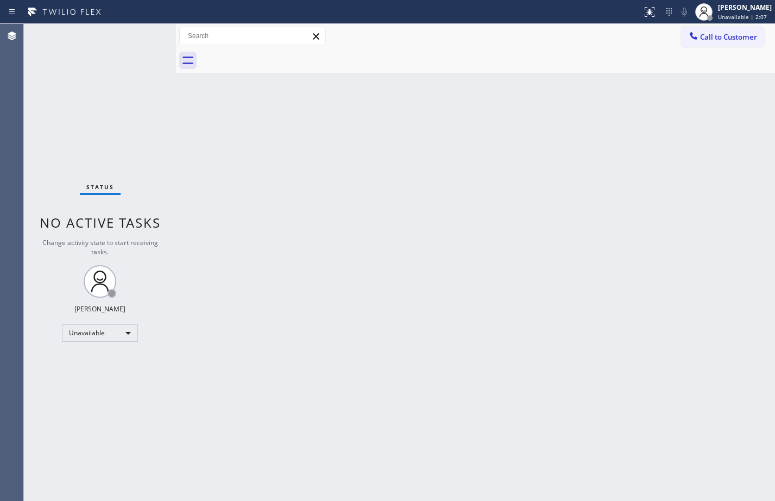
click at [725, 36] on span "Call to Customer" at bounding box center [728, 37] width 57 height 10
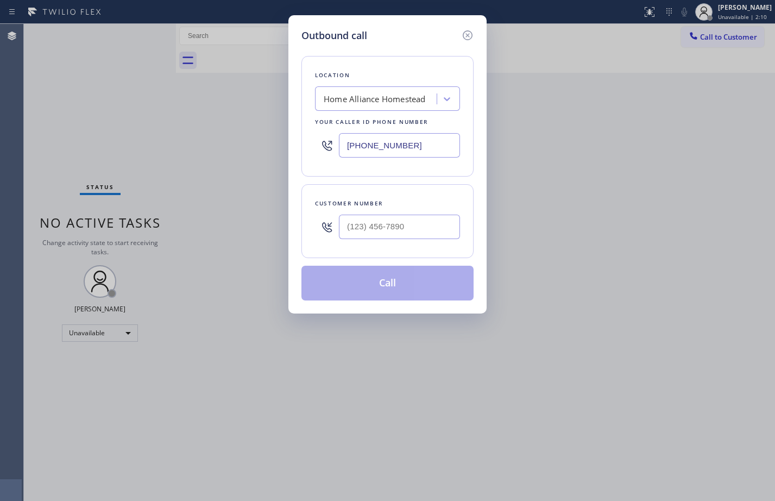
drag, startPoint x: 420, startPoint y: 153, endPoint x: 300, endPoint y: 145, distance: 119.8
click at [310, 146] on div "Location Home Alliance Homestead Your caller id phone number [PHONE_NUMBER]" at bounding box center [388, 116] width 172 height 121
paste input "805) 307-876"
type input "[PHONE_NUMBER]"
click at [429, 229] on input "(___) ___-____" at bounding box center [399, 227] width 121 height 24
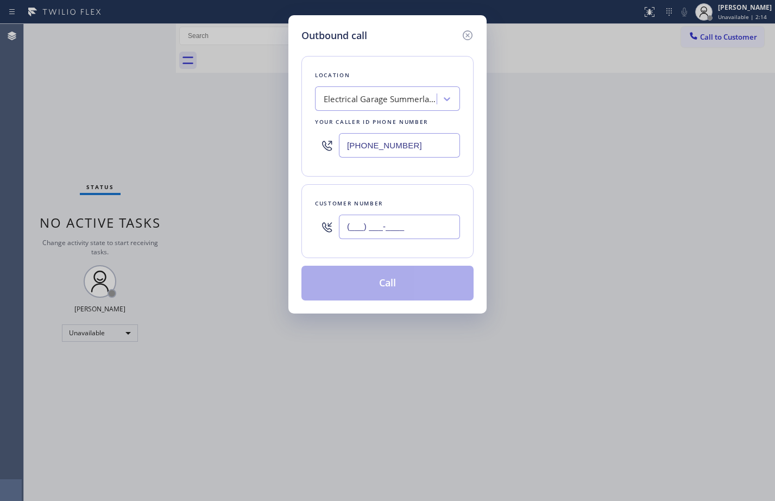
paste input "301) 204-7224"
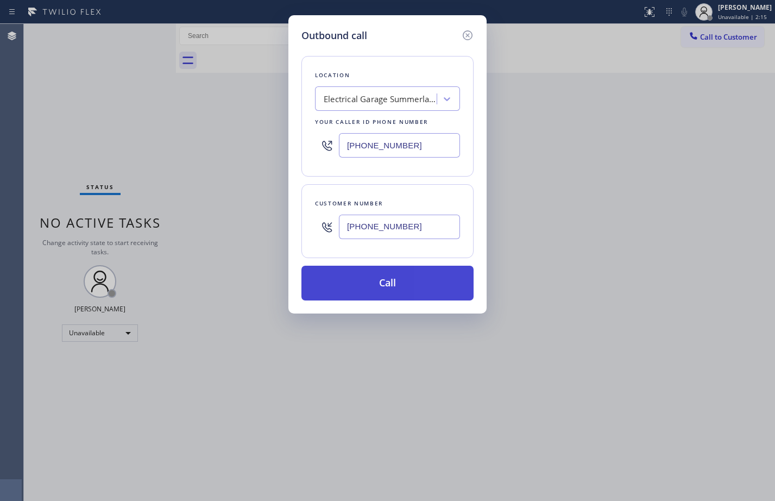
type input "[PHONE_NUMBER]"
click at [461, 282] on button "Call" at bounding box center [388, 283] width 172 height 35
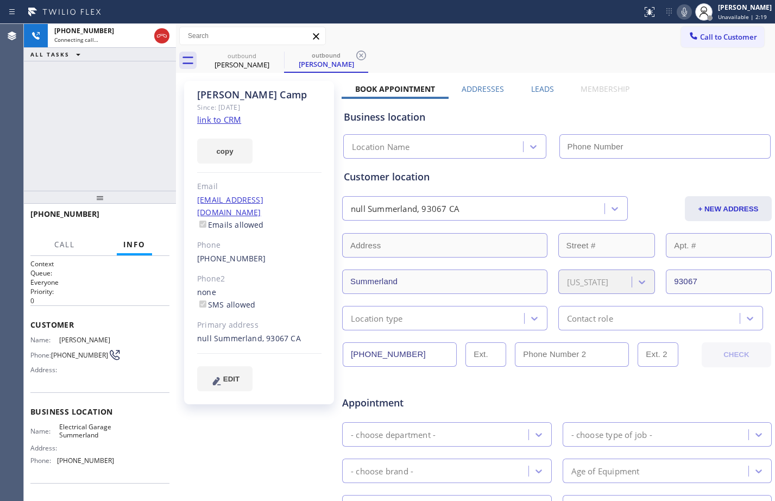
type input "[PHONE_NUMBER]"
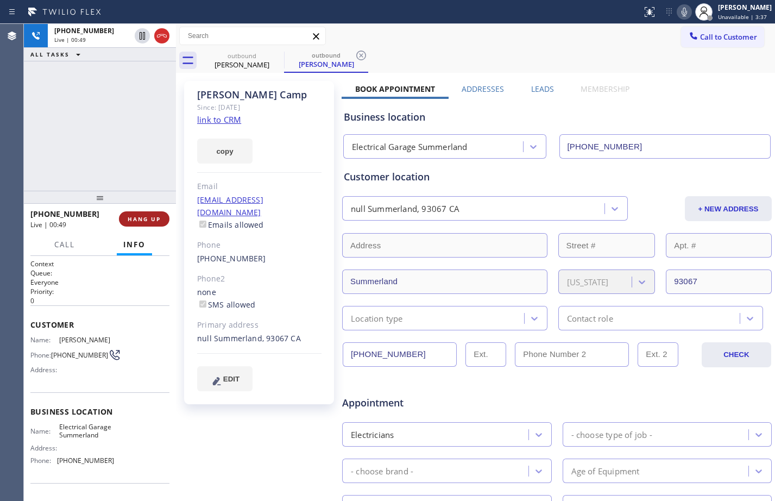
click at [130, 221] on span "HANG UP" at bounding box center [144, 219] width 33 height 8
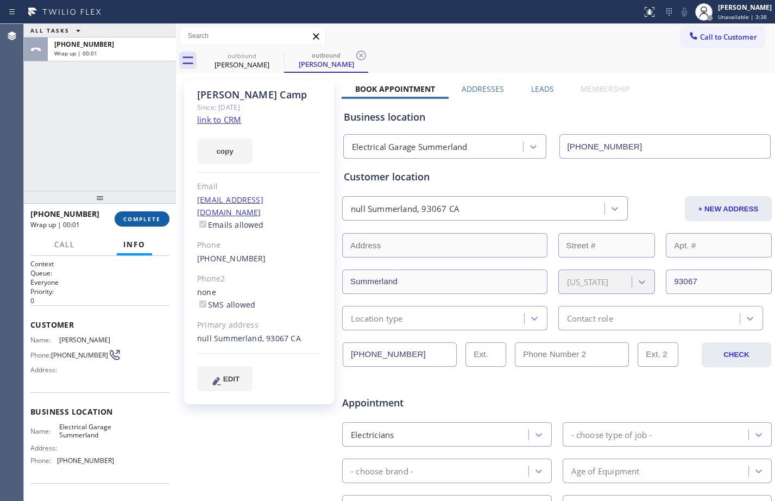
click at [130, 222] on span "COMPLETE" at bounding box center [141, 219] width 37 height 8
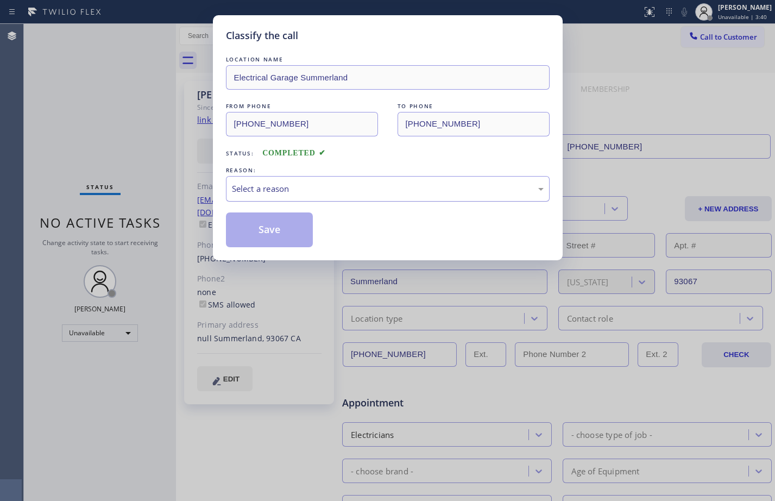
click at [301, 186] on div "Select a reason" at bounding box center [388, 189] width 312 height 12
click at [289, 228] on button "Save" at bounding box center [269, 229] width 87 height 35
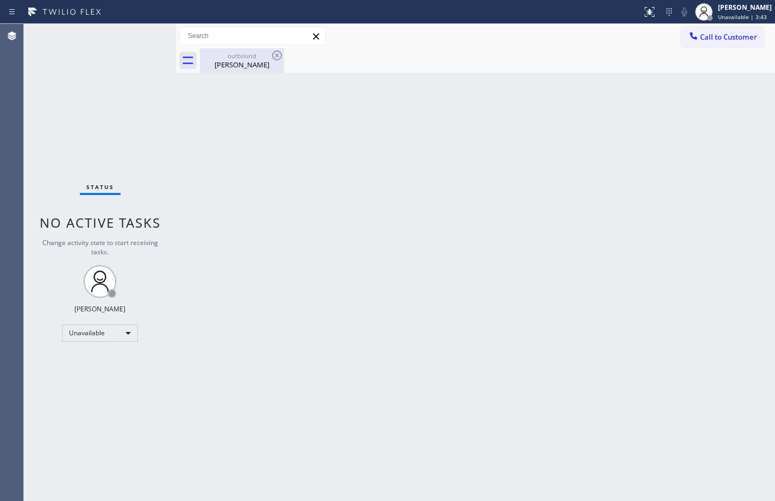
click at [228, 70] on div "outbound [PERSON_NAME]" at bounding box center [242, 60] width 82 height 24
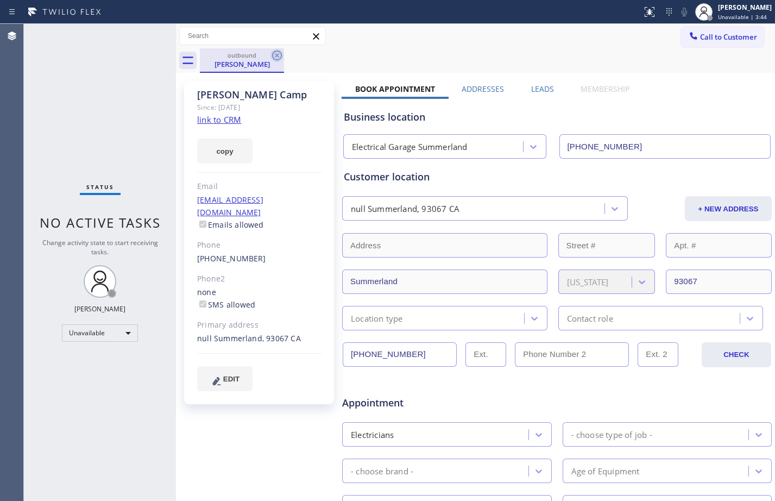
click at [277, 58] on icon at bounding box center [277, 55] width 13 height 13
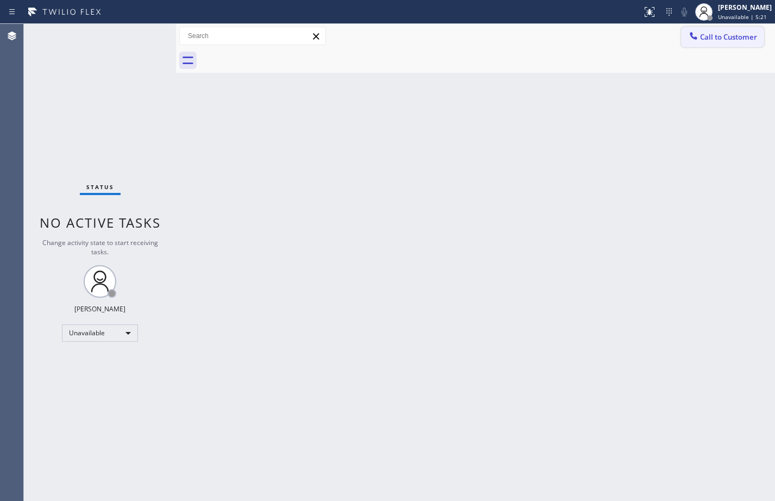
click at [738, 36] on span "Call to Customer" at bounding box center [728, 37] width 57 height 10
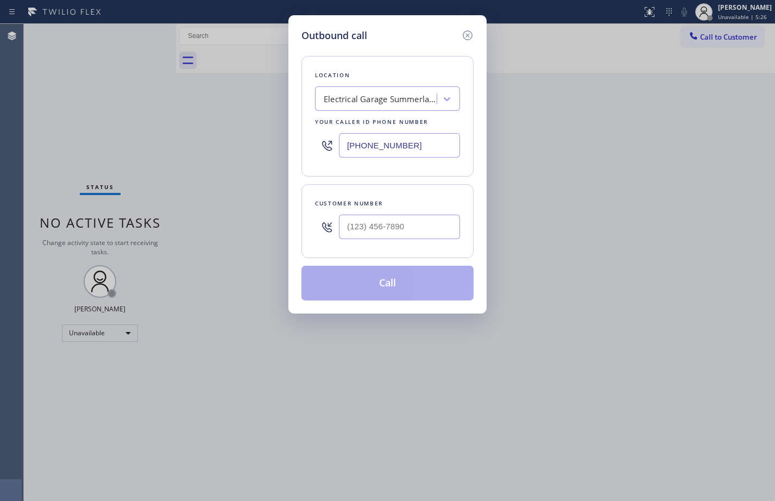
click at [356, 220] on input "text" at bounding box center [399, 227] width 121 height 24
paste input "301) 204-7224"
type input "[PHONE_NUMBER]"
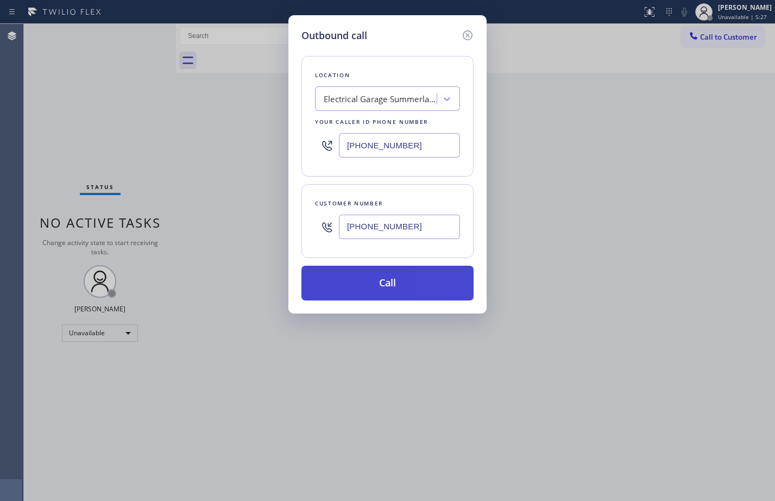
click at [386, 280] on button "Call" at bounding box center [388, 283] width 172 height 35
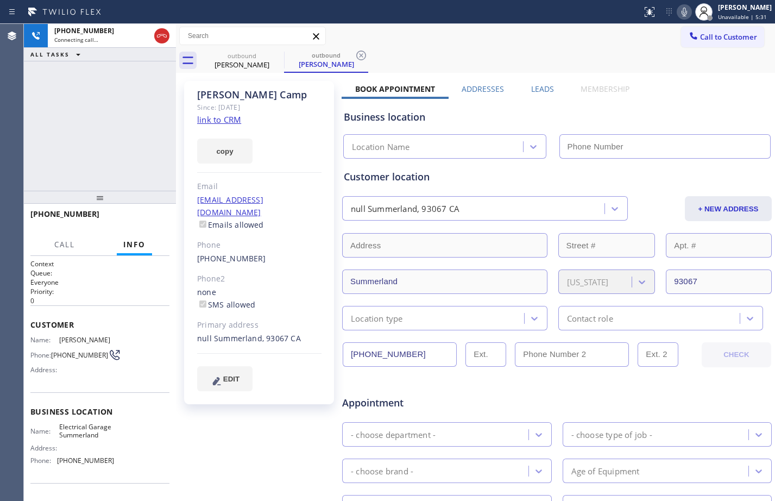
type input "[PHONE_NUMBER]"
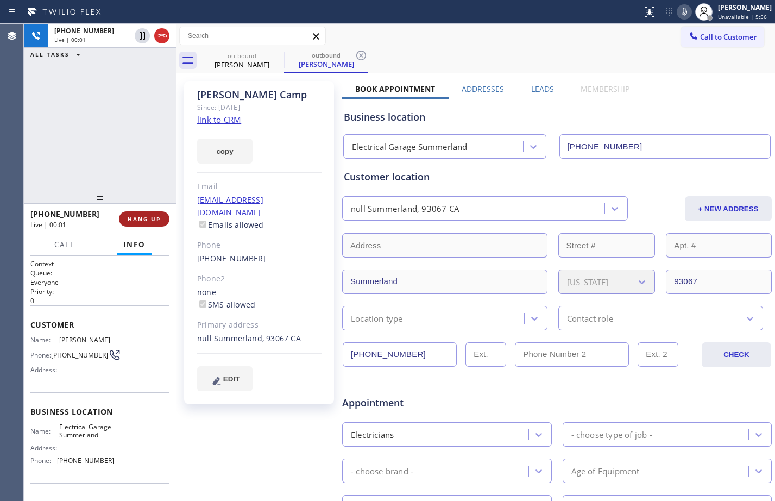
click at [142, 216] on span "HANG UP" at bounding box center [144, 219] width 33 height 8
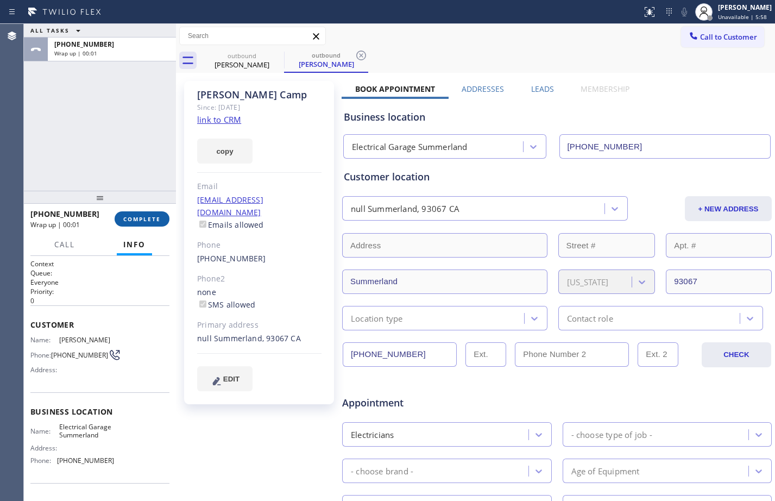
click at [151, 218] on span "COMPLETE" at bounding box center [141, 219] width 37 height 8
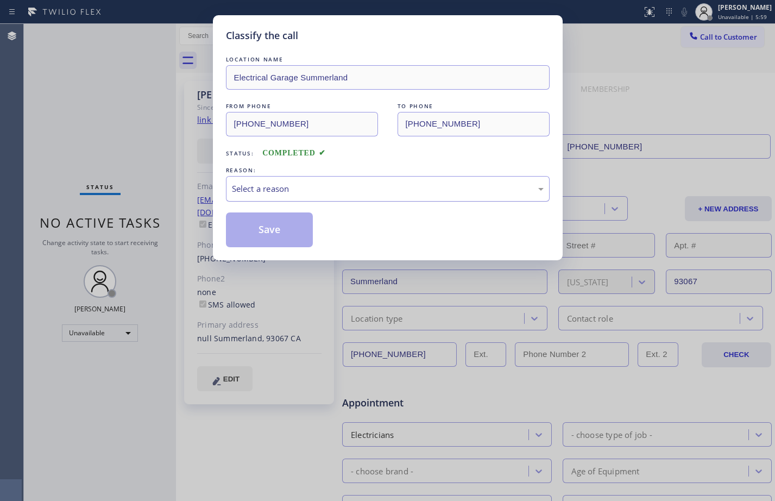
click at [457, 180] on div "Select a reason" at bounding box center [388, 189] width 324 height 26
click at [302, 232] on button "Save" at bounding box center [269, 229] width 87 height 35
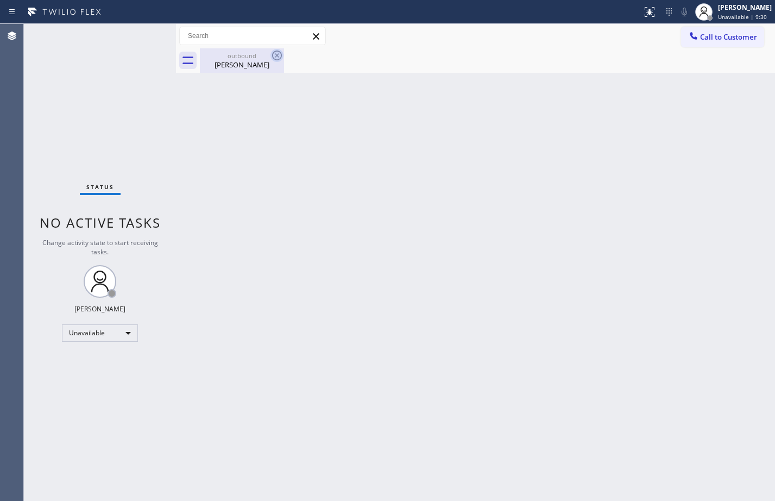
click at [274, 57] on icon at bounding box center [277, 55] width 13 height 13
click at [729, 41] on span "Call to Customer" at bounding box center [728, 37] width 57 height 10
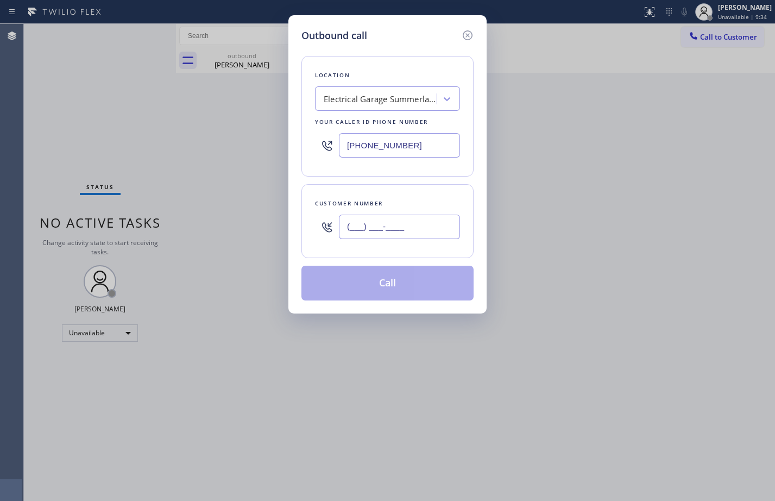
click at [375, 229] on input "(___) ___-____" at bounding box center [399, 227] width 121 height 24
paste input "301) 204-7224"
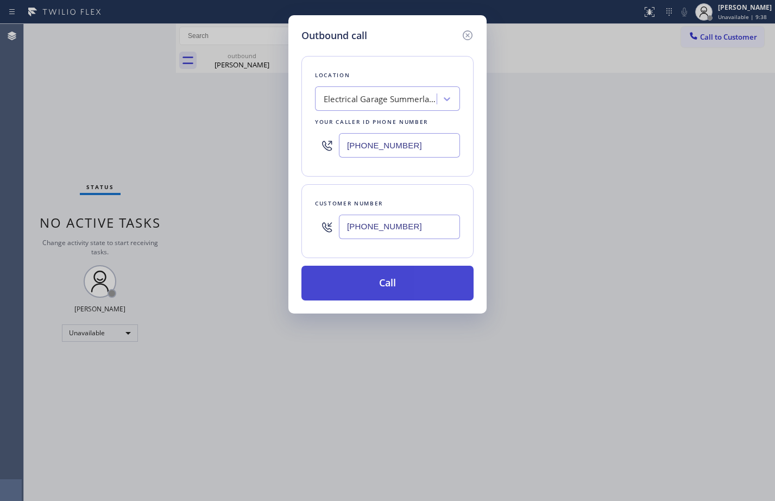
type input "[PHONE_NUMBER]"
click at [337, 285] on button "Call" at bounding box center [388, 283] width 172 height 35
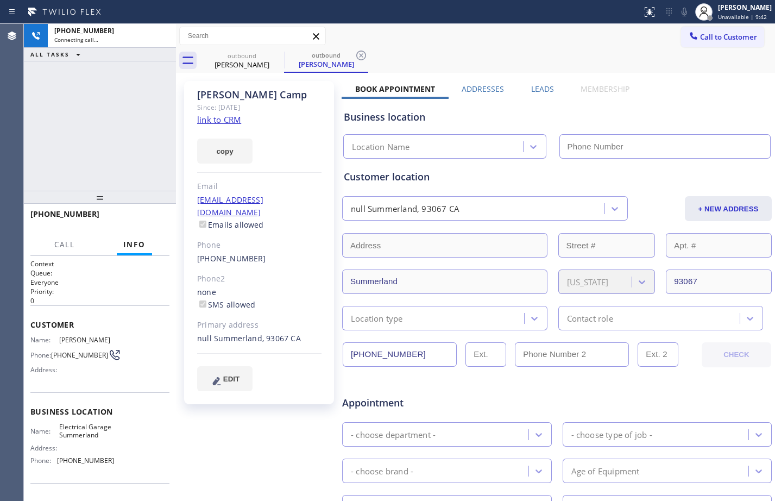
type input "[PHONE_NUMBER]"
click at [130, 147] on div "[PHONE_NUMBER] Connecting call… ALL TASKS ALL TASKS ACTIVE TASKS TASKS IN WRAP …" at bounding box center [100, 107] width 152 height 167
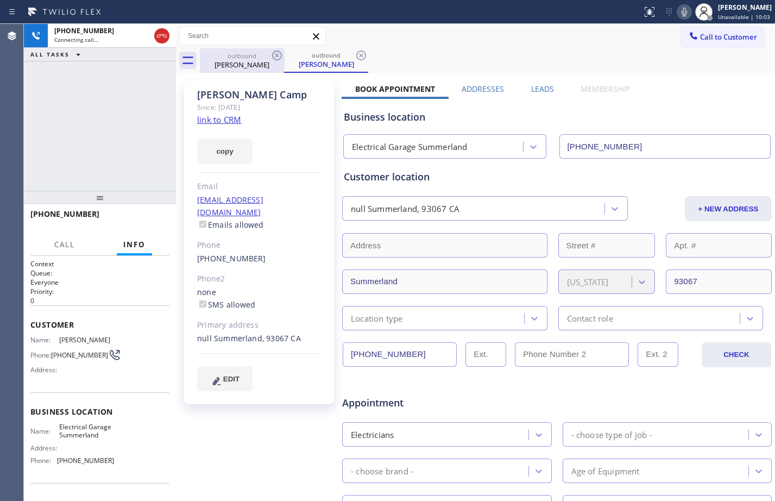
click at [257, 65] on div "[PERSON_NAME]" at bounding box center [242, 65] width 82 height 10
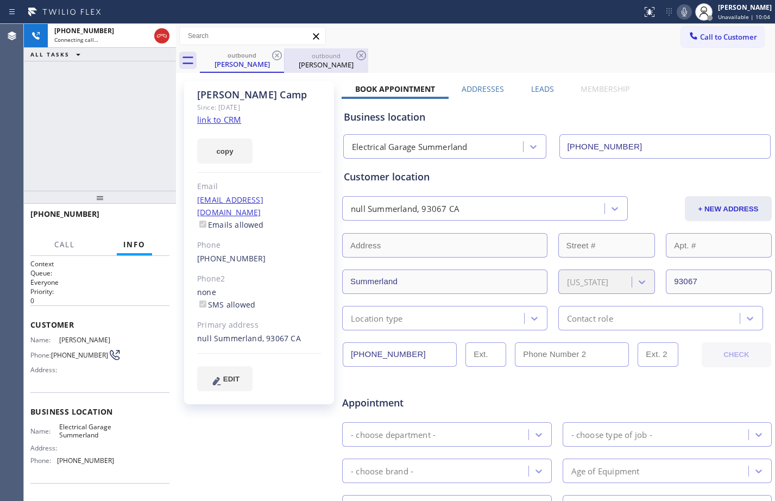
click at [312, 65] on div "[PERSON_NAME]" at bounding box center [326, 65] width 82 height 10
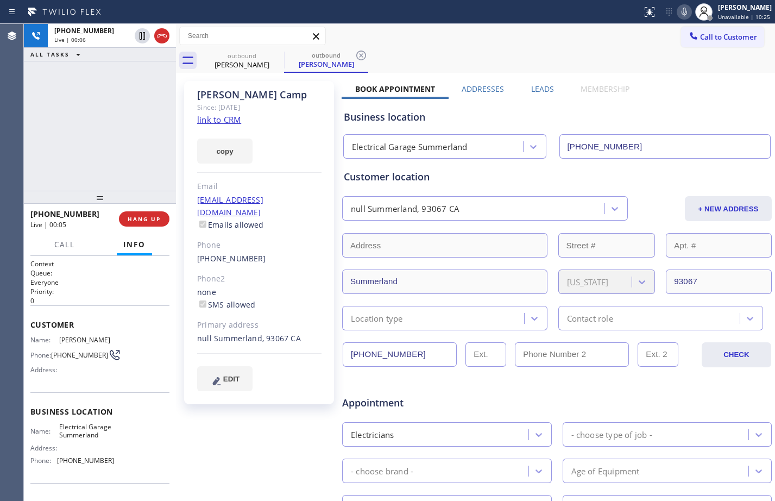
click at [147, 149] on div "[PHONE_NUMBER] Live | 00:06 ALL TASKS ALL TASKS ACTIVE TASKS TASKS IN WRAP UP" at bounding box center [100, 107] width 152 height 167
click at [152, 222] on span "HANG UP" at bounding box center [144, 219] width 33 height 8
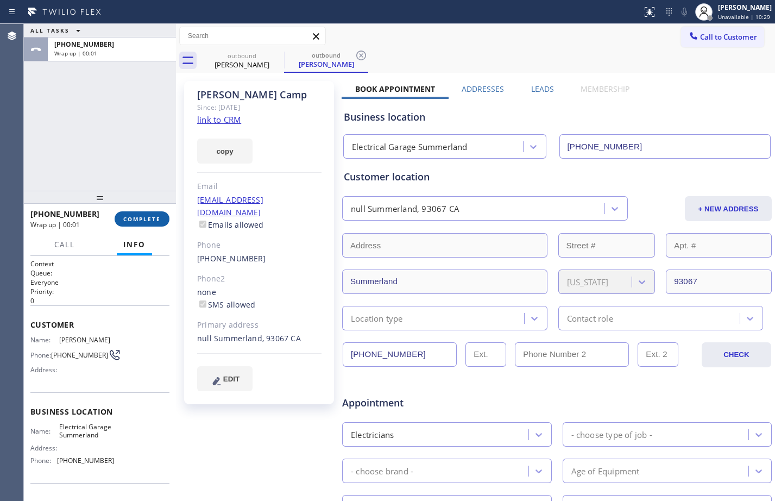
click at [152, 222] on span "COMPLETE" at bounding box center [141, 219] width 37 height 8
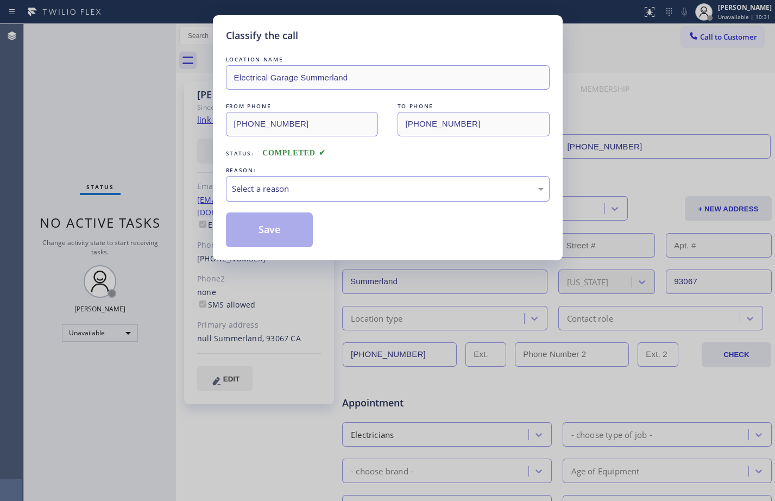
click at [388, 178] on div "Select a reason" at bounding box center [388, 189] width 324 height 26
click at [271, 239] on button "Save" at bounding box center [269, 229] width 87 height 35
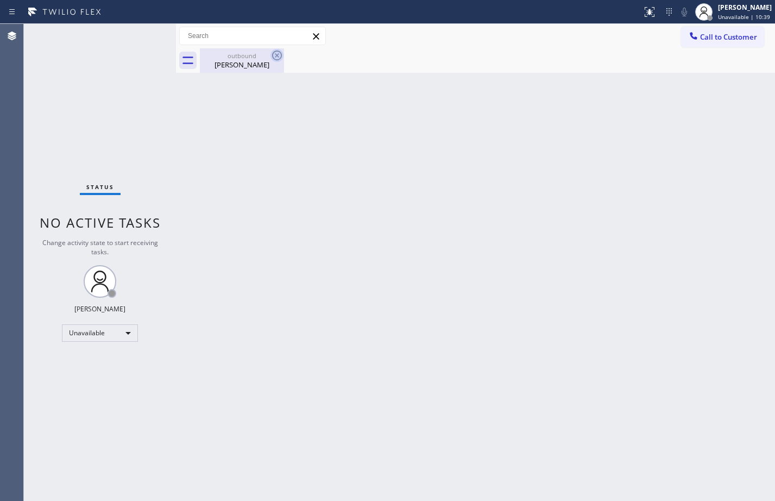
click at [279, 54] on icon at bounding box center [277, 55] width 13 height 13
click at [274, 51] on icon at bounding box center [277, 55] width 13 height 13
click at [129, 322] on div "Status No active tasks Change activity state to start receiving tasks. [PERSON_…" at bounding box center [100, 262] width 152 height 477
click at [116, 335] on div "Unavailable" at bounding box center [100, 332] width 76 height 17
click at [110, 384] on li "Break" at bounding box center [99, 389] width 74 height 13
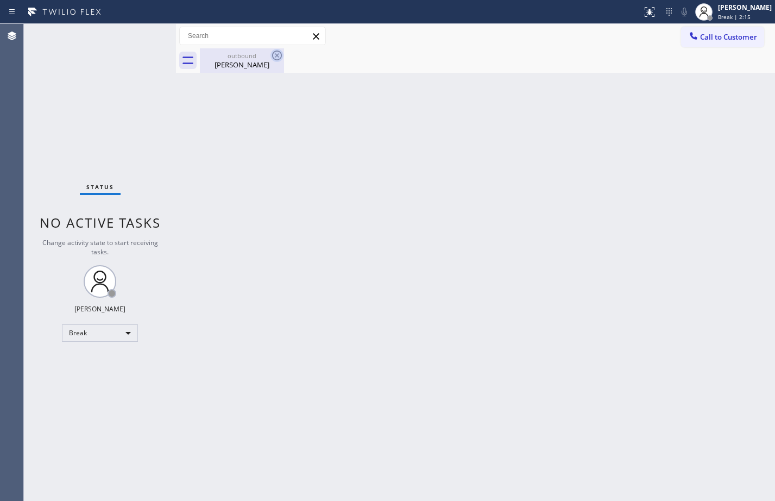
click at [275, 58] on icon at bounding box center [277, 55] width 13 height 13
click at [251, 71] on div "outbound [PERSON_NAME]" at bounding box center [242, 60] width 82 height 24
click at [101, 331] on div "Break" at bounding box center [100, 332] width 76 height 17
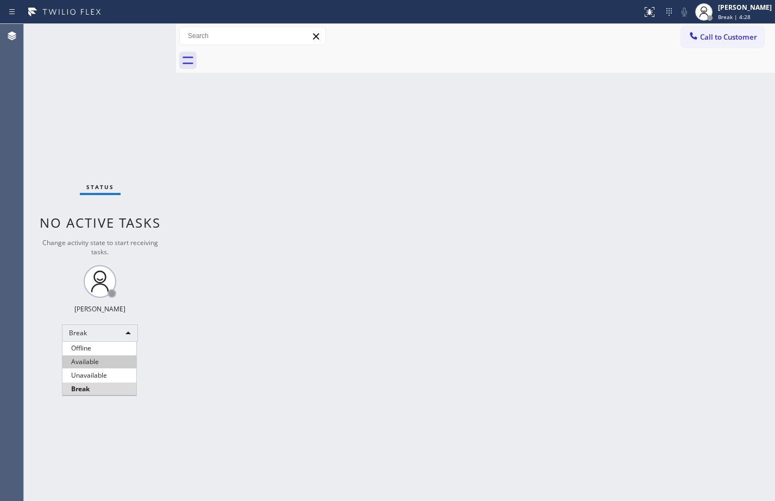
click at [105, 358] on li "Available" at bounding box center [99, 361] width 74 height 13
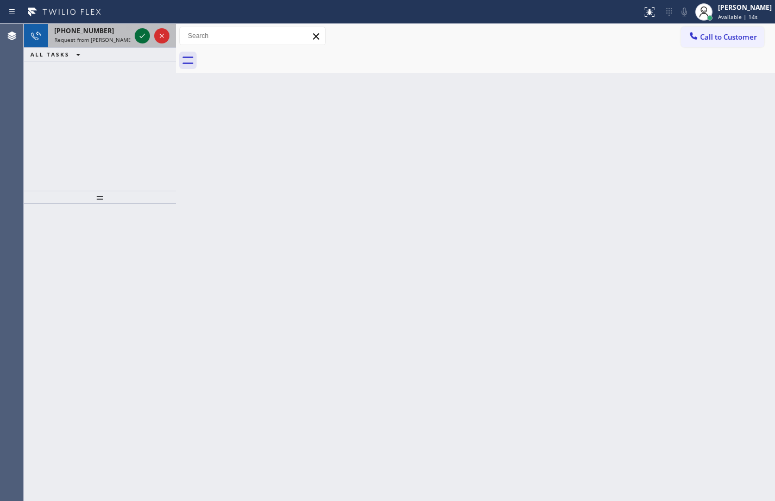
click at [140, 37] on icon at bounding box center [142, 35] width 13 height 13
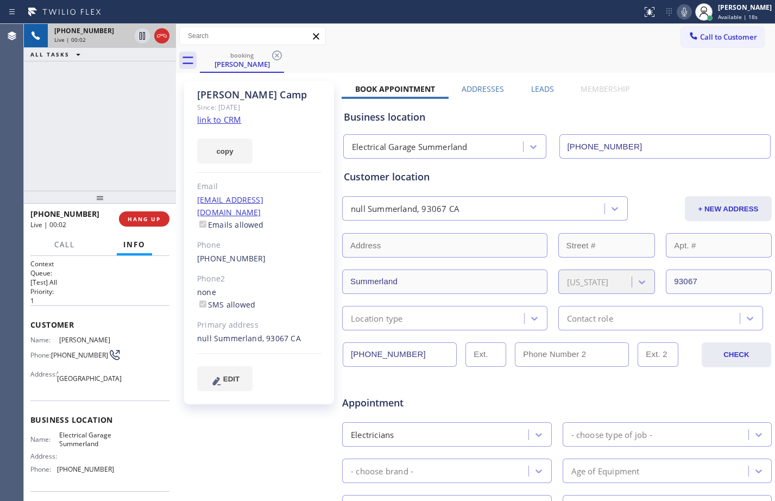
type input "[PHONE_NUMBER]"
click at [139, 34] on icon at bounding box center [142, 35] width 13 height 13
click at [679, 15] on icon at bounding box center [684, 11] width 13 height 13
click at [94, 104] on div "[PHONE_NUMBER] Live | 00:53 ALL TASKS ALL TASKS ACTIVE TASKS TASKS IN WRAP UP" at bounding box center [100, 107] width 152 height 167
click at [116, 94] on div "[PHONE_NUMBER] Live | 03:11 ALL TASKS ALL TASKS ACTIVE TASKS TASKS IN WRAP UP" at bounding box center [100, 107] width 152 height 167
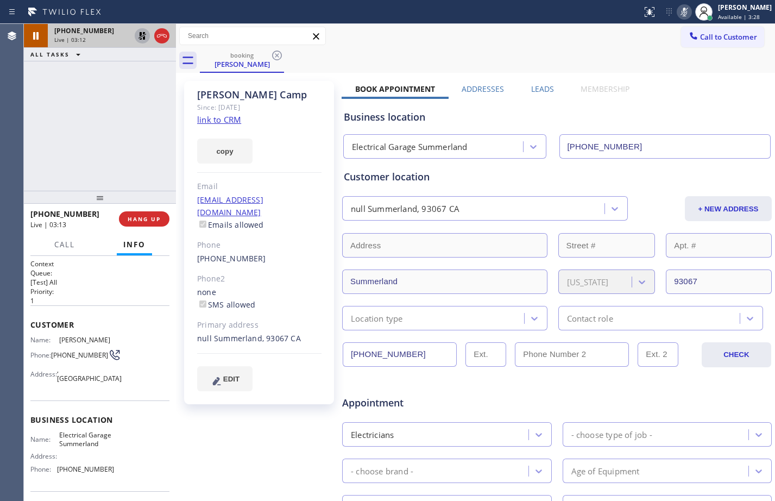
click at [138, 40] on icon at bounding box center [142, 35] width 13 height 13
click at [681, 8] on icon at bounding box center [684, 11] width 13 height 13
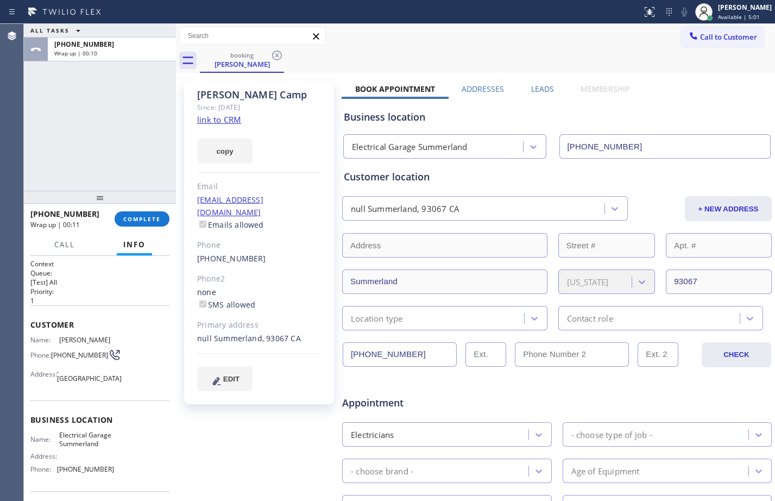
click at [223, 117] on link "link to CRM" at bounding box center [219, 119] width 44 height 11
click at [139, 218] on span "COMPLETE" at bounding box center [141, 219] width 37 height 8
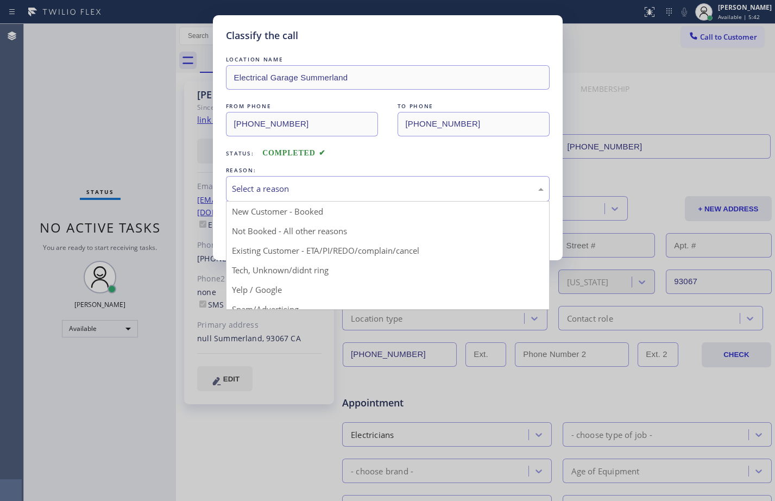
click at [281, 180] on div "Select a reason" at bounding box center [388, 189] width 324 height 26
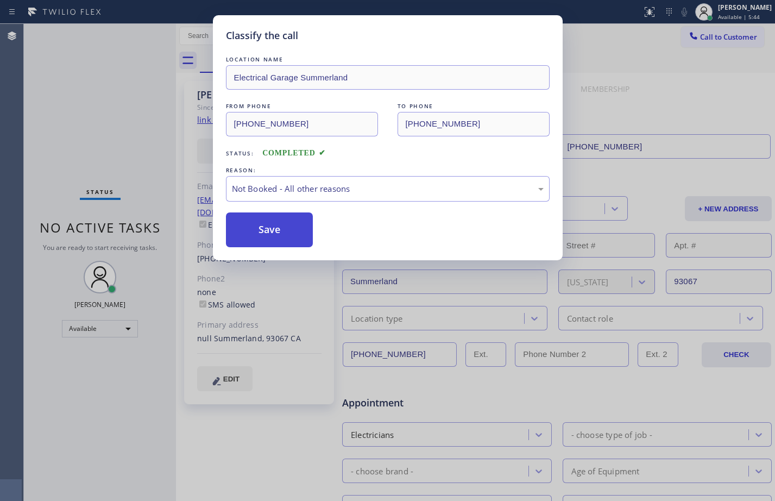
click at [243, 225] on button "Save" at bounding box center [269, 229] width 87 height 35
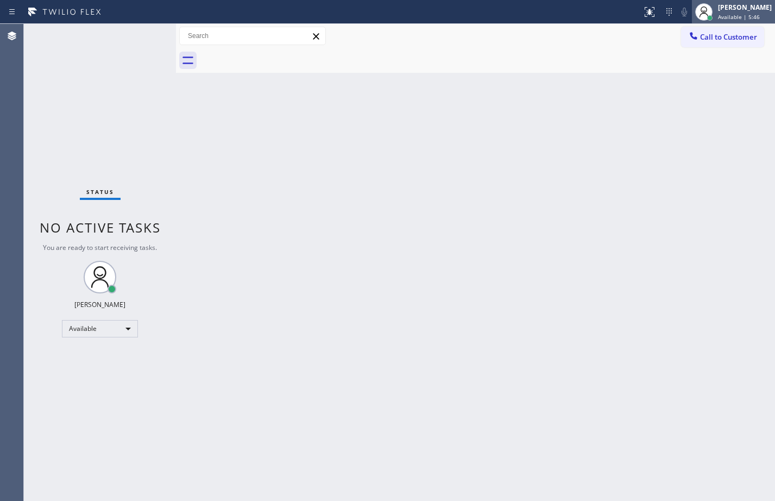
click at [721, 7] on div "[PERSON_NAME]" at bounding box center [745, 7] width 54 height 9
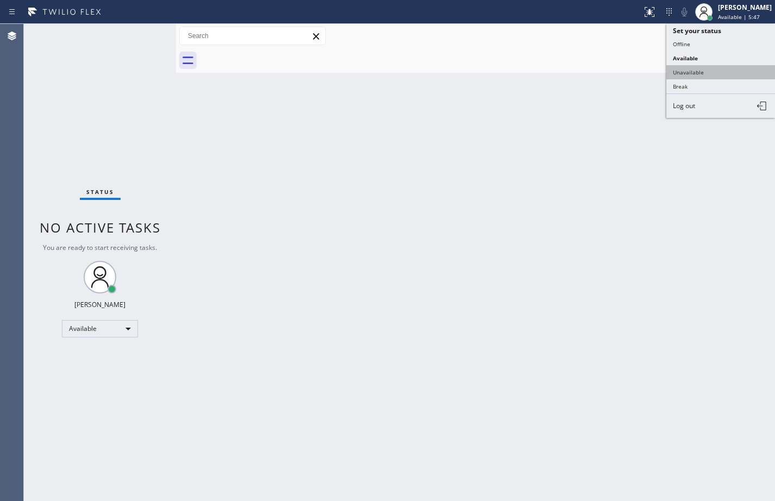
click at [712, 65] on button "Unavailable" at bounding box center [721, 72] width 109 height 14
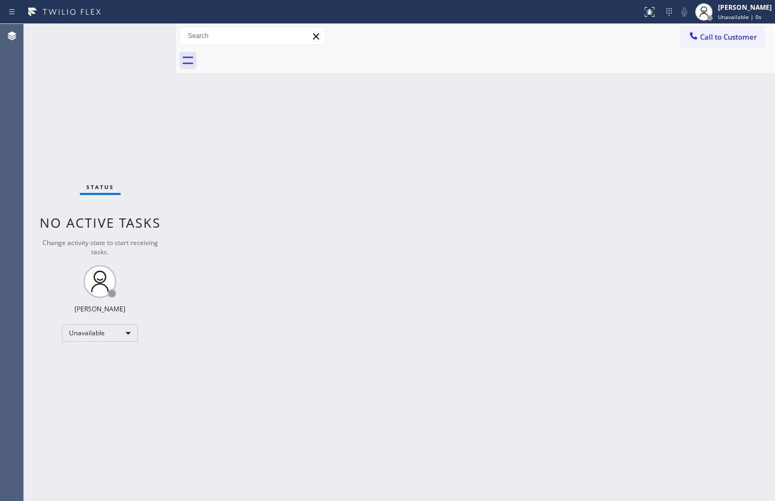
click at [722, 25] on div "Call to Customer Outbound call Location Electrical Garage Summerland Your calle…" at bounding box center [475, 36] width 599 height 24
click at [726, 38] on span "Call to Customer" at bounding box center [728, 37] width 57 height 10
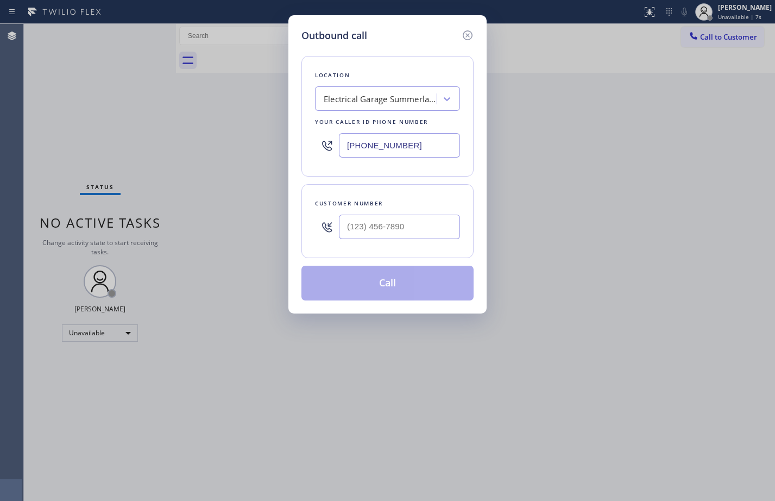
click at [394, 233] on input "text" at bounding box center [399, 227] width 121 height 24
paste input "301) 204-7224"
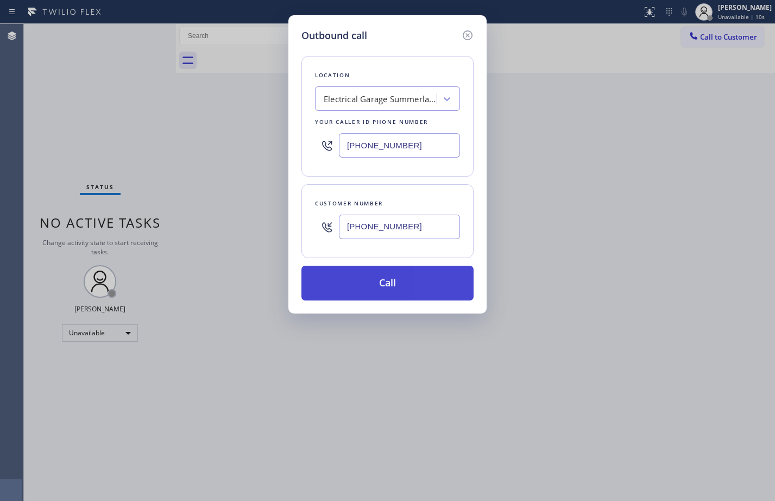
type input "[PHONE_NUMBER]"
click at [424, 292] on button "Call" at bounding box center [388, 283] width 172 height 35
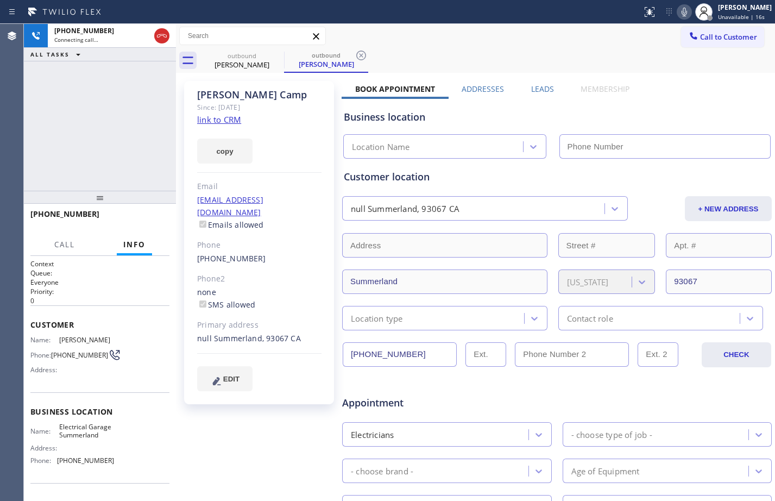
type input "[PHONE_NUMBER]"
click at [149, 217] on span "HANG UP" at bounding box center [144, 219] width 33 height 8
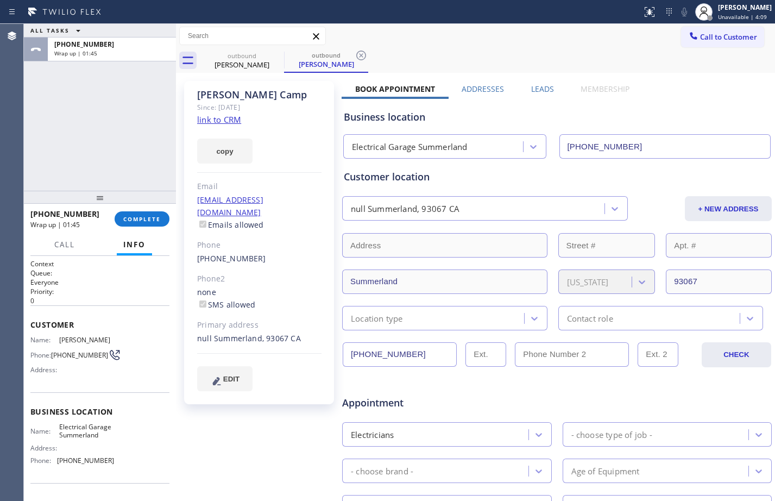
click at [103, 112] on div "ALL TASKS ALL TASKS ACTIVE TASKS TASKS IN WRAP UP [PHONE_NUMBER] Wrap up | 01:45" at bounding box center [100, 107] width 152 height 167
click at [93, 110] on div "ALL TASKS ALL TASKS ACTIVE TASKS TASKS IN WRAP UP [PHONE_NUMBER] Wrap up | 01:52" at bounding box center [100, 107] width 152 height 167
click at [97, 104] on div "ALL TASKS ALL TASKS ACTIVE TASKS TASKS IN WRAP UP [PHONE_NUMBER] Wrap up | 03:45" at bounding box center [100, 107] width 152 height 167
click at [146, 217] on span "COMPLETE" at bounding box center [141, 219] width 37 height 8
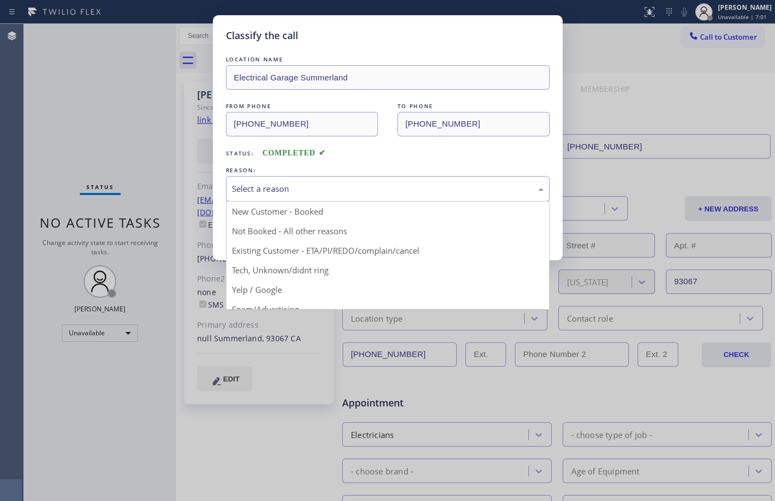
click at [399, 186] on div "Select a reason" at bounding box center [388, 189] width 312 height 12
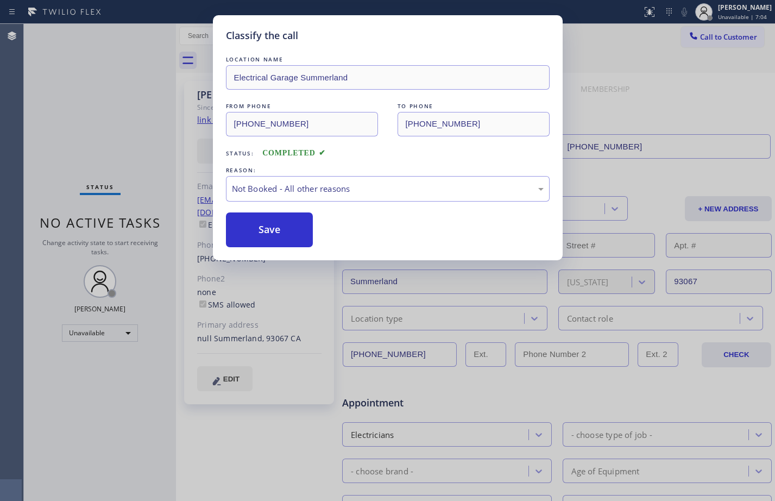
click at [275, 231] on button "Save" at bounding box center [269, 229] width 87 height 35
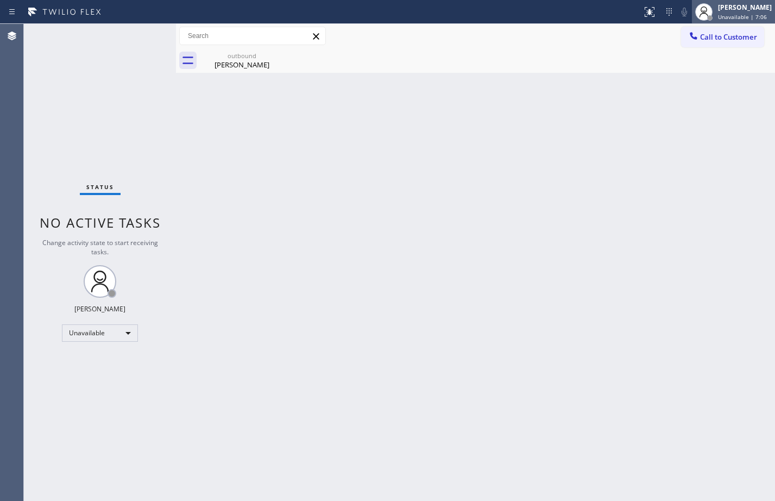
click at [725, 12] on div "[PERSON_NAME] Unavailable | 7:06" at bounding box center [745, 11] width 59 height 19
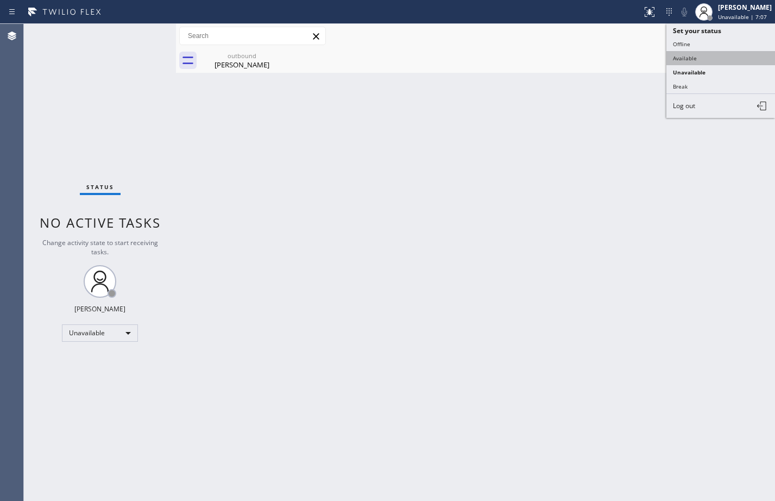
click at [705, 64] on button "Available" at bounding box center [721, 58] width 109 height 14
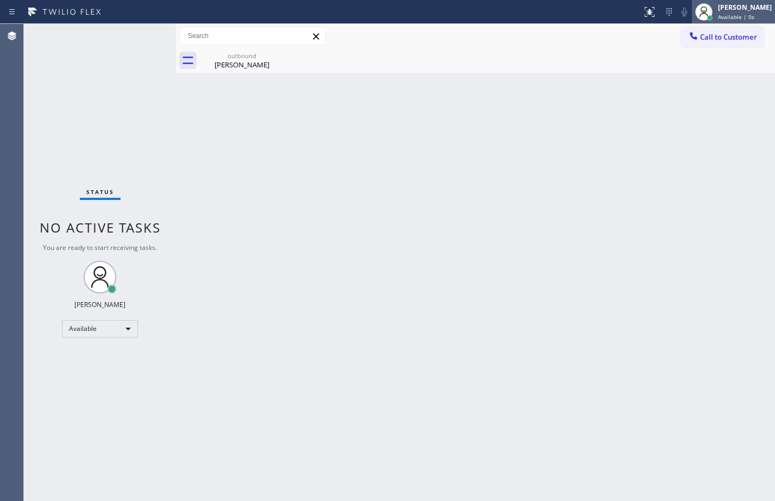
click at [730, 14] on span "Available | 0s" at bounding box center [736, 17] width 36 height 8
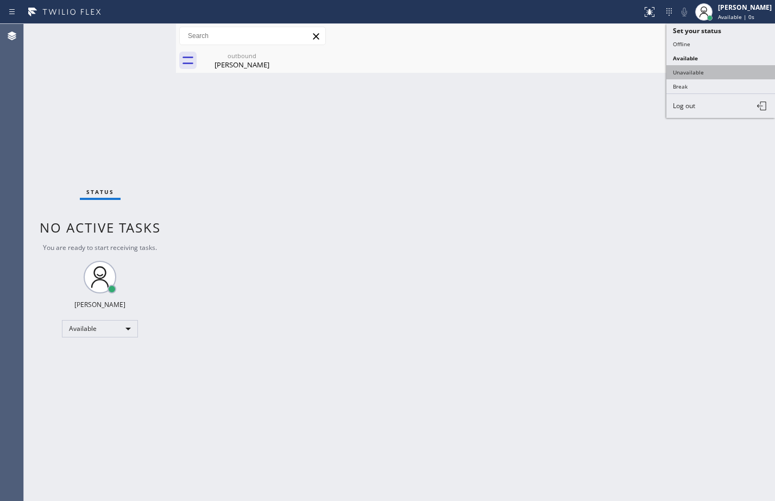
click at [705, 70] on button "Unavailable" at bounding box center [721, 72] width 109 height 14
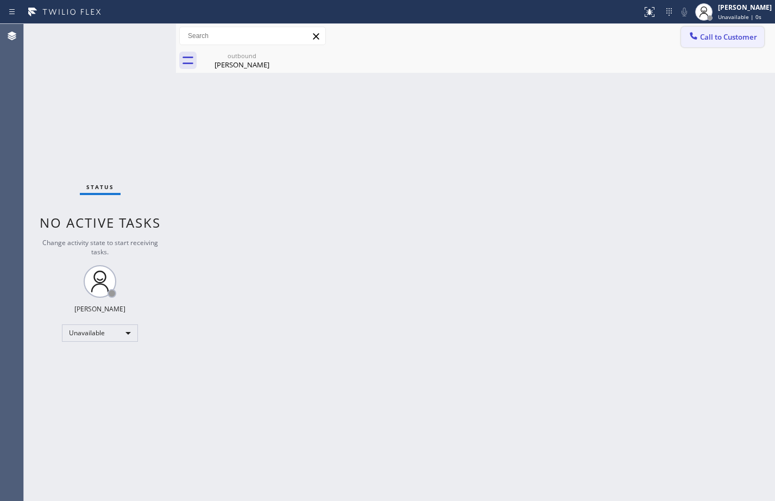
click at [724, 36] on span "Call to Customer" at bounding box center [728, 37] width 57 height 10
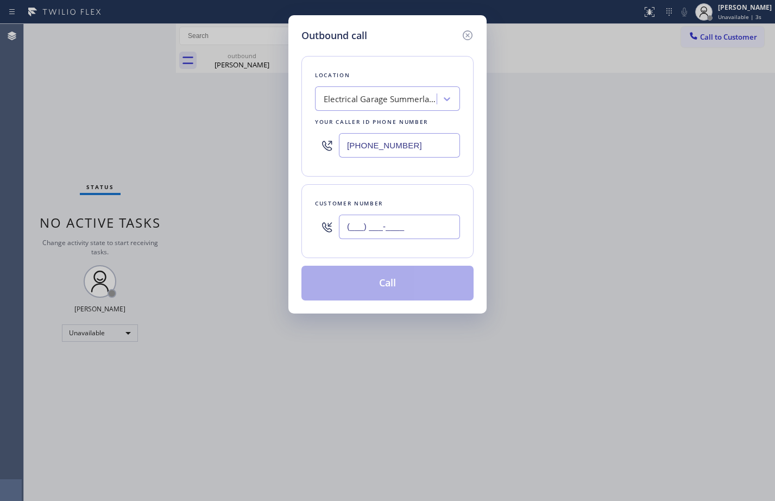
click at [395, 229] on input "(___) ___-____" at bounding box center [399, 227] width 121 height 24
paste input "301) 204-7224"
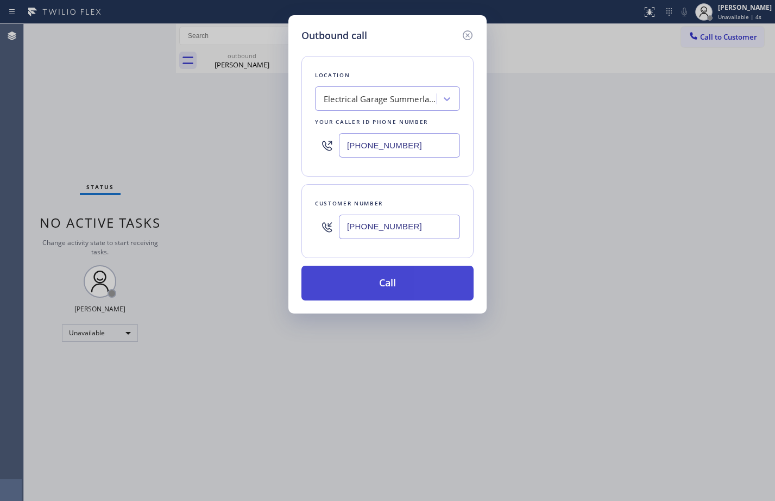
type input "[PHONE_NUMBER]"
click at [383, 278] on button "Call" at bounding box center [388, 283] width 172 height 35
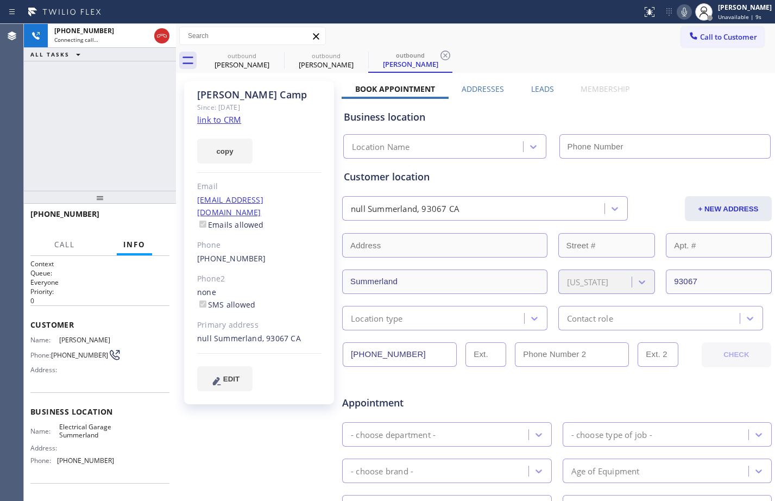
type input "[PHONE_NUMBER]"
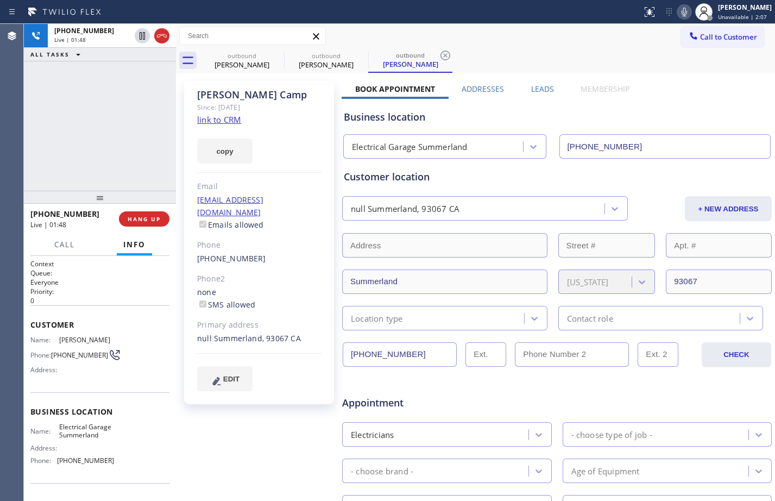
click at [85, 137] on div "[PHONE_NUMBER] Live | 01:48 ALL TASKS ALL TASKS ACTIVE TASKS TASKS IN WRAP UP" at bounding box center [100, 107] width 152 height 167
click at [139, 221] on span "HANG UP" at bounding box center [144, 219] width 33 height 8
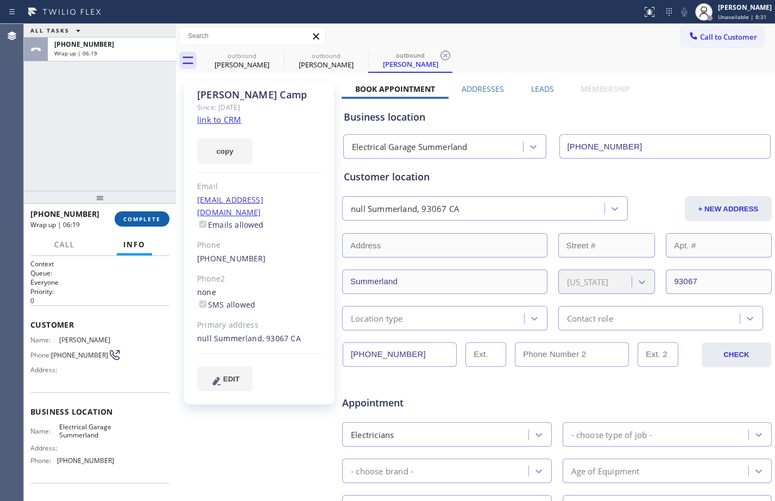
click at [149, 212] on button "COMPLETE" at bounding box center [142, 218] width 55 height 15
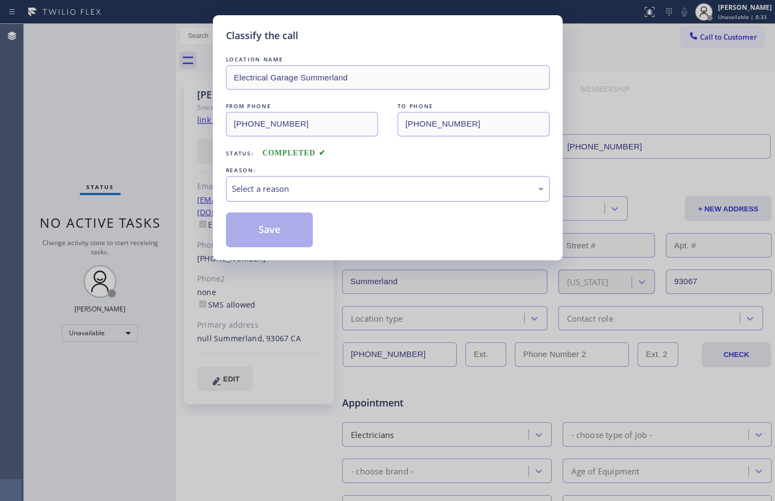
drag, startPoint x: 355, startPoint y: 184, endPoint x: 341, endPoint y: 195, distance: 17.4
click at [354, 185] on div "Select a reason" at bounding box center [388, 189] width 312 height 12
click at [281, 234] on button "Save" at bounding box center [269, 229] width 87 height 35
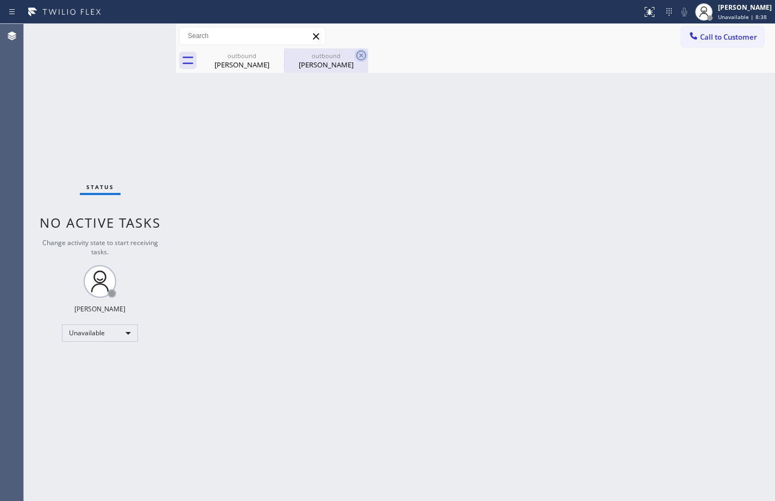
click at [364, 53] on icon at bounding box center [361, 55] width 13 height 13
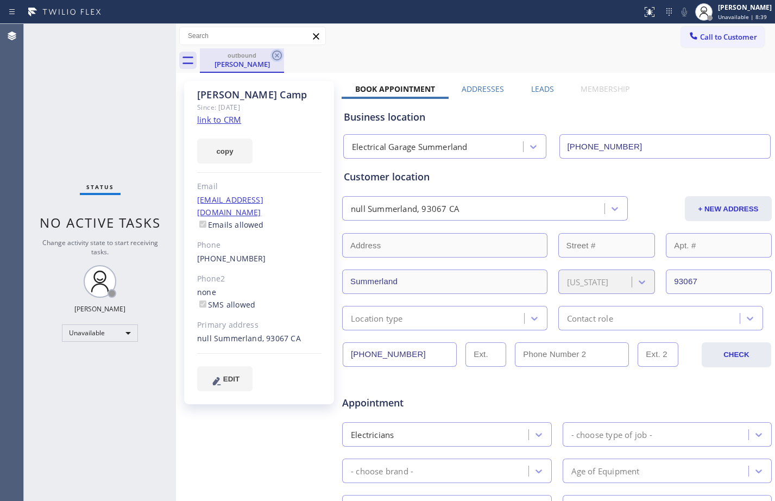
click at [280, 55] on icon at bounding box center [277, 55] width 13 height 13
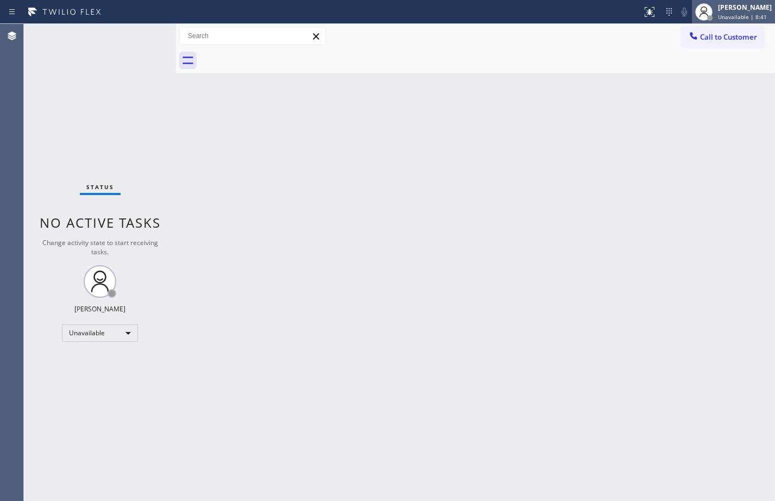
click at [698, 17] on icon at bounding box center [704, 11] width 13 height 13
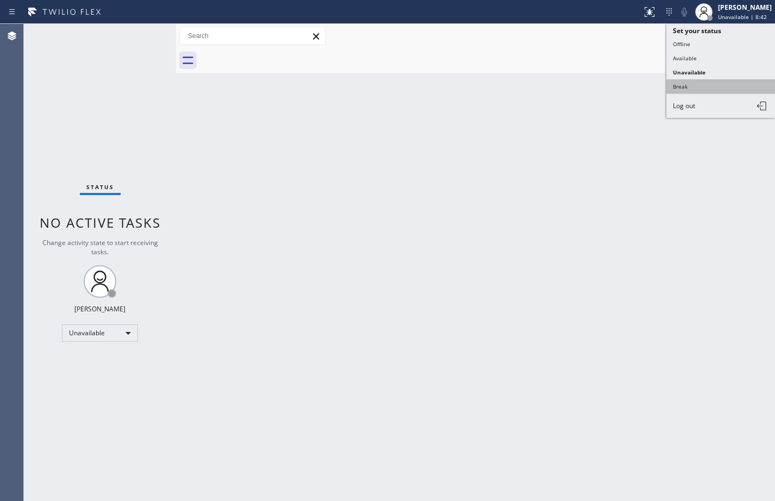
click at [683, 83] on button "Break" at bounding box center [721, 86] width 109 height 14
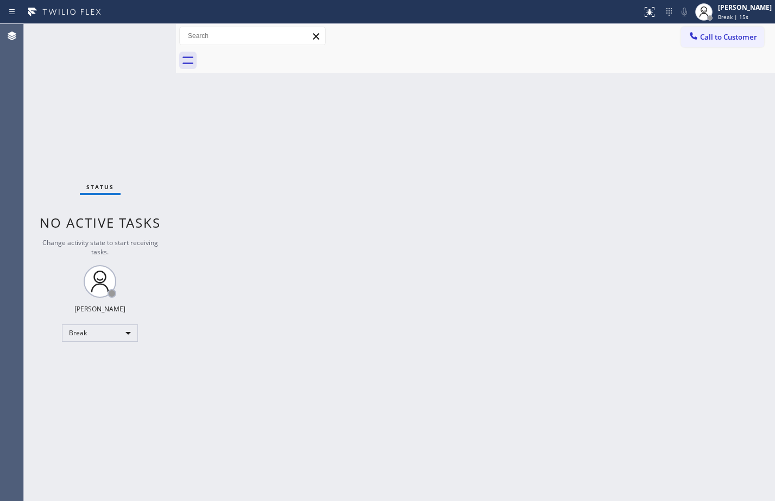
click at [102, 103] on div "Status No active tasks Change activity state to start receiving tasks. [PERSON_…" at bounding box center [100, 262] width 152 height 477
click at [436, 379] on div "Back to Dashboard Change Sender ID Customers Technicians Select a contact Outbo…" at bounding box center [475, 262] width 599 height 477
click at [89, 331] on div "Break" at bounding box center [100, 332] width 76 height 17
click at [96, 357] on li "Available" at bounding box center [99, 361] width 74 height 13
drag, startPoint x: 399, startPoint y: 476, endPoint x: 358, endPoint y: 493, distance: 44.9
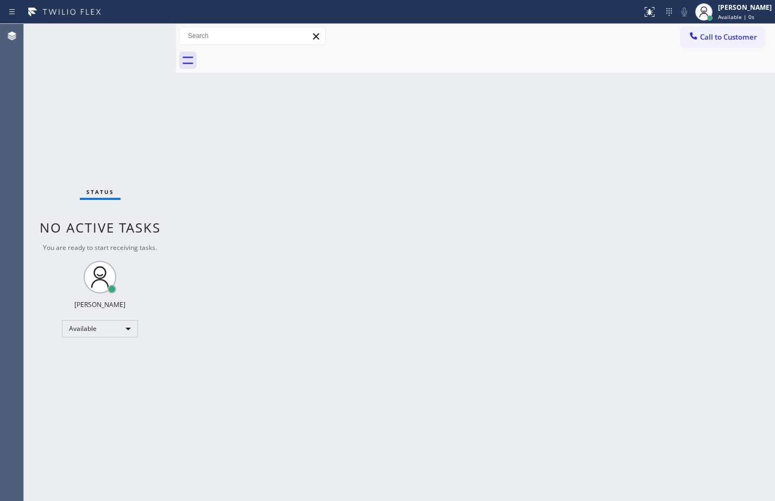
click at [399, 476] on div "Back to Dashboard Change Sender ID Customers Technicians Select a contact Outbo…" at bounding box center [475, 262] width 599 height 477
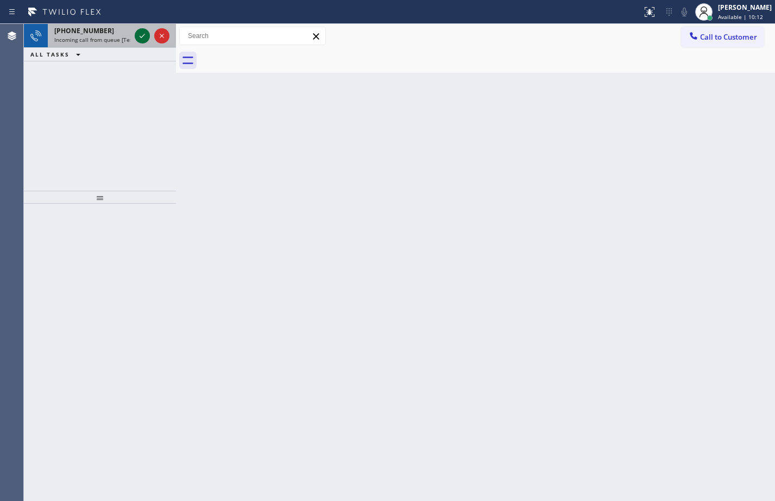
click at [136, 35] on icon at bounding box center [142, 35] width 13 height 13
click at [643, 17] on icon at bounding box center [649, 11] width 13 height 13
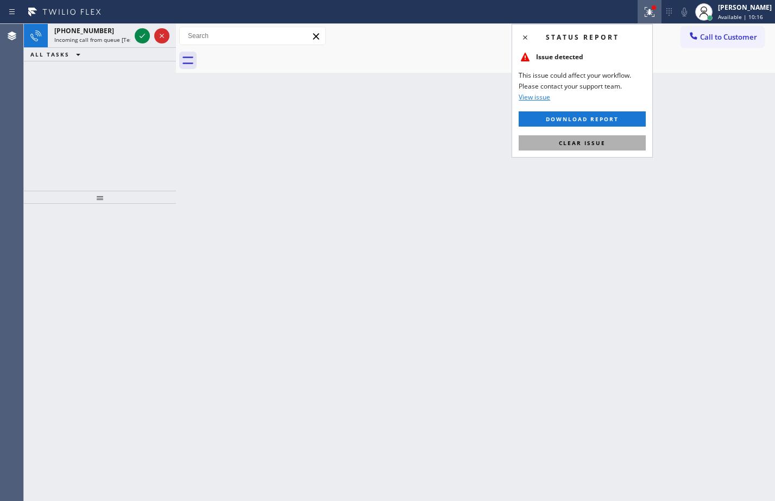
click at [599, 143] on span "Clear issue" at bounding box center [582, 143] width 47 height 8
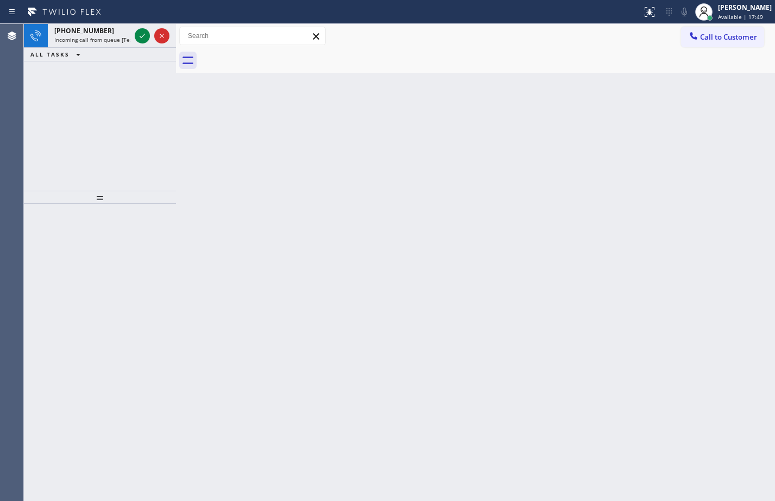
click at [79, 108] on div "[PHONE_NUMBER] Incoming call from queue [Test] All ALL TASKS ALL TASKS ACTIVE T…" at bounding box center [100, 107] width 152 height 167
click at [140, 36] on icon at bounding box center [142, 35] width 13 height 13
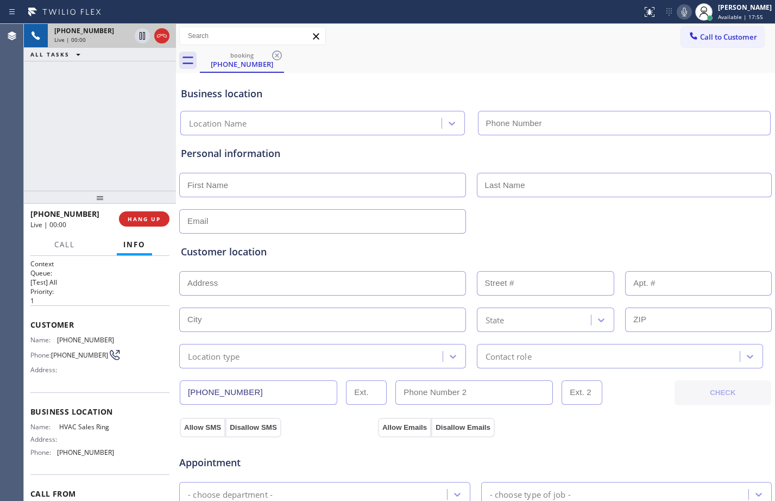
type input "[PHONE_NUMBER]"
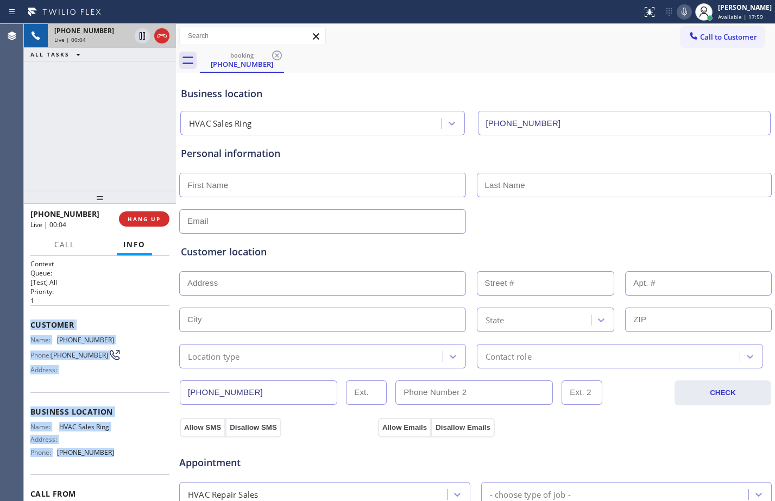
drag, startPoint x: 32, startPoint y: 323, endPoint x: 115, endPoint y: 466, distance: 165.3
click at [115, 466] on div "Context Queue: [Test] All Priority: 1 Customer Name: [PHONE_NUMBER] Phone: [PHO…" at bounding box center [99, 408] width 139 height 298
copy div "Customer Name: [PHONE_NUMBER] Phone: [PHONE_NUMBER] Address: Business location …"
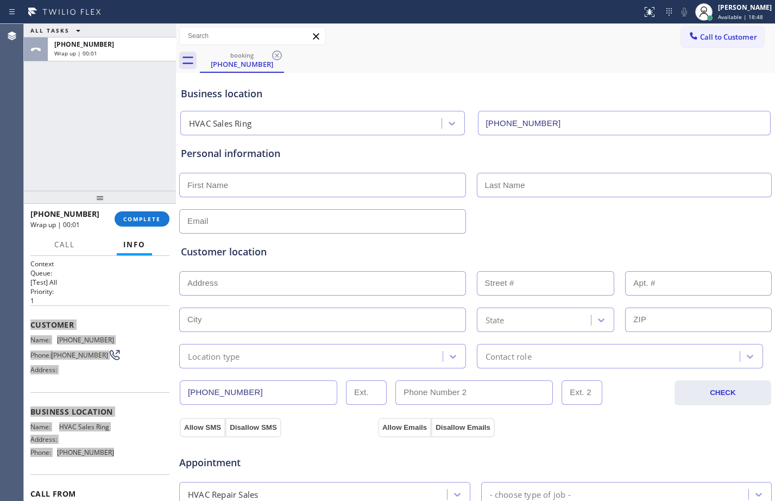
scroll to position [341, 0]
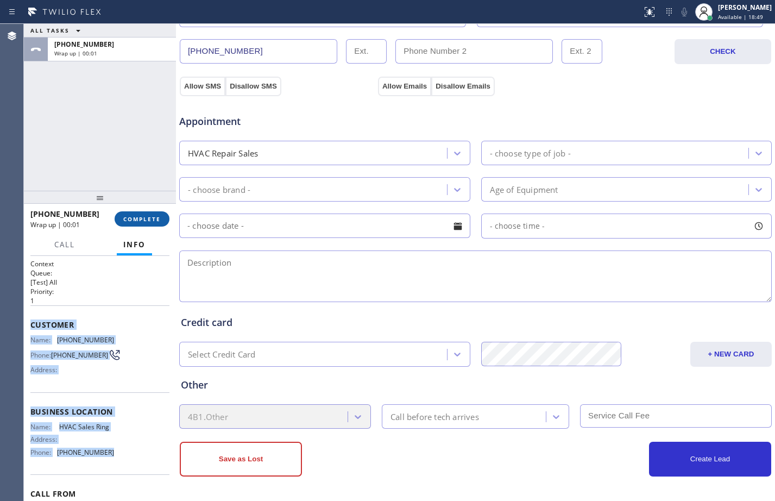
click at [145, 217] on span "COMPLETE" at bounding box center [141, 219] width 37 height 8
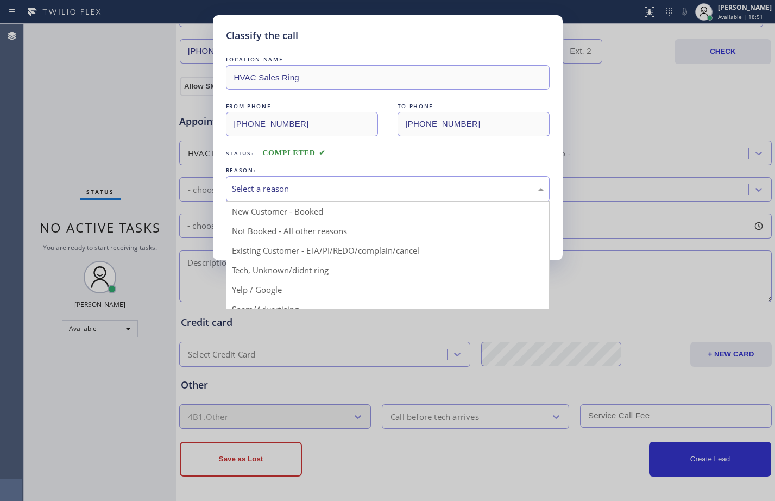
click at [498, 193] on div "Select a reason" at bounding box center [388, 189] width 312 height 12
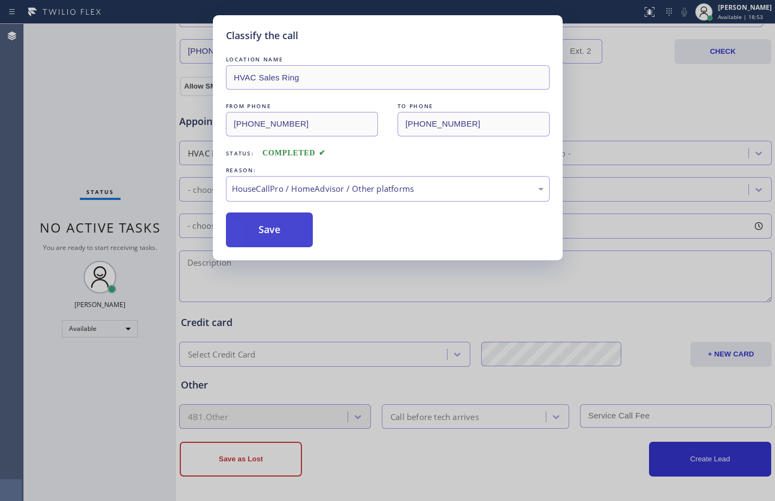
click at [260, 244] on button "Save" at bounding box center [269, 229] width 87 height 35
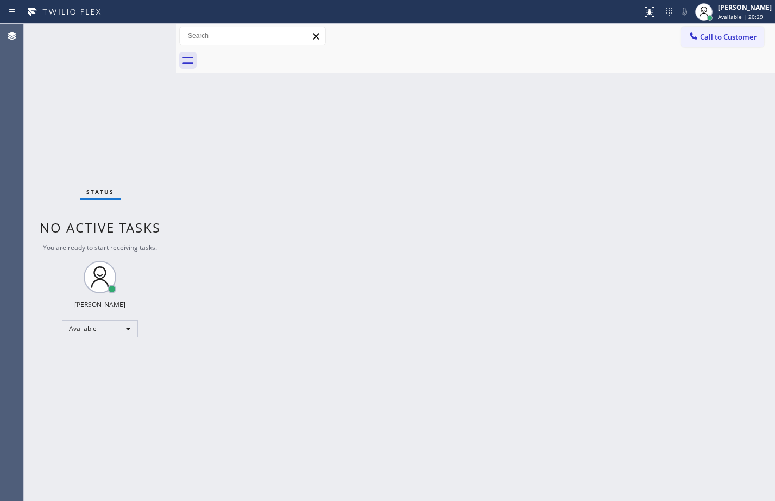
click at [98, 101] on div "Status No active tasks You are ready to start receiving tasks. [PERSON_NAME] Av…" at bounding box center [100, 262] width 152 height 477
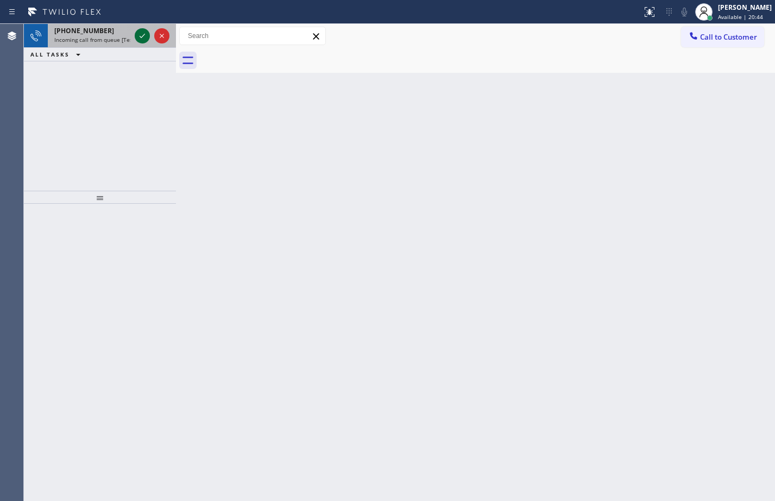
click at [135, 37] on div at bounding box center [142, 35] width 15 height 13
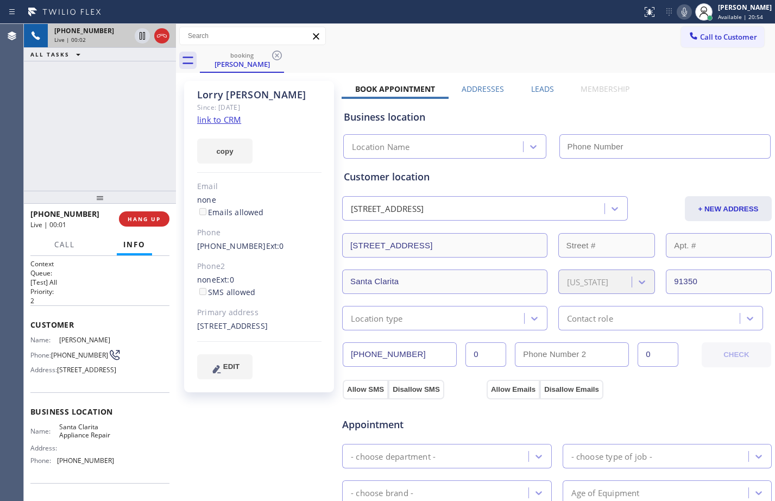
type input "[PHONE_NUMBER]"
click at [221, 118] on link "link to CRM" at bounding box center [219, 119] width 44 height 11
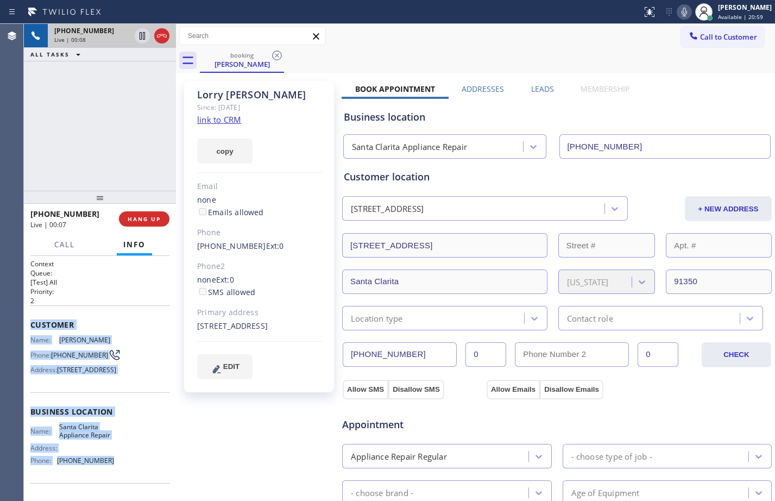
scroll to position [97, 0]
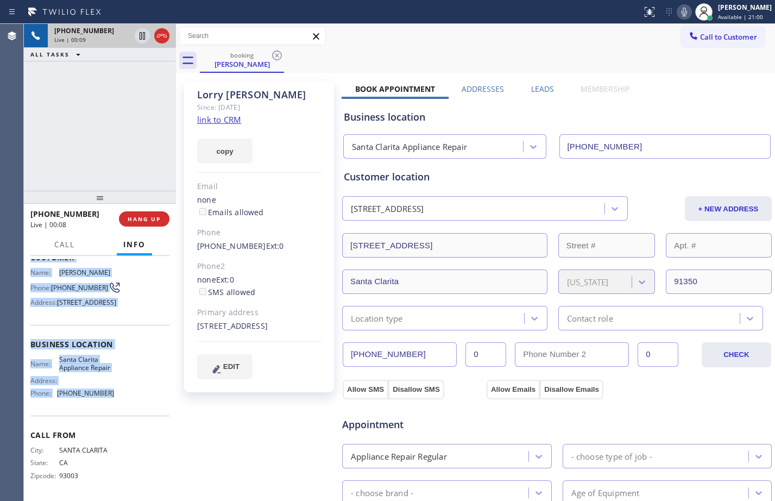
drag, startPoint x: 32, startPoint y: 321, endPoint x: 108, endPoint y: 392, distance: 104.2
click at [108, 392] on div "Context Queue: [Test] All Priority: 2 Customer Name: [PERSON_NAME] Phone: [PHON…" at bounding box center [99, 345] width 139 height 306
copy div "Customer Name: [PERSON_NAME] Phone: [PHONE_NUMBER] Address: [STREET_ADDRESS] Bu…"
click at [143, 42] on button at bounding box center [142, 35] width 15 height 15
click at [679, 7] on icon at bounding box center [684, 11] width 13 height 13
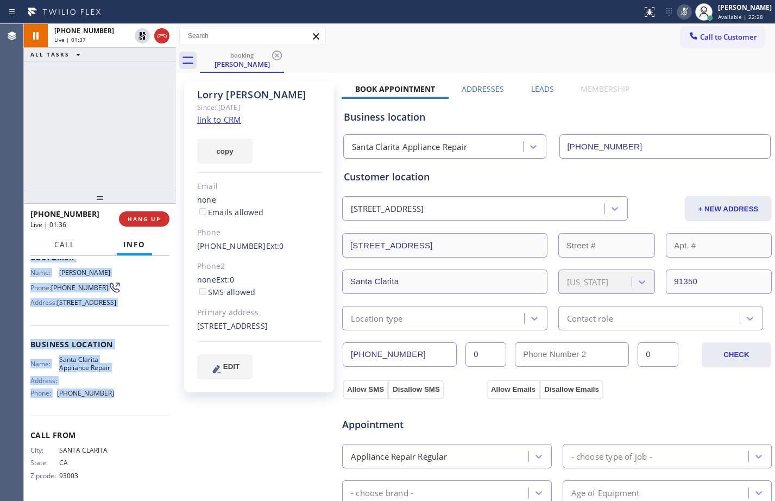
click at [63, 252] on button "Call" at bounding box center [65, 244] width 34 height 21
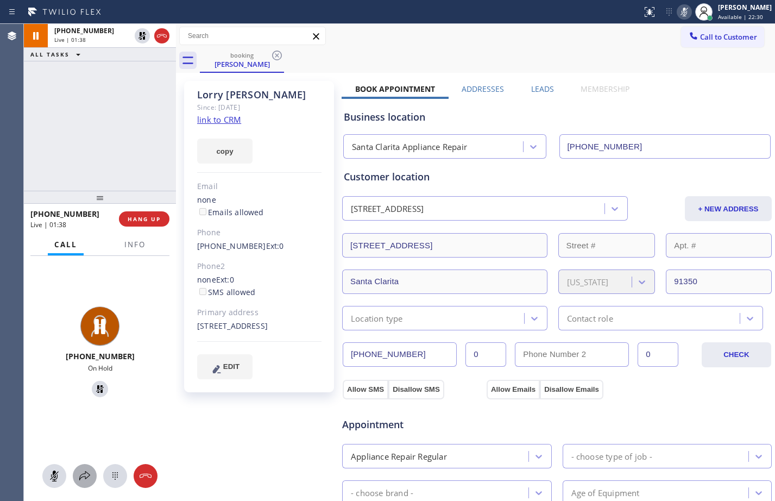
click at [92, 472] on div at bounding box center [85, 475] width 24 height 13
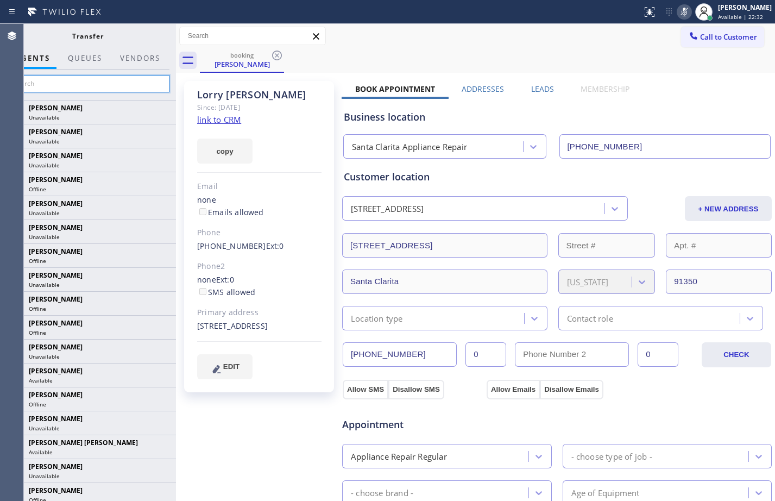
click at [71, 86] on input "text" at bounding box center [88, 83] width 164 height 17
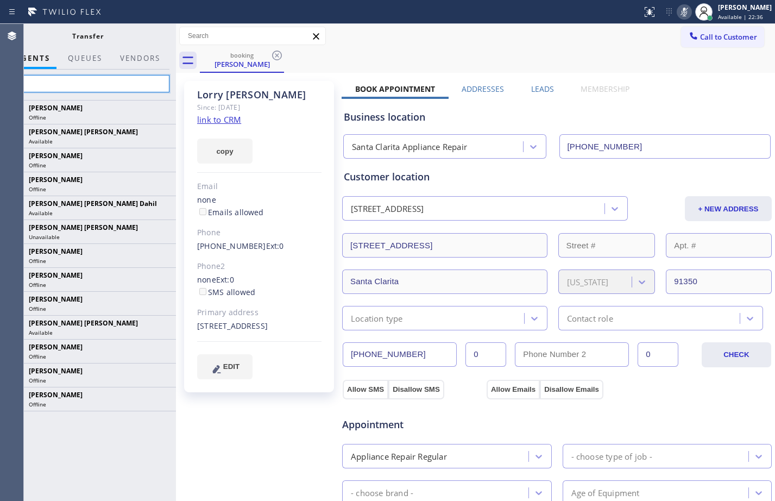
type input "s"
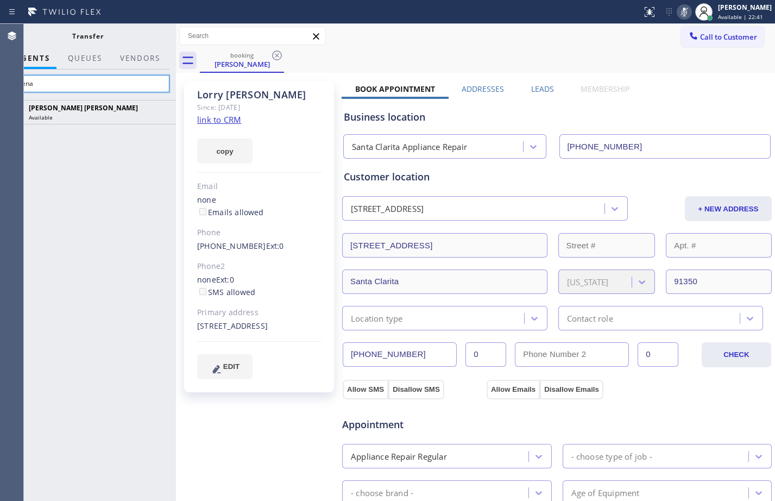
type input "shiena"
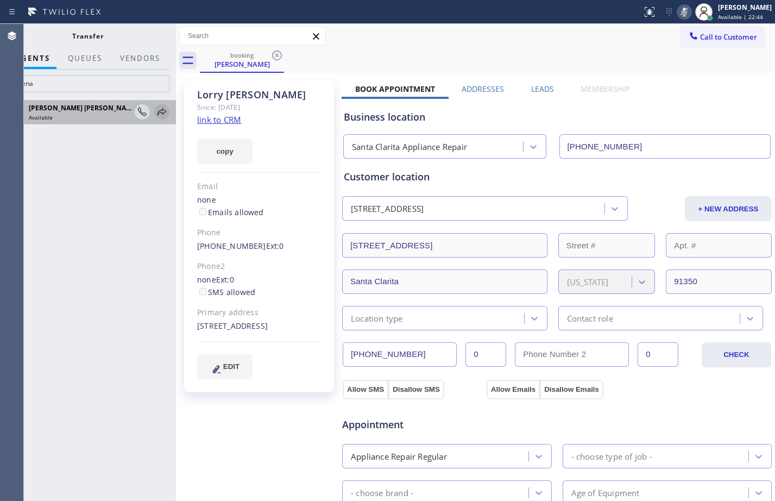
click at [164, 115] on icon at bounding box center [161, 111] width 13 height 13
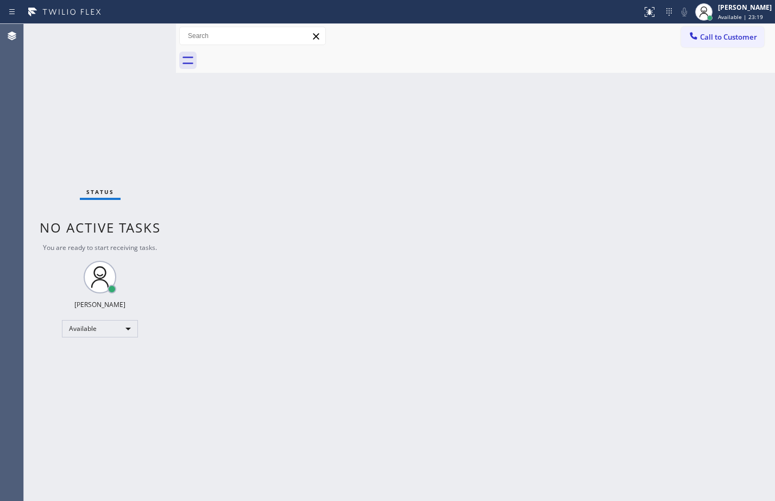
click at [87, 48] on div "Status No active tasks You are ready to start receiving tasks. [PERSON_NAME] Av…" at bounding box center [100, 262] width 152 height 477
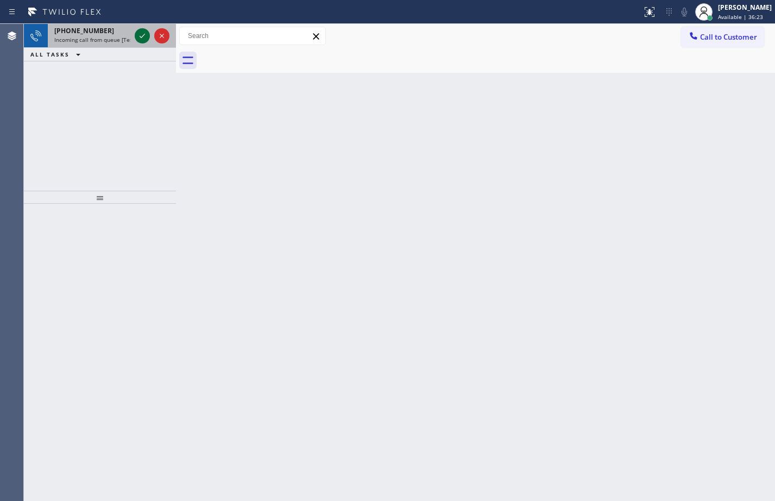
click at [145, 37] on icon at bounding box center [142, 35] width 13 height 13
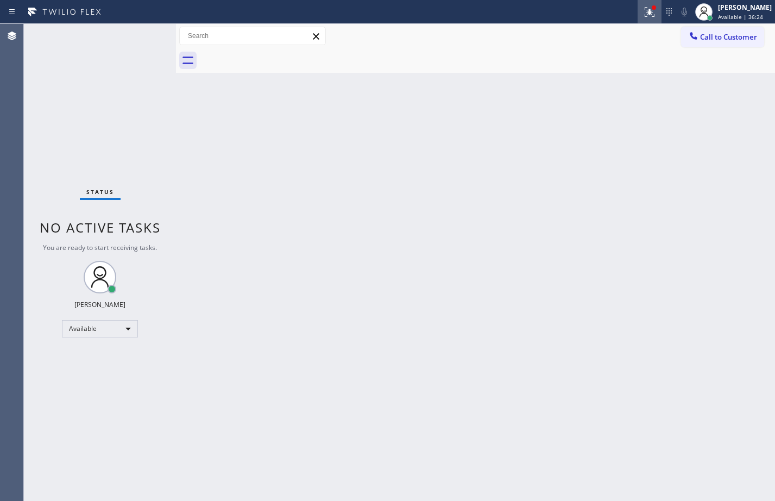
click at [647, 17] on icon at bounding box center [649, 11] width 13 height 13
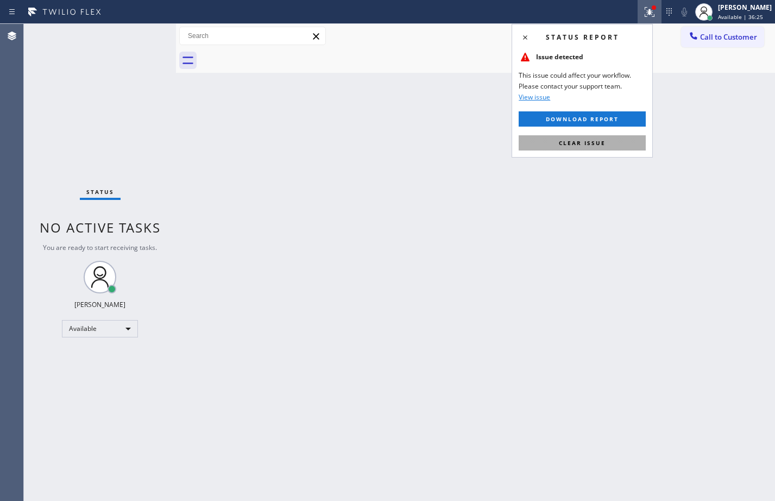
click at [593, 139] on span "Clear issue" at bounding box center [582, 143] width 47 height 8
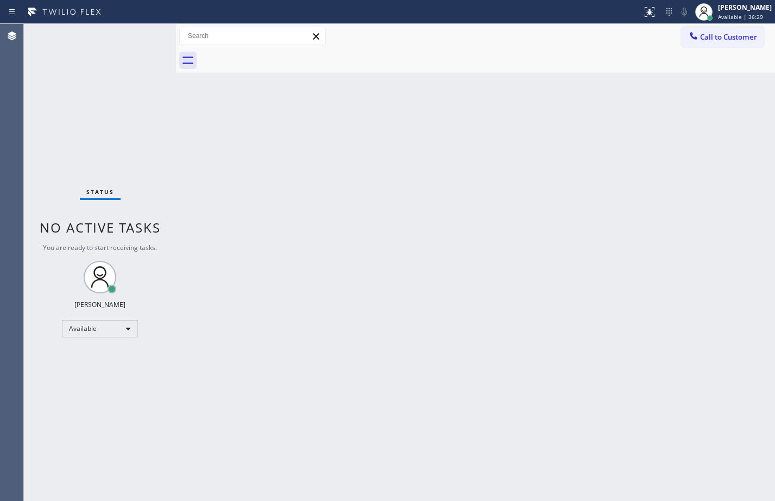
click at [277, 261] on div "Back to Dashboard Change Sender ID Customers Technicians Select a contact Outbo…" at bounding box center [475, 262] width 599 height 477
click at [119, 334] on div "Available" at bounding box center [100, 328] width 76 height 17
click at [90, 387] on li "Break" at bounding box center [99, 384] width 74 height 13
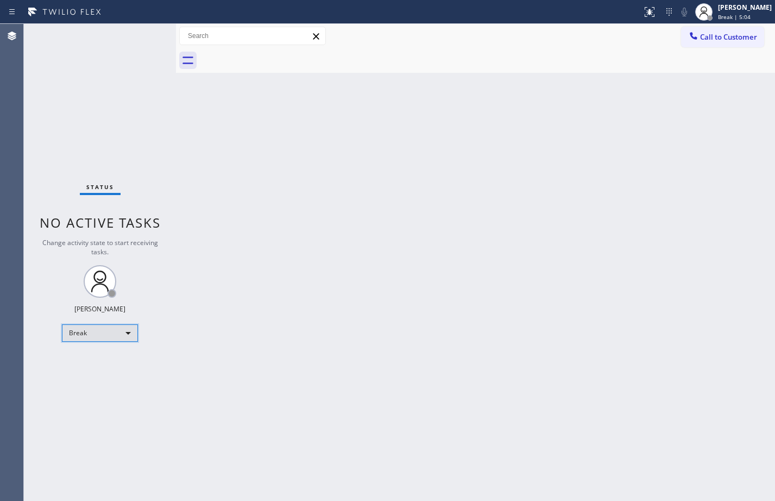
click at [124, 336] on div "Break" at bounding box center [100, 332] width 76 height 17
click at [98, 367] on li "Available" at bounding box center [99, 361] width 74 height 13
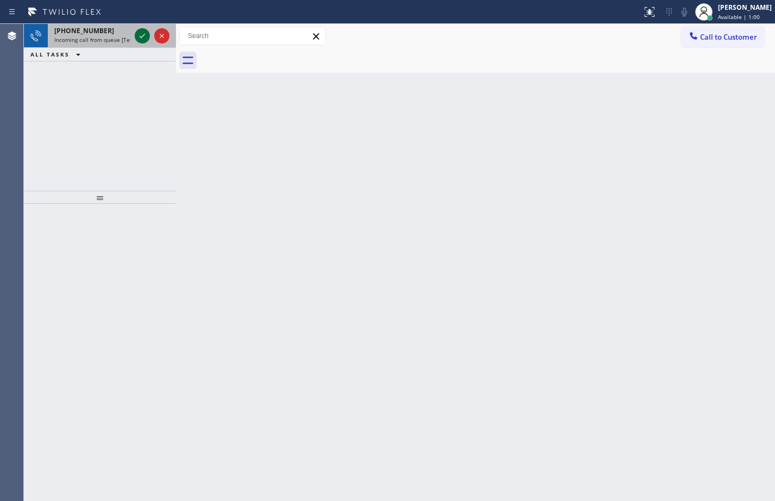
click at [149, 36] on div at bounding box center [142, 35] width 15 height 13
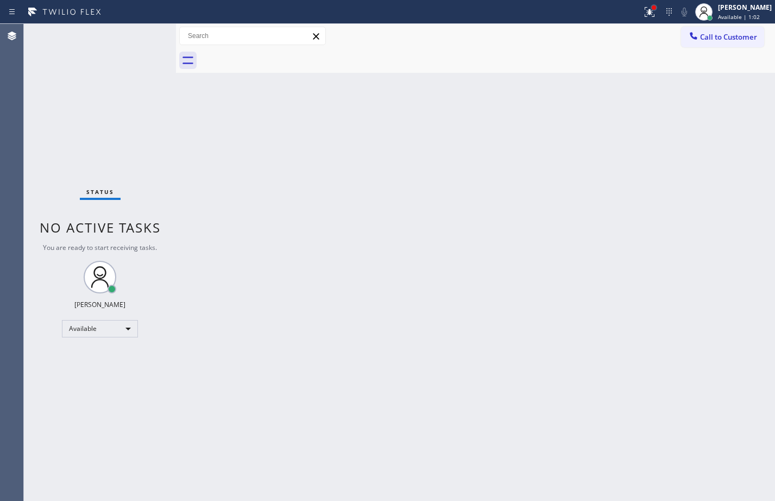
click at [652, 8] on div at bounding box center [654, 7] width 4 height 4
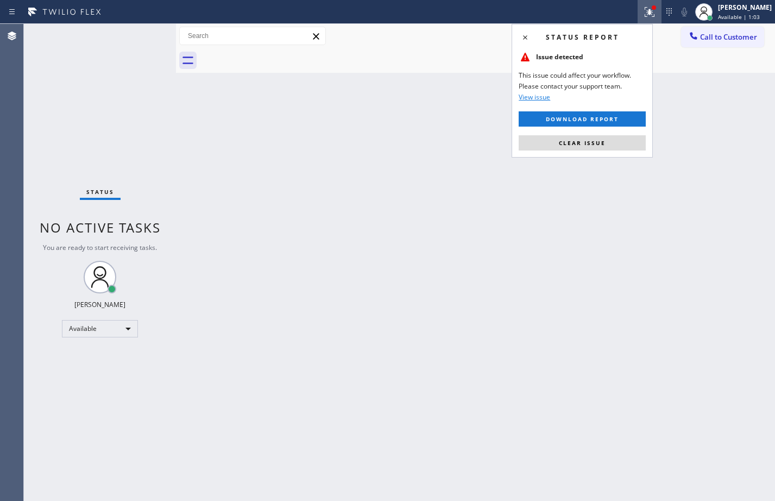
drag, startPoint x: 602, startPoint y: 141, endPoint x: 583, endPoint y: 140, distance: 19.0
click at [601, 143] on span "Clear issue" at bounding box center [582, 143] width 47 height 8
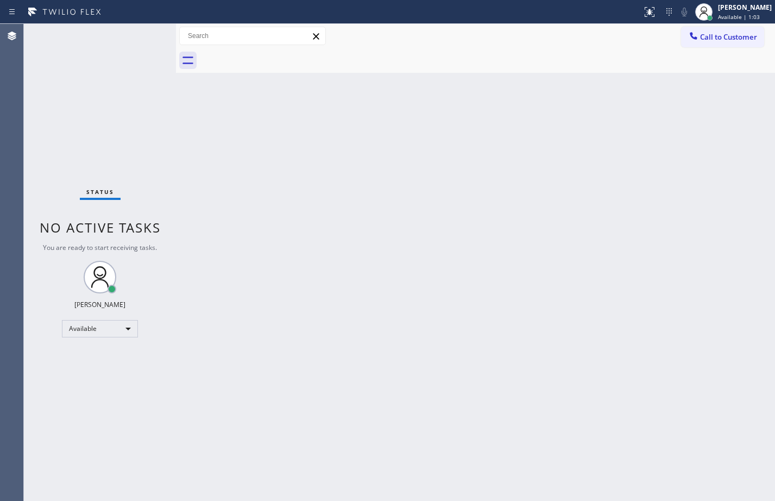
click at [190, 161] on div "Back to Dashboard Change Sender ID Customers Technicians Select a contact Outbo…" at bounding box center [475, 262] width 599 height 477
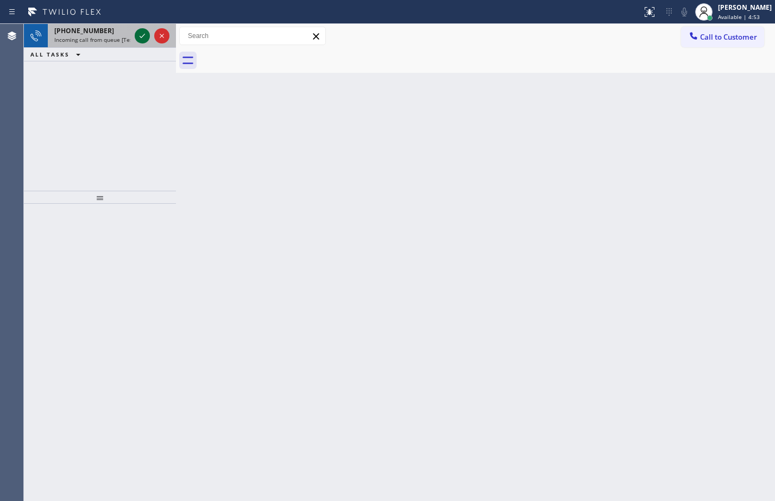
click at [141, 34] on icon at bounding box center [142, 35] width 13 height 13
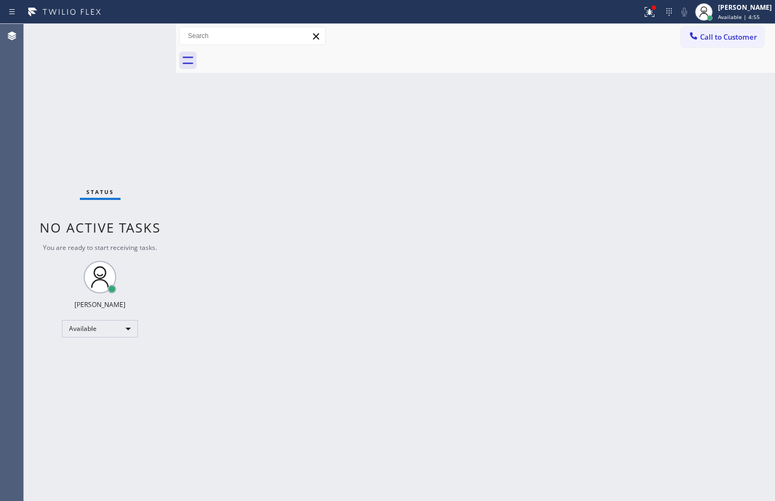
click at [139, 246] on span "You are ready to start receiving tasks." at bounding box center [100, 247] width 114 height 9
click at [647, 12] on icon at bounding box center [649, 11] width 13 height 13
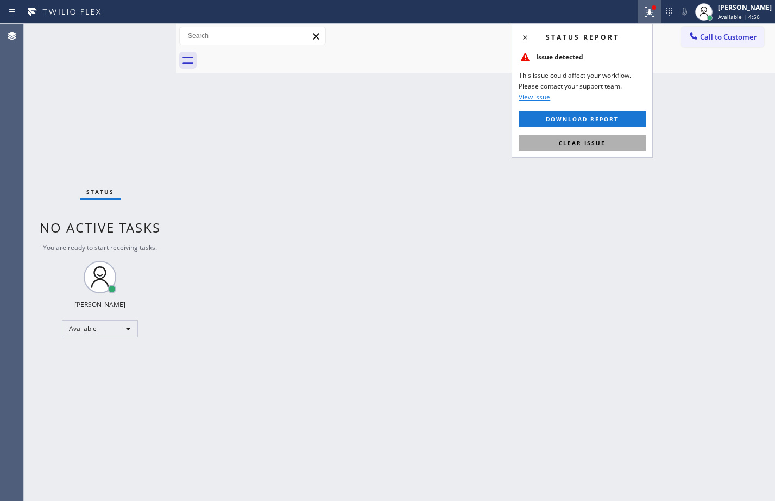
click at [592, 145] on span "Clear issue" at bounding box center [582, 143] width 47 height 8
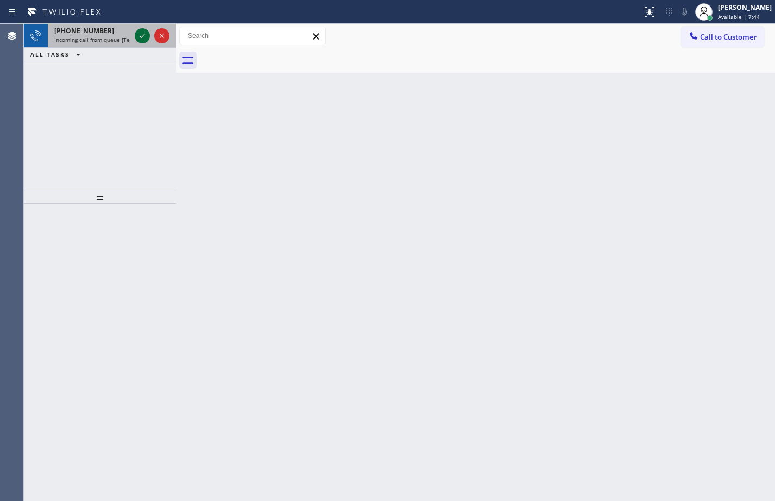
click at [143, 41] on icon at bounding box center [142, 35] width 13 height 13
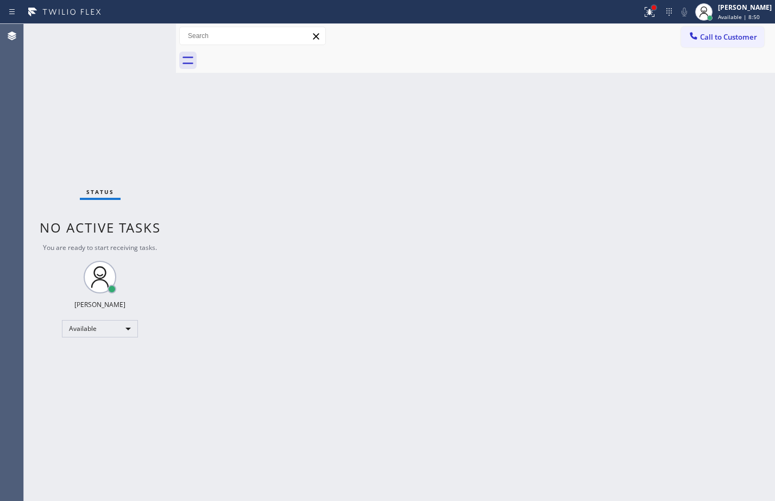
click at [652, 8] on div at bounding box center [654, 7] width 4 height 4
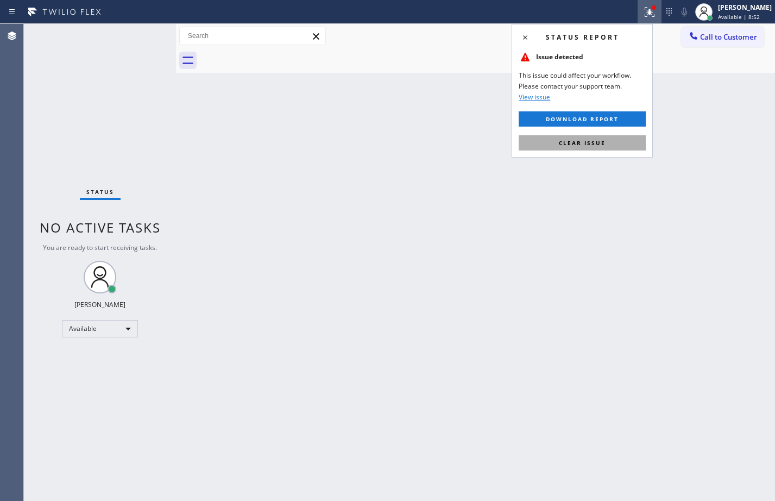
click at [562, 147] on button "Clear issue" at bounding box center [582, 142] width 127 height 15
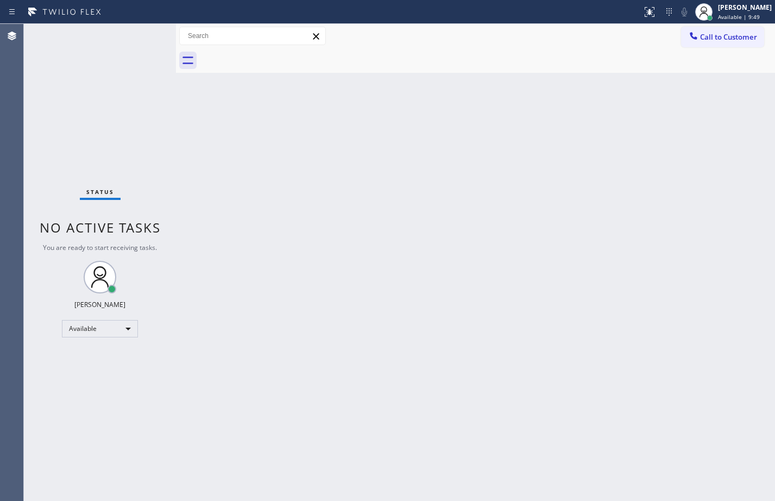
click at [141, 67] on div "Status No active tasks You are ready to start receiving tasks. [PERSON_NAME] Av…" at bounding box center [100, 262] width 152 height 477
click at [617, 478] on div "Back to Dashboard Change Sender ID Customers Technicians Select a contact Outbo…" at bounding box center [475, 262] width 599 height 477
click at [121, 333] on div "Available" at bounding box center [100, 328] width 76 height 17
click at [99, 347] on li "Offline" at bounding box center [99, 343] width 74 height 13
click at [129, 323] on div "Available" at bounding box center [100, 328] width 76 height 17
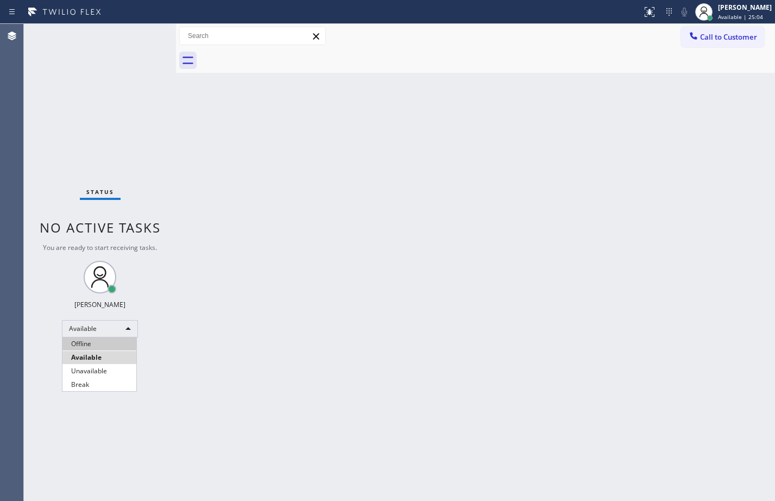
click at [101, 346] on li "Offline" at bounding box center [99, 343] width 74 height 13
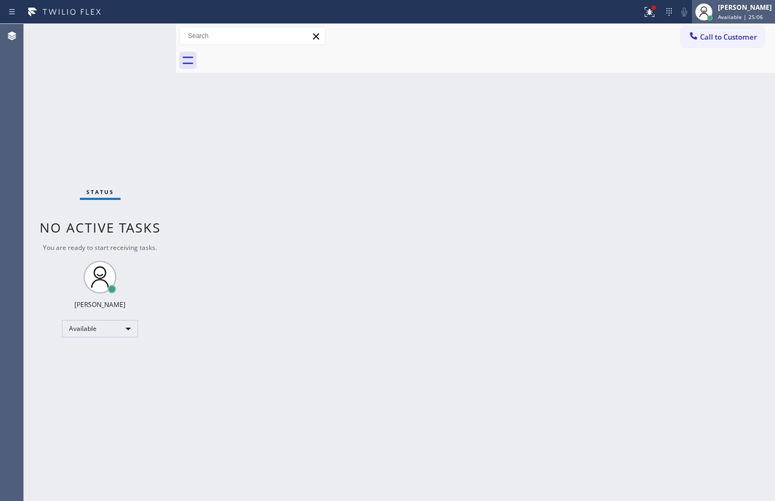
click at [739, 14] on span "Available | 25:06" at bounding box center [740, 17] width 45 height 8
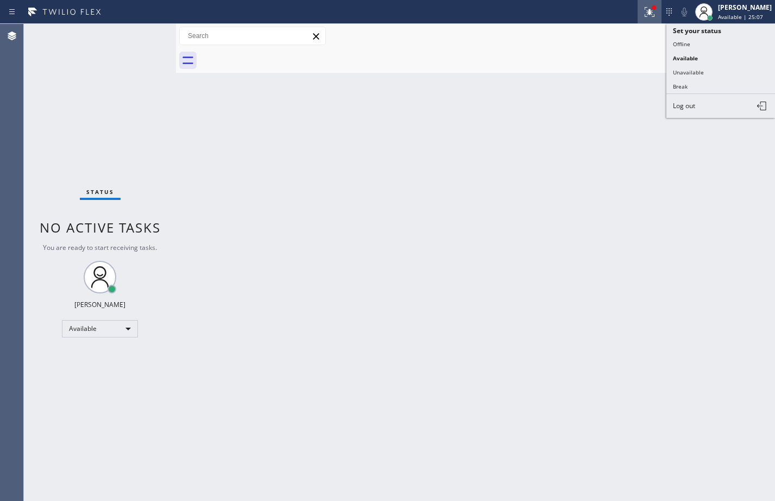
click at [643, 15] on icon at bounding box center [649, 11] width 13 height 13
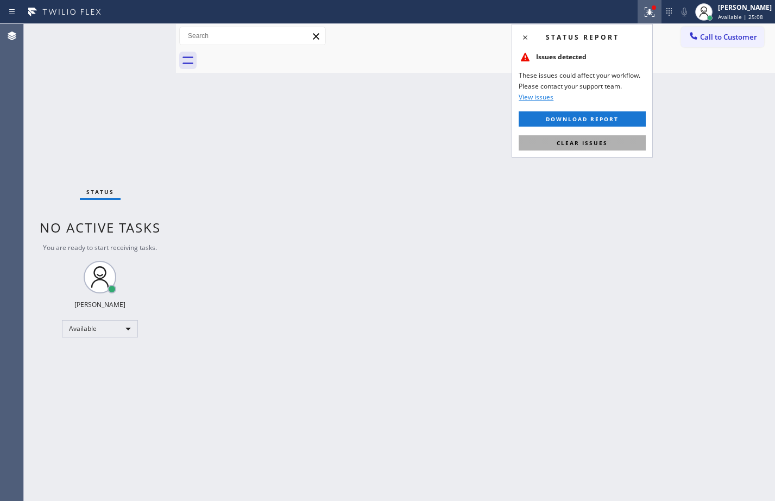
click at [569, 142] on span "Clear issues" at bounding box center [582, 143] width 51 height 8
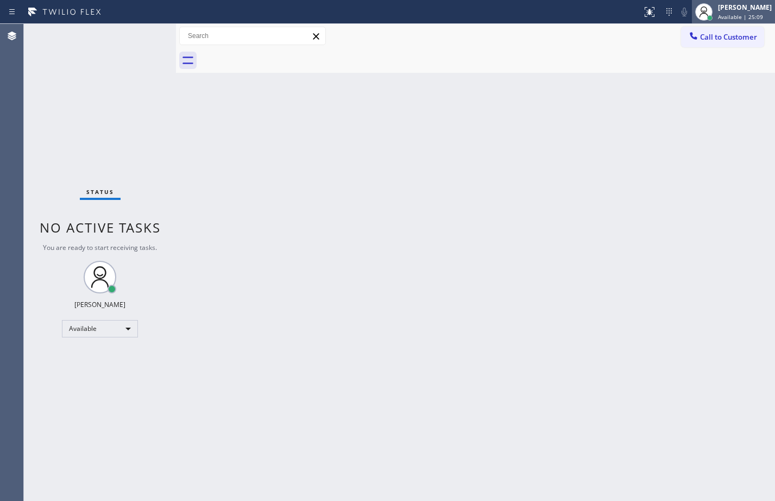
click at [739, 13] on span "Available | 25:09" at bounding box center [740, 17] width 45 height 8
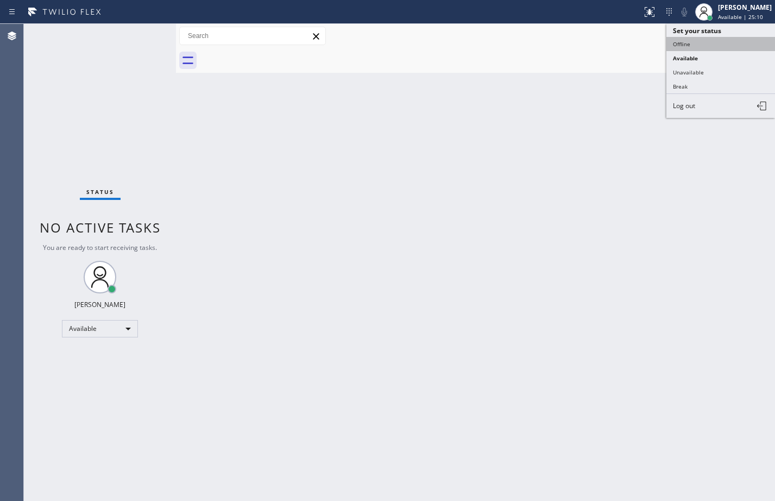
click at [702, 42] on button "Offline" at bounding box center [721, 44] width 109 height 14
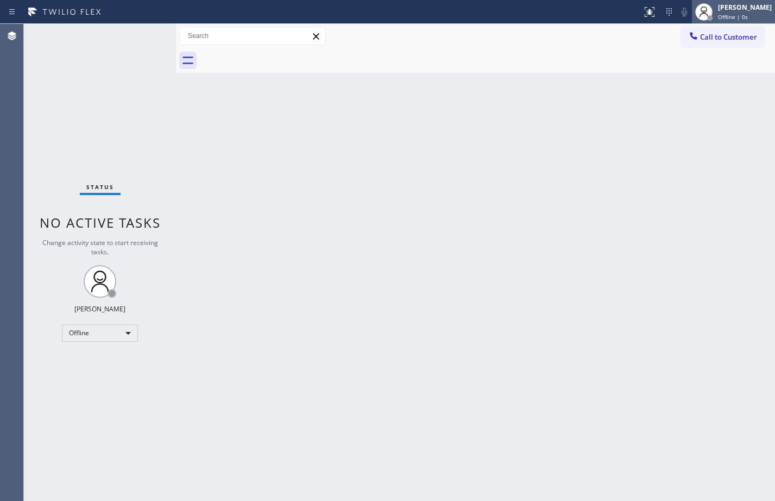
click at [764, 4] on div "[PERSON_NAME]" at bounding box center [745, 7] width 54 height 9
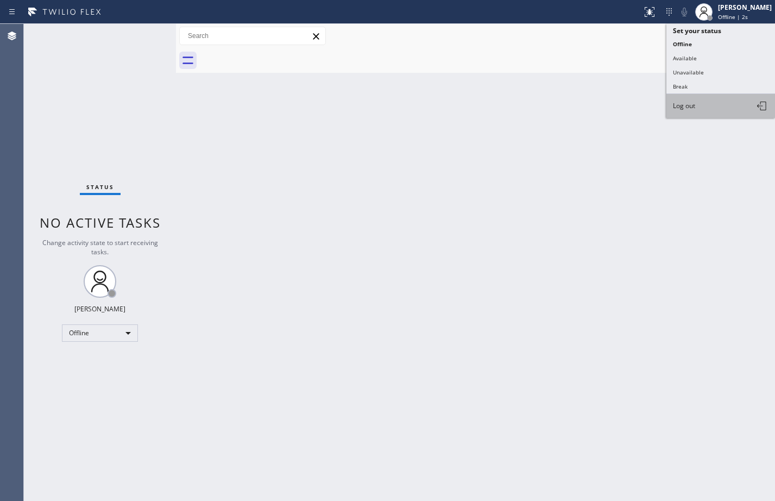
click at [707, 103] on button "Log out" at bounding box center [721, 106] width 109 height 24
